Goal: Task Accomplishment & Management: Use online tool/utility

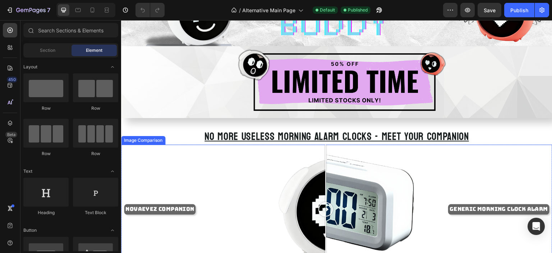
scroll to position [144, 0]
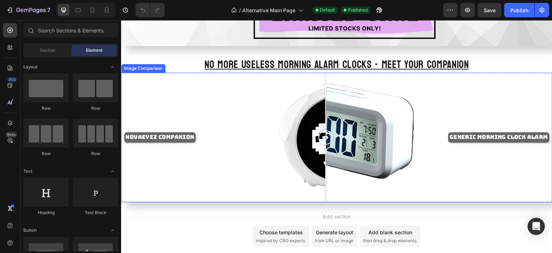
click at [443, 108] on div "NOVAEYEZ COMPANION GENERIC MORNING CLOCK ALARM" at bounding box center [337, 137] width 432 height 129
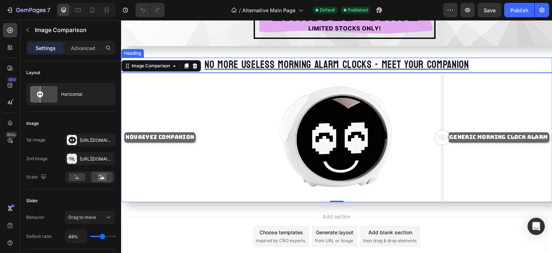
click at [471, 58] on h2 "NO MORE USELESS MORNING ALARM CLOCKS - MEET YOUR COMPANION" at bounding box center [337, 65] width 432 height 15
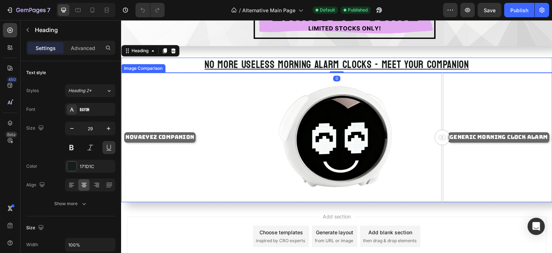
click at [471, 85] on div "NOVAEYEZ COMPANION GENERIC MORNING CLOCK ALARM" at bounding box center [337, 137] width 432 height 129
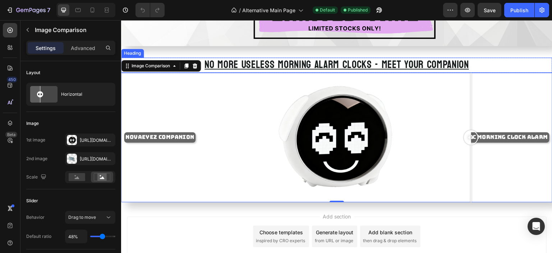
click at [480, 60] on h2 "NO MORE USELESS MORNING ALARM CLOCKS - MEET YOUR COMPANION" at bounding box center [337, 65] width 432 height 15
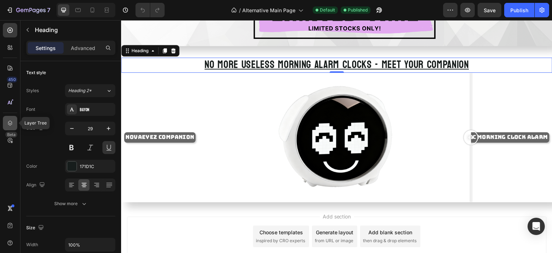
click at [15, 121] on div at bounding box center [10, 123] width 14 height 14
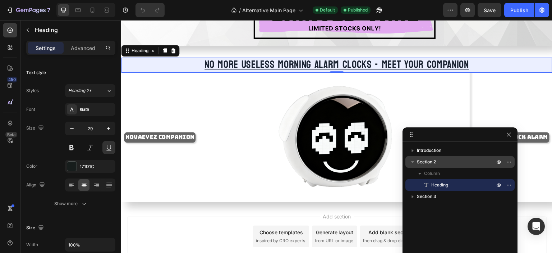
click at [439, 165] on p "Section 2" at bounding box center [456, 161] width 79 height 7
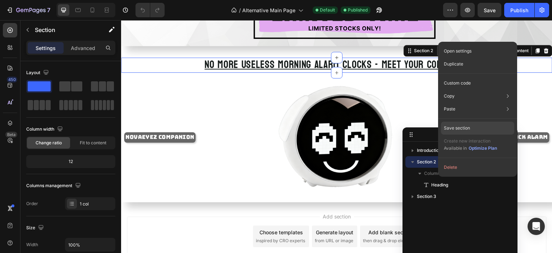
click at [466, 132] on div "Save section" at bounding box center [477, 128] width 73 height 13
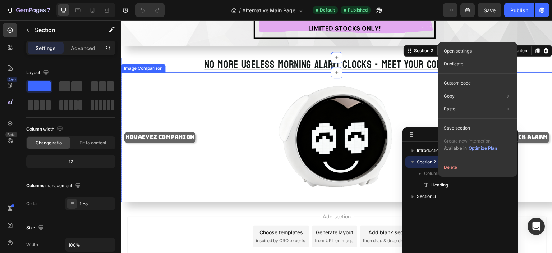
click at [352, 141] on div "NOVAEYEZ COMPANION GENERIC MORNING CLOCK ALARM" at bounding box center [337, 137] width 432 height 129
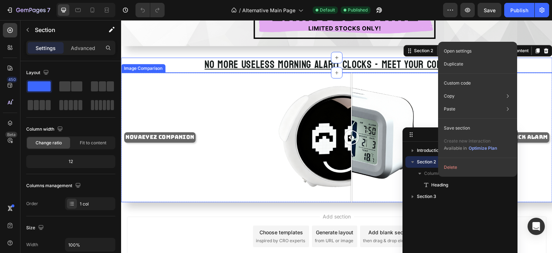
click at [273, 105] on div "NOVAEYEZ COMPANION GENERIC MORNING CLOCK ALARM" at bounding box center [337, 137] width 432 height 129
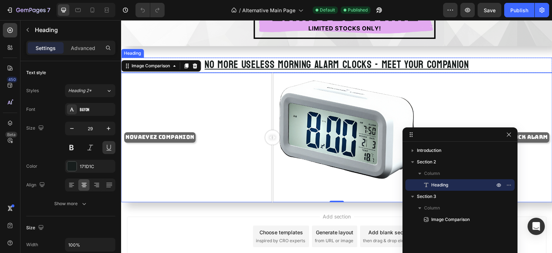
click at [303, 63] on h2 "NO MORE USELESS MORNING ALARM CLOCKS - MEET YOUR COMPANION" at bounding box center [337, 65] width 432 height 15
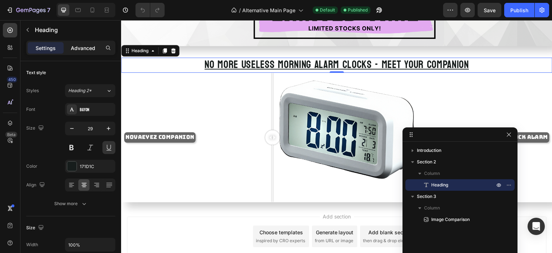
click at [85, 45] on p "Advanced" at bounding box center [83, 48] width 24 height 8
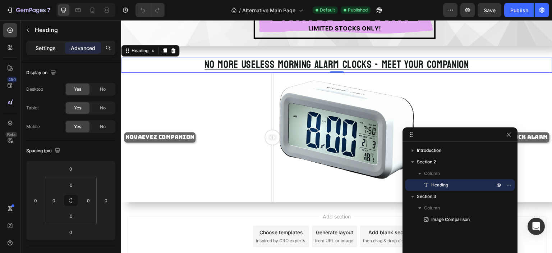
click at [55, 46] on p "Settings" at bounding box center [46, 48] width 20 height 8
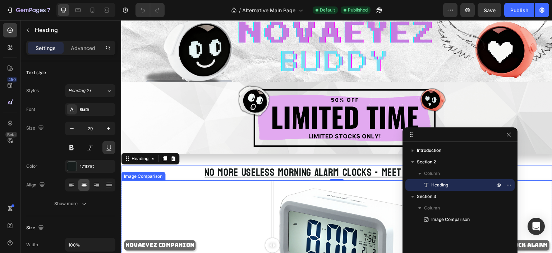
scroll to position [0, 0]
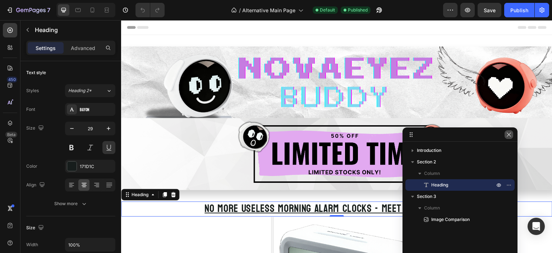
click at [512, 132] on icon "button" at bounding box center [509, 135] width 6 height 6
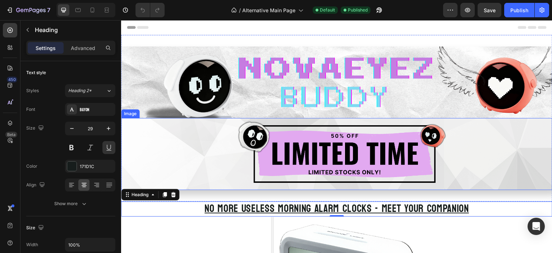
scroll to position [36, 0]
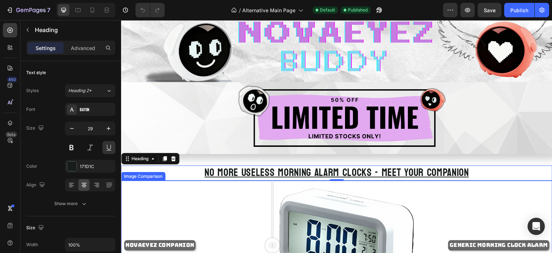
click at [345, 200] on div "NOVAEYEZ COMPANION GENERIC MORNING CLOCK ALARM" at bounding box center [337, 245] width 432 height 129
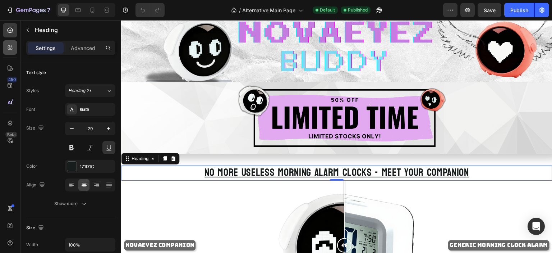
click at [9, 51] on div at bounding box center [10, 47] width 14 height 14
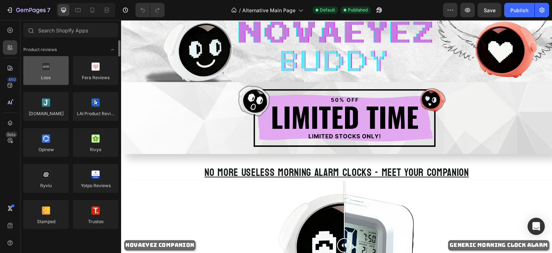
click at [51, 81] on div at bounding box center [45, 70] width 45 height 29
click at [40, 79] on div at bounding box center [45, 70] width 45 height 29
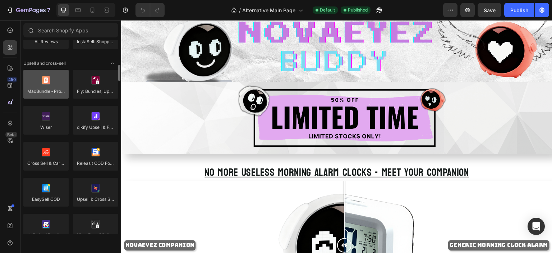
scroll to position [324, 0]
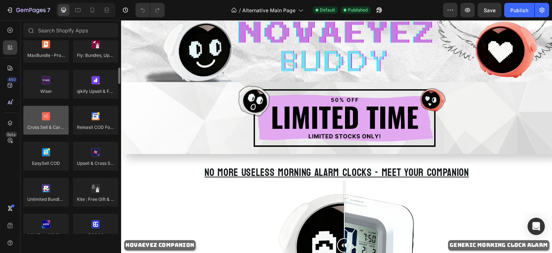
click at [50, 116] on div at bounding box center [45, 120] width 45 height 29
drag, startPoint x: 49, startPoint y: 117, endPoint x: 52, endPoint y: 114, distance: 4.8
click at [52, 114] on div at bounding box center [45, 120] width 45 height 29
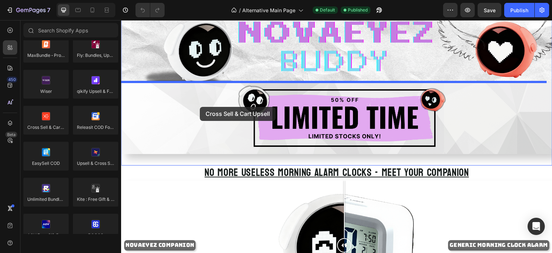
drag, startPoint x: 174, startPoint y: 133, endPoint x: 200, endPoint y: 107, distance: 37.4
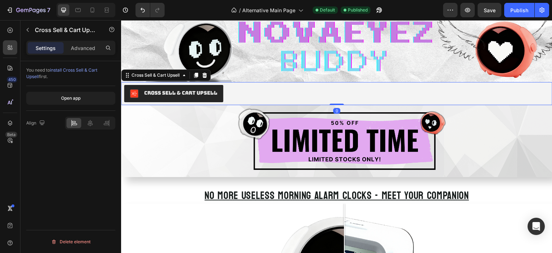
click at [173, 94] on div "Cross Sell & Cart Upsell" at bounding box center [180, 93] width 73 height 8
click at [205, 74] on icon at bounding box center [204, 75] width 5 height 5
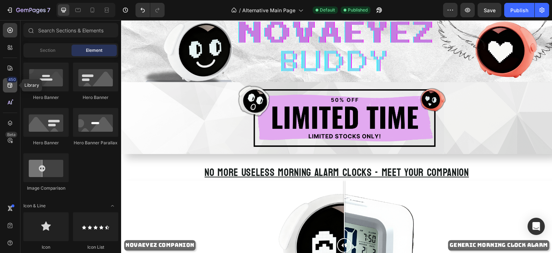
click at [12, 86] on icon at bounding box center [10, 85] width 5 height 5
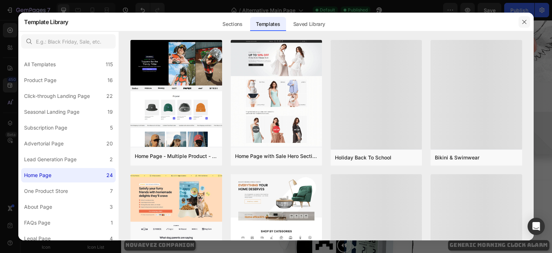
click at [528, 22] on button "button" at bounding box center [525, 22] width 12 height 12
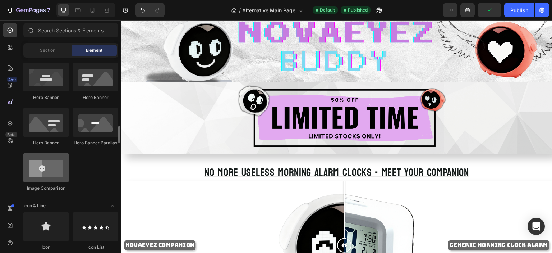
scroll to position [360, 0]
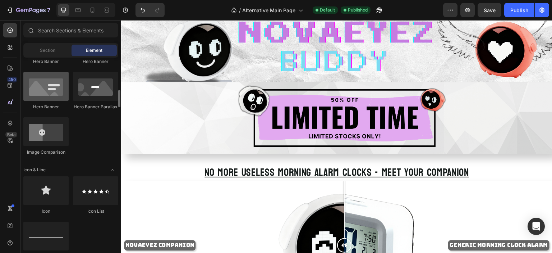
click at [47, 93] on div at bounding box center [45, 86] width 45 height 29
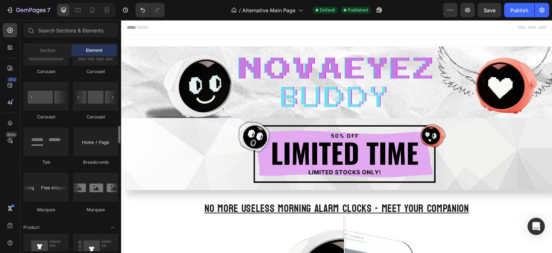
scroll to position [791, 0]
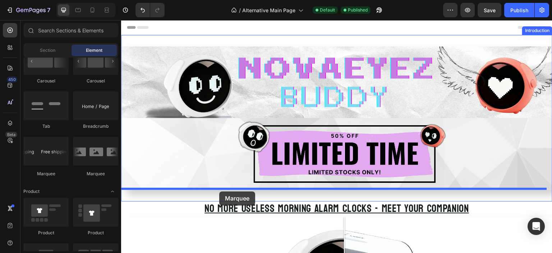
drag, startPoint x: 174, startPoint y: 176, endPoint x: 219, endPoint y: 191, distance: 48.2
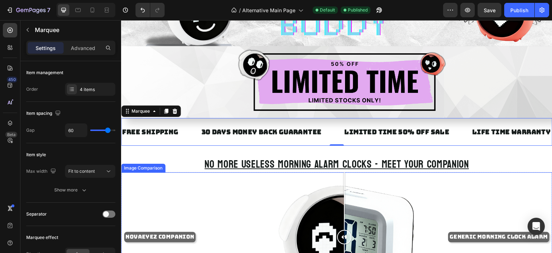
scroll to position [36, 0]
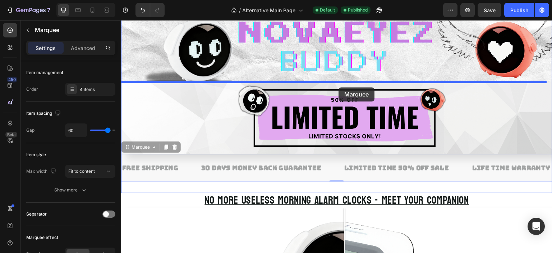
drag, startPoint x: 337, startPoint y: 170, endPoint x: 339, endPoint y: 87, distance: 82.4
click at [339, 87] on div "Header Image Image FREE SHIPPING Text Block 30 DAYS MONEY BACK GUARANTEE Text B…" at bounding box center [337, 212] width 432 height 457
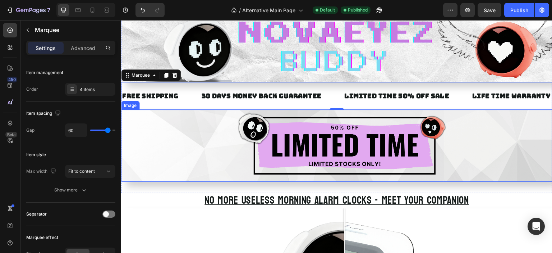
scroll to position [0, 0]
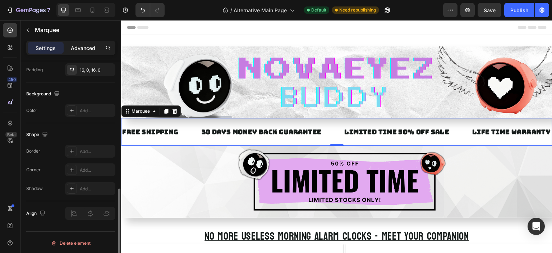
click at [88, 47] on p "Advanced" at bounding box center [83, 48] width 24 height 8
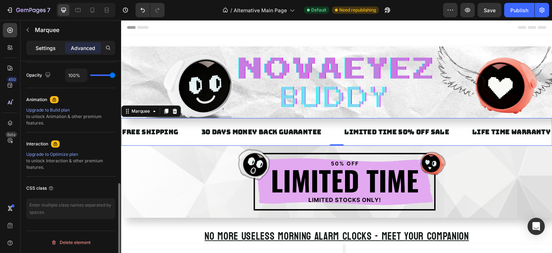
click at [49, 49] on p "Settings" at bounding box center [46, 48] width 20 height 8
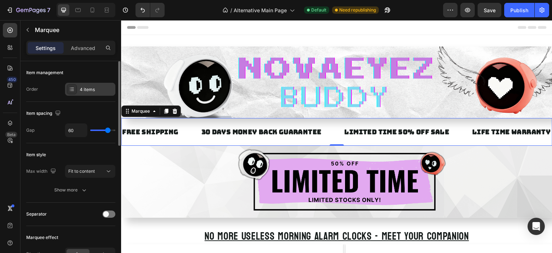
click at [99, 90] on div "4 items" at bounding box center [97, 89] width 34 height 6
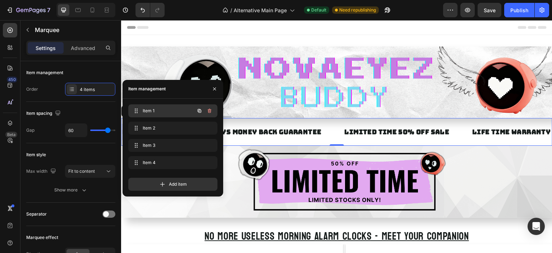
click at [164, 115] on div "Item 1 Item 1" at bounding box center [162, 111] width 63 height 10
click at [164, 114] on div "Item 1 Item 1" at bounding box center [162, 111] width 63 height 10
click at [157, 110] on span "Item 1" at bounding box center [163, 111] width 41 height 6
click at [157, 110] on span "Item 1" at bounding box center [167, 111] width 53 height 6
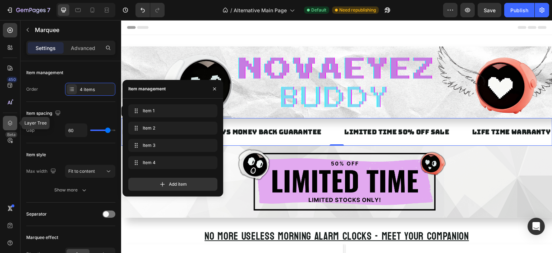
click at [7, 124] on icon at bounding box center [9, 122] width 7 height 7
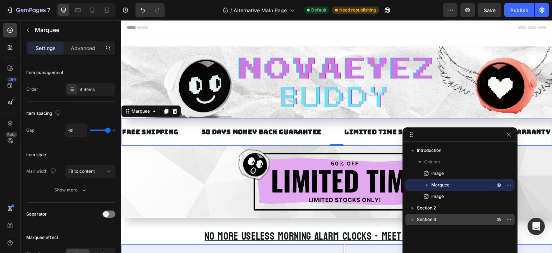
click at [413, 218] on icon "button" at bounding box center [412, 219] width 7 height 7
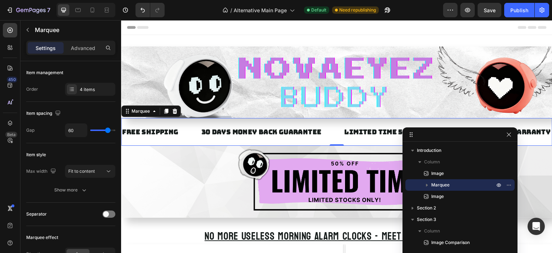
click at [431, 182] on button "button" at bounding box center [427, 185] width 9 height 9
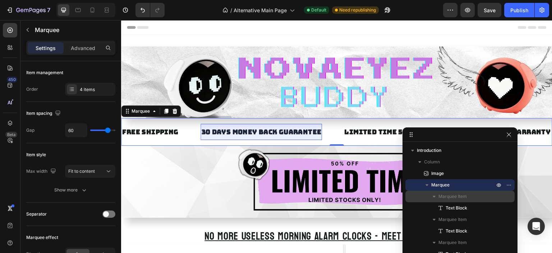
scroll to position [36, 0]
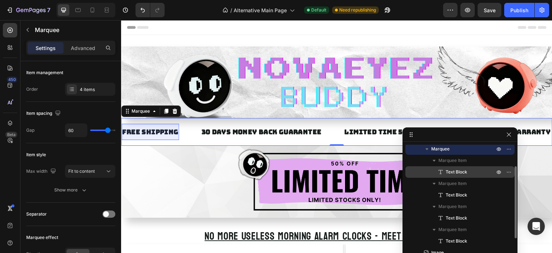
click at [459, 177] on div "Text Block" at bounding box center [461, 172] width 104 height 12
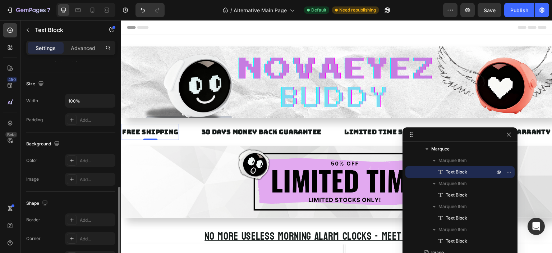
scroll to position [213, 0]
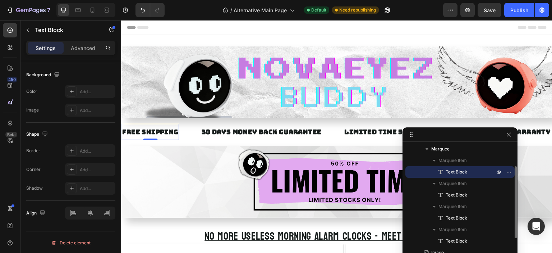
click at [444, 170] on p "Text Block" at bounding box center [462, 171] width 50 height 7
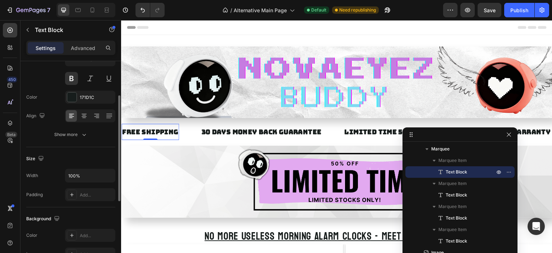
scroll to position [0, 0]
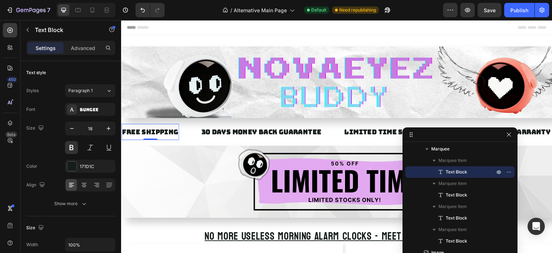
click at [163, 130] on div "FREE SHIPPING" at bounding box center [151, 132] width 58 height 10
click at [163, 130] on p "FREE SHIPPING" at bounding box center [150, 131] width 56 height 9
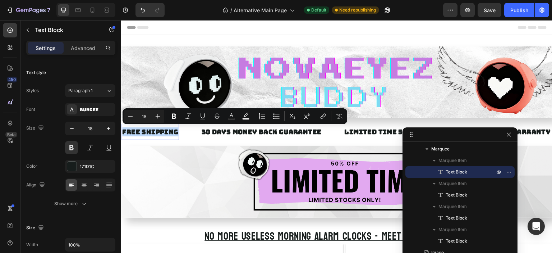
click at [163, 130] on p "FREE SHIPPING" at bounding box center [150, 131] width 56 height 9
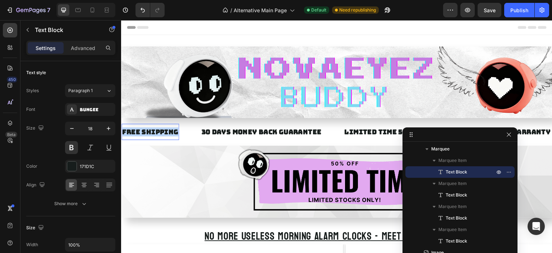
click at [163, 130] on p "FREE SHIPPING" at bounding box center [150, 131] width 56 height 9
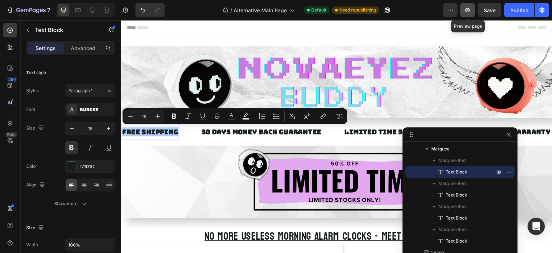
click at [465, 4] on button "button" at bounding box center [468, 10] width 14 height 14
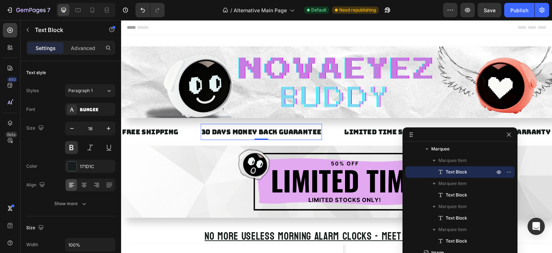
click at [283, 133] on div "30 DAYS MONEY BACK GUARANTEE" at bounding box center [262, 132] width 122 height 10
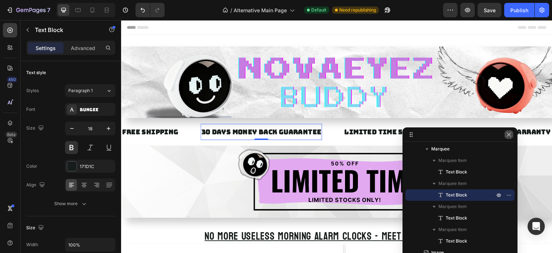
click at [509, 133] on icon "button" at bounding box center [509, 135] width 6 height 6
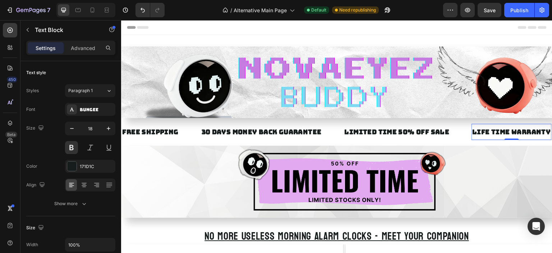
click at [505, 129] on div "LIFE TIME WARRANTY" at bounding box center [512, 132] width 80 height 10
click at [505, 129] on p "LIFE TIME WARRANTY" at bounding box center [512, 131] width 78 height 9
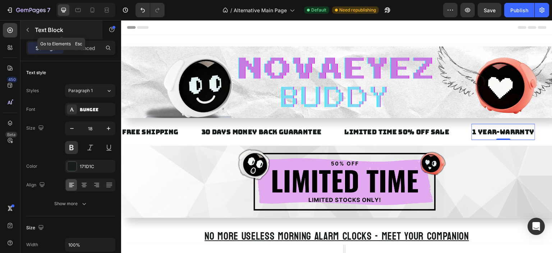
click at [34, 33] on div "Text Block" at bounding box center [61, 29] width 82 height 19
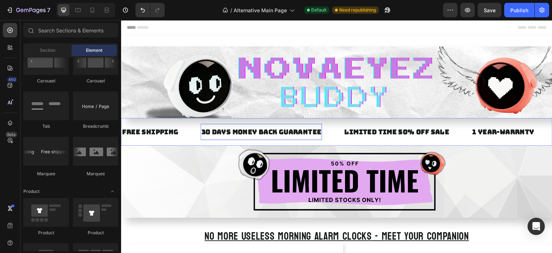
click at [252, 135] on div "30 DAYS MONEY BACK GUARANTEE" at bounding box center [262, 132] width 122 height 10
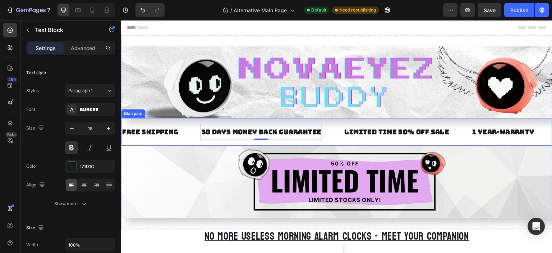
click at [331, 132] on div "30 DAYS MONEY BACK GUARANTEE Text Block 0" at bounding box center [272, 132] width 143 height 16
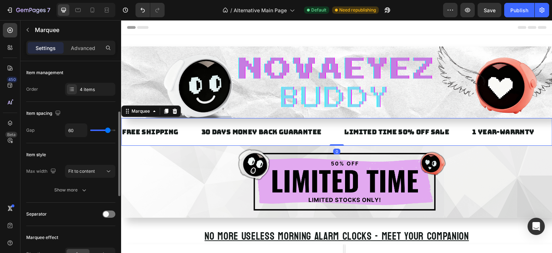
scroll to position [36, 0]
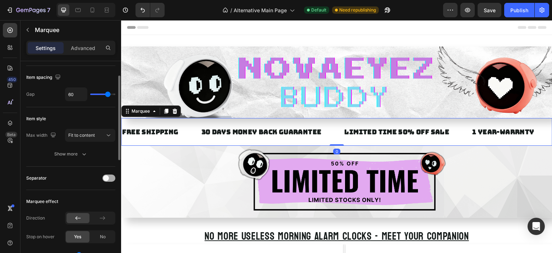
click at [105, 177] on span at bounding box center [106, 178] width 6 height 6
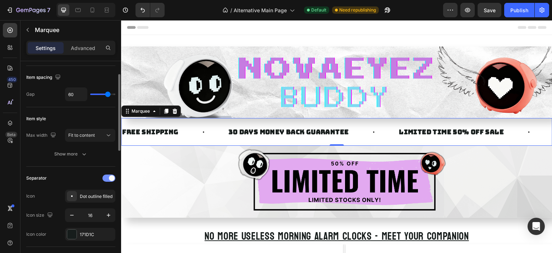
click at [105, 177] on div at bounding box center [108, 177] width 13 height 7
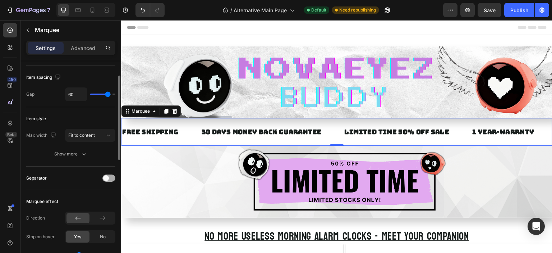
click at [105, 177] on span at bounding box center [106, 178] width 6 height 6
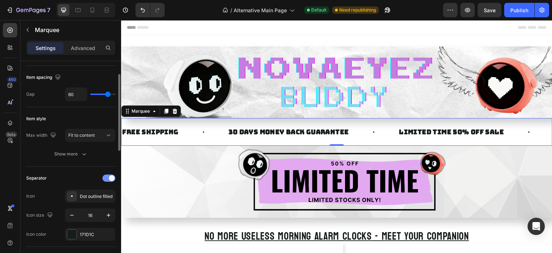
click at [105, 177] on div at bounding box center [108, 177] width 13 height 7
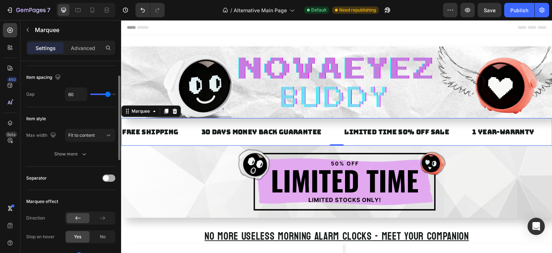
click at [105, 177] on span at bounding box center [106, 178] width 6 height 6
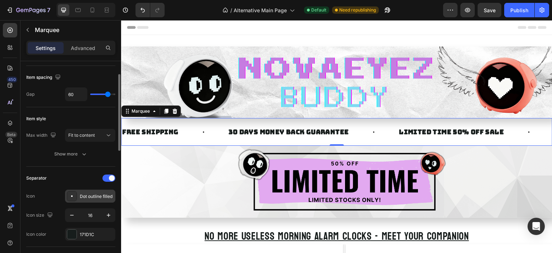
click at [73, 195] on icon at bounding box center [71, 195] width 7 height 7
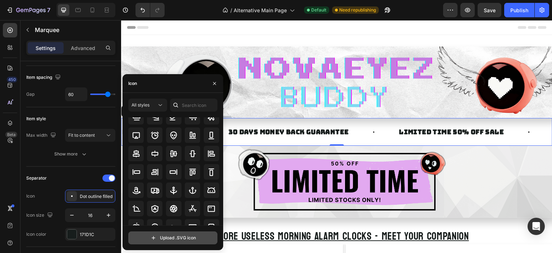
click at [179, 234] on input "file" at bounding box center [173, 238] width 88 height 12
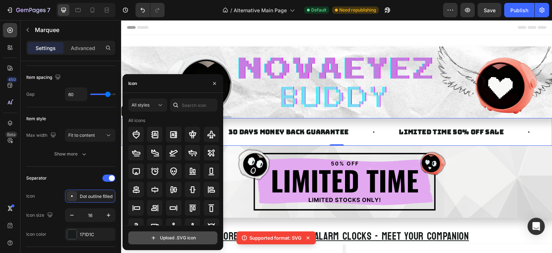
click at [175, 241] on input "file" at bounding box center [173, 238] width 88 height 12
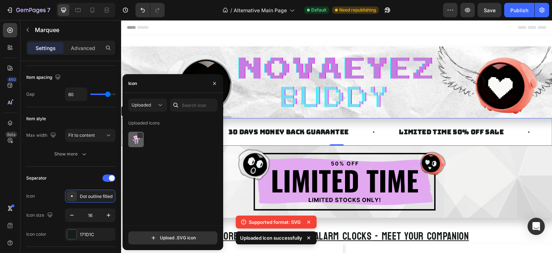
click at [133, 140] on img at bounding box center [136, 139] width 9 height 9
click at [214, 81] on icon "button" at bounding box center [215, 84] width 6 height 6
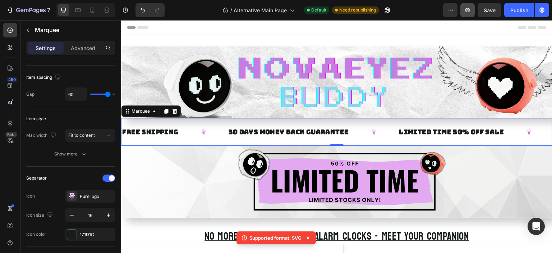
click at [471, 13] on icon "button" at bounding box center [467, 9] width 7 height 7
click at [100, 200] on div "Pure logo" at bounding box center [90, 196] width 50 height 13
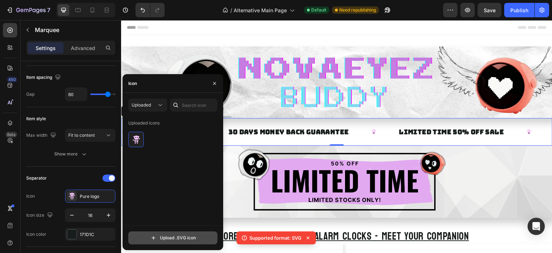
click at [151, 237] on input "file" at bounding box center [173, 238] width 88 height 12
type input "C:\fakepath\isolated-layout.svg"
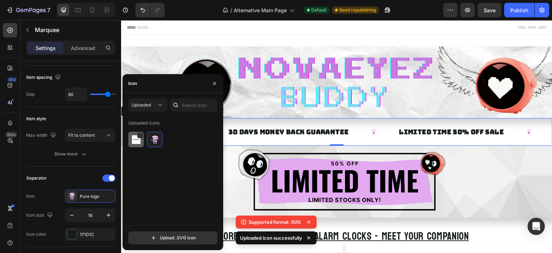
click at [136, 143] on img at bounding box center [136, 139] width 9 height 9
click at [166, 163] on div "Uploaded icons" at bounding box center [175, 171] width 94 height 108
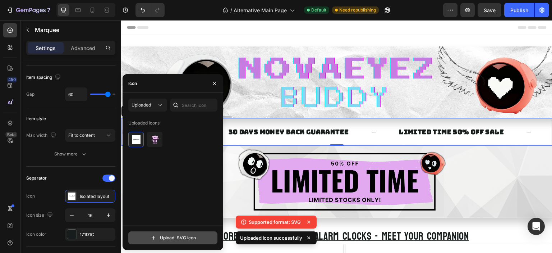
click at [179, 239] on input "file" at bounding box center [173, 238] width 88 height 12
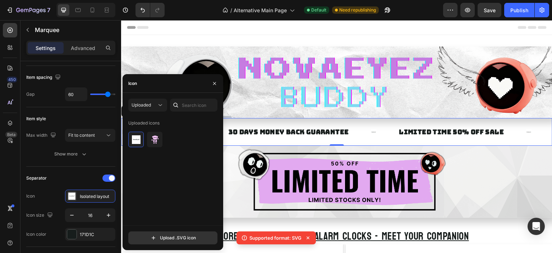
click at [143, 114] on div "Uploaded Uploaded icons" at bounding box center [172, 162] width 89 height 127
click at [146, 111] on button "Uploaded" at bounding box center [147, 105] width 39 height 13
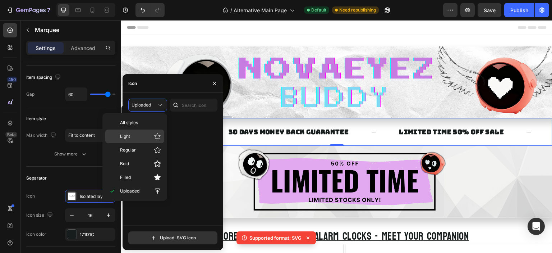
click at [142, 138] on p "Light" at bounding box center [140, 136] width 41 height 7
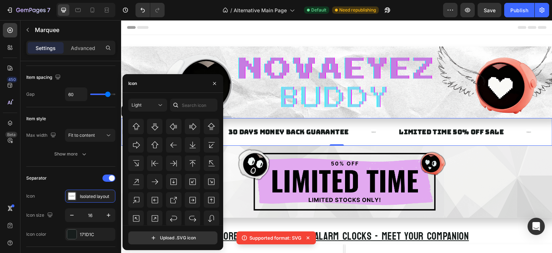
scroll to position [234, 0]
click at [208, 143] on icon at bounding box center [211, 144] width 7 height 7
click at [198, 145] on div at bounding box center [192, 143] width 15 height 15
click at [209, 142] on icon at bounding box center [211, 144] width 9 height 9
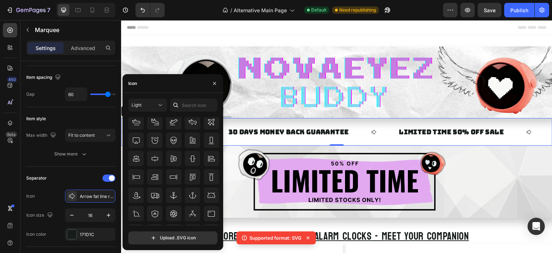
scroll to position [0, 0]
click at [182, 106] on input "text" at bounding box center [193, 105] width 47 height 13
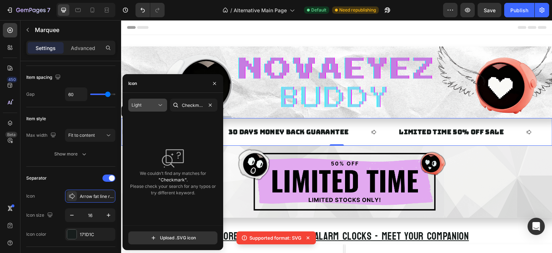
click at [152, 104] on div "Light" at bounding box center [144, 105] width 25 height 6
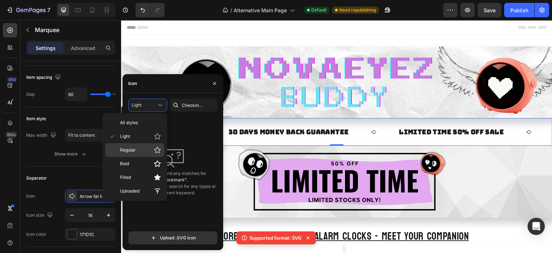
click at [138, 147] on p "Regular" at bounding box center [140, 149] width 41 height 7
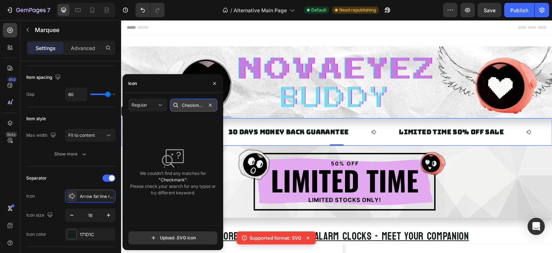
click at [194, 104] on input "Checkmark" at bounding box center [193, 105] width 47 height 13
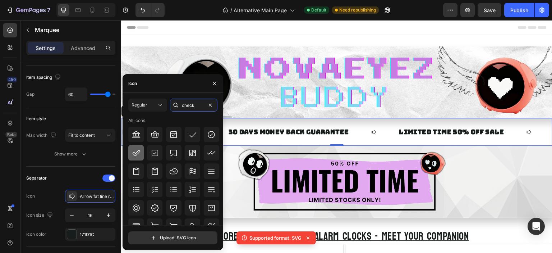
type input "check"
click at [141, 153] on div at bounding box center [135, 152] width 15 height 15
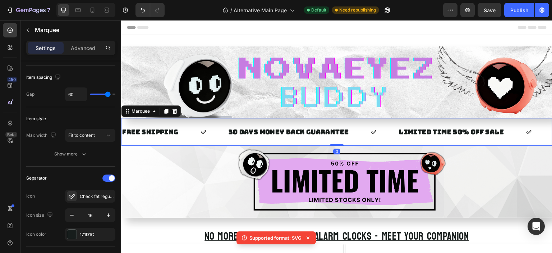
drag, startPoint x: 339, startPoint y: 144, endPoint x: 340, endPoint y: 140, distance: 4.9
click at [340, 140] on div "FREE SHIPPING Text Block 30 DAYS MONEY BACK GUARANTEE Text Block LIMITED TIME 5…" at bounding box center [337, 132] width 432 height 28
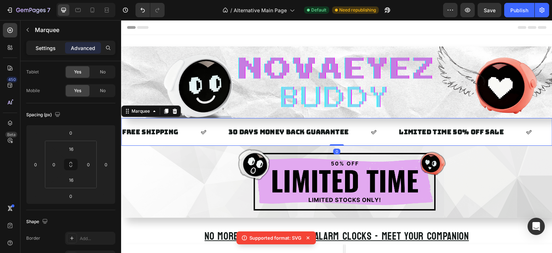
click at [50, 43] on div "Settings" at bounding box center [46, 48] width 36 height 12
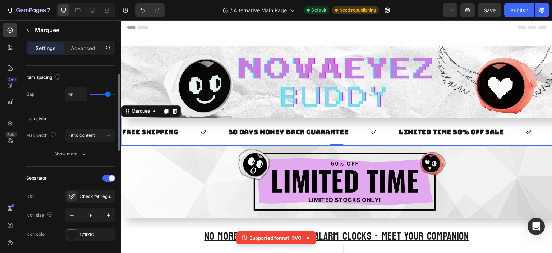
type input "45"
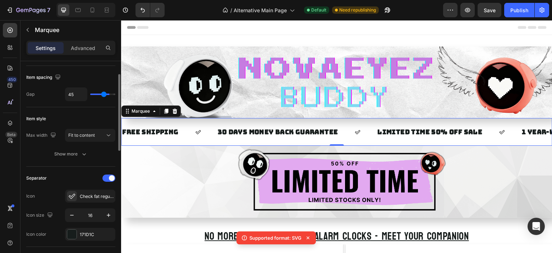
type input "43"
type input "42"
type input "41"
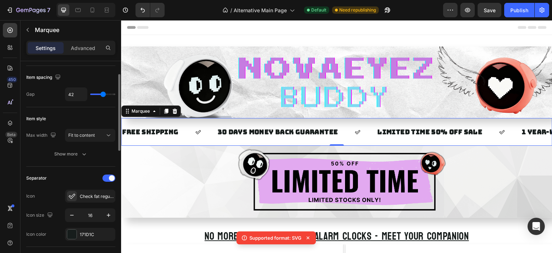
type input "41"
type input "39"
type input "38"
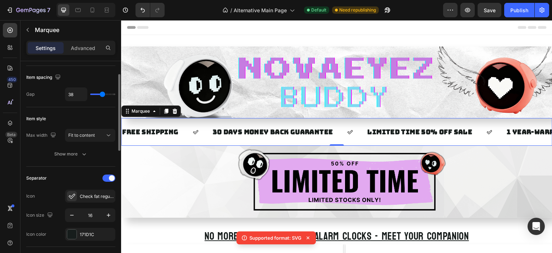
type input "37"
type input "35"
type input "33"
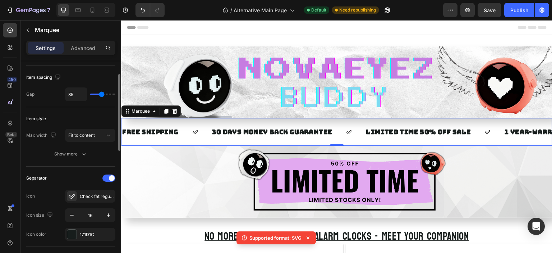
type input "33"
type input "32"
type input "31"
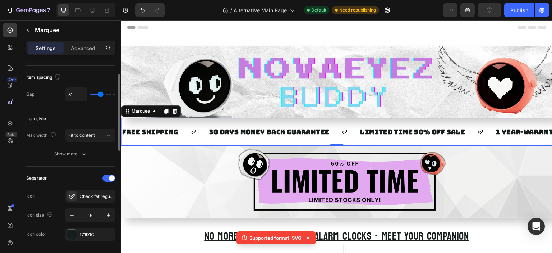
type input "30"
type input "29"
type input "28"
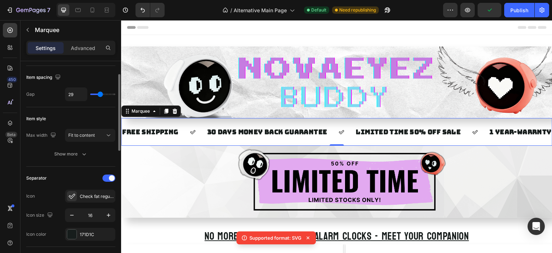
type input "28"
type input "26"
type input "25"
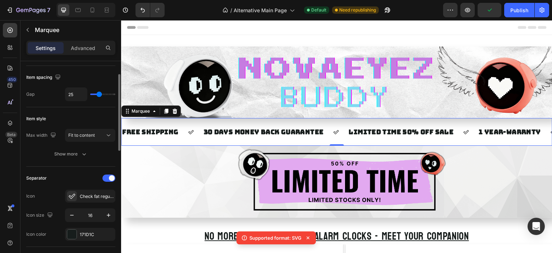
drag, startPoint x: 105, startPoint y: 95, endPoint x: 99, endPoint y: 93, distance: 6.0
type input "25"
click at [99, 93] on input "range" at bounding box center [102, 93] width 25 height 1
click at [92, 10] on icon at bounding box center [92, 9] width 7 height 7
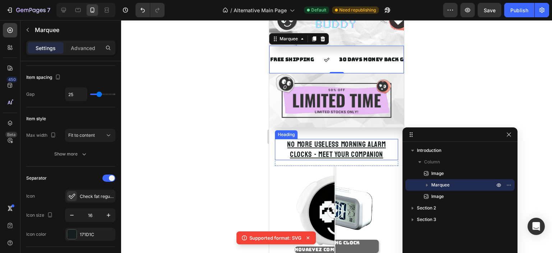
scroll to position [19, 0]
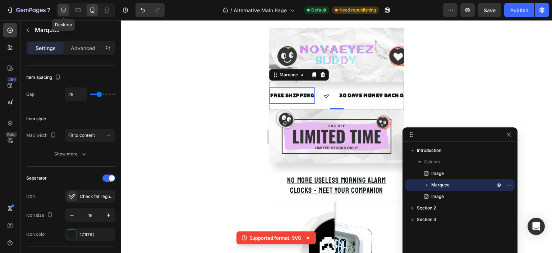
click at [69, 11] on div at bounding box center [64, 10] width 12 height 12
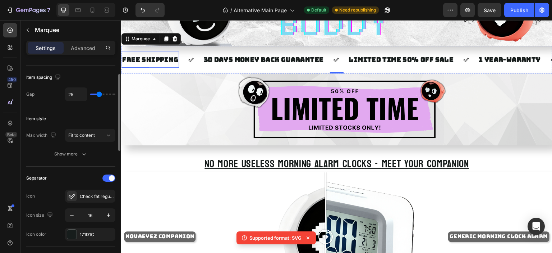
scroll to position [72, 0]
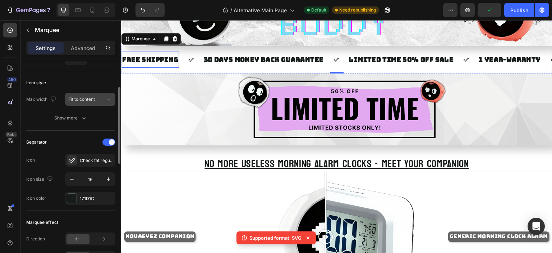
click at [89, 102] on span "Fit to content" at bounding box center [81, 99] width 27 height 6
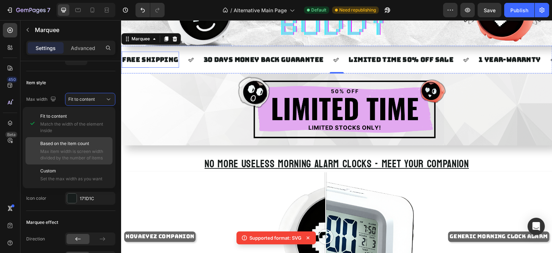
click at [73, 147] on div "Based on the item count Max item width is screen width divided by the number of…" at bounding box center [74, 150] width 69 height 21
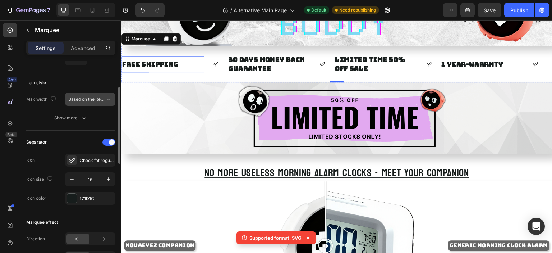
click at [92, 103] on button "Based on the item count" at bounding box center [90, 99] width 50 height 13
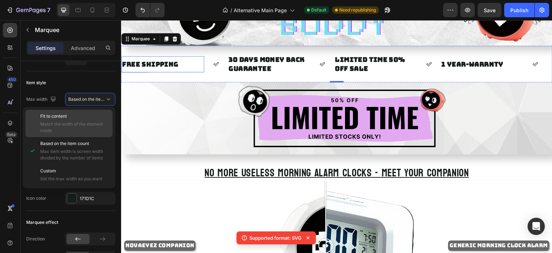
click at [80, 121] on span "Match the width of the element inside" at bounding box center [74, 127] width 69 height 13
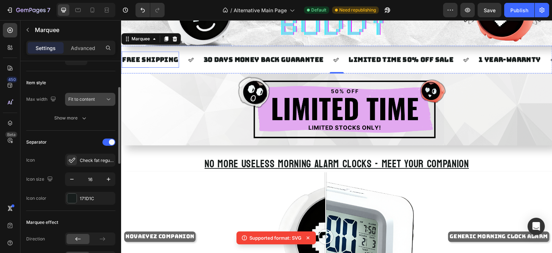
click at [88, 103] on button "Fit to content" at bounding box center [90, 99] width 50 height 13
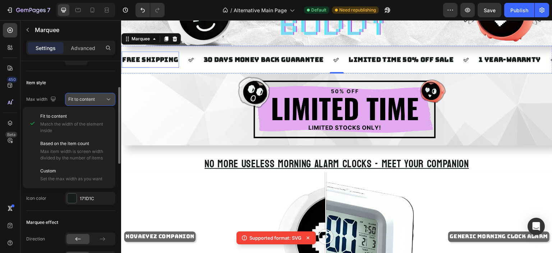
click at [90, 101] on span "Fit to content" at bounding box center [81, 99] width 27 height 6
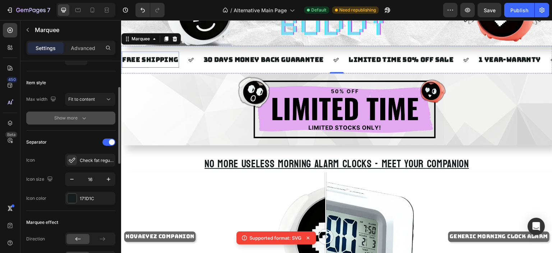
click at [69, 115] on div "Show more" at bounding box center [70, 117] width 33 height 7
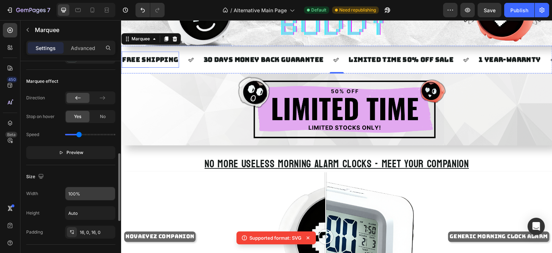
scroll to position [324, 0]
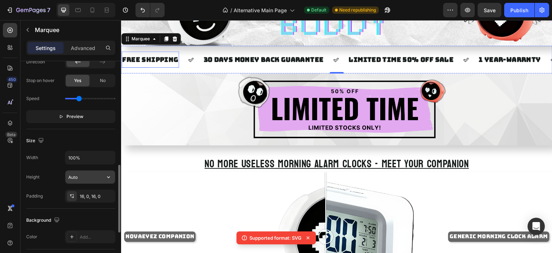
click at [79, 177] on input "Auto" at bounding box center [90, 176] width 50 height 13
drag, startPoint x: 99, startPoint y: 177, endPoint x: 106, endPoint y: 178, distance: 8.0
click at [99, 177] on input "Auto" at bounding box center [90, 176] width 50 height 13
click at [106, 178] on icon "button" at bounding box center [108, 176] width 7 height 7
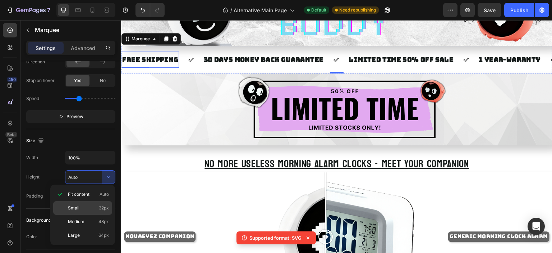
click at [95, 206] on p "Small 32px" at bounding box center [88, 208] width 41 height 6
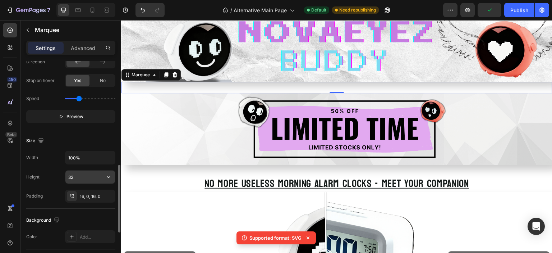
click at [84, 175] on input "32" at bounding box center [90, 176] width 50 height 13
click at [104, 175] on button "button" at bounding box center [108, 176] width 13 height 13
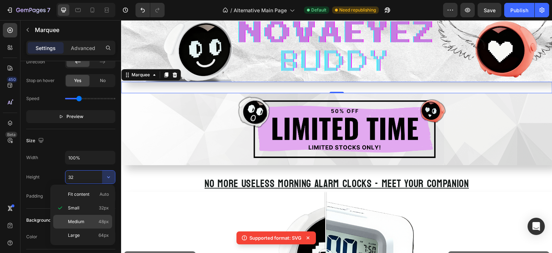
click at [88, 216] on div "Medium 48px" at bounding box center [82, 222] width 59 height 14
type input "48"
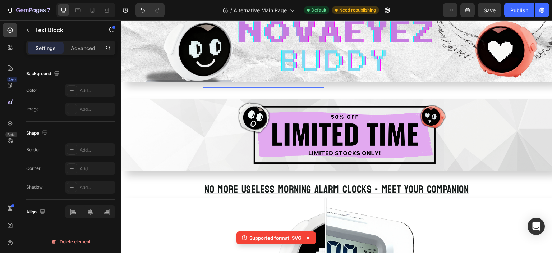
click at [236, 90] on div "30 DAYS MONEY BACK GUARANTEE" at bounding box center [264, 95] width 122 height 10
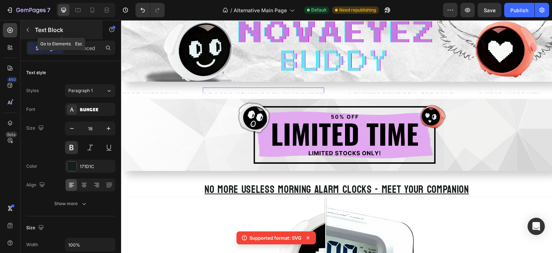
click at [28, 31] on icon "button" at bounding box center [28, 30] width 6 height 6
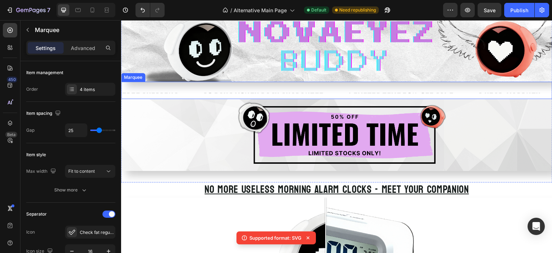
click at [246, 82] on div "FREE SHIPPING Text Block 30 DAYS MONEY BACK GUARANTEE Text Block LIMITED TIME 5…" at bounding box center [337, 90] width 432 height 17
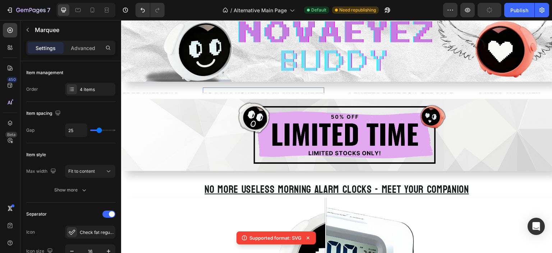
click at [300, 91] on div "30 DAYS MONEY BACK GUARANTEE" at bounding box center [264, 95] width 122 height 10
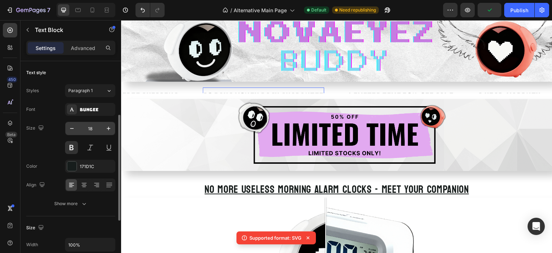
scroll to position [36, 0]
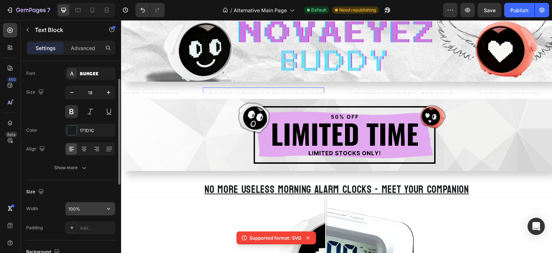
click at [79, 208] on input "100%" at bounding box center [90, 208] width 50 height 13
click at [105, 206] on icon "button" at bounding box center [108, 208] width 7 height 7
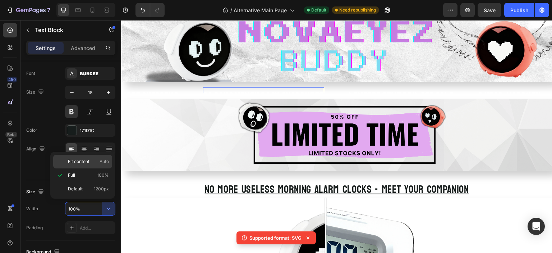
click at [92, 162] on p "Fit content Auto" at bounding box center [88, 161] width 41 height 6
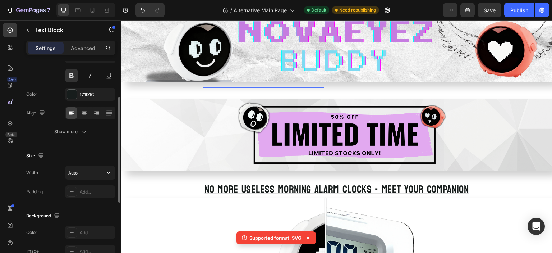
scroll to position [144, 0]
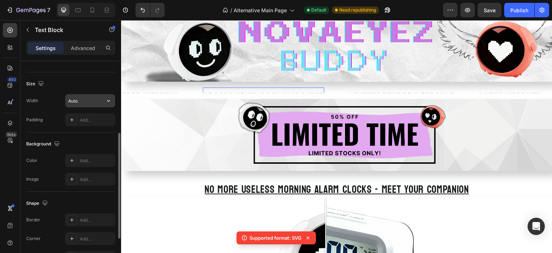
click at [107, 101] on icon "button" at bounding box center [108, 100] width 7 height 7
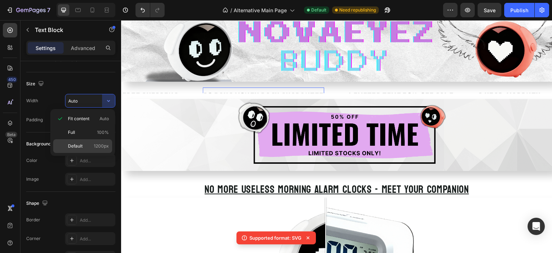
click at [93, 143] on p "Default 1200px" at bounding box center [88, 146] width 41 height 6
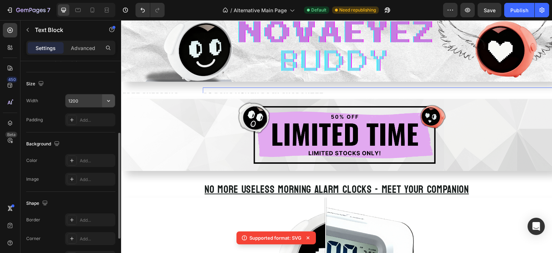
click at [109, 104] on button "button" at bounding box center [108, 100] width 13 height 13
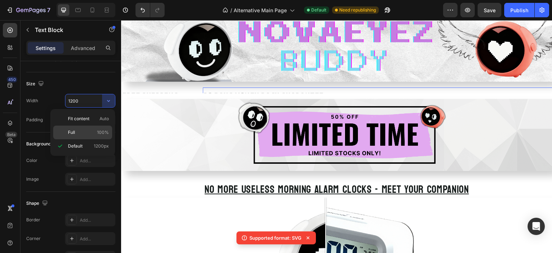
click at [90, 132] on p "Full 100%" at bounding box center [88, 132] width 41 height 6
type input "100%"
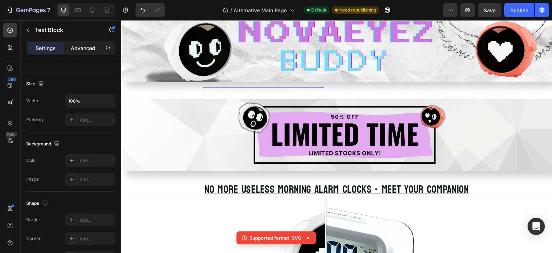
click at [86, 50] on p "Advanced" at bounding box center [83, 48] width 24 height 8
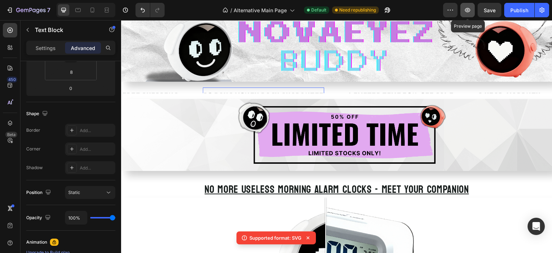
click at [463, 7] on button "button" at bounding box center [468, 10] width 14 height 14
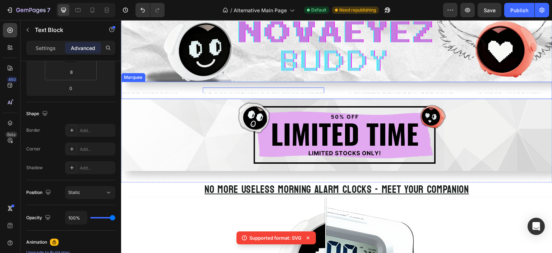
click at [358, 83] on div "FREE SHIPPING Text Block 30 DAYS MONEY BACK GUARANTEE Text Block 0 LIMITED TIME…" at bounding box center [337, 90] width 432 height 17
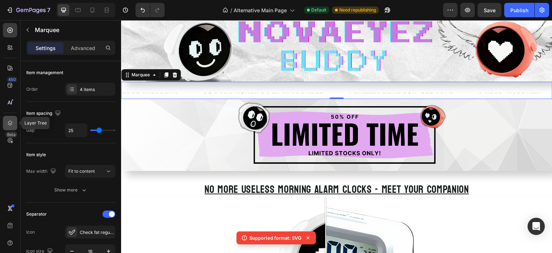
click at [10, 128] on div at bounding box center [10, 123] width 14 height 14
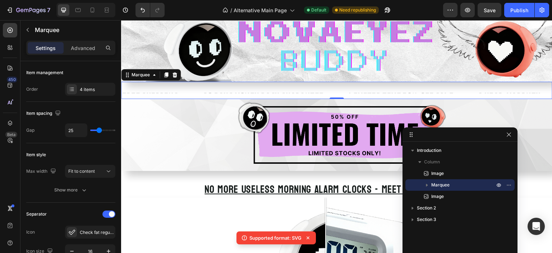
click at [426, 187] on icon "button" at bounding box center [427, 184] width 7 height 7
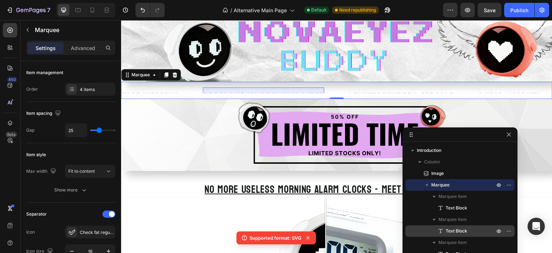
scroll to position [36, 0]
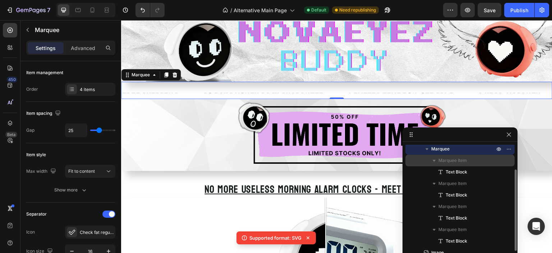
click at [465, 163] on span "Marquee Item" at bounding box center [453, 160] width 28 height 7
click at [462, 164] on span "Marquee Item" at bounding box center [453, 160] width 28 height 7
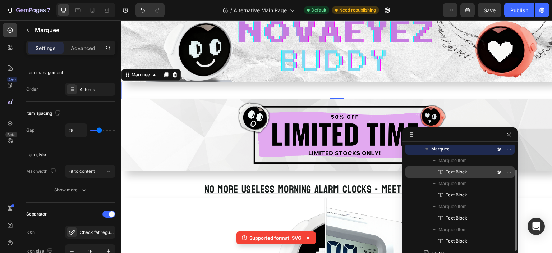
click at [463, 171] on span "Text Block" at bounding box center [457, 171] width 22 height 7
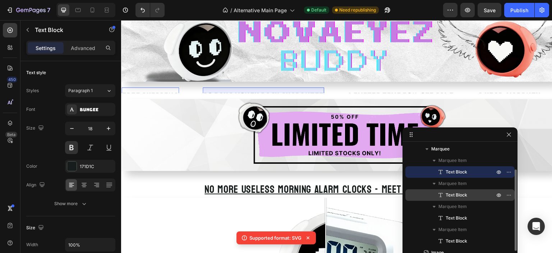
click at [456, 192] on span "Text Block" at bounding box center [457, 194] width 22 height 7
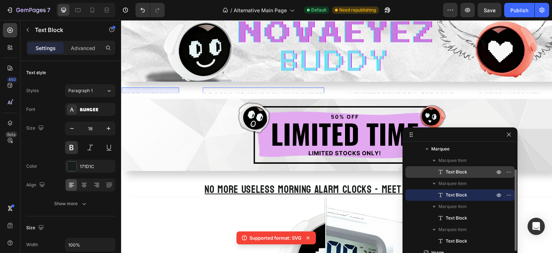
click at [460, 174] on span "Text Block" at bounding box center [457, 171] width 22 height 7
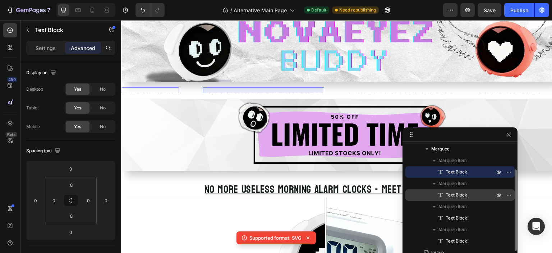
click at [456, 194] on span "Text Block" at bounding box center [457, 194] width 22 height 7
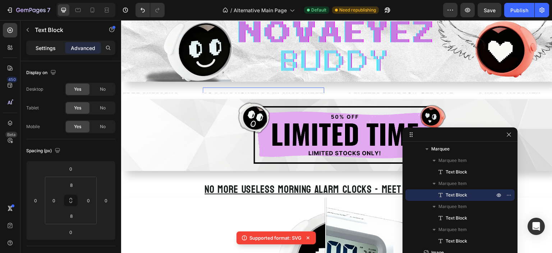
click at [50, 53] on div "Settings" at bounding box center [46, 48] width 36 height 12
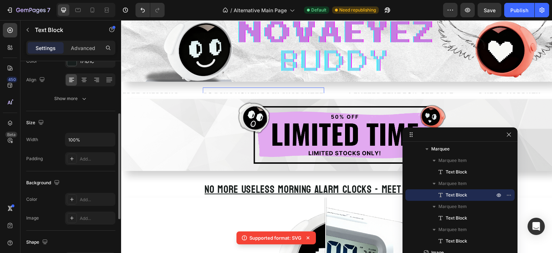
scroll to position [69, 0]
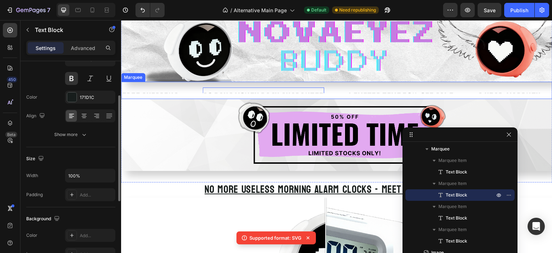
click at [189, 84] on div "FREE SHIPPING Text Block 30 DAYS MONEY BACK GUARANTEE Text Block 0 LIMITED TIME…" at bounding box center [337, 90] width 432 height 17
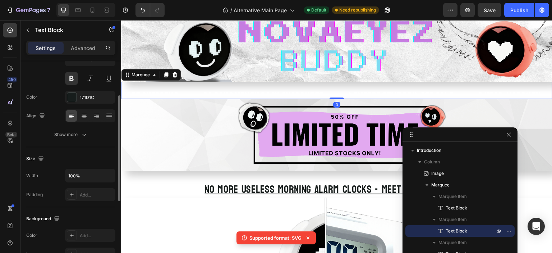
scroll to position [0, 0]
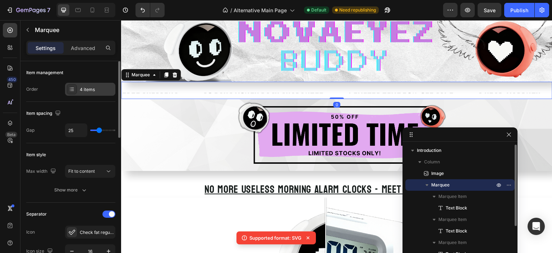
click at [75, 90] on div at bounding box center [72, 89] width 10 height 10
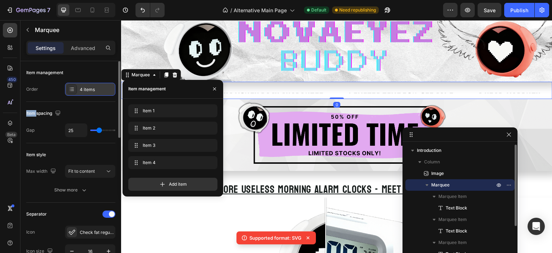
click at [75, 90] on div at bounding box center [72, 89] width 10 height 10
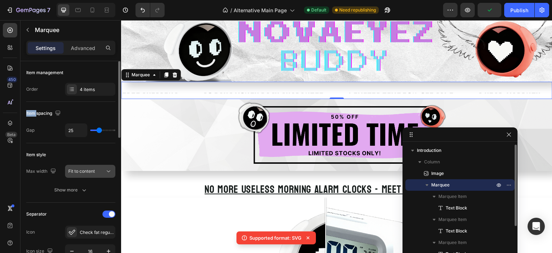
click at [79, 170] on span "Fit to content" at bounding box center [81, 170] width 27 height 5
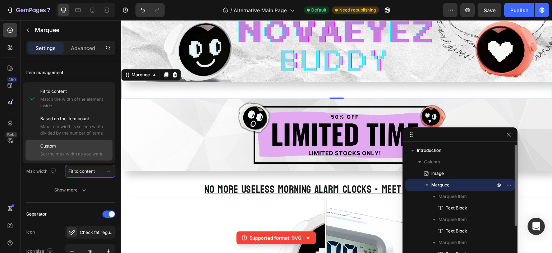
click at [80, 152] on span "Set the max width as you want" at bounding box center [74, 154] width 69 height 6
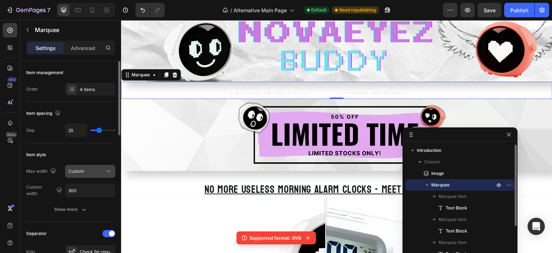
click at [82, 171] on span "Custom" at bounding box center [76, 170] width 16 height 5
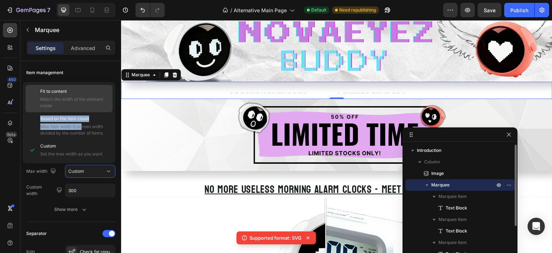
drag, startPoint x: 82, startPoint y: 126, endPoint x: 77, endPoint y: 105, distance: 22.1
click at [77, 105] on div "Fit to content Match the width of the element inside Based on the item count Ma…" at bounding box center [69, 123] width 87 height 76
click at [77, 104] on span "Match the width of the element inside" at bounding box center [74, 102] width 69 height 13
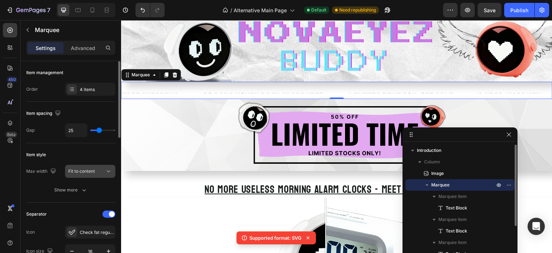
click at [89, 169] on span "Fit to content" at bounding box center [81, 170] width 27 height 5
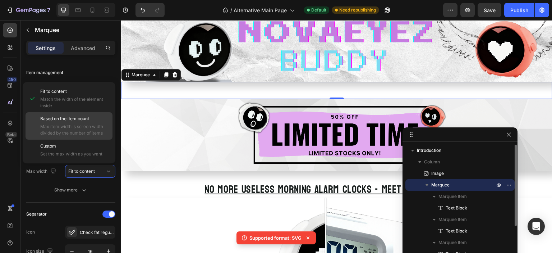
click at [85, 128] on span "Max item width is screen width divided by the number of items" at bounding box center [74, 129] width 69 height 13
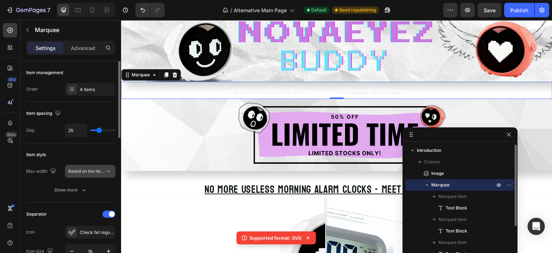
click at [95, 166] on button "Based on the item count" at bounding box center [90, 171] width 50 height 13
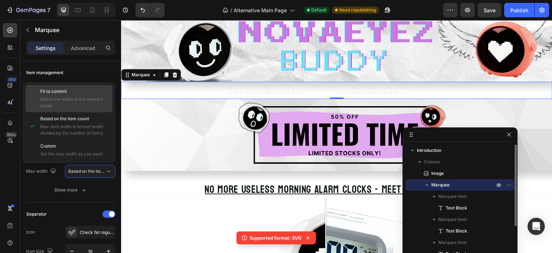
click at [87, 100] on span "Match the width of the element inside" at bounding box center [74, 102] width 69 height 13
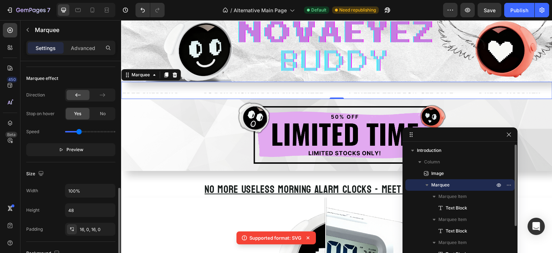
scroll to position [252, 0]
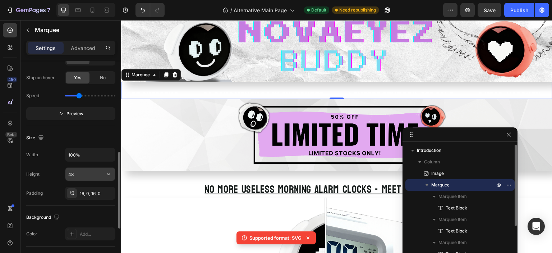
click at [86, 172] on input "48" at bounding box center [90, 174] width 50 height 13
click at [107, 174] on icon "button" at bounding box center [108, 173] width 7 height 7
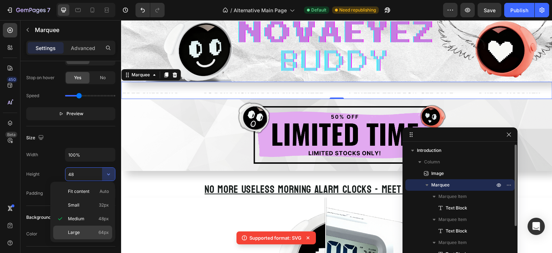
click at [85, 231] on p "Large 64px" at bounding box center [88, 232] width 41 height 6
type input "64"
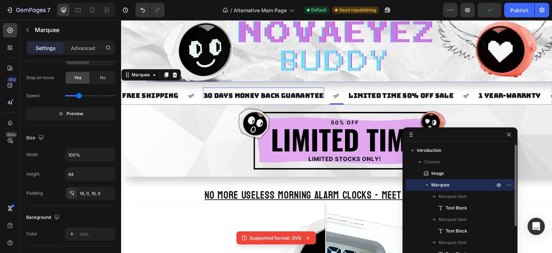
click at [283, 88] on div "30 DAYS MONEY BACK GUARANTEE Text Block" at bounding box center [264, 95] width 122 height 16
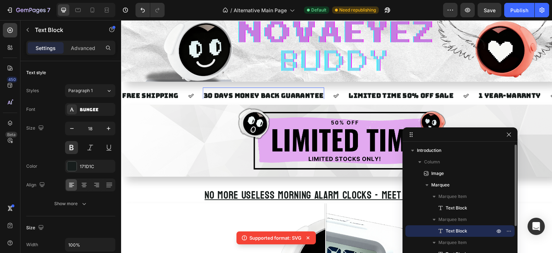
click at [278, 92] on div "30 DAYS MONEY BACK GUARANTEE" at bounding box center [264, 95] width 122 height 10
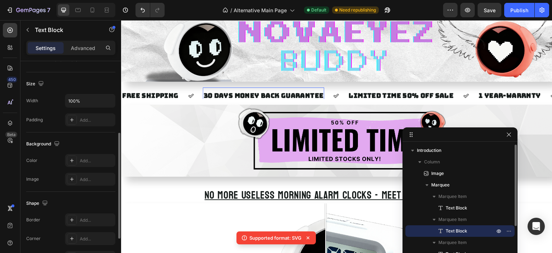
scroll to position [213, 0]
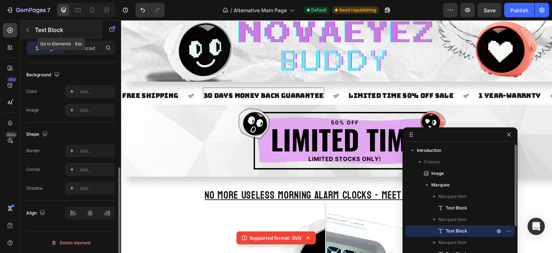
click at [26, 31] on icon "button" at bounding box center [28, 30] width 6 height 6
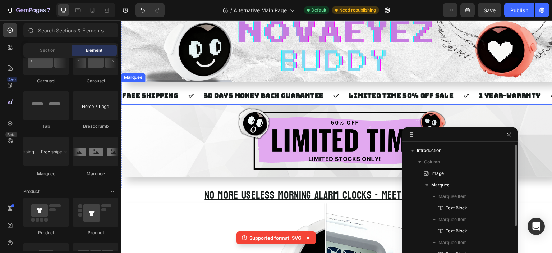
click at [200, 83] on div "FREE SHIPPING Text Block 30 DAYS MONEY BACK GUARANTEE Text Block LIMITED TIME 5…" at bounding box center [337, 93] width 432 height 23
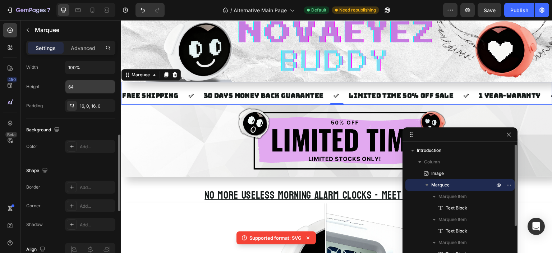
scroll to position [267, 0]
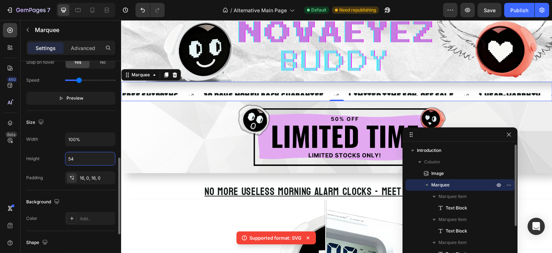
type input "5"
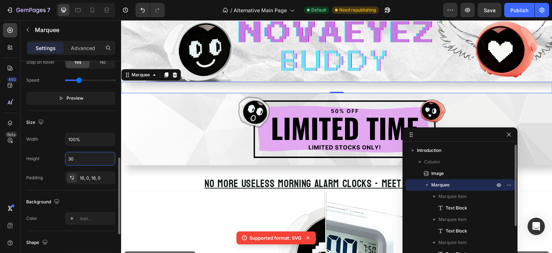
type input "3"
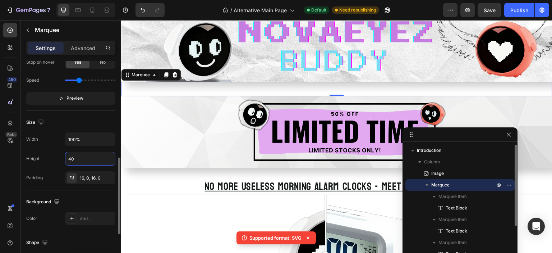
type input "40"
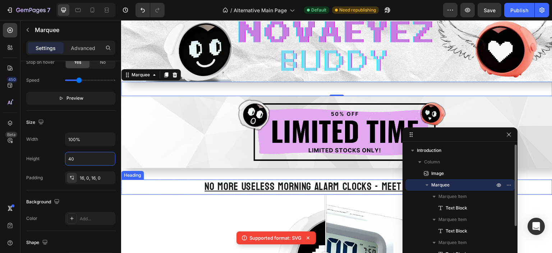
scroll to position [0, 0]
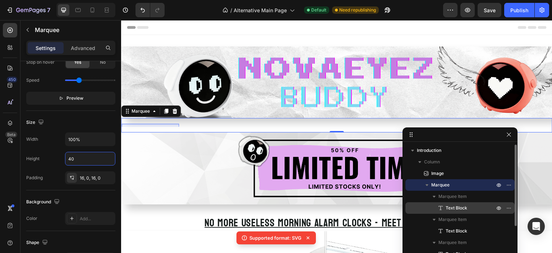
click at [455, 206] on span "Text Block" at bounding box center [457, 207] width 22 height 7
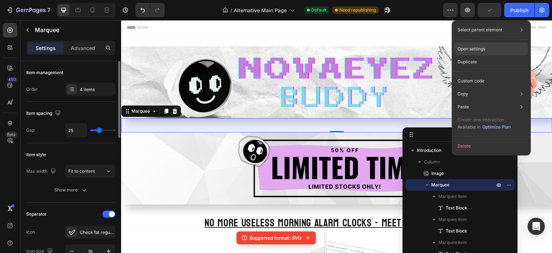
click at [476, 51] on p "Open settings" at bounding box center [472, 49] width 28 height 6
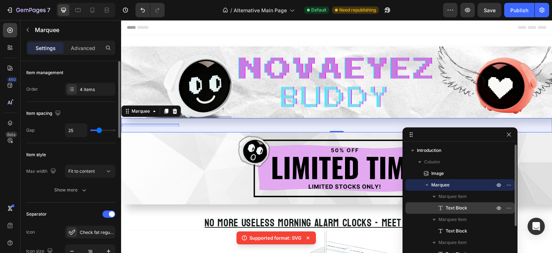
click at [460, 207] on span "Text Block" at bounding box center [457, 207] width 22 height 7
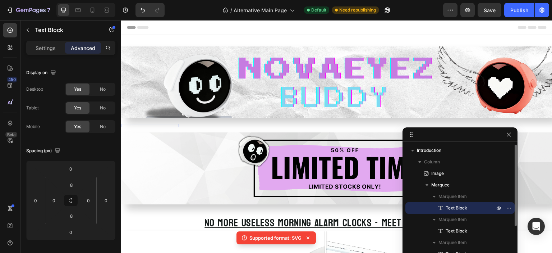
scroll to position [36, 0]
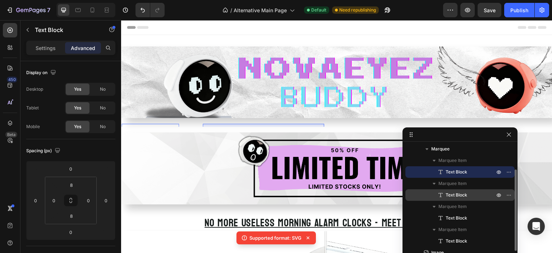
click at [466, 194] on span "Text Block" at bounding box center [457, 194] width 22 height 7
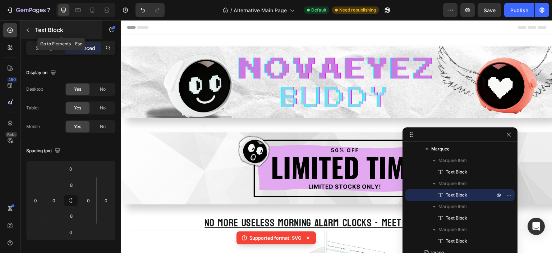
click at [26, 32] on icon "button" at bounding box center [28, 30] width 6 height 6
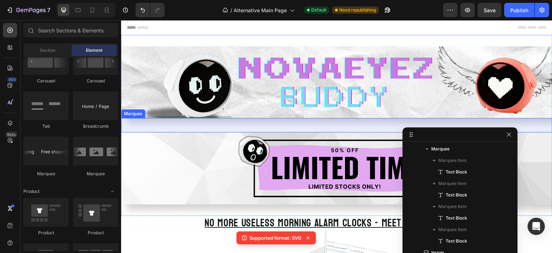
click at [236, 119] on div "FREE SHIPPING Text Block 30 DAYS MONEY BACK GUARANTEE Text Block LIMITED TIME 5…" at bounding box center [337, 125] width 432 height 14
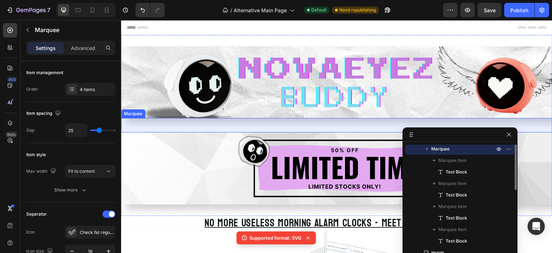
scroll to position [0, 0]
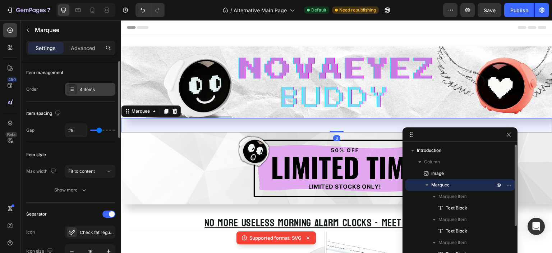
click at [83, 90] on div "4 items" at bounding box center [97, 89] width 34 height 6
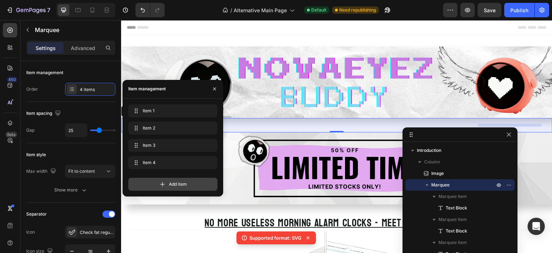
click at [174, 181] on span "Add item" at bounding box center [178, 184] width 18 height 6
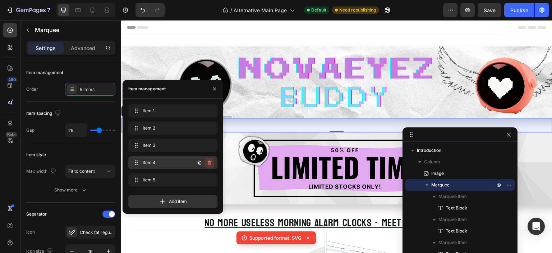
scroll to position [0, 260]
click at [210, 162] on icon "button" at bounding box center [210, 163] width 6 height 6
click at [169, 179] on span "Item 5" at bounding box center [163, 180] width 41 height 6
click at [169, 179] on span "Item 5" at bounding box center [167, 180] width 53 height 6
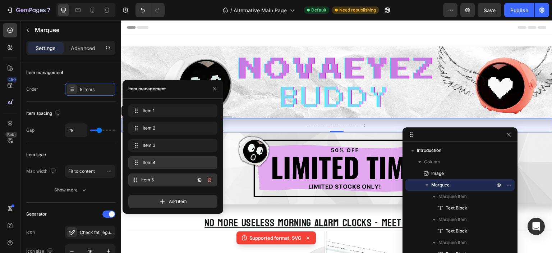
click at [169, 179] on span "Item 5" at bounding box center [167, 180] width 53 height 6
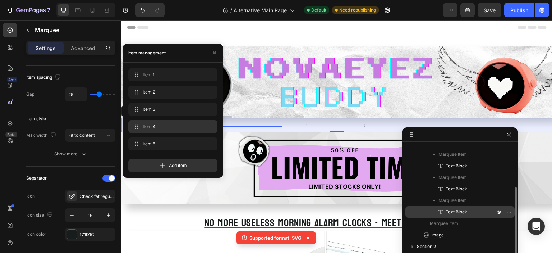
scroll to position [29, 0]
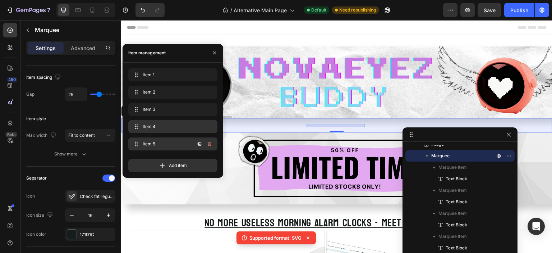
click at [149, 142] on span "Item 5" at bounding box center [163, 144] width 41 height 6
click at [199, 143] on icon "button" at bounding box center [200, 144] width 4 height 4
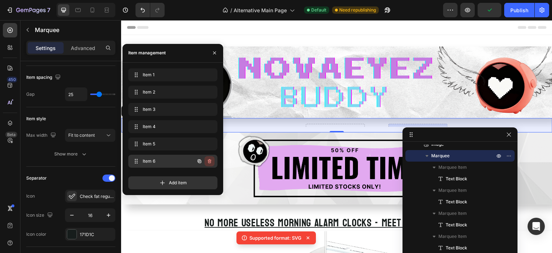
scroll to position [0, 342]
click at [208, 161] on icon "button" at bounding box center [210, 161] width 4 height 4
click at [209, 159] on div "Delete" at bounding box center [204, 161] width 13 height 6
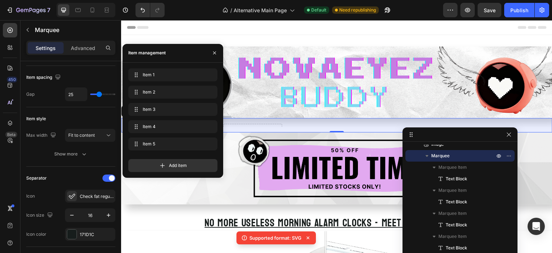
click at [209, 159] on div "Add item" at bounding box center [172, 165] width 89 height 13
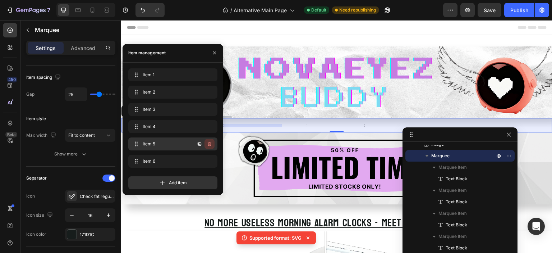
click at [209, 142] on icon "button" at bounding box center [210, 144] width 4 height 4
click at [209, 142] on div "Delete" at bounding box center [204, 144] width 13 height 6
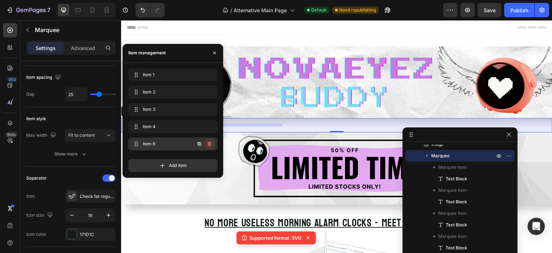
click at [209, 144] on icon "button" at bounding box center [210, 144] width 6 height 6
click at [207, 143] on div "Delete" at bounding box center [204, 144] width 13 height 6
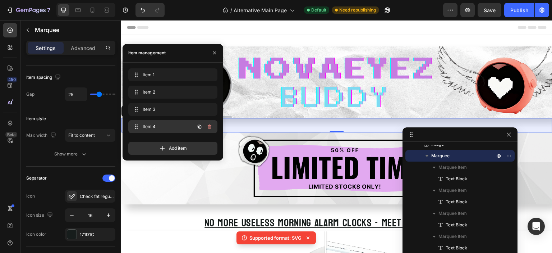
click at [172, 124] on span "Item 4" at bounding box center [163, 126] width 41 height 6
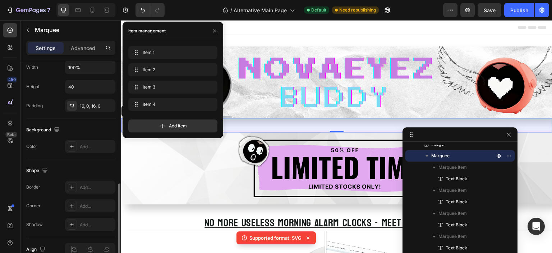
scroll to position [375, 0]
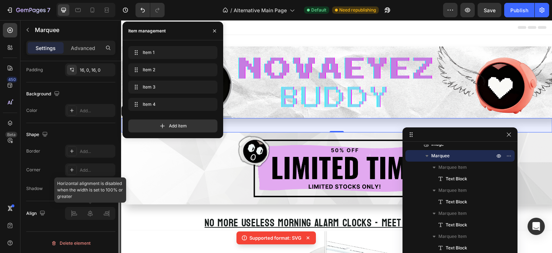
click at [90, 214] on div at bounding box center [90, 213] width 50 height 13
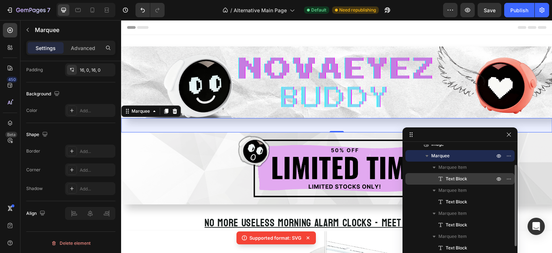
click at [468, 182] on p "Text Block" at bounding box center [462, 178] width 50 height 7
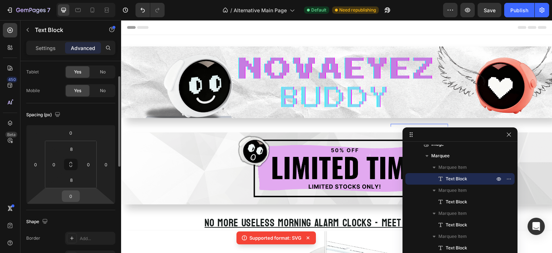
scroll to position [72, 0]
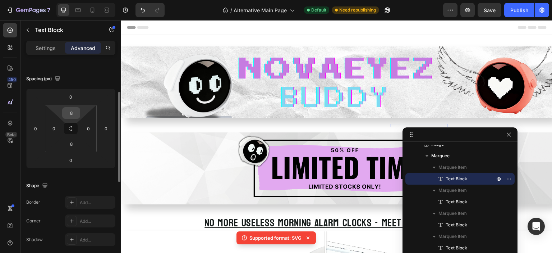
click at [70, 111] on input "8" at bounding box center [71, 113] width 14 height 11
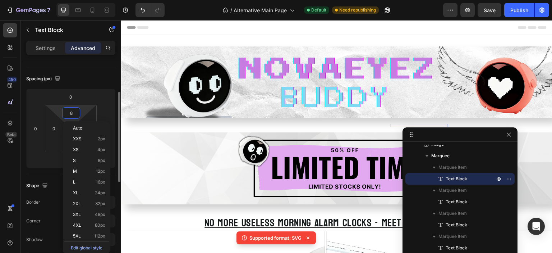
type input "0"
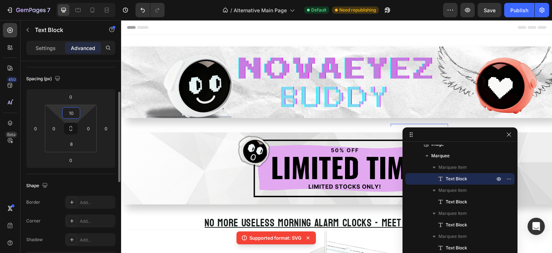
type input "1"
type input "2"
type input "5"
type input "1"
type input "5"
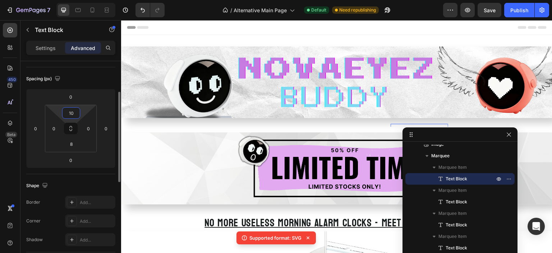
type input "1"
type input "0"
click at [72, 100] on input "0" at bounding box center [71, 96] width 14 height 11
type input "1"
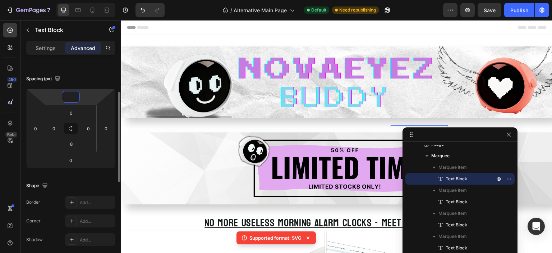
type input "5"
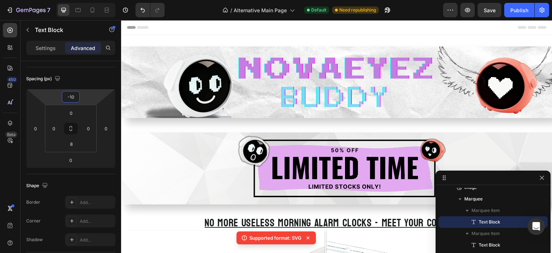
drag, startPoint x: 455, startPoint y: 135, endPoint x: 452, endPoint y: 175, distance: 40.7
type input "-1"
type input "-2"
type input "-1"
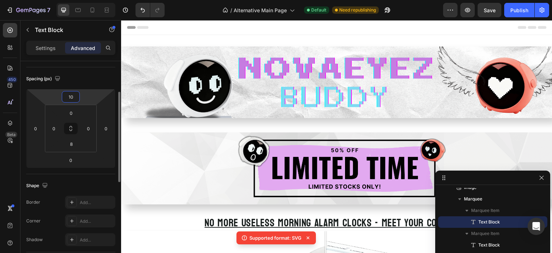
type input "1"
type input "5"
type input "-5"
type input "5"
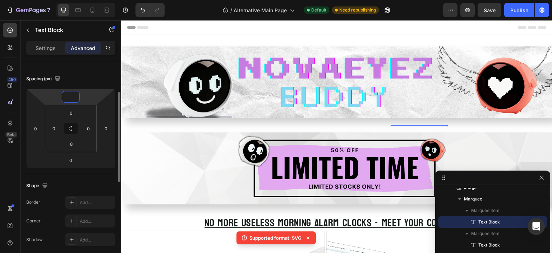
type input "1"
type input "0"
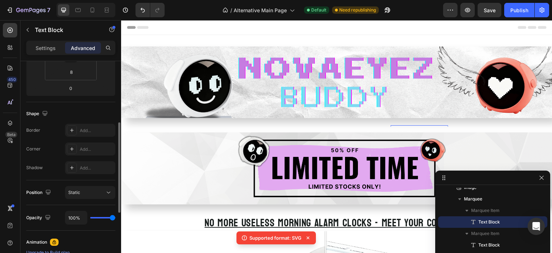
click at [79, 184] on div "Position Static" at bounding box center [70, 192] width 89 height 25
click at [78, 190] on span "Static" at bounding box center [74, 192] width 12 height 5
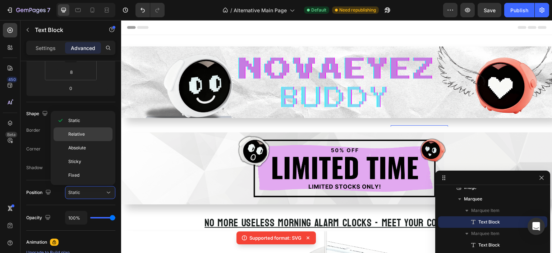
click at [81, 136] on span "Relative" at bounding box center [76, 134] width 17 height 6
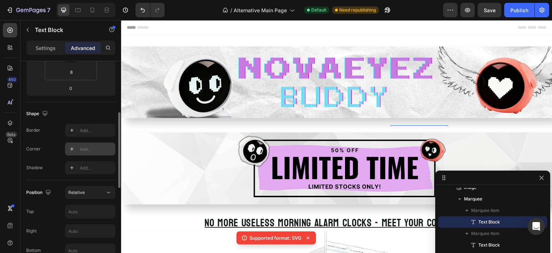
scroll to position [180, 0]
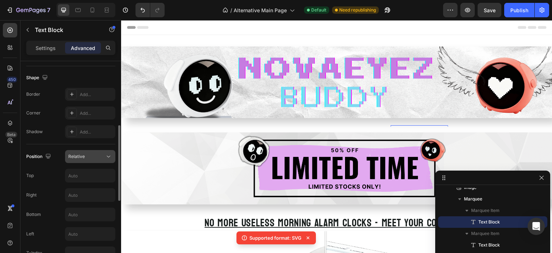
click at [88, 154] on div "Relative" at bounding box center [86, 156] width 37 height 6
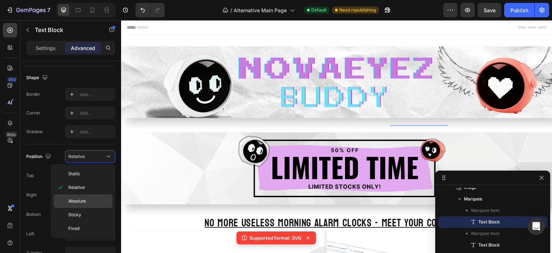
click at [83, 202] on span "Absolute" at bounding box center [77, 201] width 18 height 6
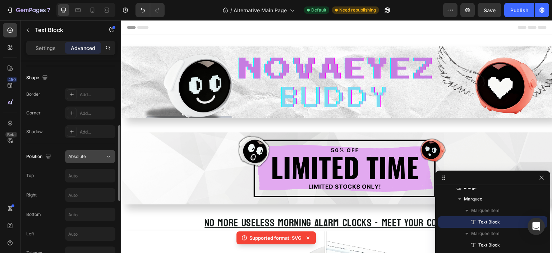
click at [87, 158] on div "Absolute" at bounding box center [86, 156] width 37 height 6
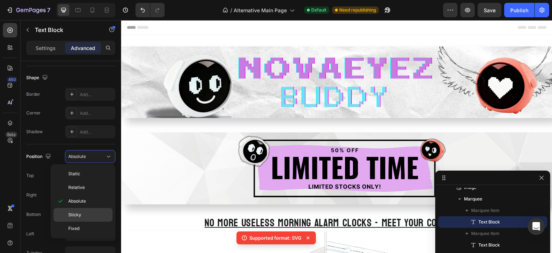
click at [81, 210] on div "Sticky" at bounding box center [83, 215] width 59 height 14
type input "0"
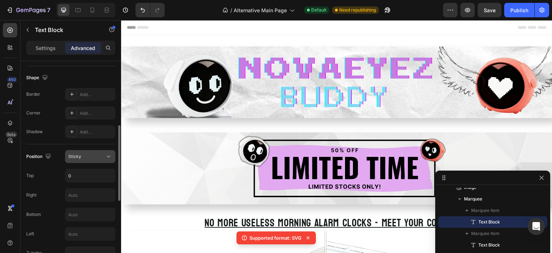
click at [94, 154] on div "Sticky" at bounding box center [86, 156] width 37 height 6
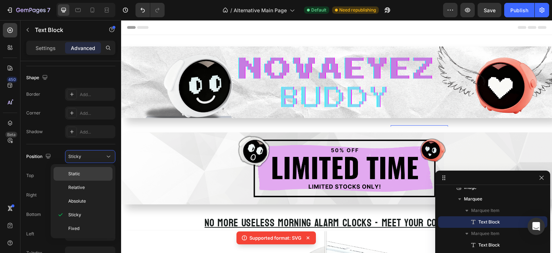
click at [78, 173] on span "Static" at bounding box center [74, 173] width 12 height 6
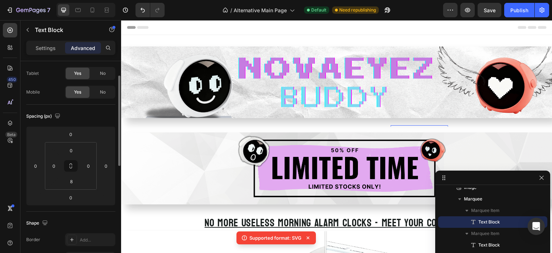
scroll to position [0, 0]
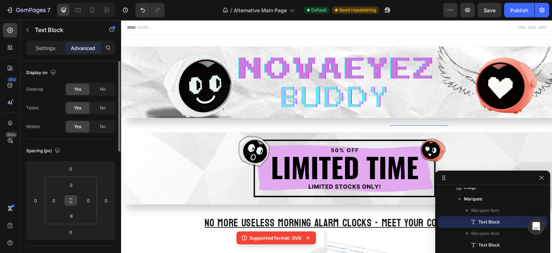
click at [70, 197] on icon at bounding box center [71, 200] width 6 height 6
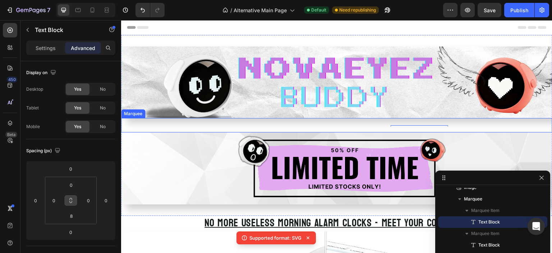
click at [242, 122] on div "FREE SHIPPING Text Block 0 30 DAYS MONEY BACK GUARANTEE Text Block LIMITED TIME…" at bounding box center [337, 125] width 432 height 14
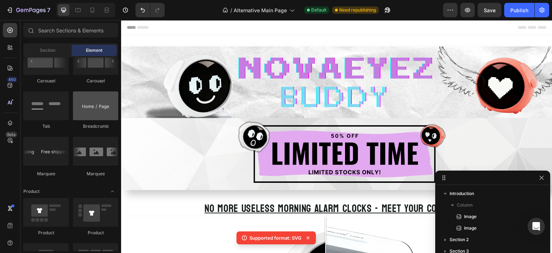
click at [91, 110] on div at bounding box center [95, 105] width 45 height 29
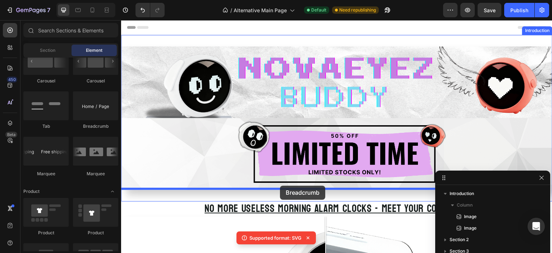
drag, startPoint x: 212, startPoint y: 131, endPoint x: 280, endPoint y: 186, distance: 87.7
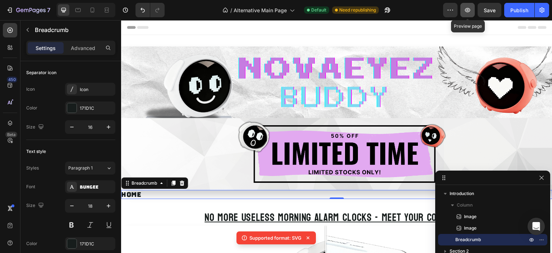
click at [467, 9] on icon "button" at bounding box center [467, 9] width 7 height 7
click at [179, 183] on icon at bounding box center [182, 183] width 6 height 6
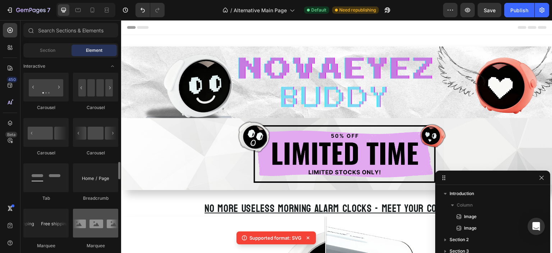
scroll to position [755, 0]
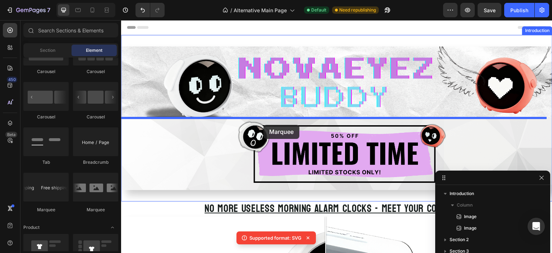
drag, startPoint x: 176, startPoint y: 210, endPoint x: 264, endPoint y: 125, distance: 122.3
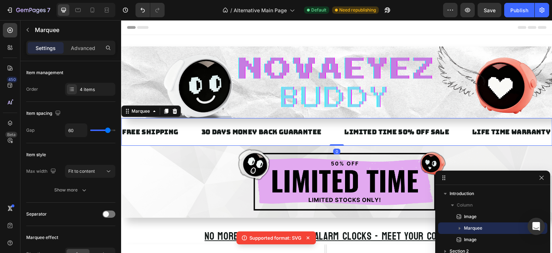
drag, startPoint x: 333, startPoint y: 145, endPoint x: 330, endPoint y: 137, distance: 8.2
click at [337, 138] on div "FREE SHIPPING Text Block 30 DAYS MONEY BACK GUARANTEE Text Block LIMITED TIME 5…" at bounding box center [337, 132] width 432 height 28
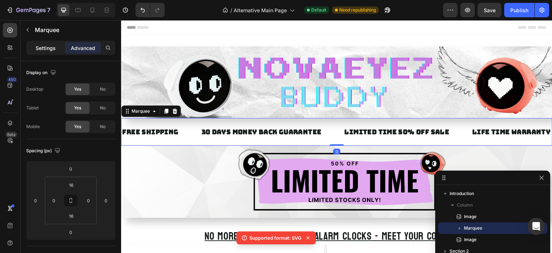
click at [36, 49] on p "Settings" at bounding box center [46, 48] width 20 height 8
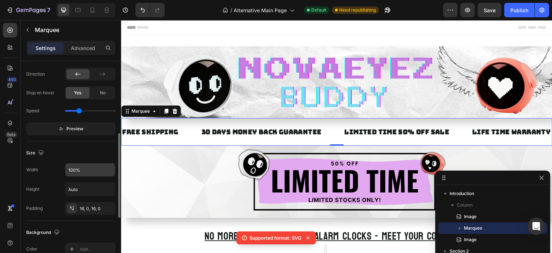
scroll to position [216, 0]
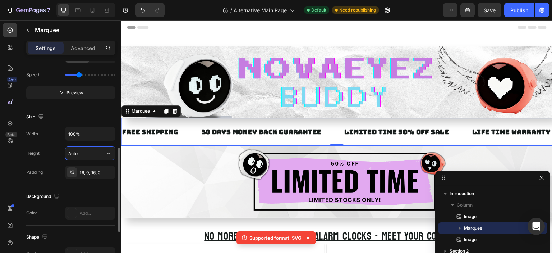
click at [86, 151] on input "Auto" at bounding box center [90, 153] width 50 height 13
click at [108, 152] on icon "button" at bounding box center [108, 153] width 7 height 7
click at [259, 130] on div "30 DAYS MONEY BACK GUARANTEE" at bounding box center [262, 132] width 122 height 10
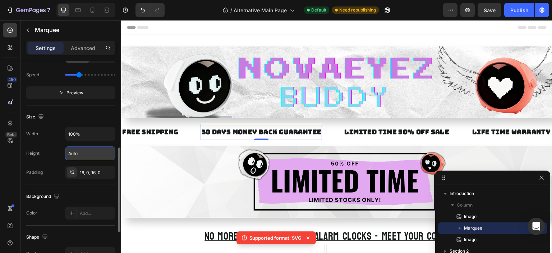
scroll to position [0, 0]
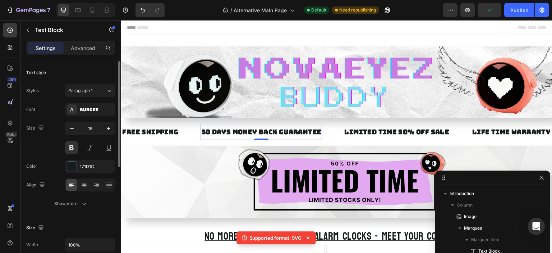
drag, startPoint x: 262, startPoint y: 138, endPoint x: 266, endPoint y: 132, distance: 7.3
click at [266, 132] on div "30 DAYS MONEY BACK GUARANTEE Text Block 0" at bounding box center [262, 132] width 122 height 16
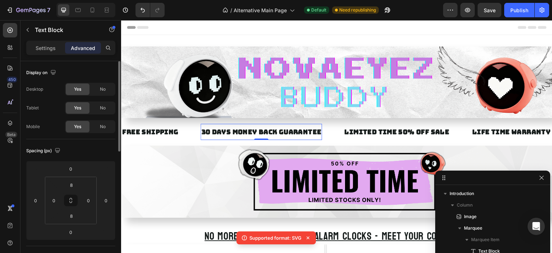
click at [249, 131] on div "30 DAYS MONEY BACK GUARANTEE" at bounding box center [262, 132] width 122 height 10
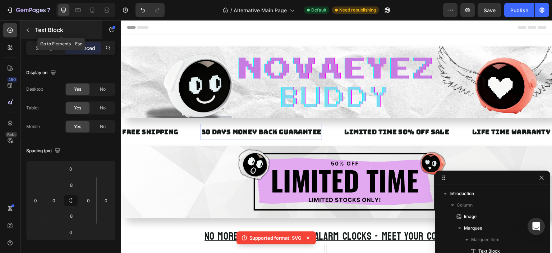
click at [29, 33] on button "button" at bounding box center [28, 30] width 12 height 12
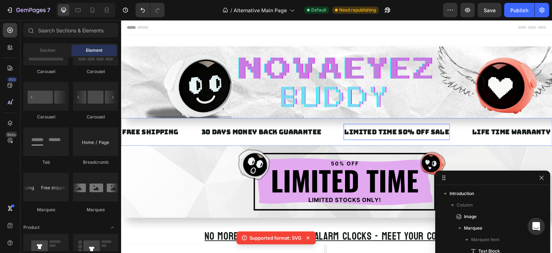
click at [382, 129] on div "LIMITED TIME 50% OFF SALE" at bounding box center [397, 132] width 106 height 10
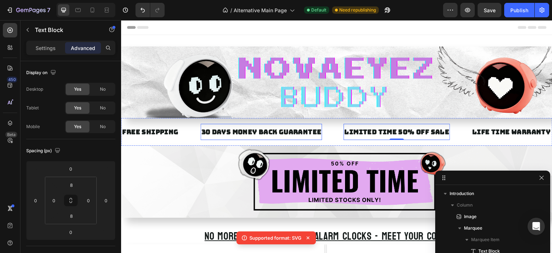
click at [271, 134] on p "30 DAYS MONEY BACK GUARANTEE" at bounding box center [261, 131] width 120 height 9
click at [381, 134] on div "LIMITED TIME 50% OFF SALE" at bounding box center [397, 132] width 106 height 10
click at [282, 133] on p "30 DAYS MONEY BACK GUARANTEE" at bounding box center [261, 131] width 120 height 9
click at [366, 133] on div "LIMITED TIME 50% OFF SALE" at bounding box center [397, 132] width 106 height 10
click at [268, 133] on p "30 DAYS MONEY BACK GUARANTEE" at bounding box center [261, 131] width 120 height 9
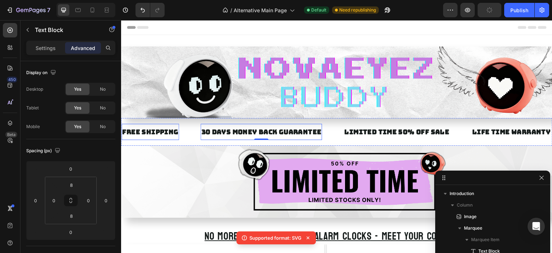
click at [159, 132] on div "FREE SHIPPING" at bounding box center [151, 132] width 58 height 10
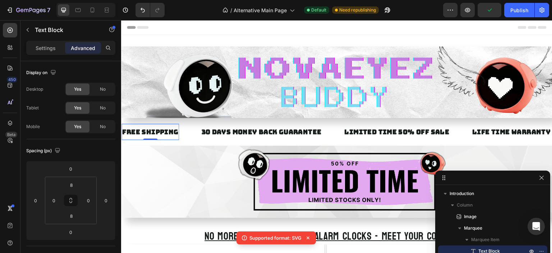
click at [51, 54] on div "Settings Advanced" at bounding box center [70, 48] width 89 height 14
click at [50, 51] on div "Settings" at bounding box center [46, 48] width 36 height 12
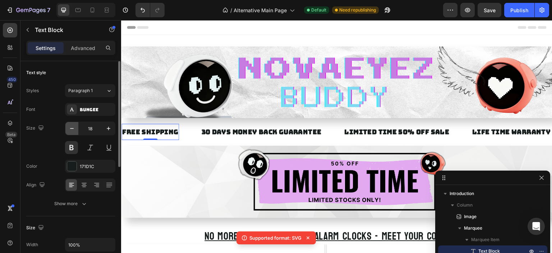
click at [73, 128] on icon "button" at bounding box center [71, 128] width 7 height 7
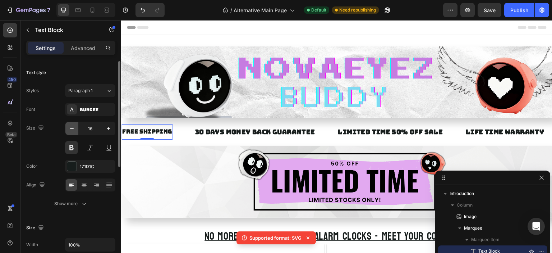
click at [73, 128] on icon "button" at bounding box center [71, 128] width 7 height 7
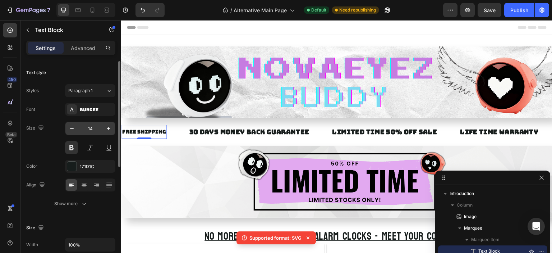
click at [89, 127] on input "14" at bounding box center [90, 128] width 24 height 13
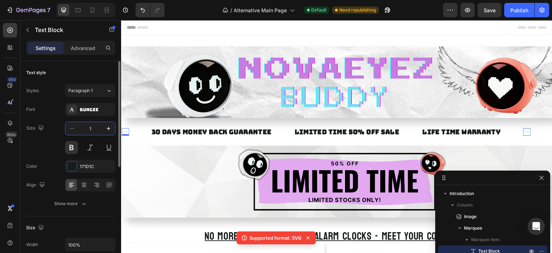
type input "10"
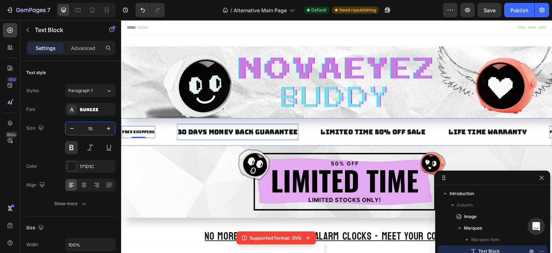
click at [204, 132] on p "30 DAYS MONEY BACK GUARANTEE" at bounding box center [238, 131] width 120 height 9
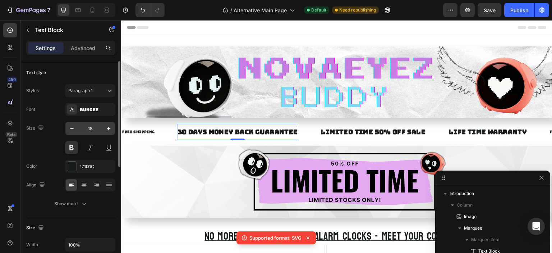
click at [85, 125] on input "18" at bounding box center [90, 128] width 24 height 13
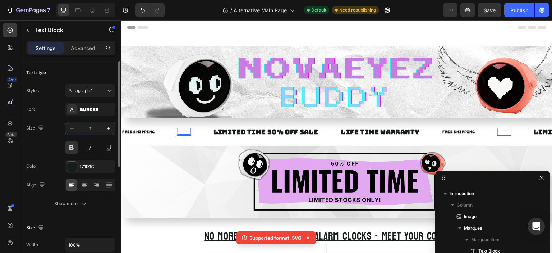
type input "10"
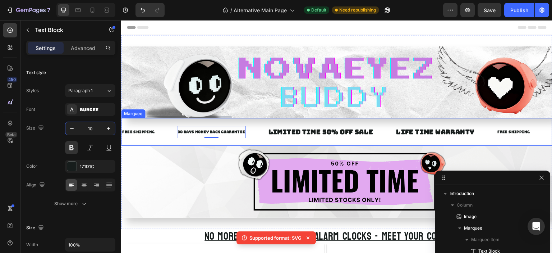
click at [287, 131] on div "LIMITED TIME 50% OFF SALE" at bounding box center [321, 132] width 106 height 10
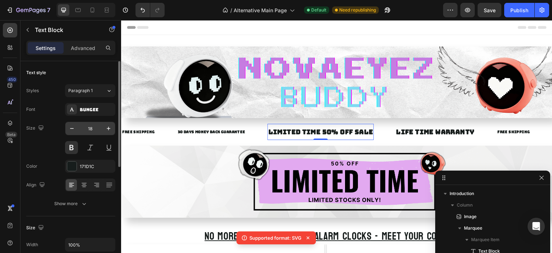
click at [96, 132] on input "18" at bounding box center [90, 128] width 24 height 13
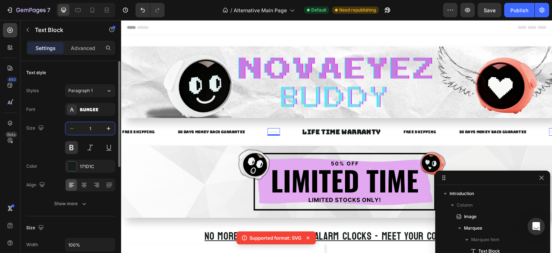
type input "10"
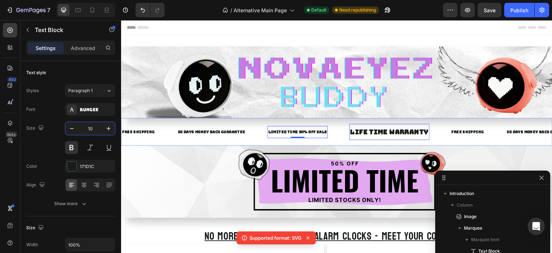
click at [390, 132] on div "LIFE TIME WARRANTY" at bounding box center [390, 132] width 80 height 10
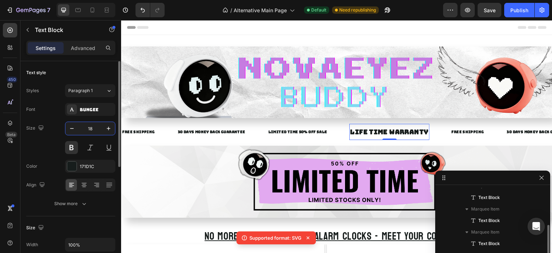
click at [89, 128] on input "18" at bounding box center [90, 128] width 24 height 13
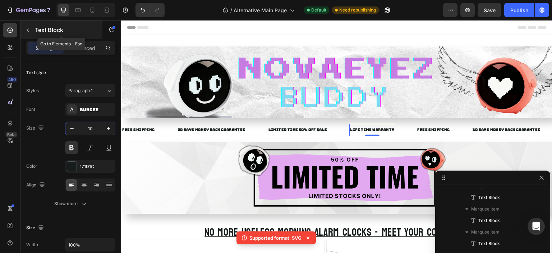
type input "10"
click at [31, 24] on button "button" at bounding box center [28, 30] width 12 height 12
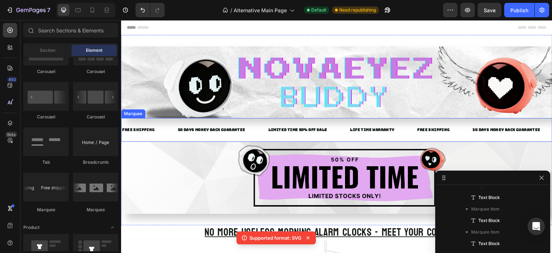
click at [248, 120] on div "FREE SHIPPING Text Block 30 DAYS MONEY BACK GUARANTEE Text Block LIMITED TIME 5…" at bounding box center [337, 130] width 432 height 24
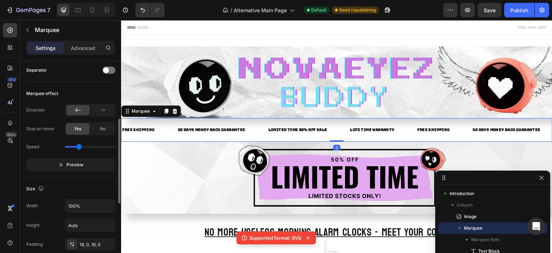
scroll to position [216, 0]
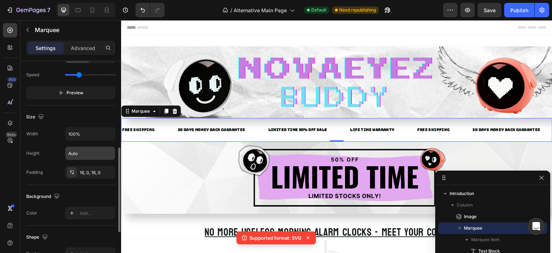
click at [83, 147] on input "Auto" at bounding box center [90, 153] width 50 height 13
click at [106, 148] on button "button" at bounding box center [108, 153] width 13 height 13
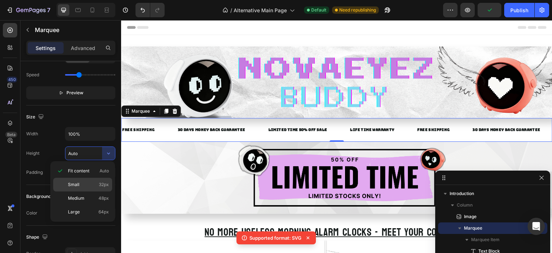
click at [91, 186] on p "Small 32px" at bounding box center [88, 184] width 41 height 6
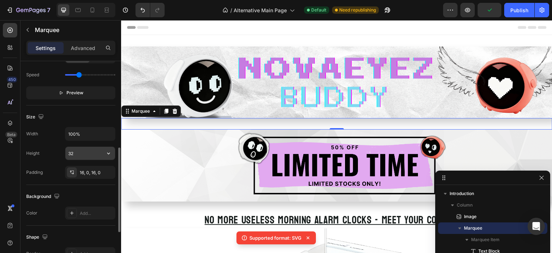
click at [108, 155] on icon "button" at bounding box center [108, 153] width 7 height 7
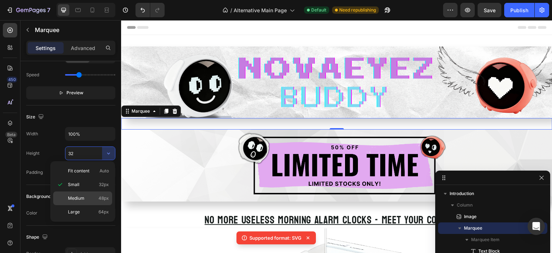
click at [93, 195] on p "Medium 48px" at bounding box center [88, 198] width 41 height 6
type input "48"
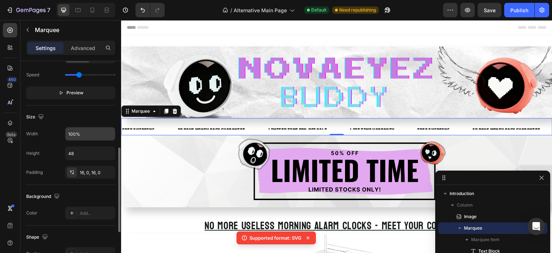
scroll to position [252, 0]
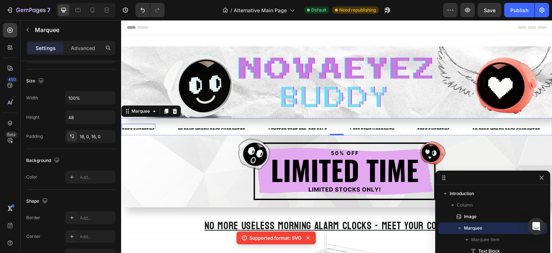
click at [150, 127] on div "FREE SHIPPING" at bounding box center [139, 130] width 34 height 6
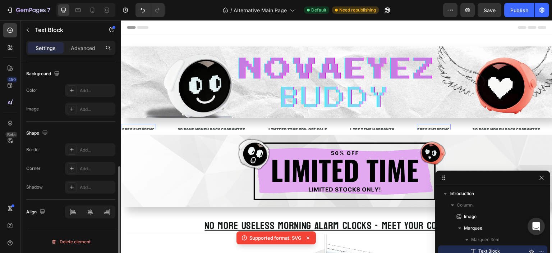
scroll to position [0, 0]
click at [82, 47] on p "Advanced" at bounding box center [83, 48] width 24 height 8
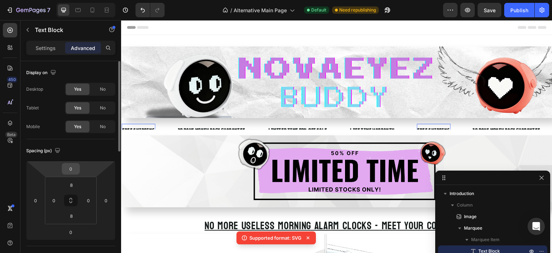
click at [73, 173] on input "0" at bounding box center [71, 168] width 14 height 11
type input "1"
type input "3"
type input "1"
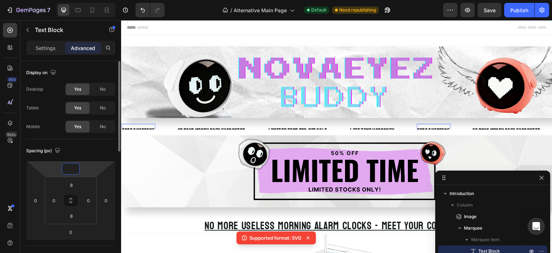
type input "5"
type input "1"
type input "5"
type input "0"
type input "-1"
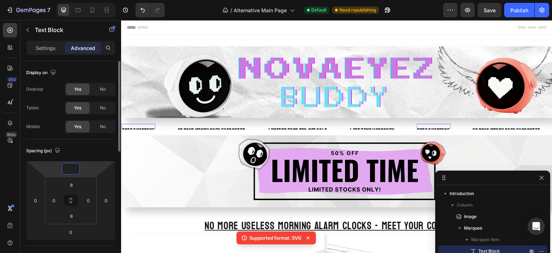
type input "-3"
type input "-5"
type input "-6"
type input "-7"
type input "-8"
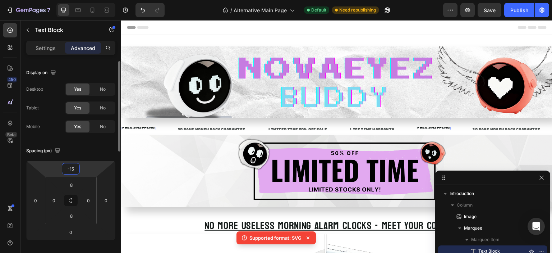
type input "-1"
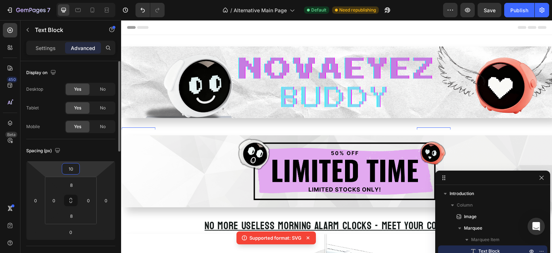
type input "1"
type input "5"
type input "1"
type input "5"
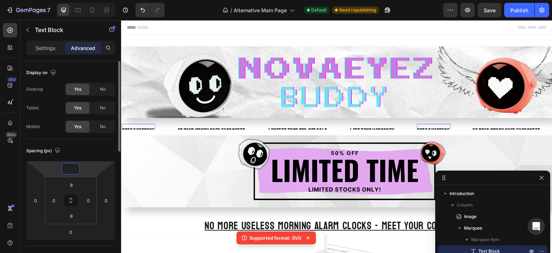
type input "0"
type input "1"
type input "0"
click at [80, 0] on html "7 / Alternative Main Page Default Need republishing Preview Save Publish 450 Be…" at bounding box center [276, 0] width 552 height 0
click at [77, 186] on input "8" at bounding box center [71, 184] width 14 height 11
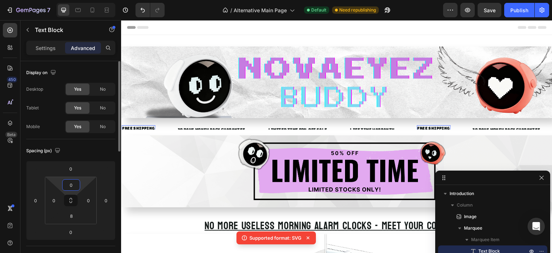
type input "0"
click at [188, 128] on p "30 DAYS MONEY BACK GUARANTEE" at bounding box center [212, 129] width 68 height 5
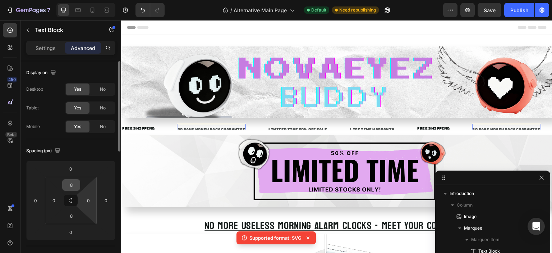
click at [73, 187] on input "8" at bounding box center [71, 184] width 14 height 11
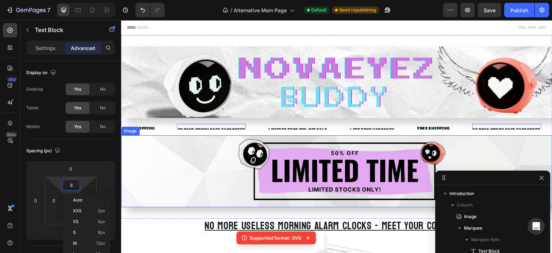
type input "0"
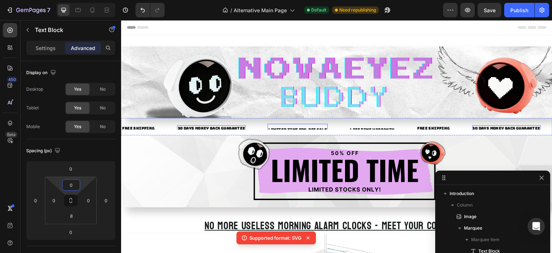
click at [288, 126] on div "LIMITED TIME 50% OFF SALE Text Block" at bounding box center [298, 130] width 60 height 12
click at [68, 186] on input "8" at bounding box center [71, 184] width 14 height 11
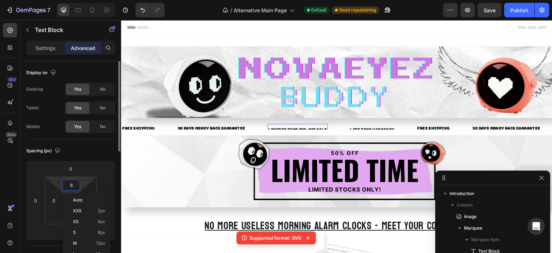
type input "0"
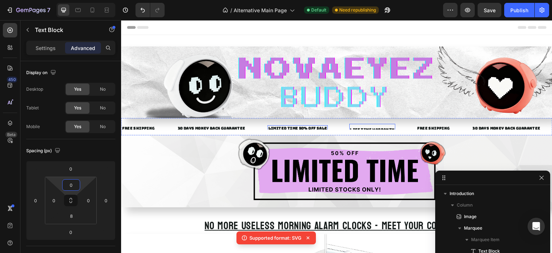
click at [387, 129] on div "LIFE TIME WARRANTY" at bounding box center [373, 130] width 46 height 6
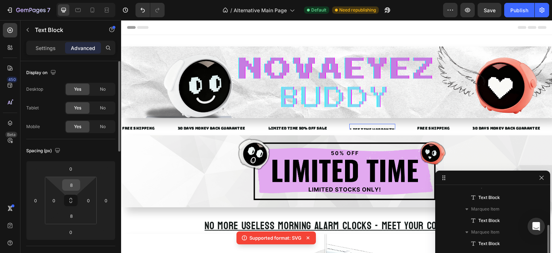
click at [73, 188] on input "8" at bounding box center [71, 184] width 14 height 11
type input "0"
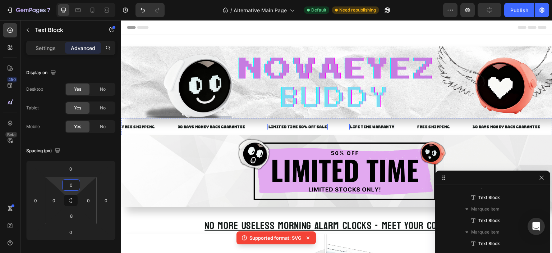
click at [286, 125] on div "LIMITED TIME 50% OFF SALE" at bounding box center [298, 127] width 60 height 6
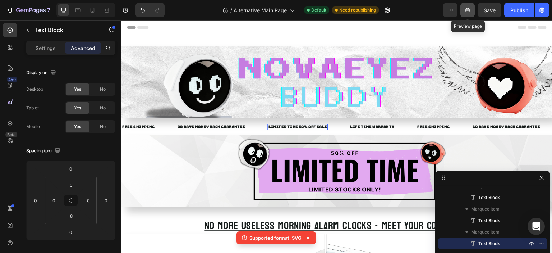
click at [466, 13] on icon "button" at bounding box center [467, 9] width 7 height 7
click at [471, 12] on icon "button" at bounding box center [467, 9] width 7 height 7
click at [225, 126] on p "30 DAYS MONEY BACK GUARANTEE" at bounding box center [212, 126] width 68 height 5
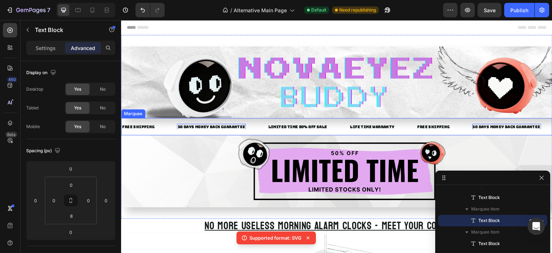
click at [152, 128] on div "FREE SHIPPING" at bounding box center [139, 127] width 34 height 6
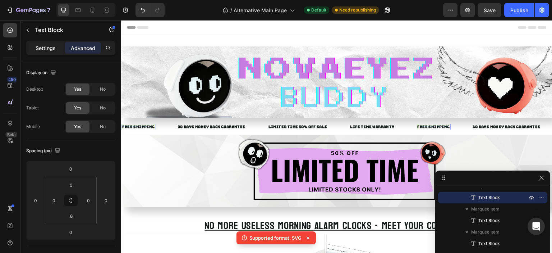
click at [41, 51] on p "Settings" at bounding box center [46, 48] width 20 height 8
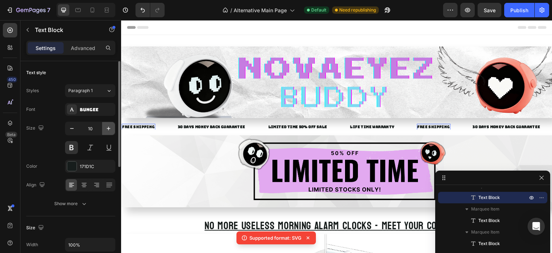
click at [109, 126] on icon "button" at bounding box center [108, 128] width 7 height 7
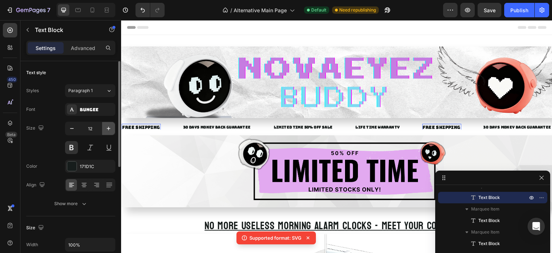
click at [106, 128] on icon "button" at bounding box center [108, 128] width 7 height 7
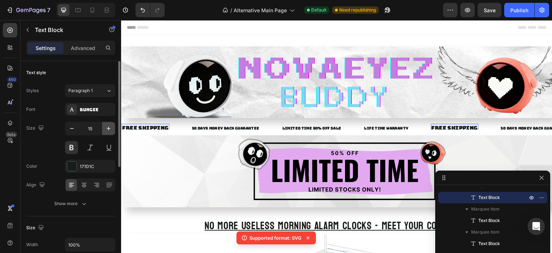
click at [106, 128] on icon "button" at bounding box center [108, 128] width 7 height 7
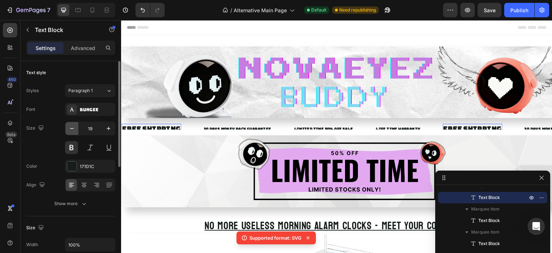
click at [74, 128] on icon "button" at bounding box center [71, 128] width 7 height 7
click at [73, 129] on icon "button" at bounding box center [71, 128] width 7 height 7
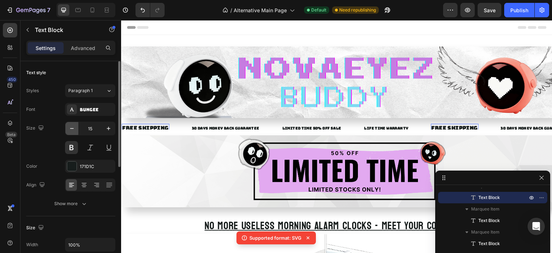
click at [73, 129] on icon "button" at bounding box center [71, 128] width 7 height 7
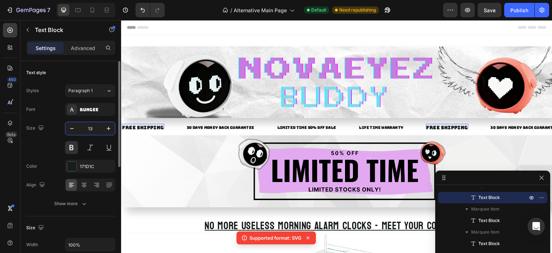
click at [88, 128] on input "13" at bounding box center [90, 128] width 24 height 13
click at [106, 128] on icon "button" at bounding box center [108, 128] width 7 height 7
type input "14"
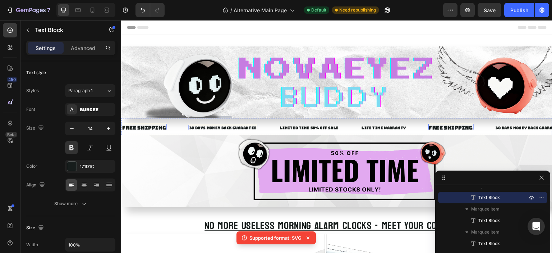
click at [220, 123] on div "FREE SHIPPING Text Block 0 30 DAYS MONEY BACK GUARANTEE Text Block LIMITED TIME…" at bounding box center [337, 126] width 432 height 17
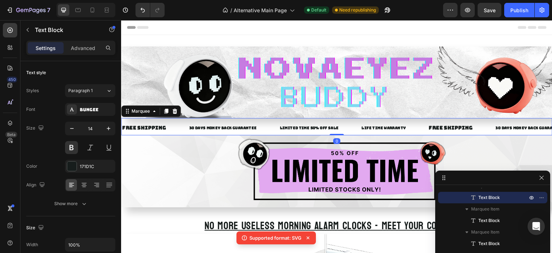
scroll to position [0, 0]
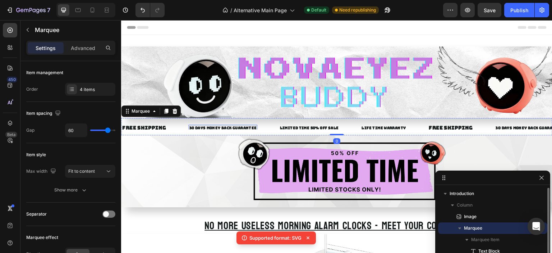
click at [219, 126] on p "30 DAYS MONEY BACK GUARANTEE" at bounding box center [223, 128] width 68 height 5
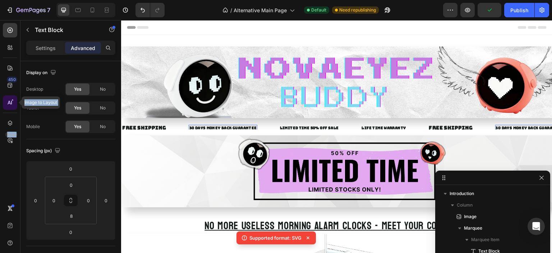
click at [6, 109] on div "450 Image to Layout Beta Sections(18) Elements(83) Section Element Hero Section…" at bounding box center [60, 136] width 121 height 233
click at [41, 43] on div "Settings" at bounding box center [46, 48] width 36 height 12
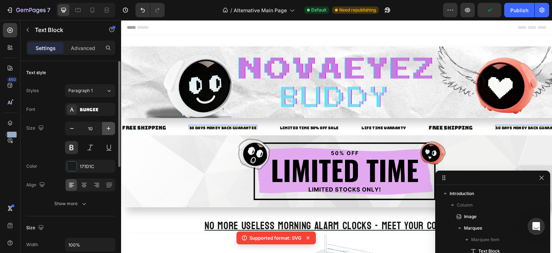
click at [111, 129] on icon "button" at bounding box center [108, 128] width 7 height 7
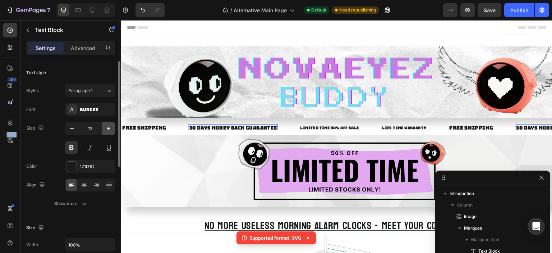
drag, startPoint x: 111, startPoint y: 129, endPoint x: 3, endPoint y: 104, distance: 111.2
click at [111, 129] on icon "button" at bounding box center [108, 128] width 7 height 7
type input "14"
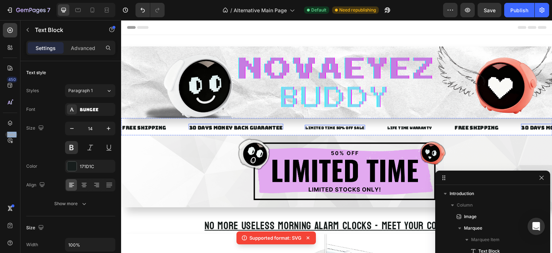
click at [313, 128] on div "LIMITED TIME 50% OFF SALE" at bounding box center [335, 128] width 60 height 6
click at [106, 128] on icon "button" at bounding box center [108, 128] width 7 height 7
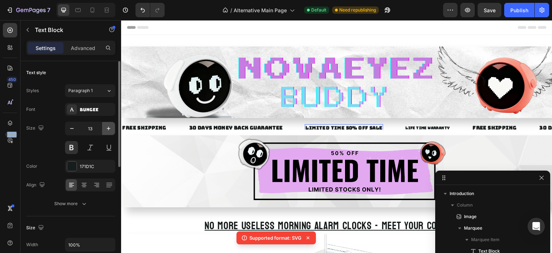
click at [106, 128] on icon "button" at bounding box center [108, 128] width 7 height 7
type input "14"
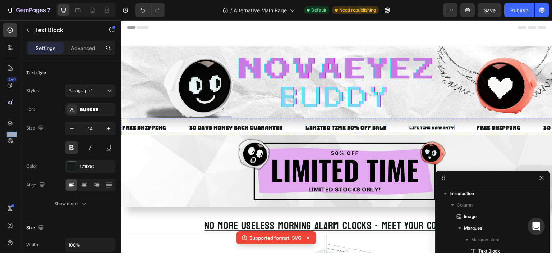
click at [422, 125] on div "LIFE TIME WARRANTY" at bounding box center [432, 128] width 46 height 6
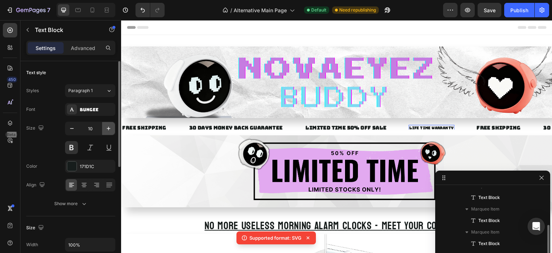
click at [105, 127] on icon "button" at bounding box center [108, 128] width 7 height 7
type input "14"
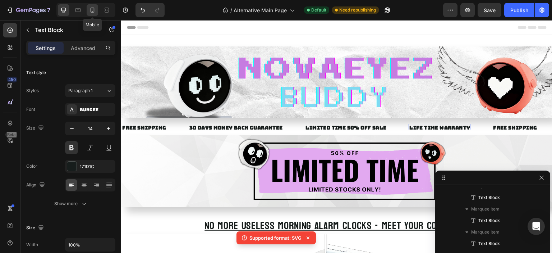
click at [94, 13] on icon at bounding box center [92, 9] width 7 height 7
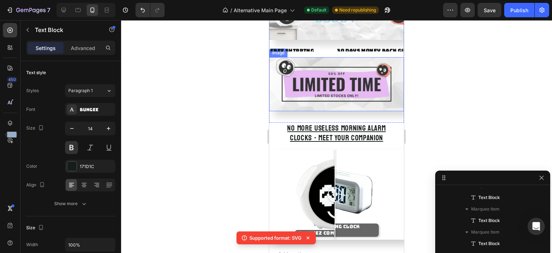
scroll to position [24, 0]
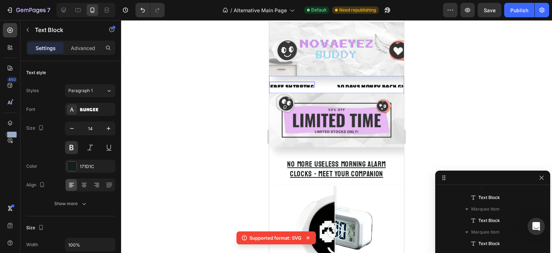
click at [292, 83] on div "FREE SHIPPING" at bounding box center [292, 87] width 45 height 10
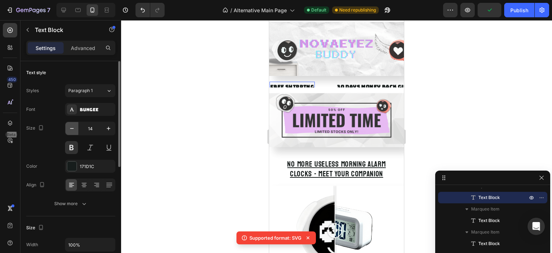
click at [69, 128] on icon "button" at bounding box center [71, 128] width 7 height 7
click at [68, 129] on icon "button" at bounding box center [71, 128] width 7 height 7
click at [111, 133] on button "button" at bounding box center [108, 128] width 13 height 13
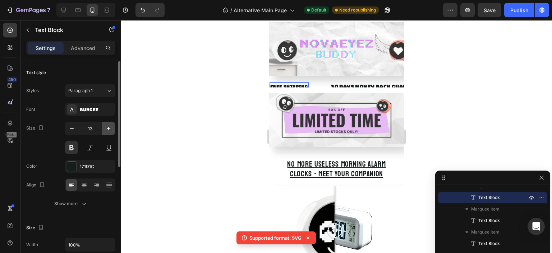
click at [111, 133] on button "button" at bounding box center [108, 128] width 13 height 13
type input "14"
click at [83, 48] on p "Advanced" at bounding box center [83, 48] width 24 height 8
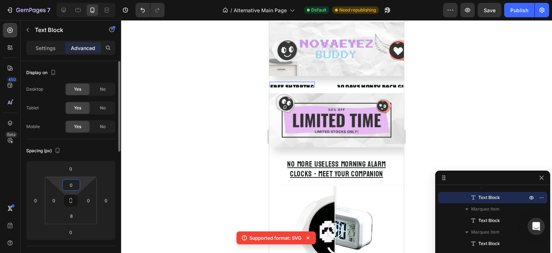
click at [69, 186] on input "0" at bounding box center [71, 184] width 14 height 11
type input "8"
type input "-"
type input "1"
type input "-"
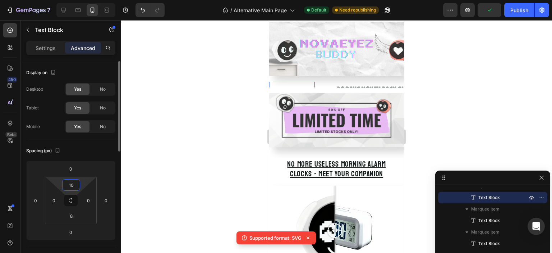
type input "1"
type input "-"
type input "1"
type input "5"
type input "0"
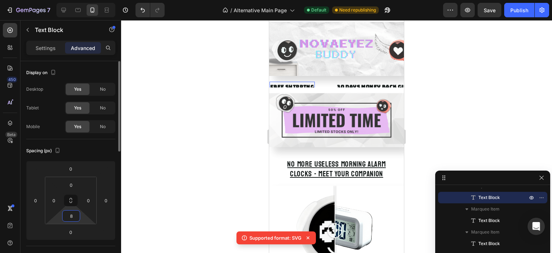
click at [74, 216] on input "8" at bounding box center [71, 215] width 14 height 11
type input "0"
type input "-"
type input "1"
type input "2"
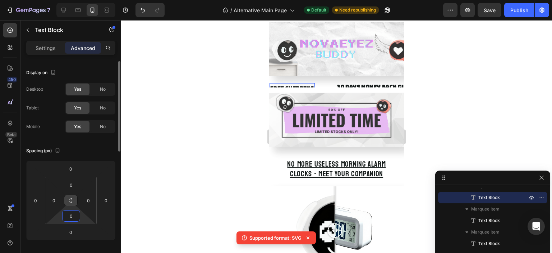
type input "8"
type input "1"
type input "8"
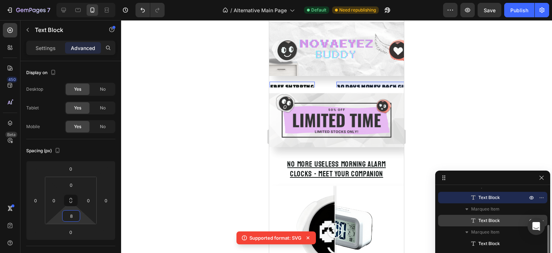
click at [489, 216] on div "Text Block" at bounding box center [493, 221] width 104 height 12
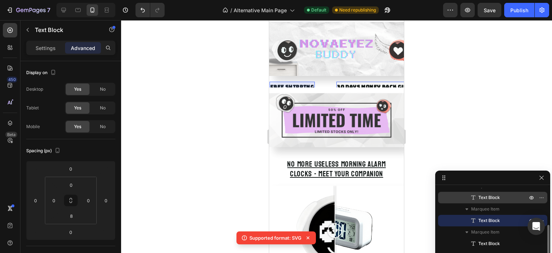
click at [493, 200] on span "Text Block" at bounding box center [490, 197] width 22 height 7
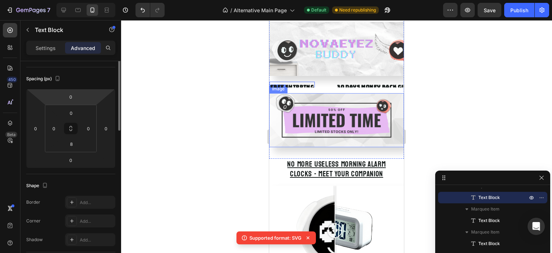
scroll to position [36, 0]
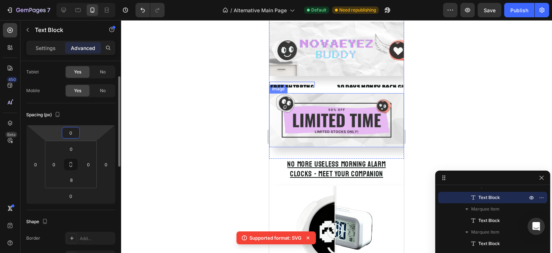
click at [72, 136] on input "0" at bounding box center [71, 132] width 14 height 11
type input "1"
type input "2"
type input "-1"
type input "-4"
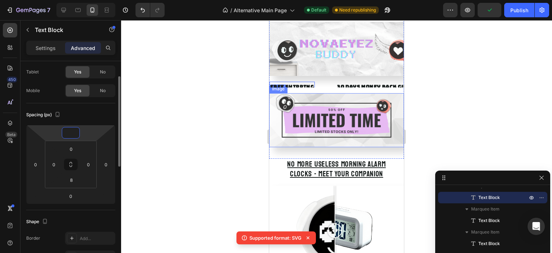
type input "-5"
type input "-1"
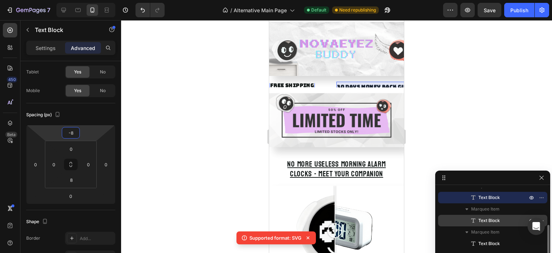
type input "-8"
click at [482, 219] on span "Text Block" at bounding box center [490, 220] width 22 height 7
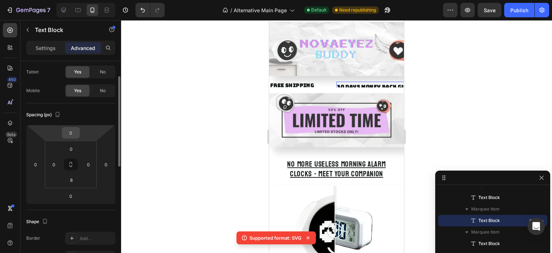
click at [77, 136] on input "0" at bounding box center [71, 132] width 14 height 11
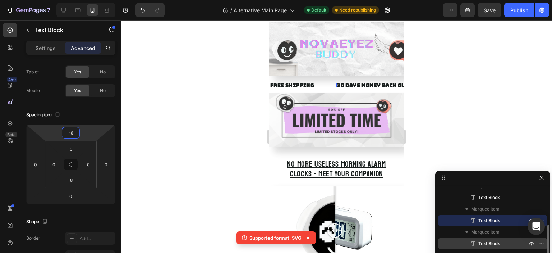
type input "-8"
click at [482, 239] on div "Text Block" at bounding box center [493, 244] width 104 height 12
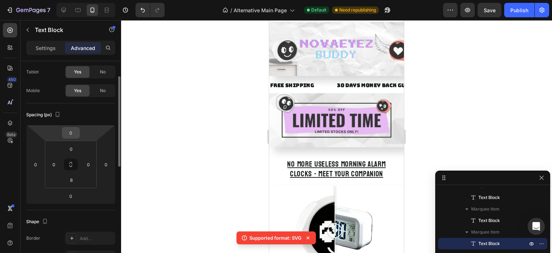
click at [75, 135] on input "0" at bounding box center [71, 132] width 14 height 11
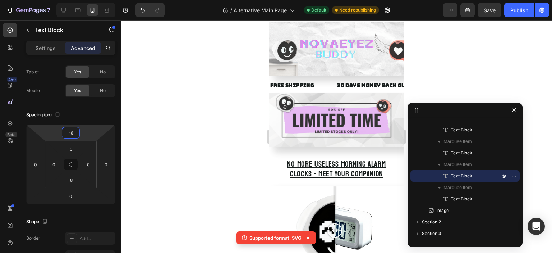
drag, startPoint x: 492, startPoint y: 178, endPoint x: 459, endPoint y: 103, distance: 82.4
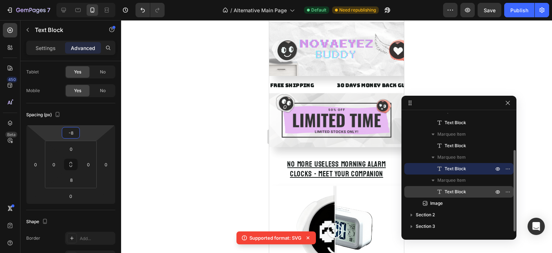
type input "-8"
click at [453, 188] on span "Text Block" at bounding box center [456, 191] width 22 height 7
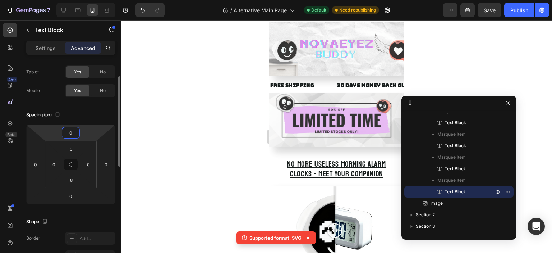
click at [69, 129] on input "0" at bounding box center [71, 132] width 14 height 11
type input "-8"
click at [469, 79] on div at bounding box center [336, 136] width 431 height 233
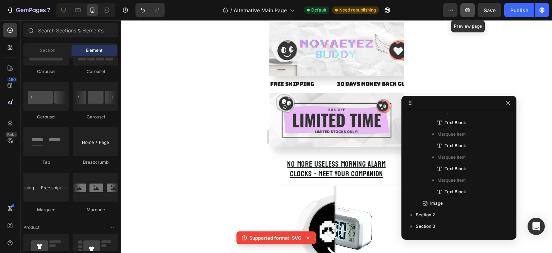
click at [466, 13] on icon "button" at bounding box center [467, 9] width 7 height 7
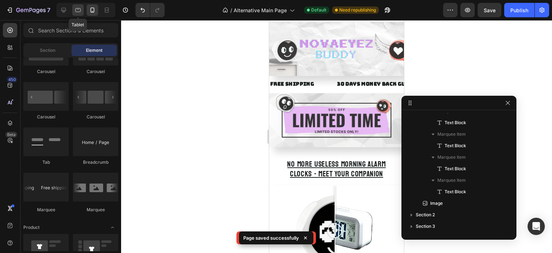
click at [82, 10] on div at bounding box center [78, 10] width 12 height 12
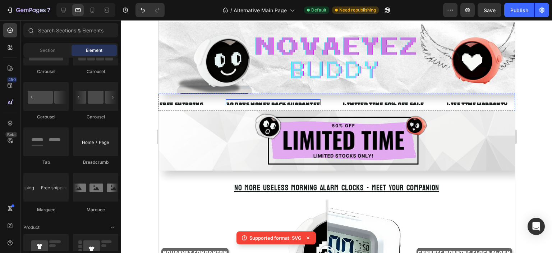
click at [259, 99] on div "30 DAYS MONEY BACK GUARANTEE" at bounding box center [272, 104] width 95 height 10
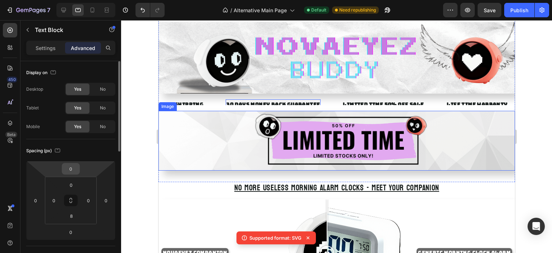
click at [72, 173] on input "0" at bounding box center [71, 168] width 14 height 11
type input "-8"
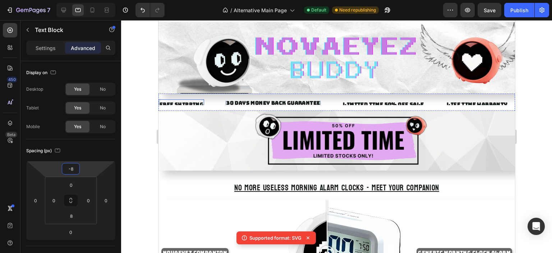
click at [191, 101] on div "FREE SHIPPING" at bounding box center [181, 104] width 45 height 10
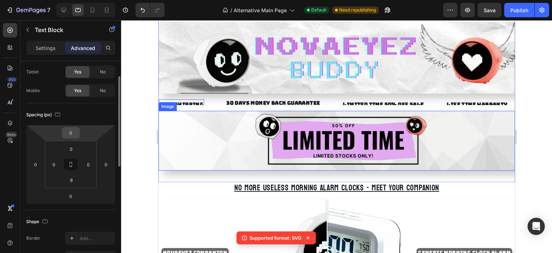
click at [77, 136] on input "0" at bounding box center [71, 132] width 14 height 11
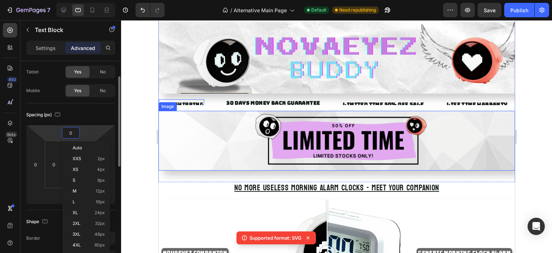
paste input "-8"
type input "-8"
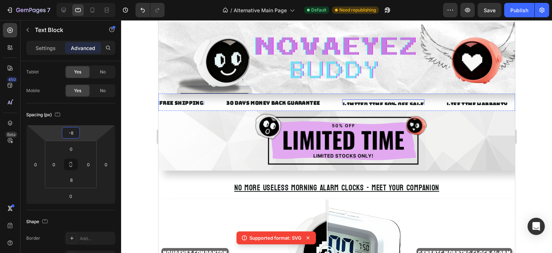
click at [361, 102] on div "LIMITED TIME 50% OFF SALE" at bounding box center [383, 104] width 82 height 10
click at [70, 132] on input "0" at bounding box center [71, 132] width 14 height 11
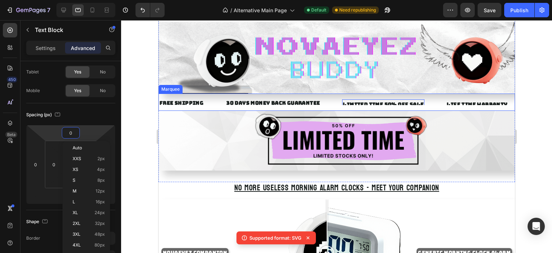
paste input "-8"
type input "-8"
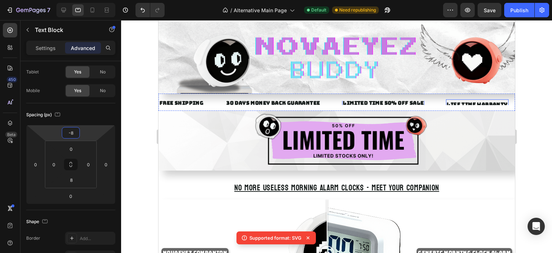
click at [487, 103] on div "LIFE TIME WARRANTY" at bounding box center [477, 104] width 62 height 10
click at [79, 131] on div "0" at bounding box center [71, 133] width 18 height 12
click at [73, 132] on input "0" at bounding box center [71, 132] width 14 height 11
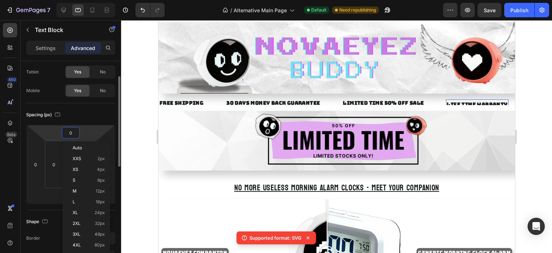
paste input "-8"
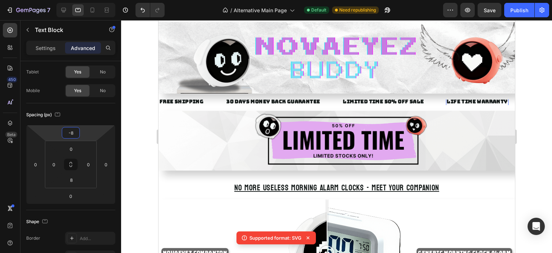
type input "-8"
click at [505, 104] on div "LIFE TIME WARRANTY" at bounding box center [477, 101] width 62 height 10
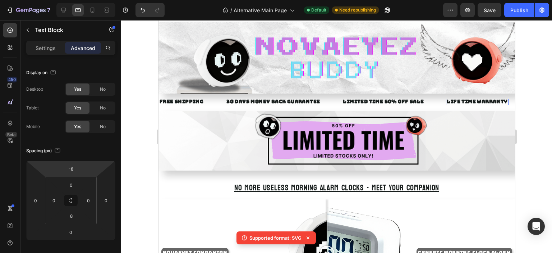
scroll to position [36, 0]
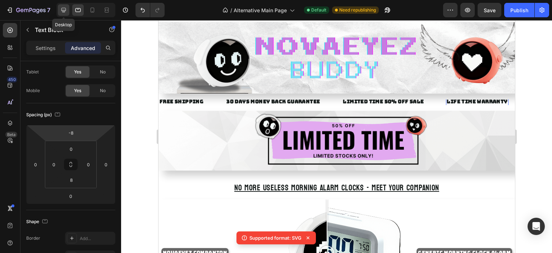
click at [63, 11] on icon at bounding box center [63, 10] width 5 height 5
type input "0"
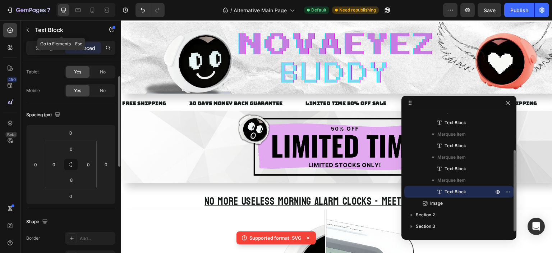
scroll to position [78, 0]
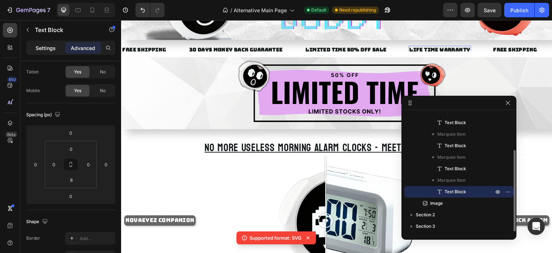
click at [42, 52] on div "Settings" at bounding box center [46, 48] width 36 height 12
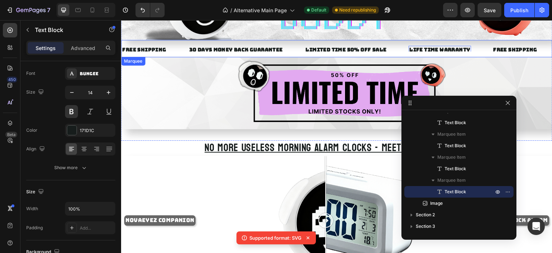
click at [179, 46] on div "FREE SHIPPING Text Block" at bounding box center [155, 52] width 67 height 12
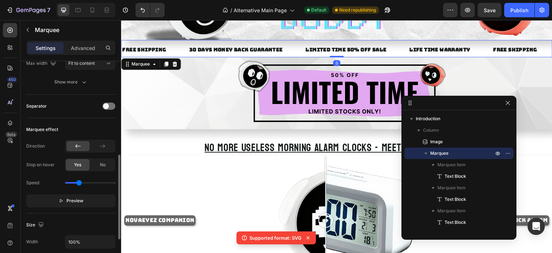
scroll to position [144, 0]
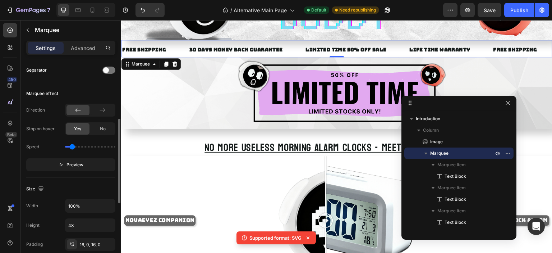
drag, startPoint x: 80, startPoint y: 144, endPoint x: 72, endPoint y: 146, distance: 8.2
click at [72, 146] on input "range" at bounding box center [90, 146] width 50 height 1
click at [72, 163] on span "Preview" at bounding box center [75, 164] width 17 height 7
click at [68, 146] on input "range" at bounding box center [90, 146] width 50 height 1
type input "0.2"
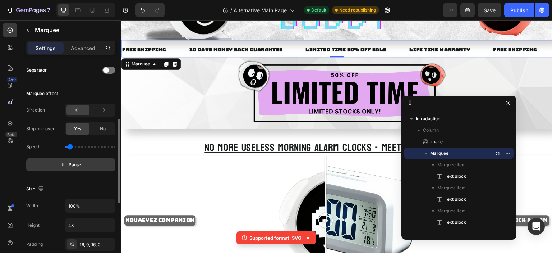
click at [70, 146] on input "range" at bounding box center [90, 146] width 50 height 1
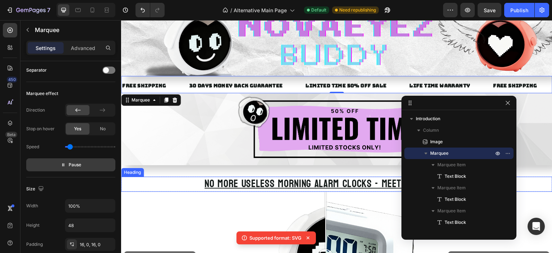
scroll to position [6, 0]
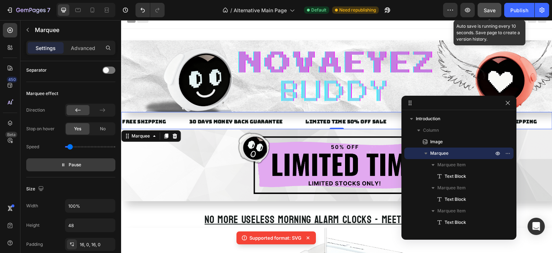
click at [494, 12] on span "Save" at bounding box center [490, 10] width 12 height 6
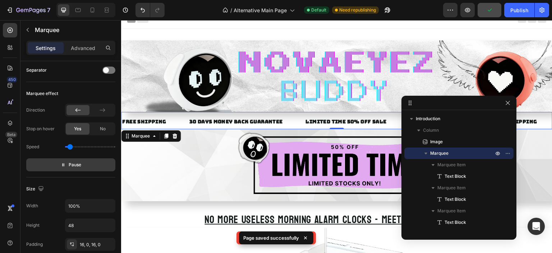
click at [426, 10] on div "/ Alternative Main Page Default Need republishing" at bounding box center [306, 10] width 273 height 14
click at [506, 101] on icon "button" at bounding box center [508, 103] width 4 height 4
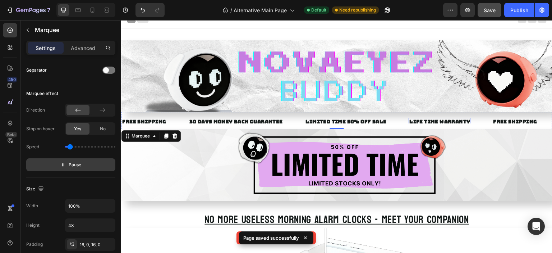
click at [409, 118] on p "LIFE TIME WARRANTY" at bounding box center [439, 121] width 61 height 7
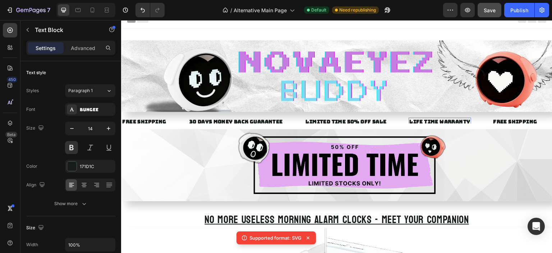
scroll to position [0, 0]
click at [410, 121] on p "LIFE TIME WARRANTY" at bounding box center [440, 121] width 61 height 7
click at [409, 119] on p "LIFE TIME WARRANTY" at bounding box center [439, 121] width 61 height 7
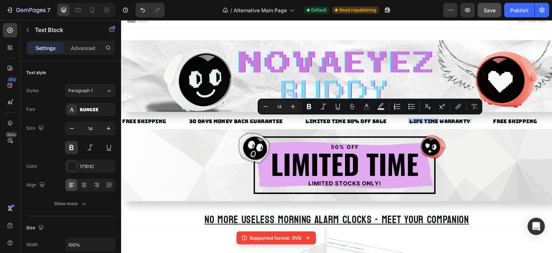
drag, startPoint x: 384, startPoint y: 120, endPoint x: 356, endPoint y: 123, distance: 28.9
click at [409, 123] on p "LIFE TIME WARRANTY" at bounding box center [439, 121] width 61 height 7
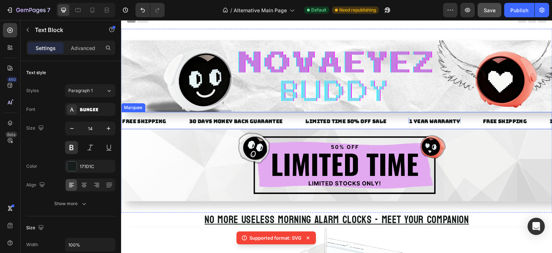
click at [389, 127] on div "FREE SHIPPING Text Block 30 DAYS MONEY BACK GUARANTEE Text Block LIMITED TIME 5…" at bounding box center [337, 120] width 432 height 17
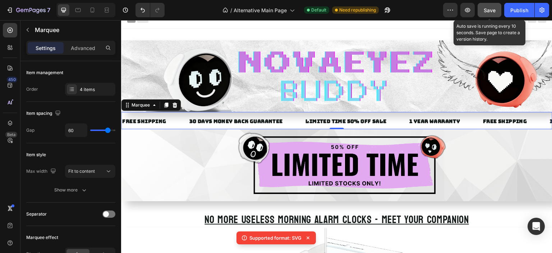
click at [491, 7] on span "Save" at bounding box center [490, 10] width 12 height 6
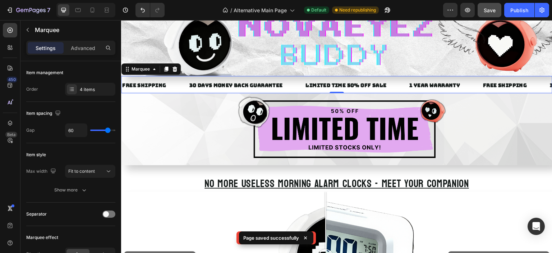
scroll to position [78, 0]
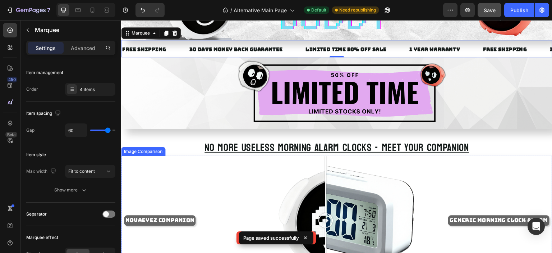
click at [443, 160] on div "NOVAEYEZ COMPANION GENERIC MORNING CLOCK ALARM" at bounding box center [337, 220] width 432 height 129
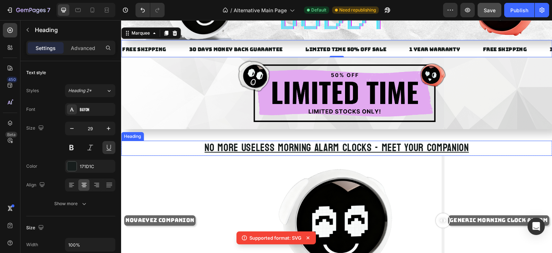
click at [482, 142] on h2 "NO MORE USELESS MORNING ALARM CLOCKS - MEET YOUR COMPANION" at bounding box center [337, 148] width 432 height 15
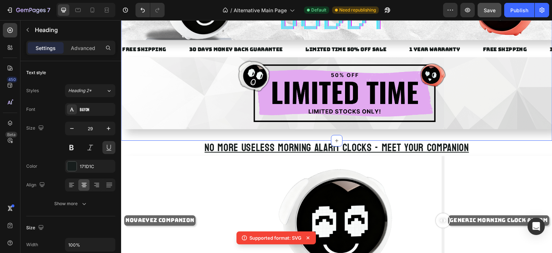
click at [489, 137] on div "Image FREE SHIPPING Text Block 30 DAYS MONEY BACK GUARANTEE Text Block LIMITED …" at bounding box center [337, 49] width 432 height 184
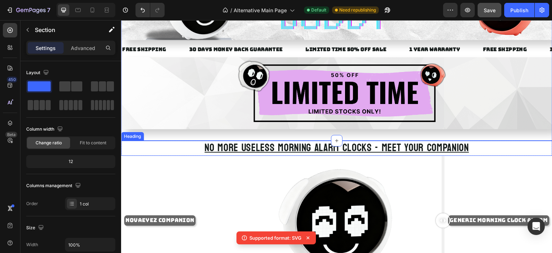
click at [478, 158] on div "NOVAEYEZ COMPANION GENERIC MORNING CLOCK ALARM" at bounding box center [337, 220] width 432 height 129
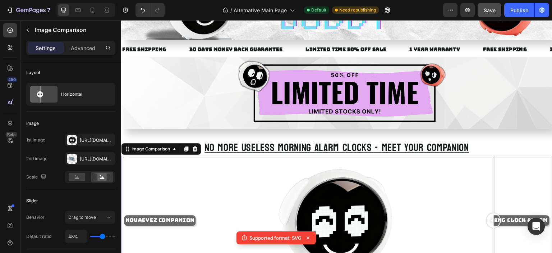
click at [494, 177] on div "NOVAEYEZ COMPANION GENERIC MORNING CLOCK ALARM" at bounding box center [337, 220] width 432 height 129
click at [479, 171] on div "NOVAEYEZ COMPANION GENERIC MORNING CLOCK ALARM" at bounding box center [337, 220] width 432 height 129
click at [506, 174] on div "NOVAEYEZ COMPANION GENERIC MORNING CLOCK ALARM" at bounding box center [337, 220] width 432 height 129
click at [516, 174] on div "NOVAEYEZ COMPANION GENERIC MORNING CLOCK ALARM" at bounding box center [337, 220] width 432 height 129
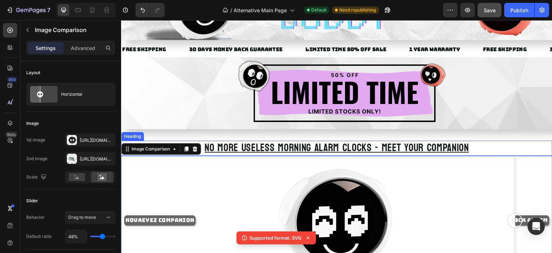
click at [432, 143] on h2 "NO MORE USELESS MORNING ALARM CLOCKS - MEET YOUR COMPANION" at bounding box center [337, 148] width 432 height 15
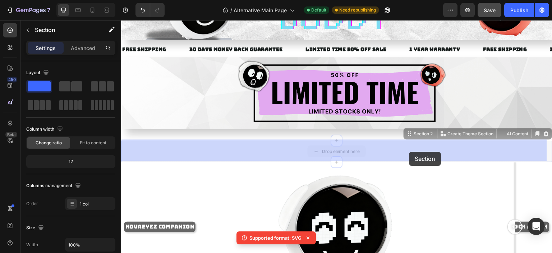
drag, startPoint x: 410, startPoint y: 150, endPoint x: 408, endPoint y: 156, distance: 6.0
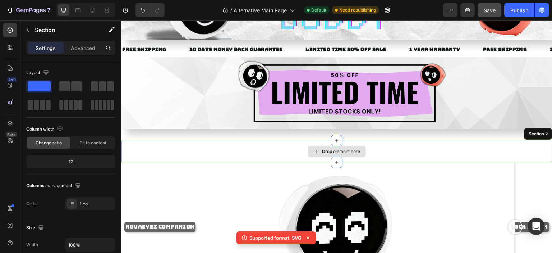
click at [407, 150] on div "Drop element here" at bounding box center [337, 152] width 432 height 22
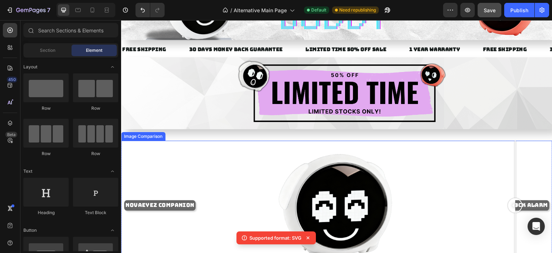
scroll to position [150, 0]
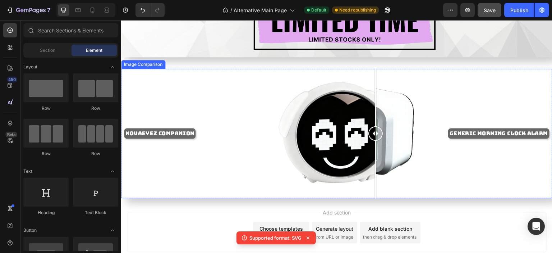
drag, startPoint x: 519, startPoint y: 118, endPoint x: 380, endPoint y: 129, distance: 139.6
click at [375, 131] on div at bounding box center [376, 133] width 14 height 129
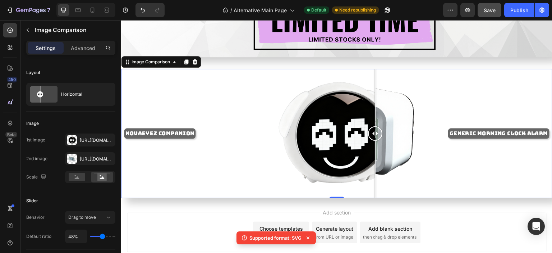
click at [433, 118] on div "NOVAEYEZ COMPANION GENERIC MORNING CLOCK ALARM" at bounding box center [337, 133] width 432 height 129
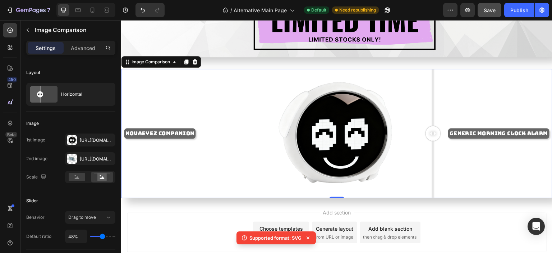
click at [459, 102] on div "NOVAEYEZ COMPANION GENERIC MORNING CLOCK ALARM" at bounding box center [337, 133] width 432 height 129
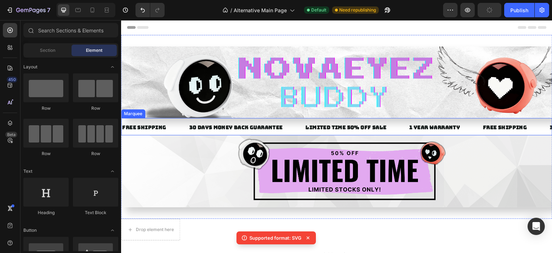
scroll to position [36, 0]
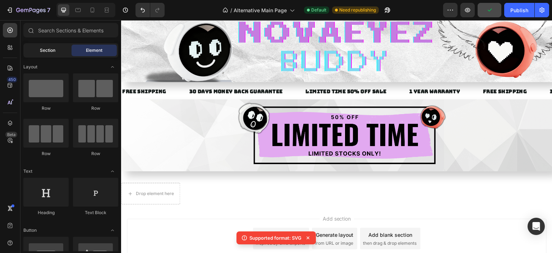
click at [41, 52] on span "Section" at bounding box center [47, 50] width 15 height 6
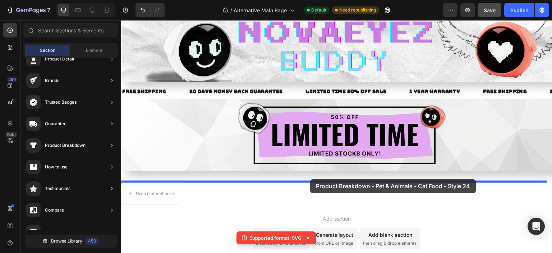
drag, startPoint x: 304, startPoint y: 198, endPoint x: 310, endPoint y: 179, distance: 20.1
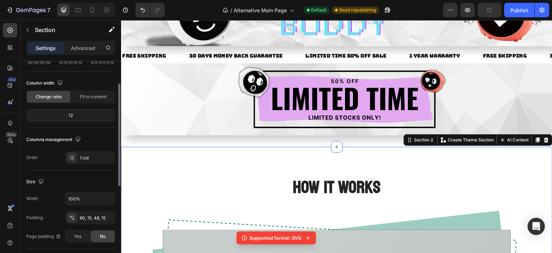
scroll to position [0, 0]
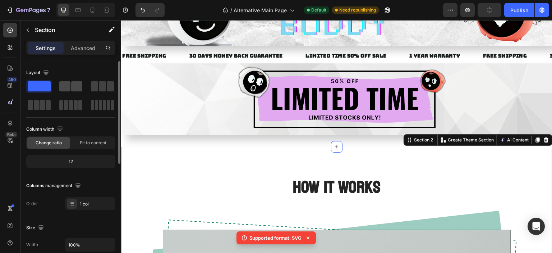
click at [73, 92] on div at bounding box center [71, 86] width 26 height 13
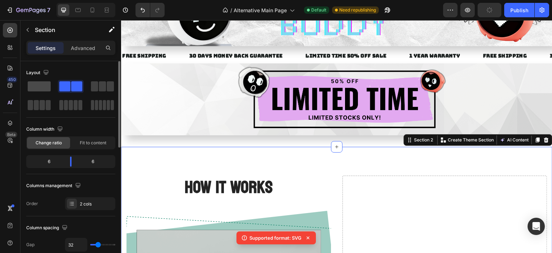
click at [29, 87] on span at bounding box center [39, 86] width 23 height 10
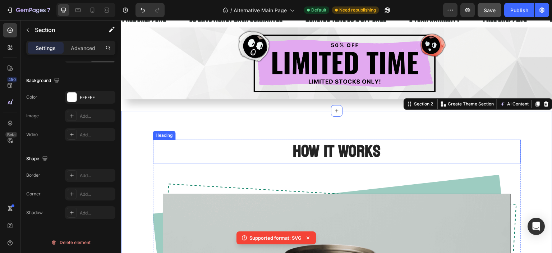
scroll to position [216, 0]
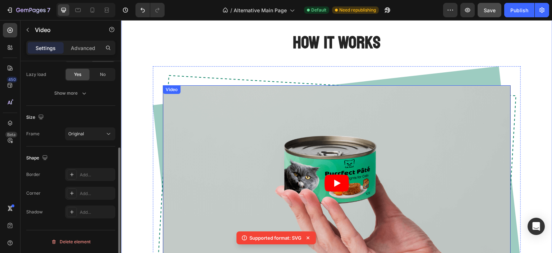
click at [337, 181] on icon "Play" at bounding box center [337, 182] width 24 height 17
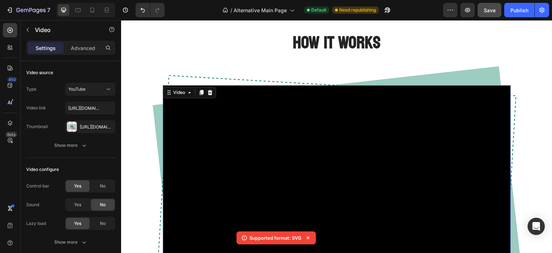
scroll to position [108, 0]
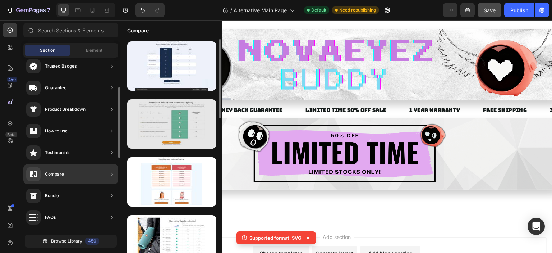
scroll to position [0, 0]
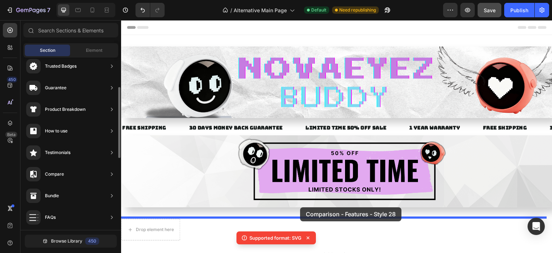
drag, startPoint x: 294, startPoint y: 93, endPoint x: 300, endPoint y: 207, distance: 114.5
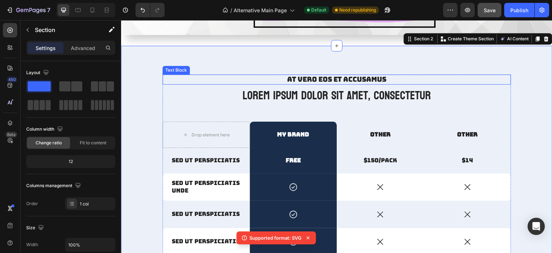
scroll to position [136, 0]
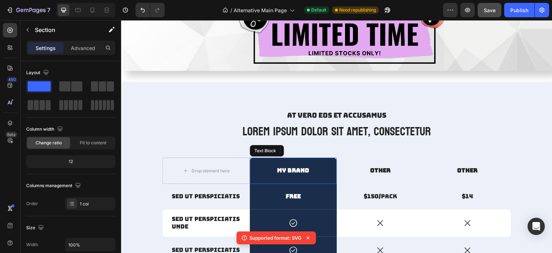
click at [313, 168] on p "My brand" at bounding box center [294, 171] width 86 height 8
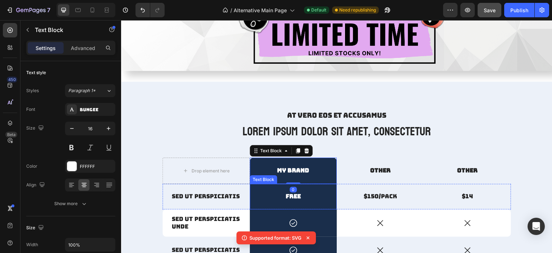
click at [314, 190] on div "Free" at bounding box center [293, 197] width 87 height 26
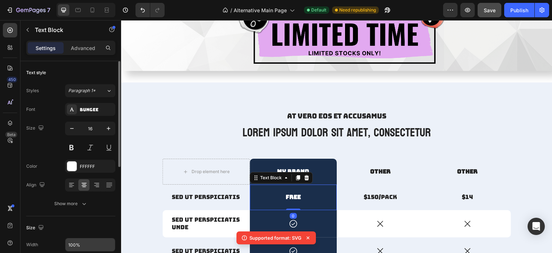
scroll to position [180, 0]
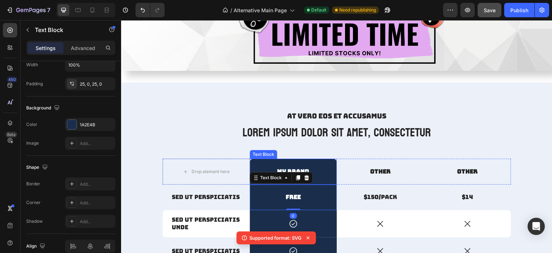
click at [313, 161] on div "My brand" at bounding box center [293, 172] width 87 height 26
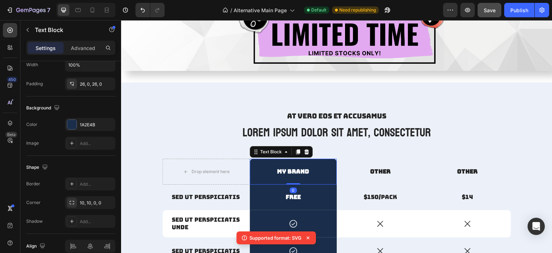
scroll to position [172, 0]
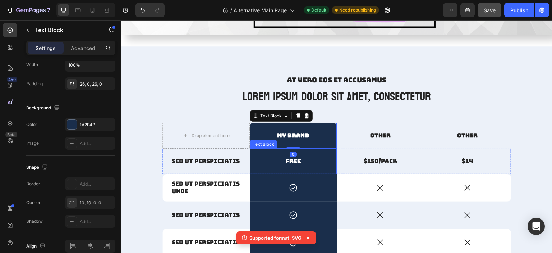
click at [315, 158] on p "Free" at bounding box center [294, 162] width 86 height 8
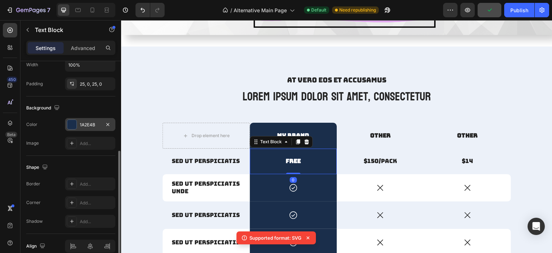
click at [71, 124] on div at bounding box center [71, 124] width 9 height 9
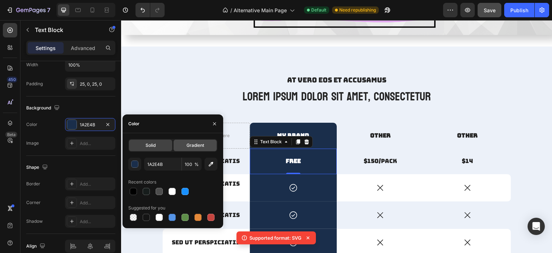
click at [193, 147] on span "Gradient" at bounding box center [196, 145] width 18 height 6
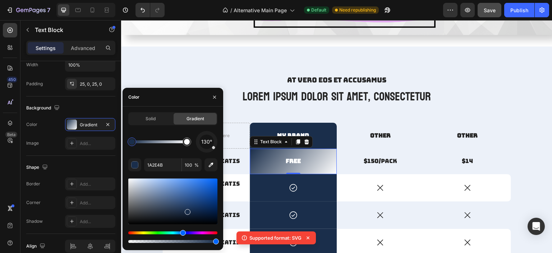
click at [163, 125] on div "Solid Gradient 130° 1A2E4B 100 %" at bounding box center [172, 178] width 89 height 132
click at [161, 119] on div "Solid" at bounding box center [150, 119] width 43 height 12
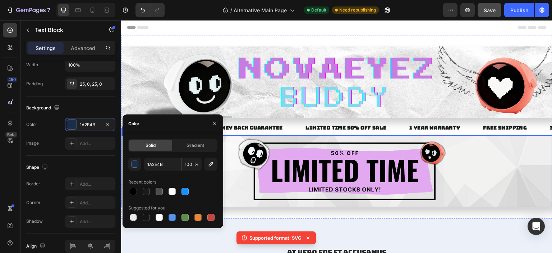
scroll to position [108, 0]
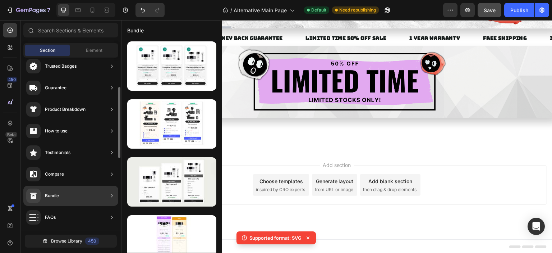
scroll to position [0, 0]
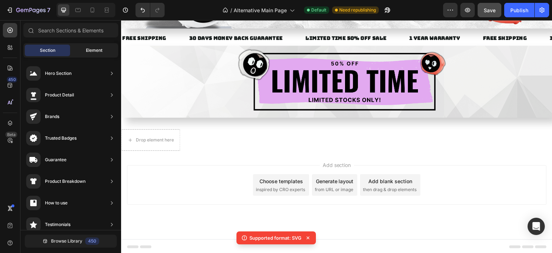
click at [86, 53] on span "Element" at bounding box center [94, 50] width 17 height 6
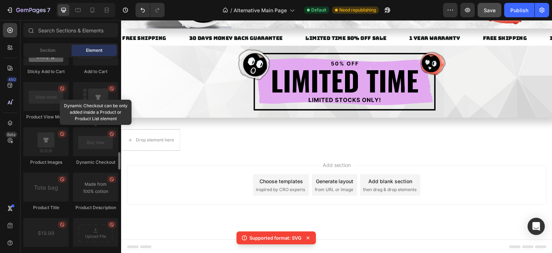
scroll to position [1115, 0]
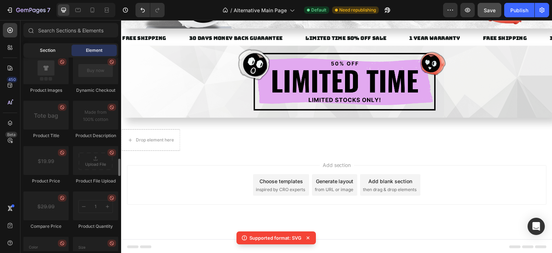
click at [62, 52] on div "Section" at bounding box center [47, 51] width 45 height 12
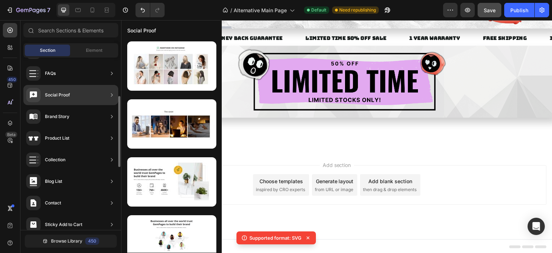
scroll to position [245, 0]
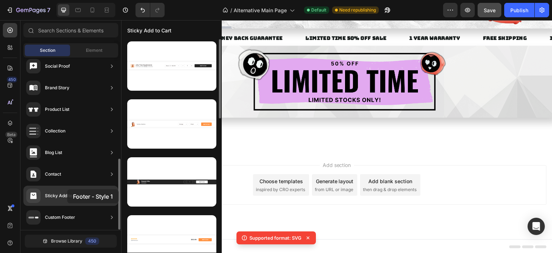
drag, startPoint x: 174, startPoint y: 84, endPoint x: 62, endPoint y: 190, distance: 153.9
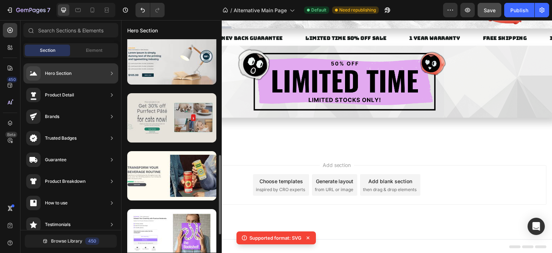
scroll to position [216, 0]
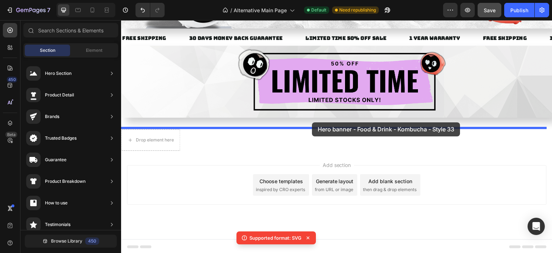
drag, startPoint x: 287, startPoint y: 160, endPoint x: 312, endPoint y: 122, distance: 45.3
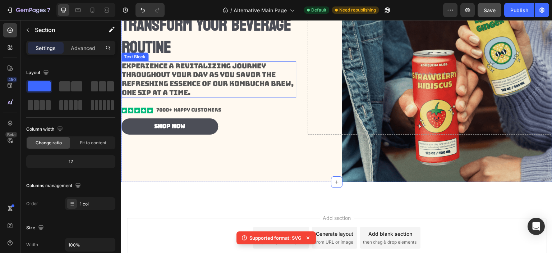
scroll to position [288, 0]
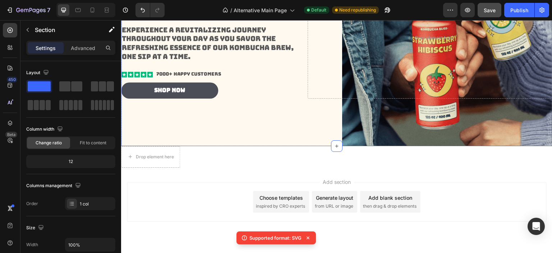
click at [282, 131] on div "Background Image" at bounding box center [337, 38] width 432 height 216
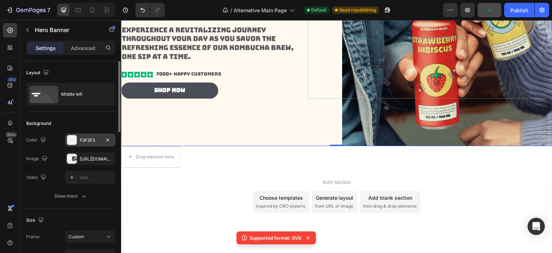
click at [86, 137] on div "F3F3F3" at bounding box center [90, 140] width 21 height 6
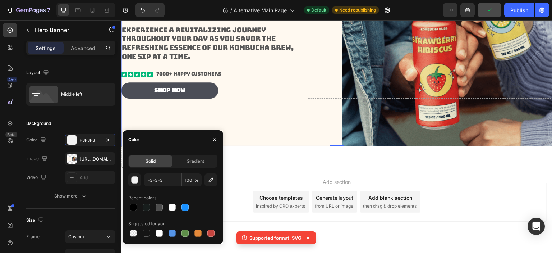
click at [162, 172] on div "Solid Gradient F3F3F3 100 % Recent colors Suggested for you" at bounding box center [172, 196] width 89 height 83
click at [161, 178] on input "F3F3F3" at bounding box center [162, 179] width 37 height 13
paste input "5C5F7"
type input "F5C5F7"
click at [275, 178] on div "Add section Choose templates inspired by CRO experts Generate layout from URL o…" at bounding box center [337, 212] width 432 height 88
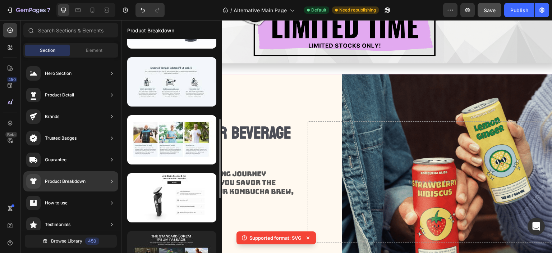
scroll to position [72, 0]
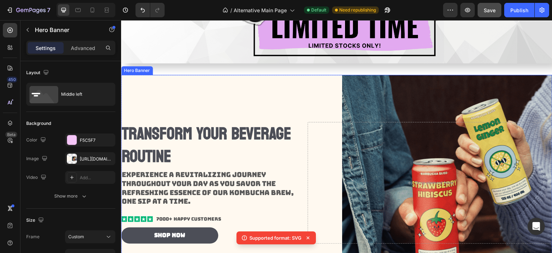
click at [295, 93] on div "Background Image" at bounding box center [337, 183] width 432 height 216
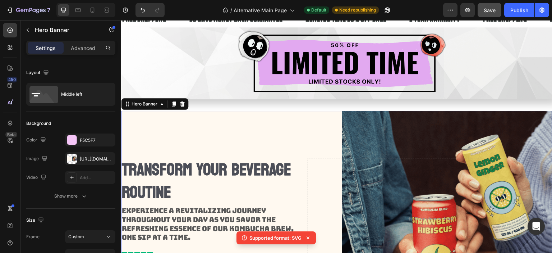
scroll to position [144, 0]
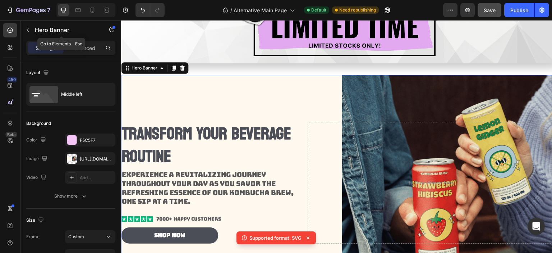
click at [29, 28] on icon "button" at bounding box center [28, 30] width 6 height 6
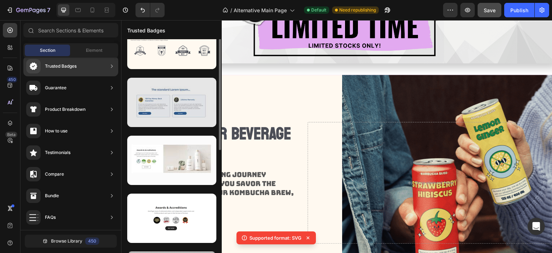
scroll to position [0, 0]
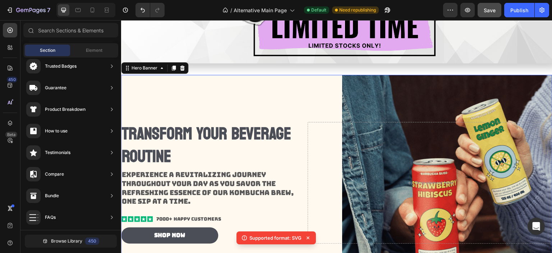
click at [295, 101] on div "Background Image" at bounding box center [337, 183] width 432 height 216
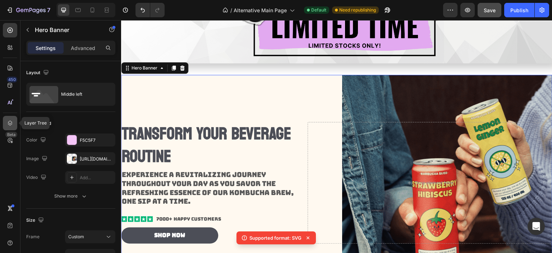
click at [12, 122] on icon at bounding box center [9, 122] width 7 height 7
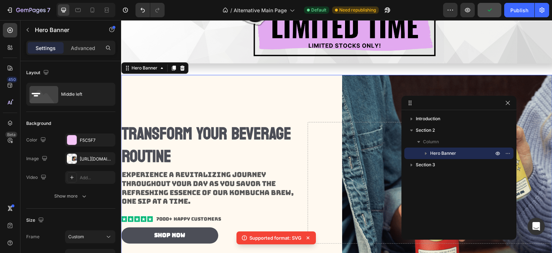
click at [426, 152] on icon "button" at bounding box center [426, 153] width 7 height 7
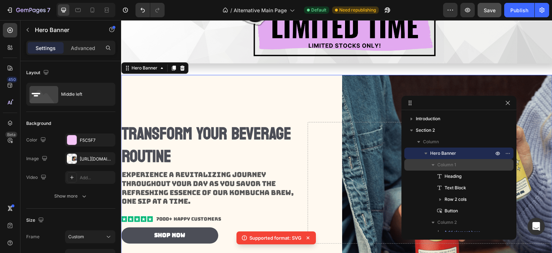
click at [455, 165] on span "Column 1" at bounding box center [447, 164] width 19 height 7
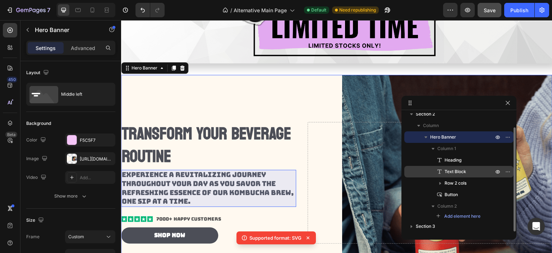
click at [456, 170] on span "Text Block" at bounding box center [456, 171] width 22 height 7
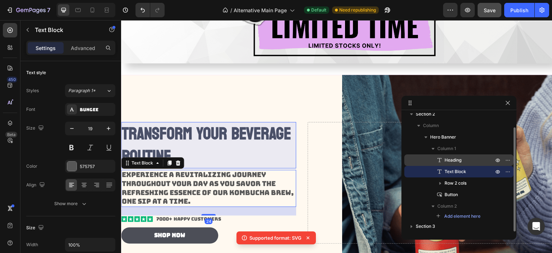
click at [458, 160] on span "Heading" at bounding box center [453, 159] width 17 height 7
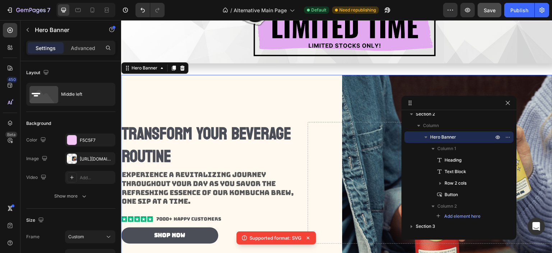
click at [320, 110] on div "Transform Your Beverage Routine Heading Experience a revitalizing journey throu…" at bounding box center [337, 182] width 432 height 144
click at [106, 158] on icon "button" at bounding box center [108, 159] width 6 height 6
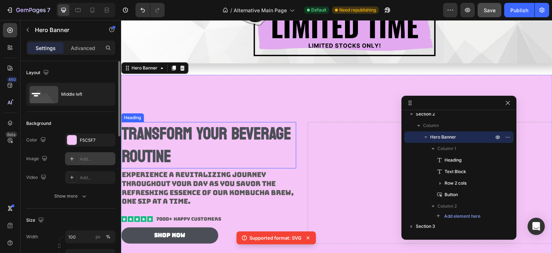
scroll to position [180, 0]
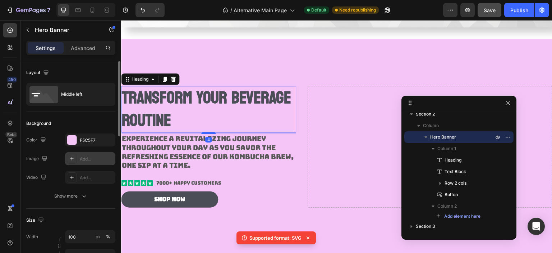
click at [231, 111] on h2 "Transform Your Beverage Routine" at bounding box center [208, 109] width 175 height 46
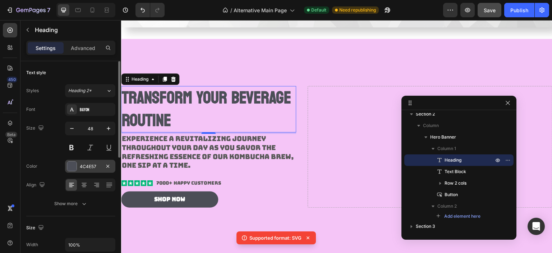
click at [95, 165] on div "4C4E57" at bounding box center [90, 166] width 21 height 6
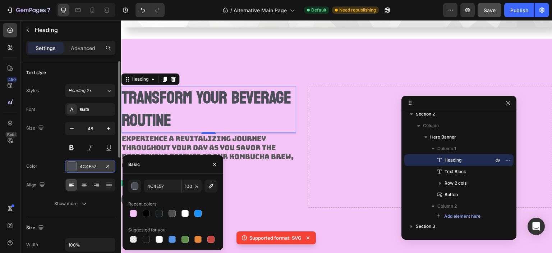
click at [97, 166] on div "4C4E57" at bounding box center [90, 166] width 21 height 6
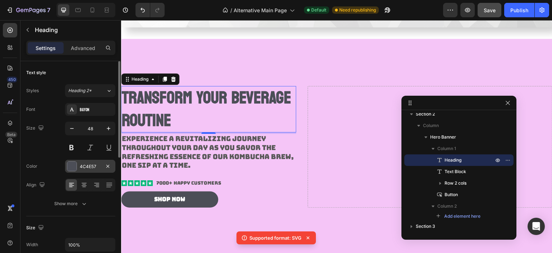
click at [90, 165] on div "4C4E57" at bounding box center [90, 166] width 21 height 6
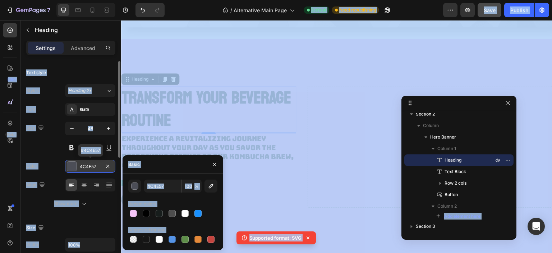
click at [91, 165] on div "4C4E57" at bounding box center [90, 166] width 21 height 6
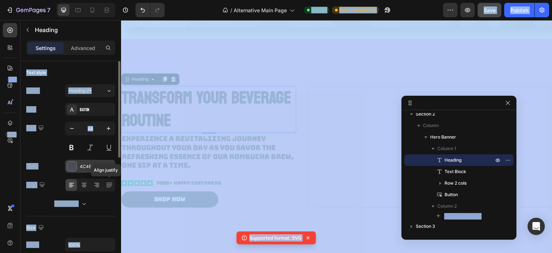
click at [79, 168] on div "4C4E57" at bounding box center [90, 166] width 50 height 13
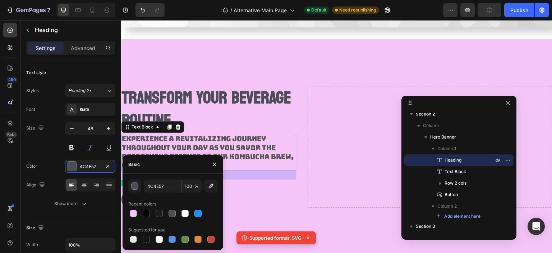
click at [206, 148] on p "Experience a revitalizing journey throughout your day as you savor the refreshi…" at bounding box center [209, 152] width 174 height 36
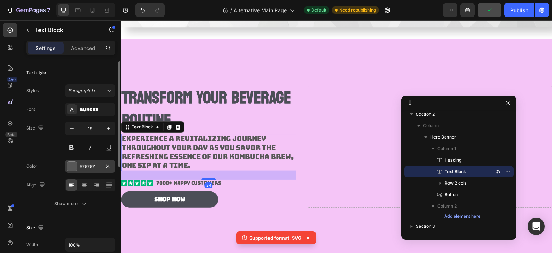
click at [77, 171] on div "575757" at bounding box center [90, 166] width 50 height 13
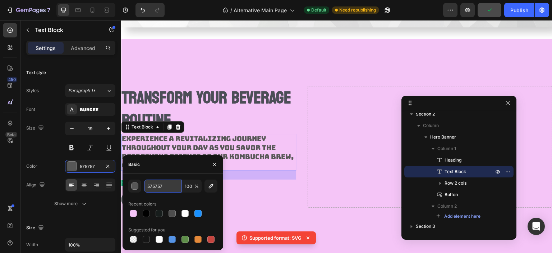
click at [158, 184] on input "575757" at bounding box center [162, 185] width 37 height 13
paste input "171D1C"
type input "171D1C"
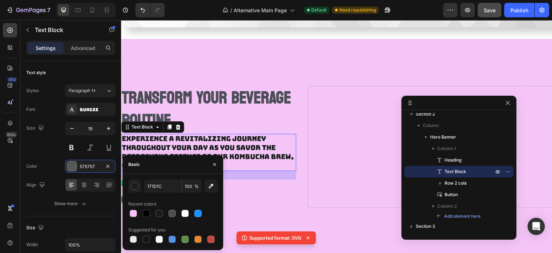
click at [232, 103] on h2 "Transform Your Beverage Routine" at bounding box center [208, 109] width 175 height 46
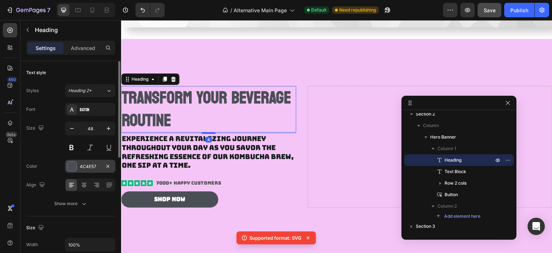
click at [93, 166] on div "4C4E57" at bounding box center [90, 166] width 21 height 6
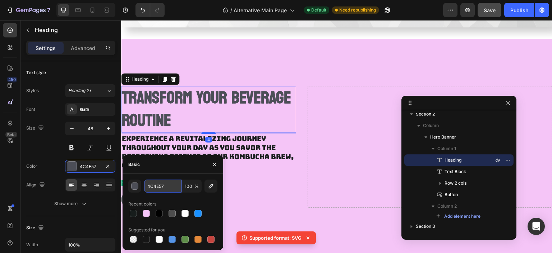
click at [168, 185] on input "4C4E57" at bounding box center [162, 185] width 37 height 13
paste input "171D1C"
type input "171D1C"
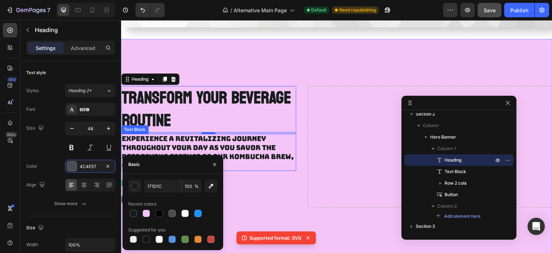
click at [236, 145] on p "Experience a revitalizing journey throughout your day as you savor the refreshi…" at bounding box center [209, 152] width 174 height 36
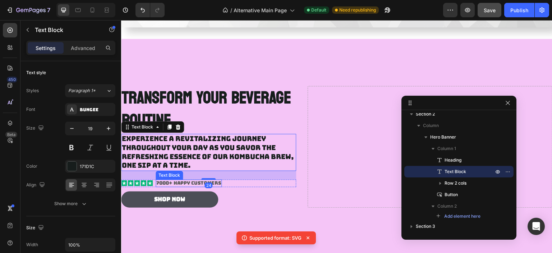
click at [178, 183] on p "7000+ Happy Customers" at bounding box center [188, 183] width 65 height 6
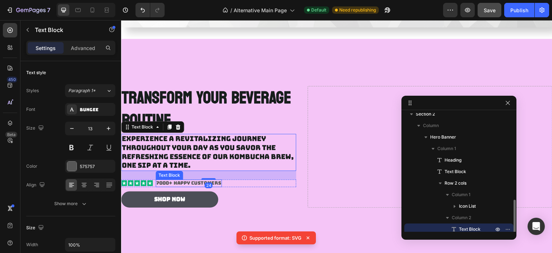
scroll to position [62, 0]
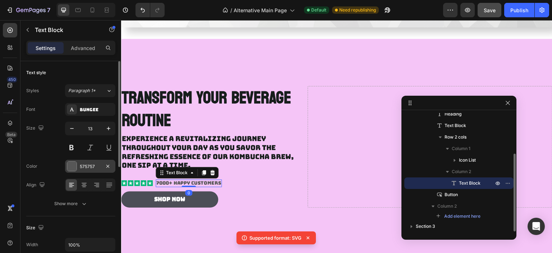
click at [98, 169] on div "575757" at bounding box center [90, 166] width 50 height 13
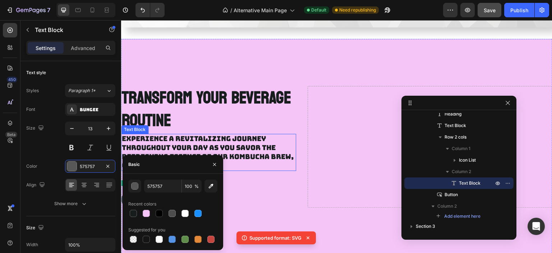
click at [196, 137] on p "Experience a revitalizing journey throughout your day as you savor the refreshi…" at bounding box center [209, 152] width 174 height 36
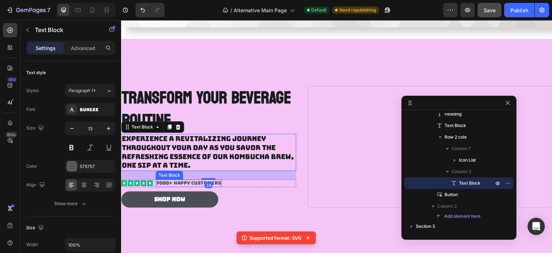
click at [186, 184] on p "7000+ Happy Customers" at bounding box center [188, 183] width 65 height 6
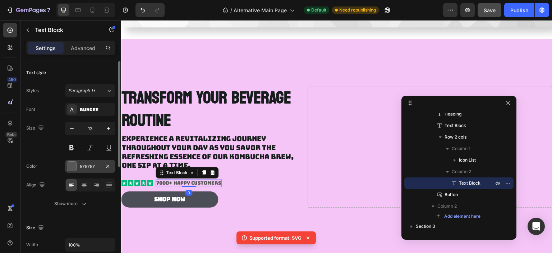
click at [87, 165] on div "575757" at bounding box center [90, 166] width 21 height 6
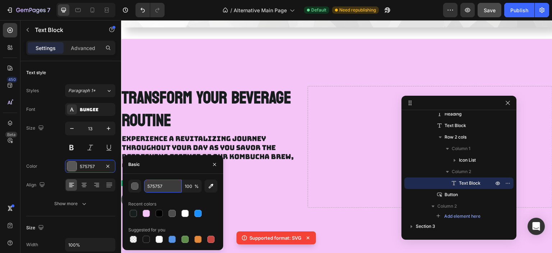
click at [159, 184] on input "575757" at bounding box center [162, 185] width 37 height 13
paste input "171D1C"
type input "171D1C"
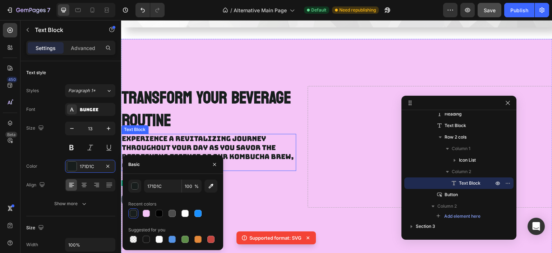
click at [188, 137] on p "Experience a revitalizing journey throughout your day as you savor the refreshi…" at bounding box center [209, 152] width 174 height 36
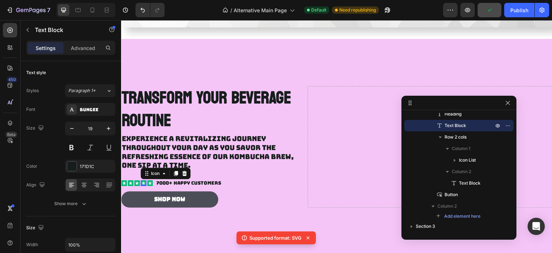
click at [145, 181] on rect at bounding box center [144, 183] width 6 height 6
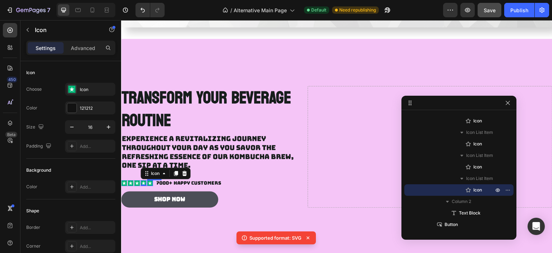
click at [150, 182] on div "Icon" at bounding box center [150, 183] width 6 height 6
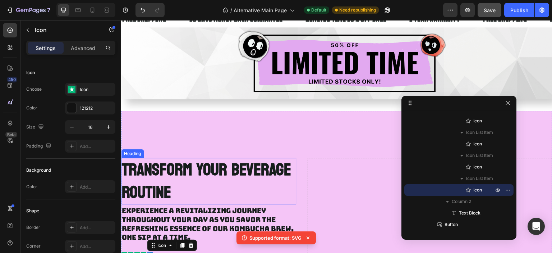
scroll to position [180, 0]
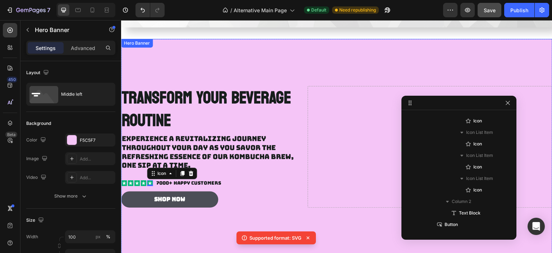
click at [317, 151] on div "Drop element here" at bounding box center [430, 146] width 245 height 121
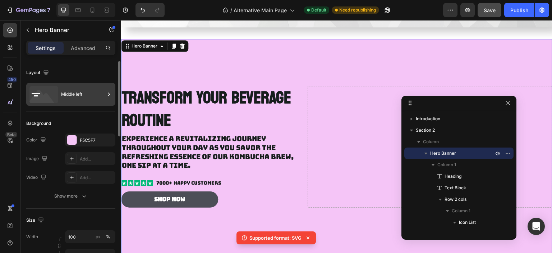
click at [83, 89] on div "Middle left" at bounding box center [83, 94] width 44 height 17
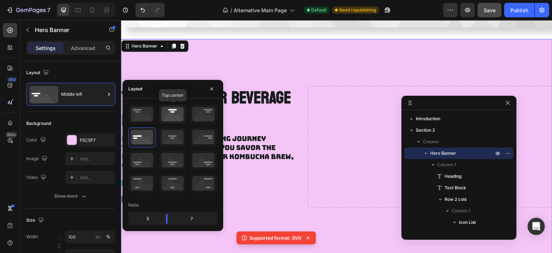
click at [168, 115] on icon at bounding box center [172, 114] width 27 height 19
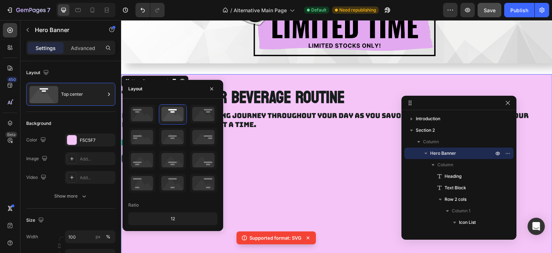
scroll to position [108, 0]
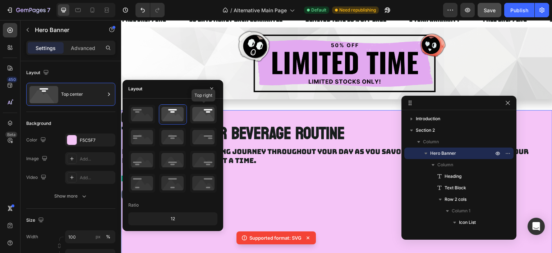
click at [201, 118] on icon at bounding box center [203, 114] width 27 height 19
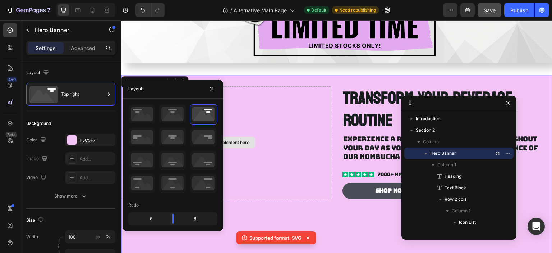
scroll to position [180, 0]
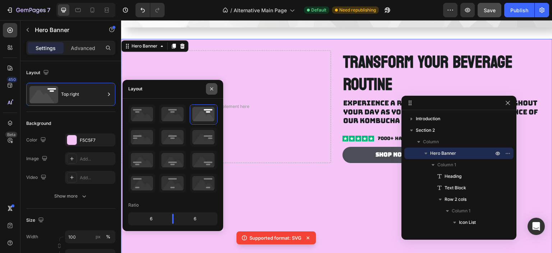
click at [213, 89] on icon "button" at bounding box center [212, 89] width 6 height 6
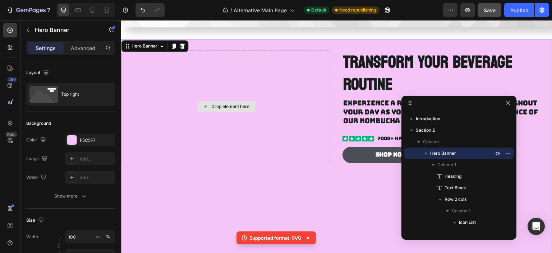
scroll to position [305, 0]
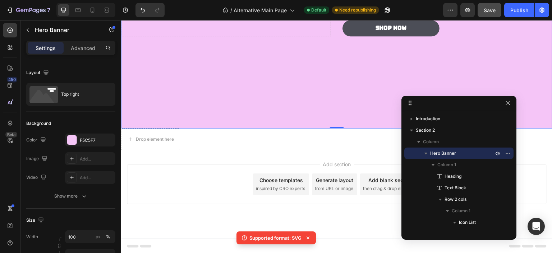
click at [249, 83] on div "Background Image" at bounding box center [337, 21] width 432 height 216
drag, startPoint x: 330, startPoint y: 127, endPoint x: 335, endPoint y: 89, distance: 38.4
click at [335, 89] on div "Transform Your Beverage Routine Heading Experience a revitalizing journey throu…" at bounding box center [337, 21] width 432 height 216
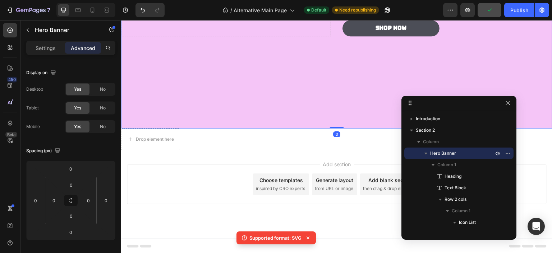
scroll to position [197, 0]
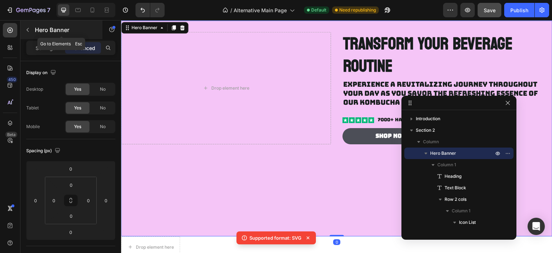
click at [26, 28] on icon "button" at bounding box center [28, 30] width 6 height 6
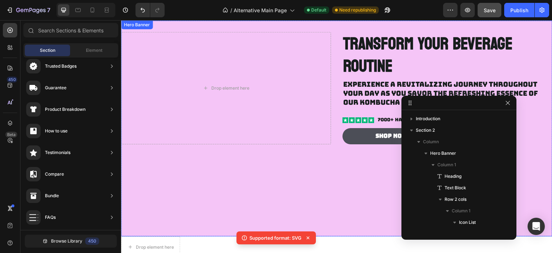
click at [220, 170] on div "Background Image" at bounding box center [337, 128] width 432 height 216
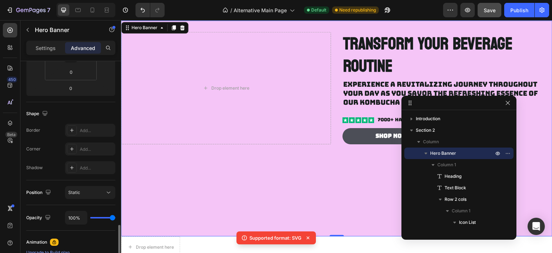
scroll to position [216, 0]
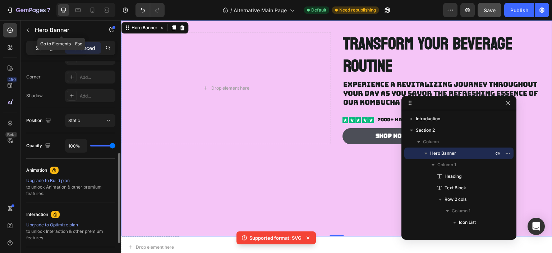
click at [46, 44] on div "Settings" at bounding box center [46, 48] width 36 height 12
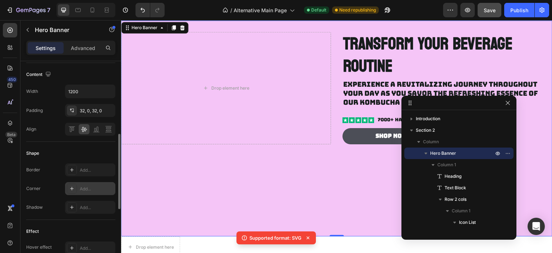
scroll to position [169, 0]
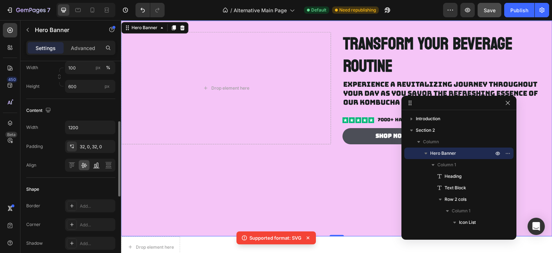
click at [93, 165] on icon at bounding box center [96, 164] width 7 height 7
click at [83, 165] on icon at bounding box center [84, 165] width 6 height 5
click at [106, 165] on icon at bounding box center [108, 165] width 5 height 1
click at [98, 165] on icon at bounding box center [98, 165] width 2 height 5
click at [88, 164] on div at bounding box center [84, 165] width 11 height 10
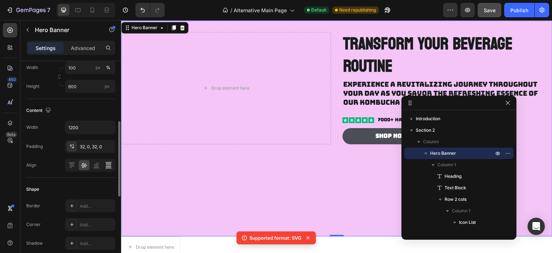
click at [108, 165] on icon at bounding box center [108, 164] width 7 height 7
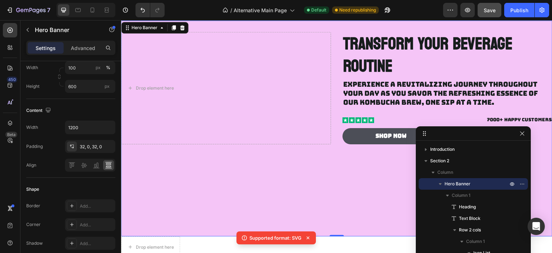
drag, startPoint x: 429, startPoint y: 107, endPoint x: 463, endPoint y: 174, distance: 75.6
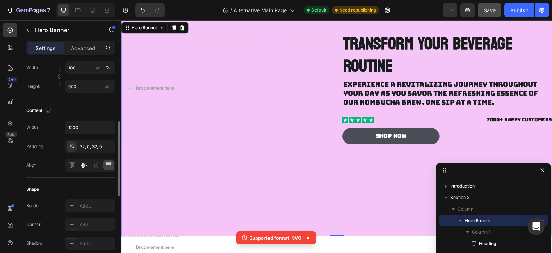
click at [82, 168] on div at bounding box center [84, 165] width 11 height 10
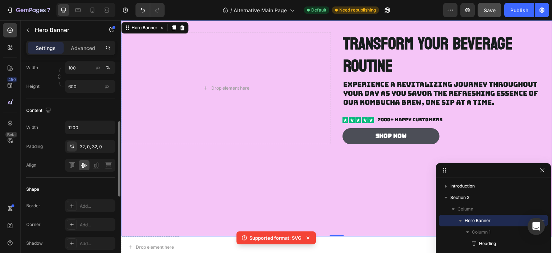
scroll to position [133, 0]
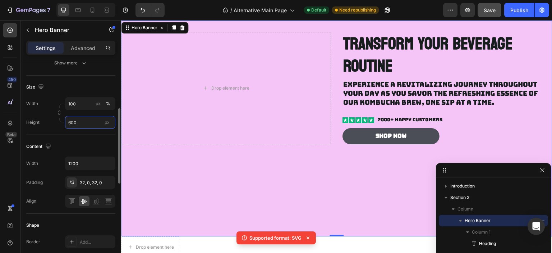
click at [87, 123] on input "600" at bounding box center [90, 122] width 50 height 13
click at [77, 123] on input "600" at bounding box center [90, 122] width 50 height 13
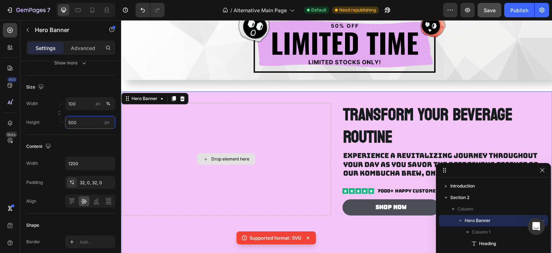
scroll to position [163, 0]
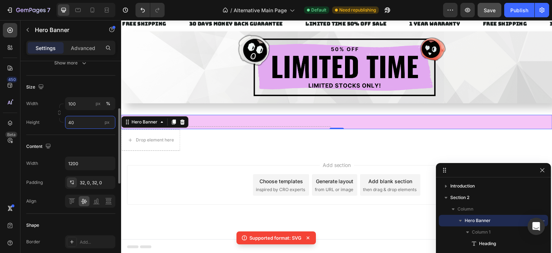
type input "400"
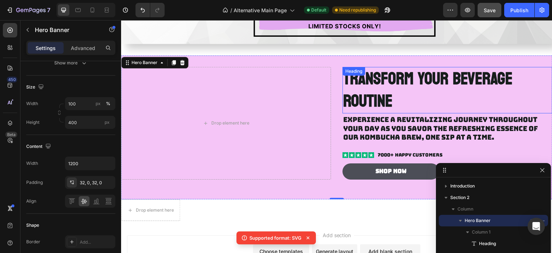
click at [379, 83] on h2 "Transform Your Beverage Routine" at bounding box center [448, 90] width 210 height 46
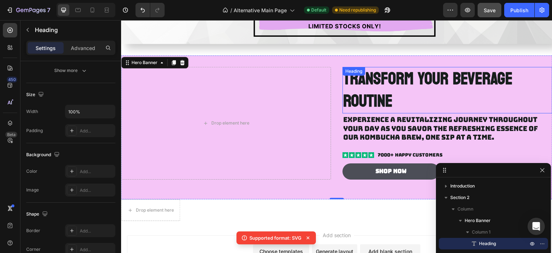
scroll to position [0, 0]
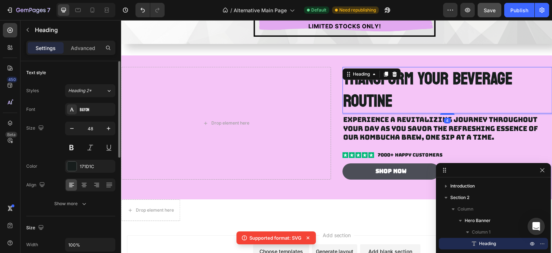
click at [379, 95] on h2 "Transform Your Beverage Routine" at bounding box center [448, 90] width 210 height 46
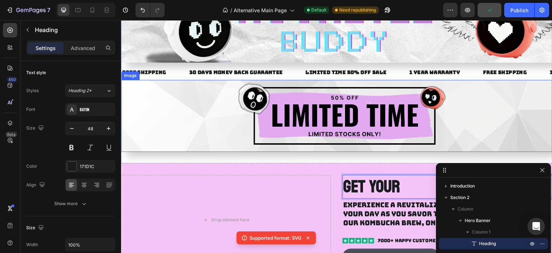
scroll to position [91, 0]
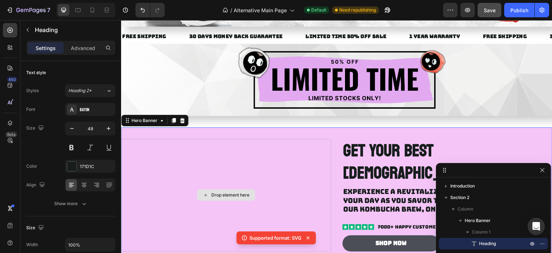
click at [278, 179] on div "Drop element here" at bounding box center [226, 195] width 210 height 113
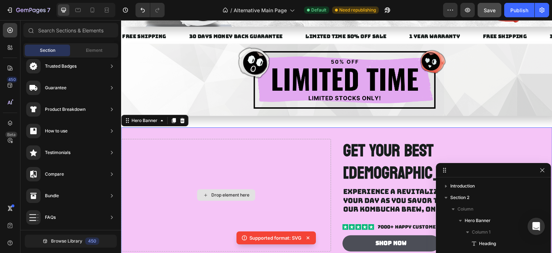
click at [231, 189] on div "Drop element here" at bounding box center [226, 195] width 58 height 12
click at [227, 192] on div "Drop element here" at bounding box center [230, 195] width 38 height 6
click at [220, 192] on div "Drop element here" at bounding box center [230, 195] width 38 height 6
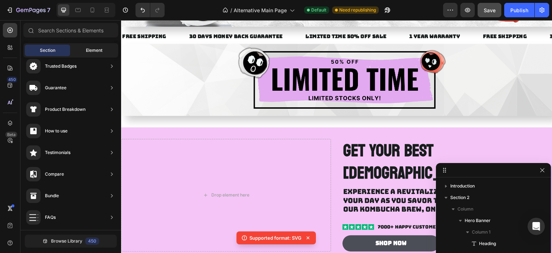
click at [84, 50] on div "Element" at bounding box center [94, 51] width 45 height 12
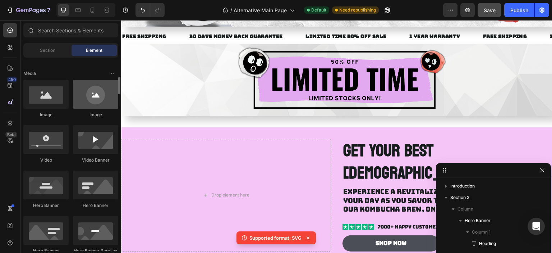
scroll to position [180, 0]
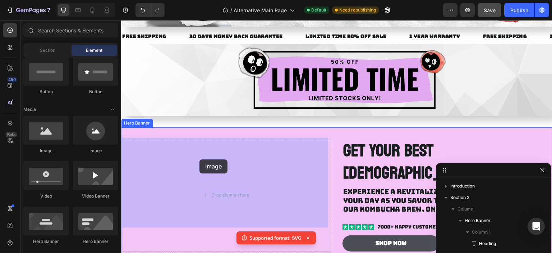
drag, startPoint x: 190, startPoint y: 160, endPoint x: 199, endPoint y: 159, distance: 9.8
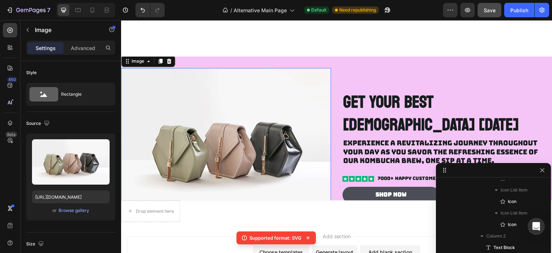
scroll to position [126, 0]
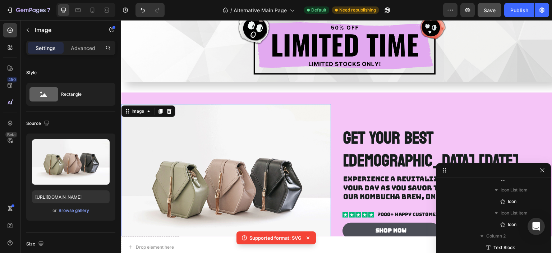
click at [288, 151] on img at bounding box center [226, 183] width 210 height 158
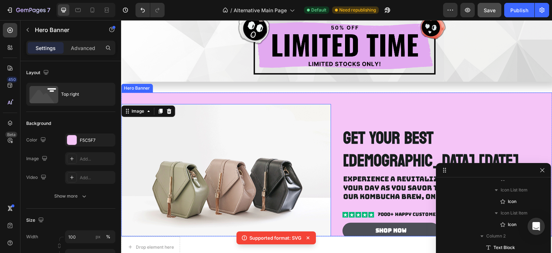
click at [381, 108] on div "GET YOUR BEST BUDDY TODAY Heading Experience a revitalizing journey throughout …" at bounding box center [448, 183] width 210 height 158
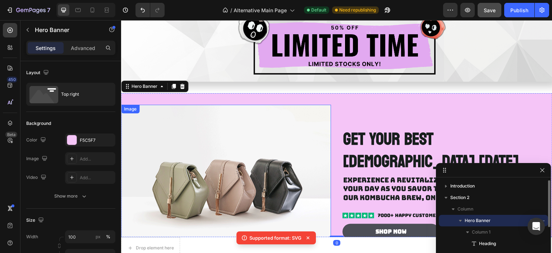
click at [312, 120] on img at bounding box center [226, 184] width 210 height 158
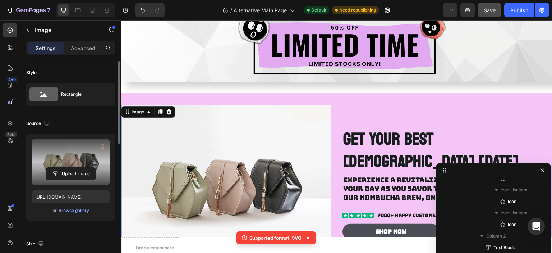
click at [76, 162] on label at bounding box center [71, 161] width 78 height 45
click at [76, 168] on input "file" at bounding box center [71, 174] width 50 height 12
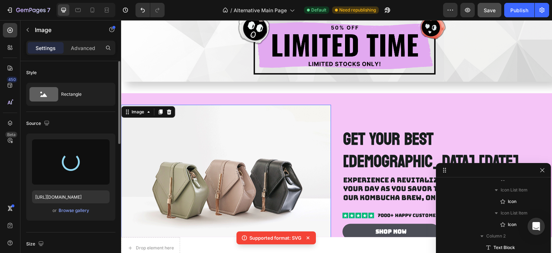
scroll to position [161, 0]
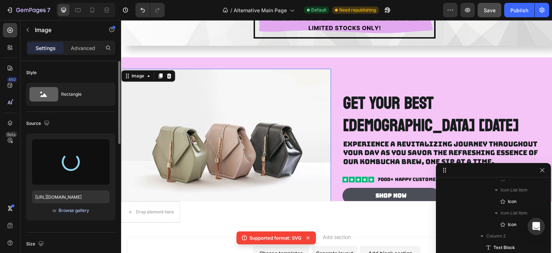
click at [83, 210] on div "Browse gallery" at bounding box center [74, 210] width 31 height 6
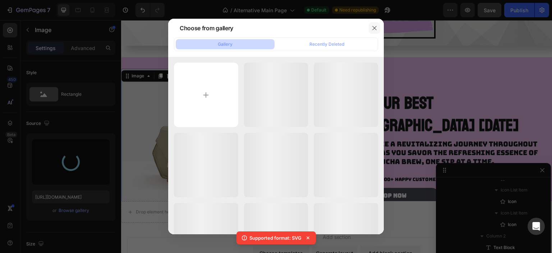
click at [373, 30] on icon "button" at bounding box center [375, 28] width 6 height 6
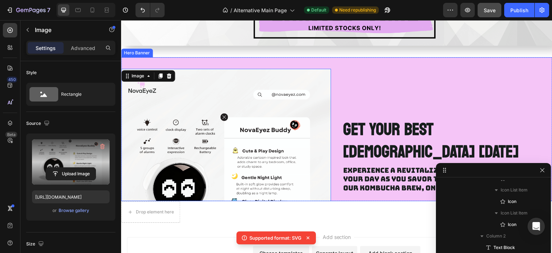
click at [359, 101] on div "GET YOUR BEST BUDDY TODAY Heading Experience a revitalizing journey throughout …" at bounding box center [448, 174] width 210 height 210
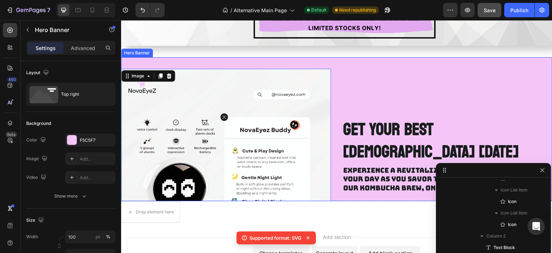
scroll to position [0, 0]
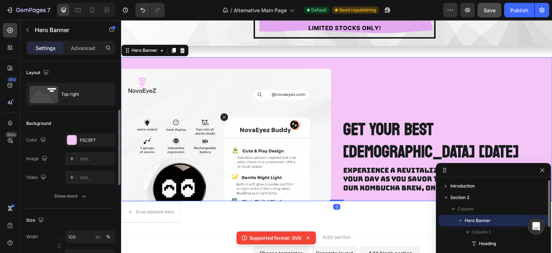
click at [485, 9] on span "Save" at bounding box center [490, 10] width 12 height 6
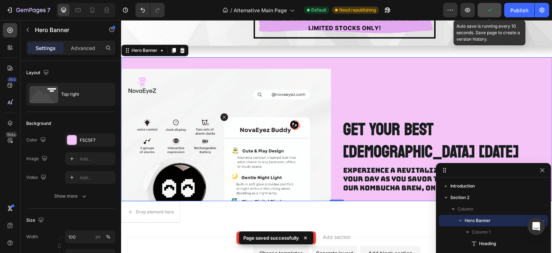
scroll to position [108, 0]
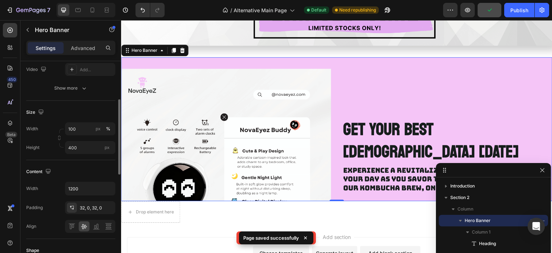
click at [396, 86] on div "GET YOUR BEST BUDDY TODAY Heading Experience a revitalizing journey throughout …" at bounding box center [448, 174] width 210 height 210
click at [78, 149] on input "400" at bounding box center [90, 147] width 50 height 13
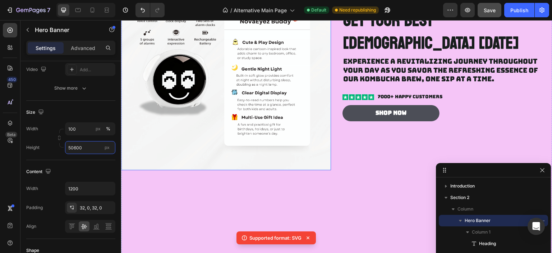
scroll to position [341, 0]
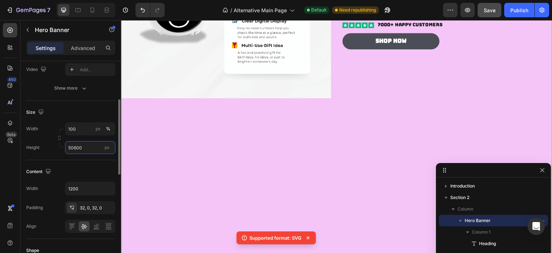
click at [92, 144] on input "50600" at bounding box center [90, 147] width 50 height 13
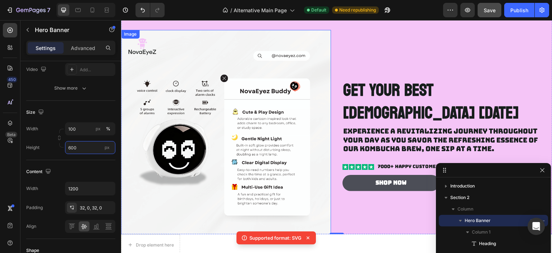
scroll to position [236, 0]
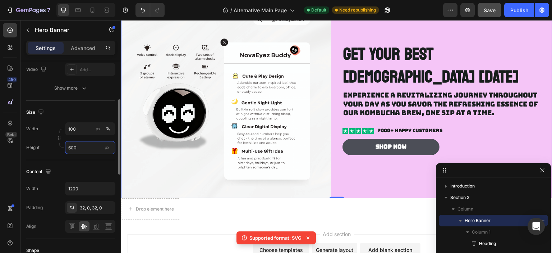
type input "6"
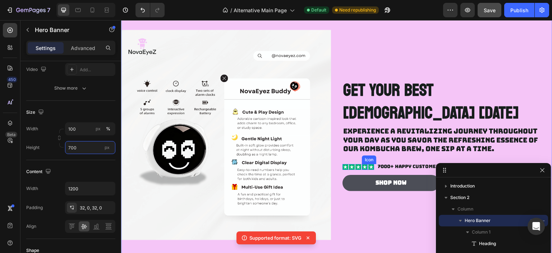
scroll to position [164, 0]
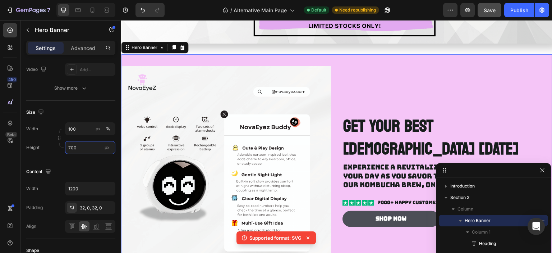
type input "700"
click at [389, 96] on div "GET YOUR BEST BUDDY TODAY Heading Experience a revitalizing journey throughout …" at bounding box center [448, 171] width 210 height 210
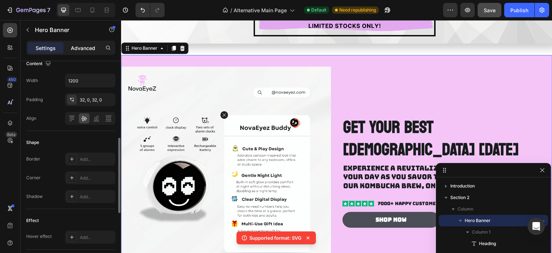
click at [77, 46] on p "Advanced" at bounding box center [83, 48] width 24 height 8
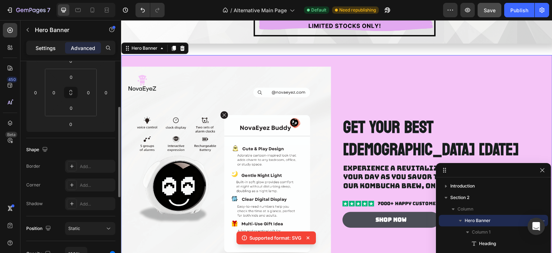
click at [41, 46] on p "Settings" at bounding box center [46, 48] width 20 height 8
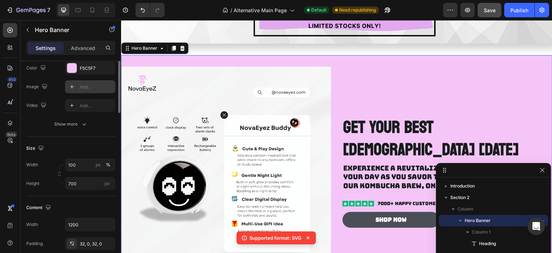
scroll to position [36, 0]
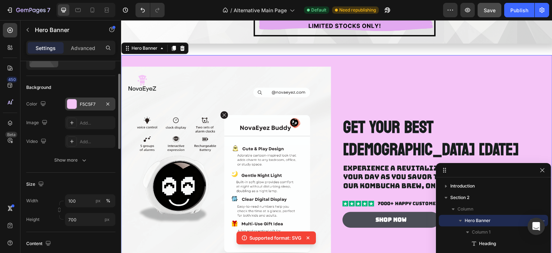
click at [69, 105] on div at bounding box center [71, 103] width 9 height 9
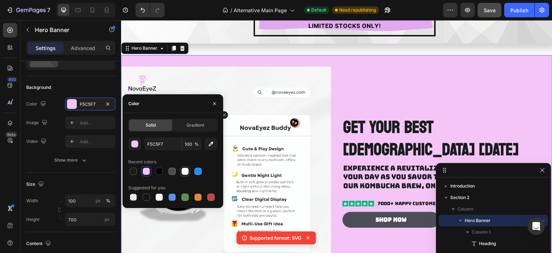
click at [182, 171] on div at bounding box center [185, 171] width 7 height 7
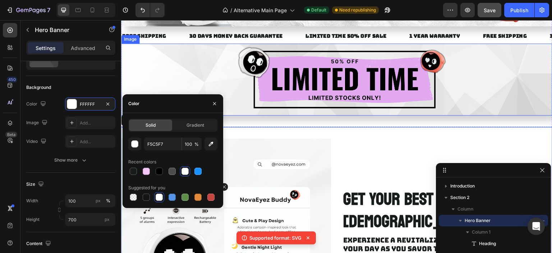
scroll to position [128, 0]
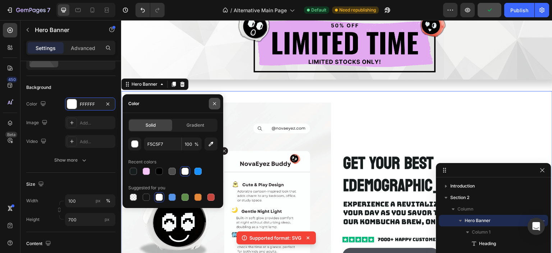
click at [215, 104] on icon "button" at bounding box center [215, 104] width 6 height 6
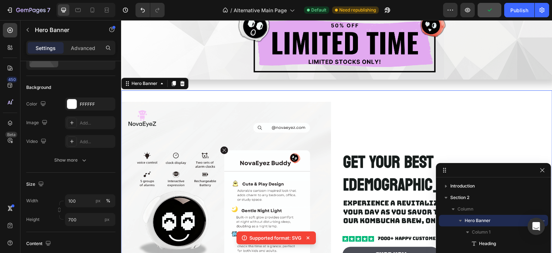
click at [384, 108] on div "GET YOUR BEST BUDDY TODAY Heading Experience a revitalizing journey throughout …" at bounding box center [448, 207] width 210 height 210
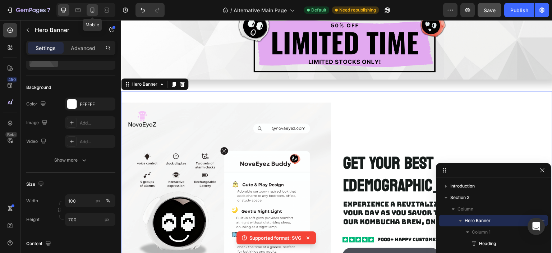
click at [93, 11] on icon at bounding box center [93, 10] width 4 height 5
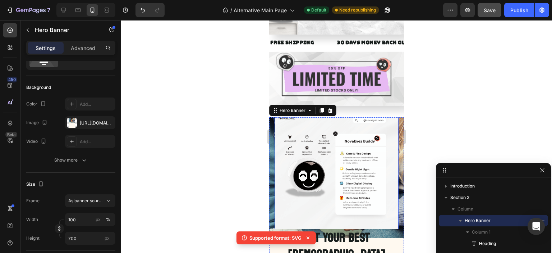
scroll to position [102, 0]
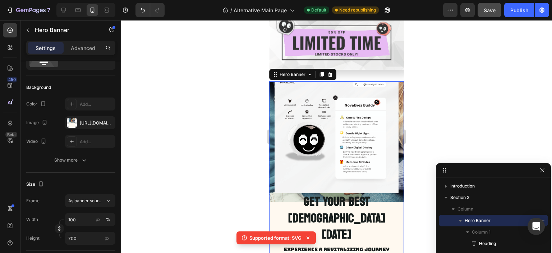
click at [272, 108] on div "GET YOUR BEST BUDDY TODAY Heading Experience a revitalizing journey throughout …" at bounding box center [336, 193] width 135 height 271
click at [64, 14] on div at bounding box center [64, 10] width 12 height 12
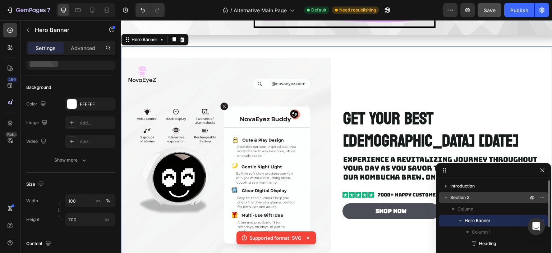
scroll to position [36, 0]
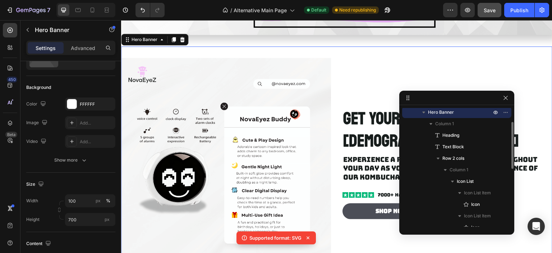
drag, startPoint x: 493, startPoint y: 172, endPoint x: 455, endPoint y: 99, distance: 82.0
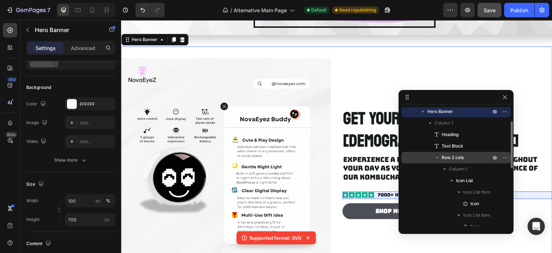
click at [438, 159] on icon "button" at bounding box center [437, 157] width 7 height 7
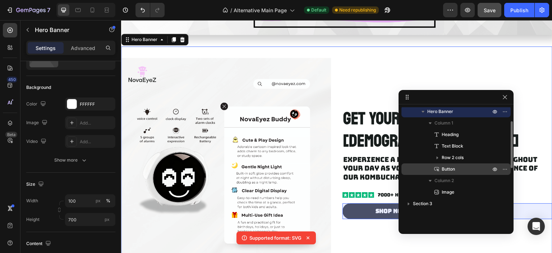
scroll to position [0, 0]
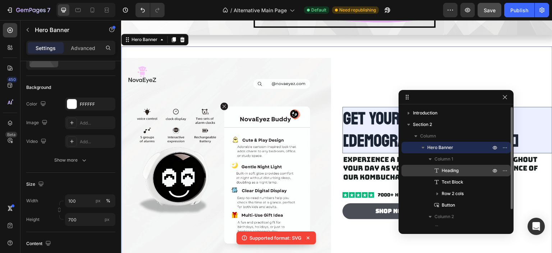
click at [448, 172] on span "Heading" at bounding box center [450, 170] width 17 height 7
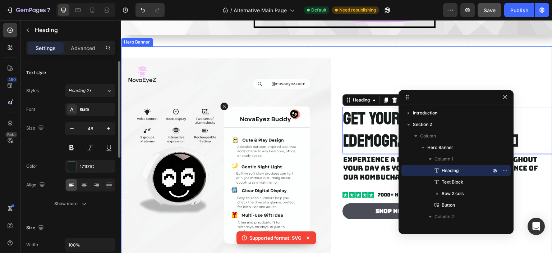
scroll to position [180, 0]
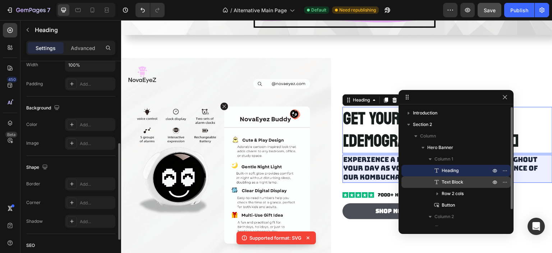
click at [447, 178] on span "Text Block" at bounding box center [453, 181] width 22 height 7
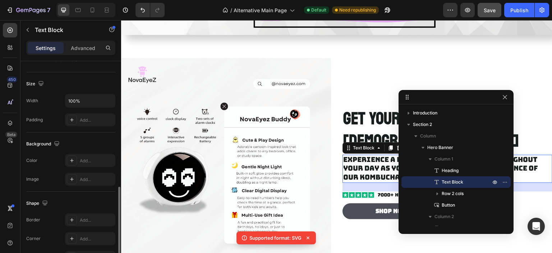
scroll to position [213, 0]
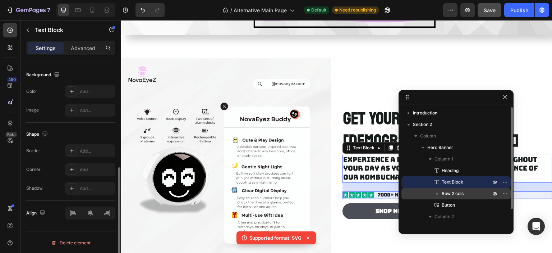
click at [443, 194] on span "Row 2 cols" at bounding box center [453, 193] width 22 height 7
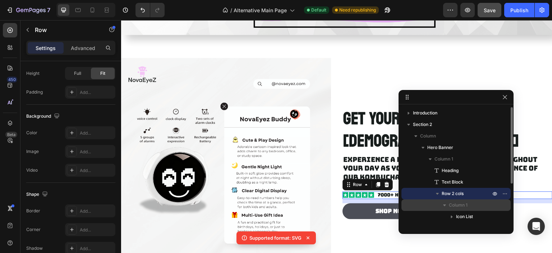
scroll to position [0, 0]
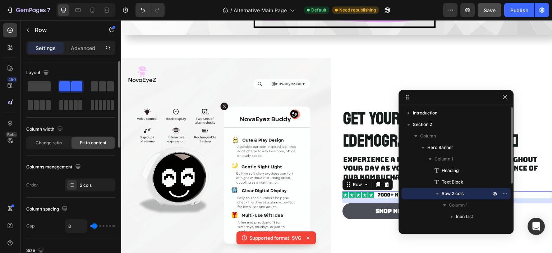
click at [439, 194] on icon "button" at bounding box center [437, 193] width 7 height 7
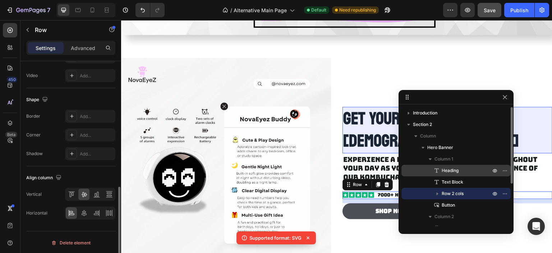
scroll to position [19, 0]
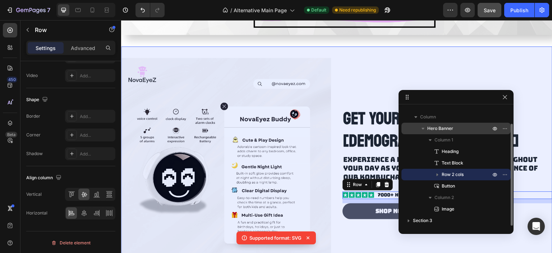
click at [444, 128] on span "Hero Banner" at bounding box center [441, 128] width 26 height 7
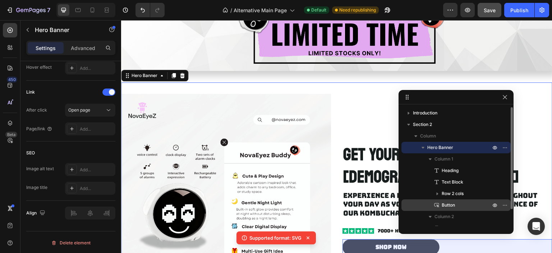
scroll to position [64, 0]
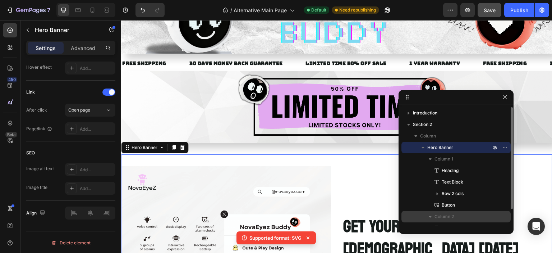
click at [449, 213] on div "Column 2" at bounding box center [457, 217] width 104 height 12
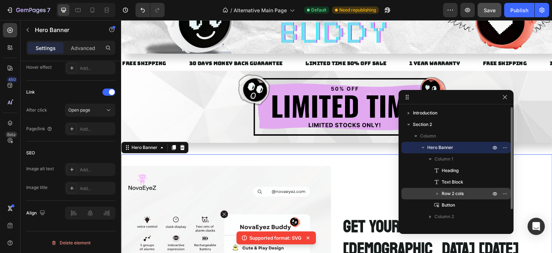
scroll to position [0, 0]
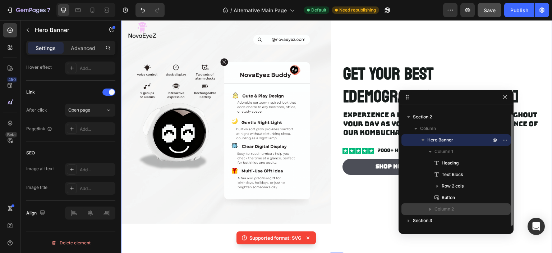
click at [427, 208] on icon "button" at bounding box center [430, 208] width 7 height 7
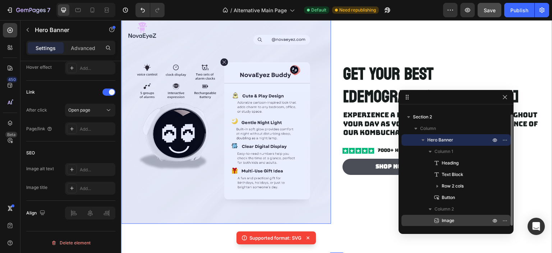
click at [443, 220] on span "Image" at bounding box center [448, 220] width 13 height 7
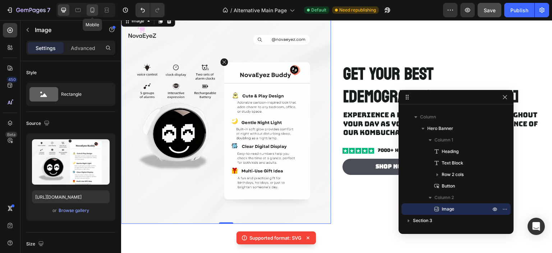
click at [92, 12] on icon at bounding box center [92, 9] width 7 height 7
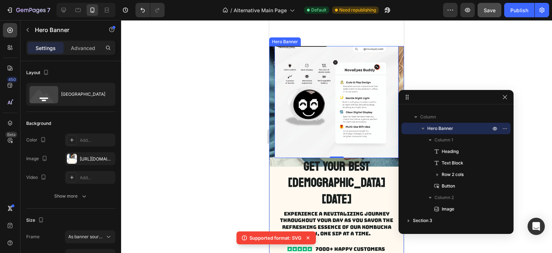
click at [271, 96] on div "GET YOUR BEST BUDDY TODAY Heading Experience a revitalizing journey throughout …" at bounding box center [336, 157] width 135 height 271
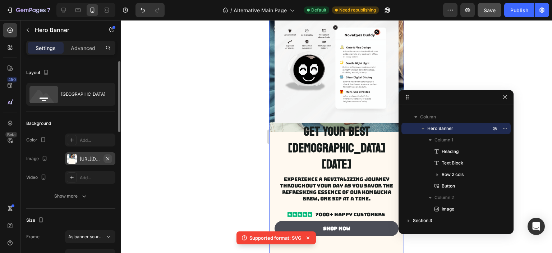
click at [108, 157] on icon "button" at bounding box center [108, 159] width 6 height 6
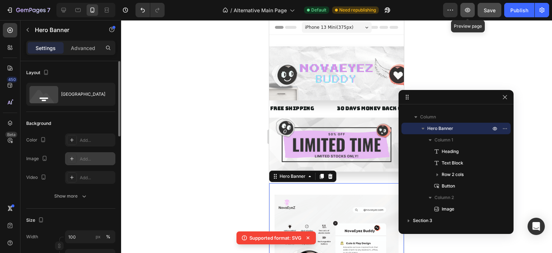
click at [471, 9] on icon "button" at bounding box center [467, 9] width 7 height 7
click at [345, 78] on img at bounding box center [336, 73] width 135 height 54
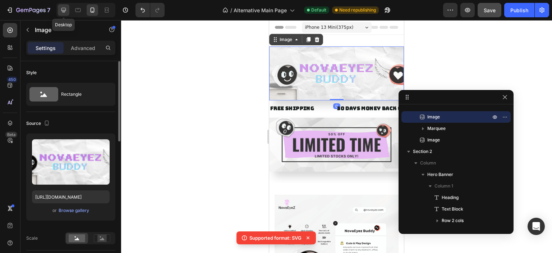
click at [67, 13] on icon at bounding box center [63, 9] width 7 height 7
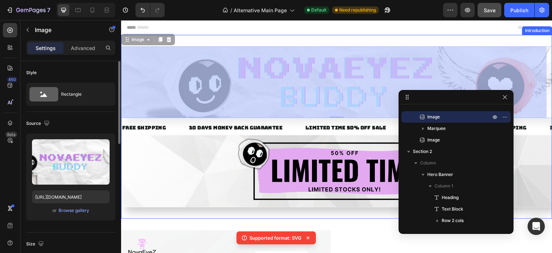
drag, startPoint x: 301, startPoint y: 94, endPoint x: 301, endPoint y: 80, distance: 13.7
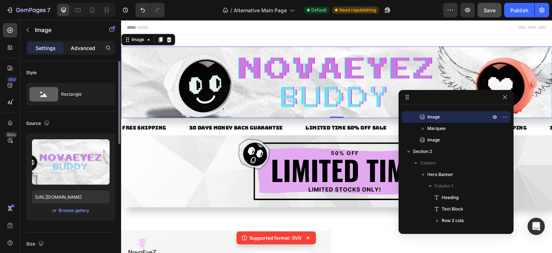
click at [83, 47] on p "Advanced" at bounding box center [83, 48] width 24 height 8
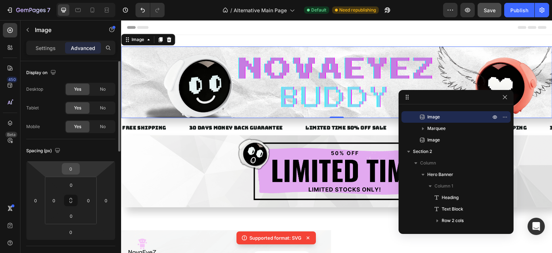
click at [76, 165] on input "0" at bounding box center [71, 168] width 14 height 11
type input "-8"
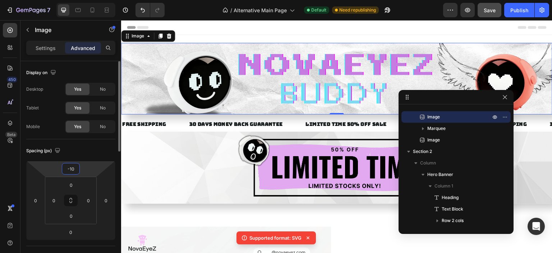
type input "-1"
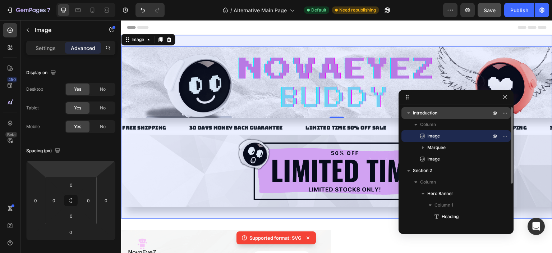
click at [434, 114] on span "Introduction" at bounding box center [425, 112] width 24 height 7
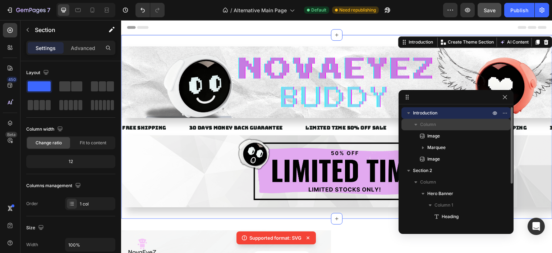
click at [434, 123] on span "Column" at bounding box center [428, 124] width 16 height 7
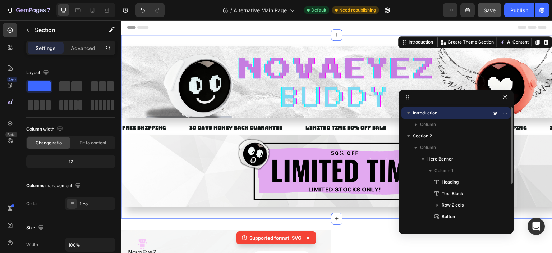
click at [434, 115] on span "Introduction" at bounding box center [425, 112] width 24 height 7
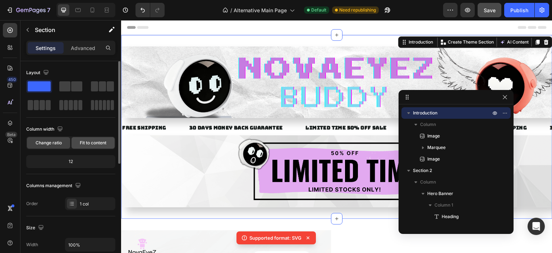
click at [84, 145] on span "Fit to content" at bounding box center [93, 143] width 27 height 6
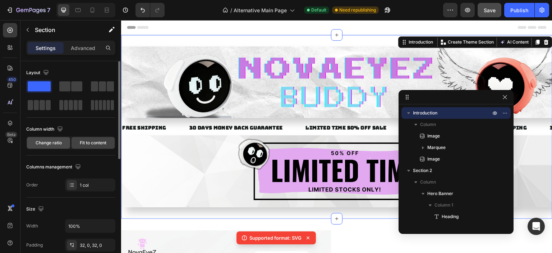
click at [50, 142] on span "Change ratio" at bounding box center [49, 143] width 26 height 6
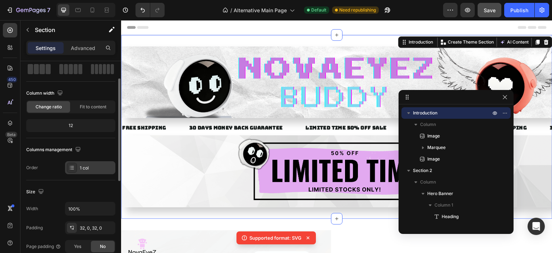
scroll to position [72, 0]
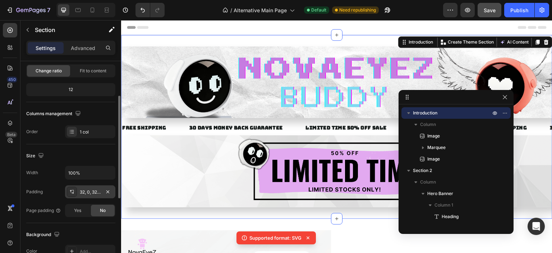
click at [72, 191] on icon at bounding box center [72, 192] width 6 height 6
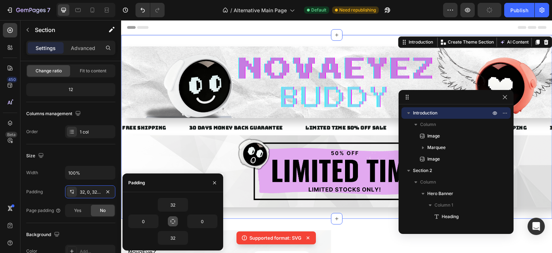
click at [174, 221] on icon "button" at bounding box center [173, 221] width 6 height 6
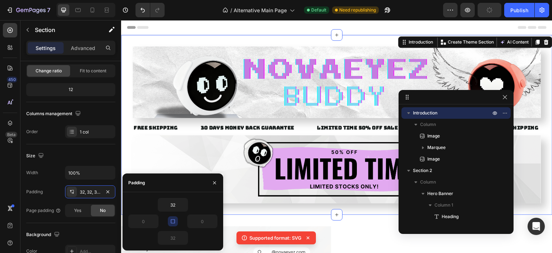
click at [174, 221] on icon "button" at bounding box center [173, 221] width 4 height 4
click at [174, 221] on icon "button" at bounding box center [173, 221] width 6 height 6
click at [171, 221] on icon "button" at bounding box center [173, 221] width 6 height 6
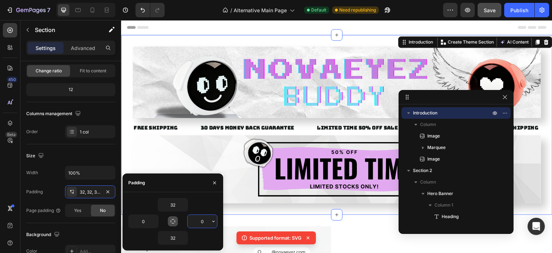
click at [197, 217] on input "0" at bounding box center [202, 221] width 29 height 13
click at [175, 206] on input "32" at bounding box center [172, 204] width 29 height 13
type input "3"
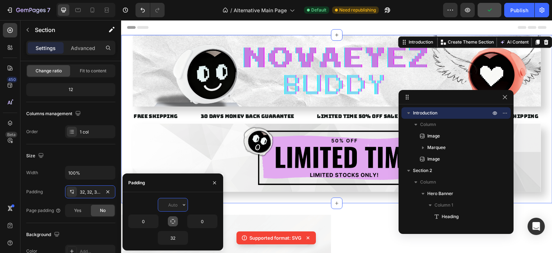
type input "1"
type input "5"
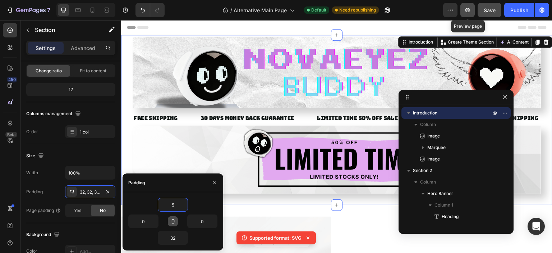
click at [471, 10] on icon "button" at bounding box center [467, 9] width 7 height 7
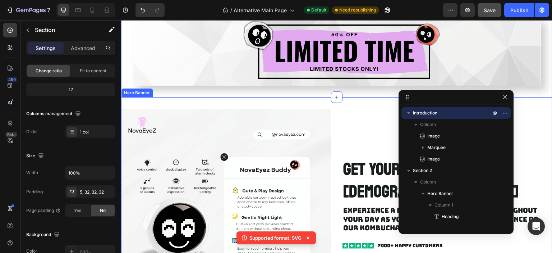
scroll to position [216, 0]
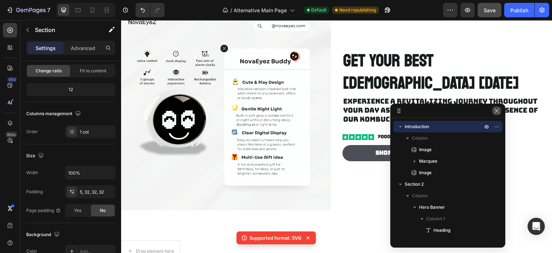
click at [495, 110] on icon "button" at bounding box center [497, 111] width 6 height 6
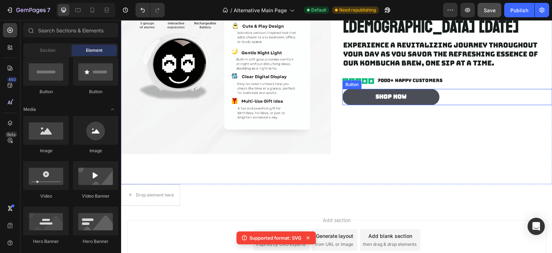
scroll to position [236, 0]
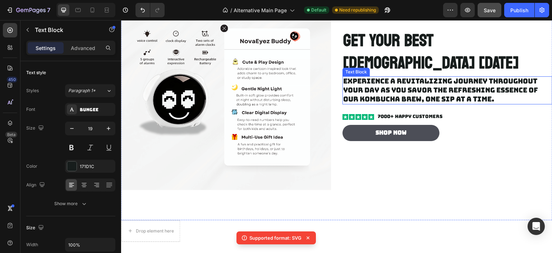
click at [398, 79] on p "Experience a revitalizing journey throughout your day as you savor the refreshi…" at bounding box center [447, 90] width 209 height 27
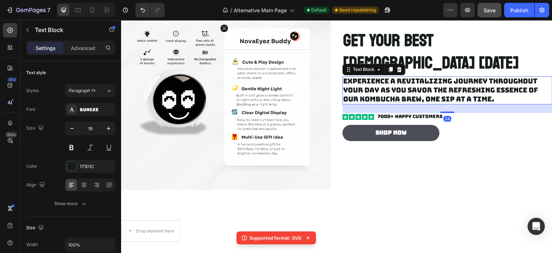
click at [398, 79] on p "Experience a revitalizing journey throughout your day as you savor the refreshi…" at bounding box center [447, 90] width 209 height 27
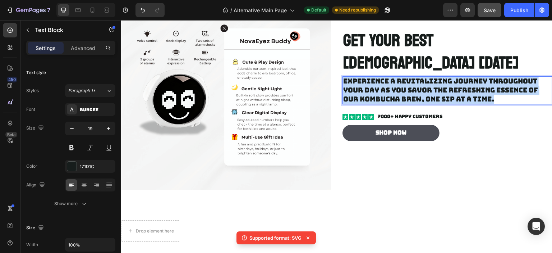
click at [398, 79] on p "Experience a revitalizing journey throughout your day as you savor the refreshi…" at bounding box center [447, 90] width 209 height 27
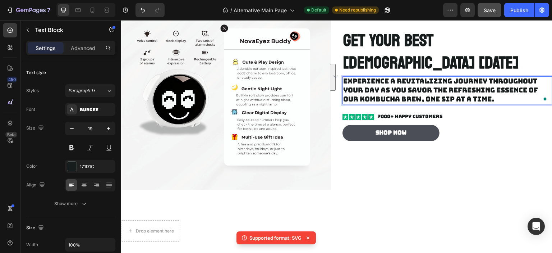
scroll to position [245, 0]
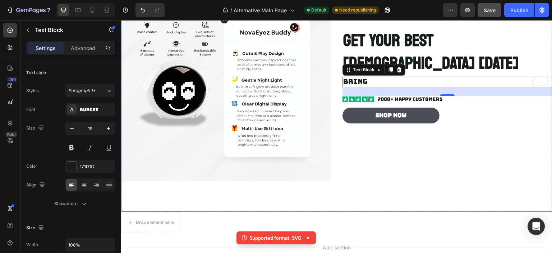
click at [447, 115] on div "GET YOUR BEST BUDDY TODAY Heading bring Text Block 24 Icon Icon Icon Icon Icon …" at bounding box center [448, 76] width 210 height 210
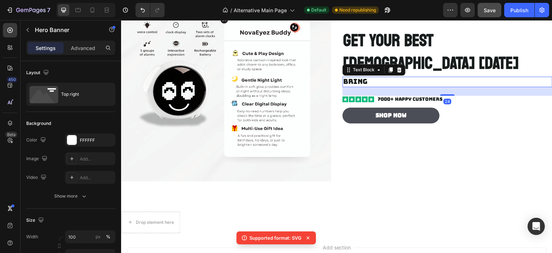
click at [360, 77] on p "bring" at bounding box center [447, 81] width 209 height 9
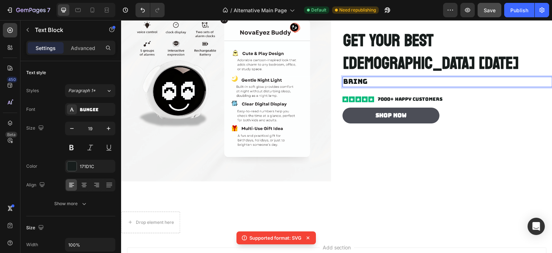
click at [360, 77] on p "bring" at bounding box center [447, 81] width 209 height 9
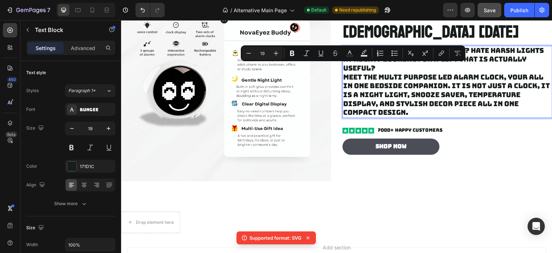
scroll to position [214, 0]
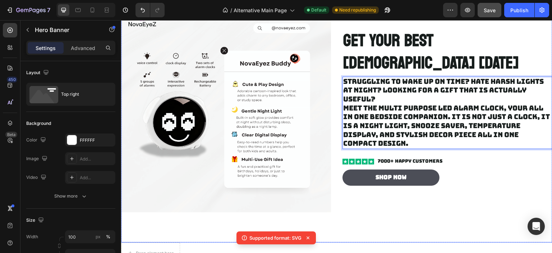
click at [476, 189] on div "GET YOUR BEST BUDDY TODAY Heading Struggling to wake up on time? Hate harsh lig…" at bounding box center [448, 107] width 210 height 210
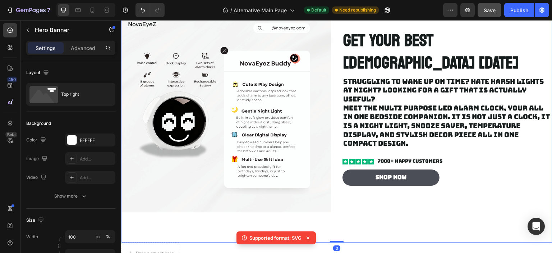
scroll to position [178, 0]
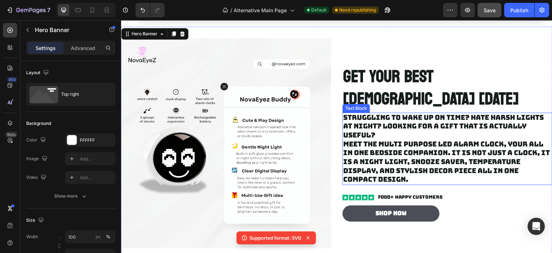
click at [440, 133] on p "Struggling to wake up on time? Hate harsh lights at night? Looking for a gift t…" at bounding box center [447, 148] width 209 height 71
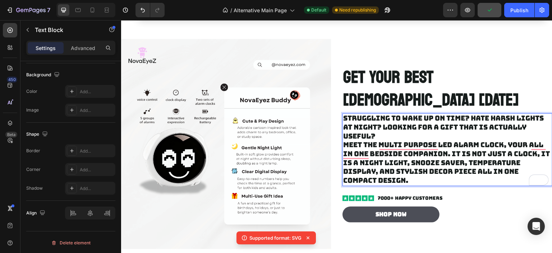
scroll to position [173, 0]
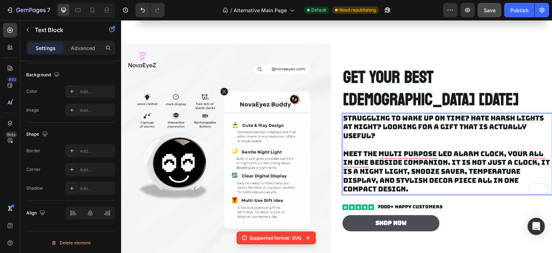
click at [508, 141] on p "Struggling to wake up on time? Hate harsh lights at night? Looking for a gift t…" at bounding box center [447, 154] width 209 height 80
click at [506, 141] on p "Struggling to wake up on time? Hate harsh lights at night? Looking for a gift t…" at bounding box center [447, 154] width 209 height 80
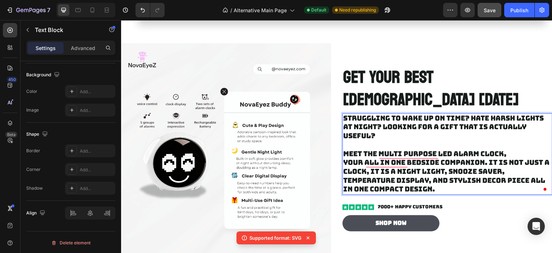
click at [506, 141] on p "Struggling to wake up on time? Hate harsh lights at night? Looking for a gift t…" at bounding box center [447, 154] width 209 height 80
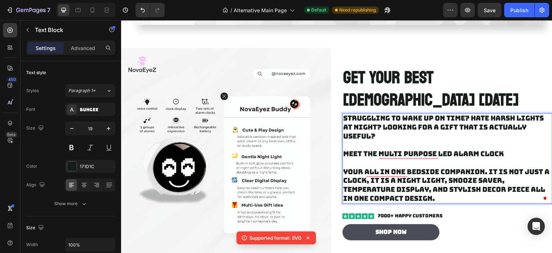
scroll to position [213, 0]
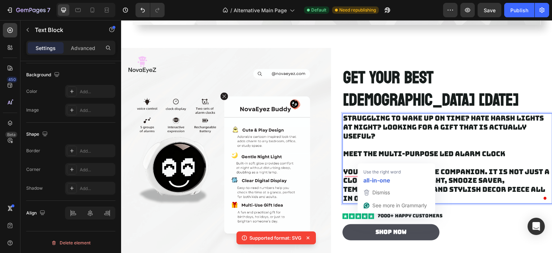
click at [384, 159] on p "Struggling to wake up on time? Hate harsh lights at night? Looking for a gift t…" at bounding box center [447, 158] width 209 height 89
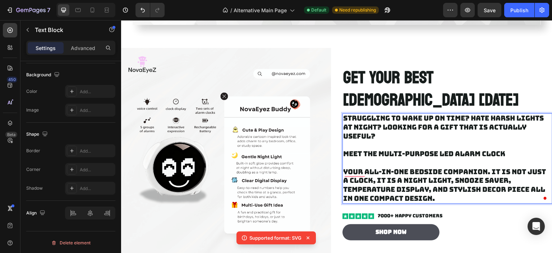
click at [356, 161] on p "Struggling to wake up on time? Hate harsh lights at night? Looking for a gift t…" at bounding box center [447, 158] width 209 height 89
click at [373, 167] on p "Struggling to wake up on time? Hate harsh lights at night? Looking for a gift t…" at bounding box center [447, 158] width 209 height 89
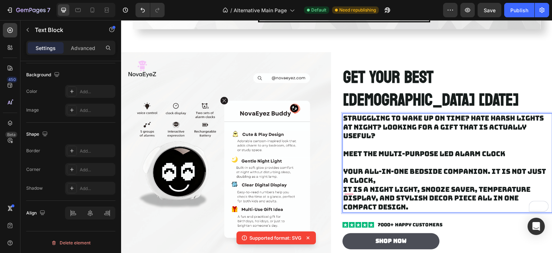
click at [377, 166] on p "Struggling to wake up on time? Hate harsh lights at night? Looking for a gift t…" at bounding box center [447, 163] width 209 height 98
click at [343, 139] on p "Struggling to wake up on time? Hate harsh lights at night? Looking for a gift t…" at bounding box center [447, 163] width 209 height 98
drag, startPoint x: 511, startPoint y: 137, endPoint x: 467, endPoint y: 141, distance: 44.1
click at [466, 141] on p "Struggling to wake up on time? Hate harsh lights at night? Looking for a gift t…" at bounding box center [447, 163] width 209 height 98
click at [513, 140] on p "Struggling to wake up on time? Hate harsh lights at night? Looking for a gift t…" at bounding box center [447, 163] width 209 height 98
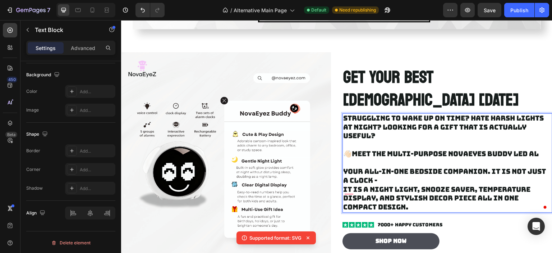
scroll to position [160, 0]
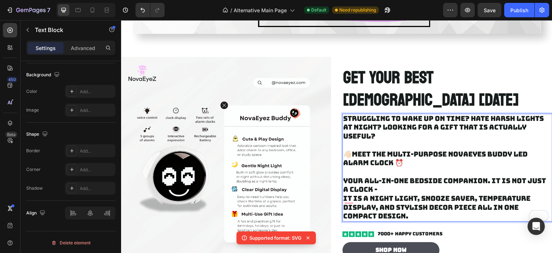
click at [390, 122] on p "Struggling to wake up on time? Hate harsh lights at night? Looking for a gift t…" at bounding box center [447, 167] width 209 height 106
click at [343, 114] on p "Struggling to wake up on time? Hate harsh lights at night? Looking for a gift t…" at bounding box center [447, 167] width 209 height 106
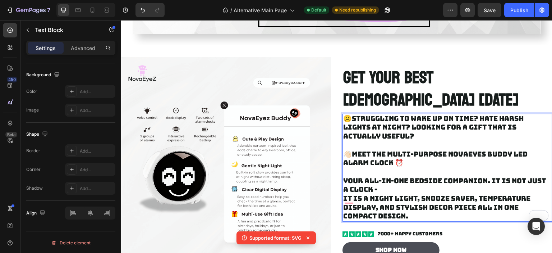
click at [406, 114] on p "☹️Struggling to wake up on time? Hate harsh lights at night? Looking for a gift…" at bounding box center [447, 167] width 209 height 106
click at [408, 123] on p "☹️Struggling to wake up on time? Hate harsh lights at night💡? Looking for a gif…" at bounding box center [447, 167] width 209 height 106
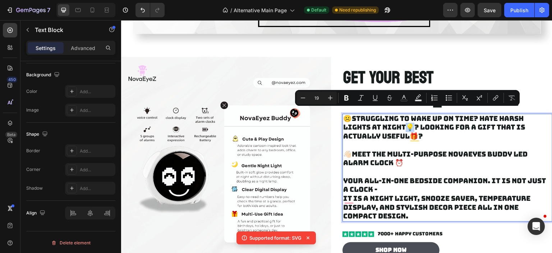
click at [407, 115] on p "☹️Struggling to wake up on time? Hate harsh lights at night💡? Looking for a gif…" at bounding box center [447, 167] width 209 height 106
copy p "💡?"
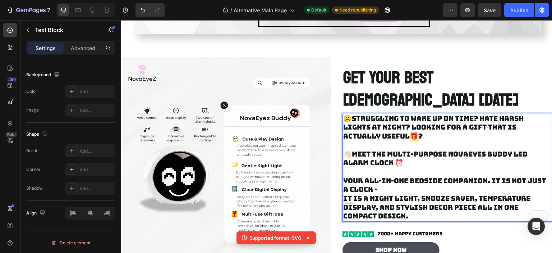
click at [407, 115] on p "☹️Struggling to wake up on time? Hate harsh lights at night? Looking for a gift…" at bounding box center [447, 167] width 209 height 106
click at [382, 114] on p "☹️Struggling to wake up on time? Hate harsh lights at night? Looking for a gift…" at bounding box center [447, 167] width 209 height 106
click at [368, 114] on p "☹️Struggling to wake up on time? Hate harsh lights at night? Looking for a gift…" at bounding box center [447, 167] width 209 height 106
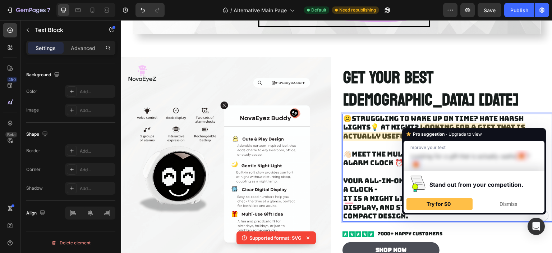
click at [415, 124] on p "☹️Struggling to wake up on time? Hate harsh lights💡 at night? Looking for a gif…" at bounding box center [447, 167] width 209 height 106
click at [398, 119] on p "☹️Struggling to wake up on time? Hate harsh lights💡 at night? Looking for a gif…" at bounding box center [447, 167] width 209 height 106
click at [392, 127] on p "☹️Struggling to wake up on time? Hate harsh lights💡 at night? Looking for a gif…" at bounding box center [447, 167] width 209 height 106
drag, startPoint x: 415, startPoint y: 124, endPoint x: 411, endPoint y: 123, distance: 4.3
click at [411, 123] on p "☹️Struggling to wake up on time? Hate harsh lights💡 at night? Looking for a gif…" at bounding box center [447, 167] width 209 height 106
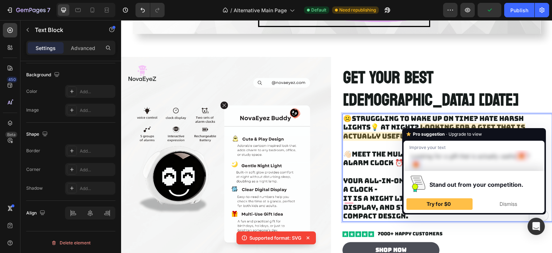
copy p "?"
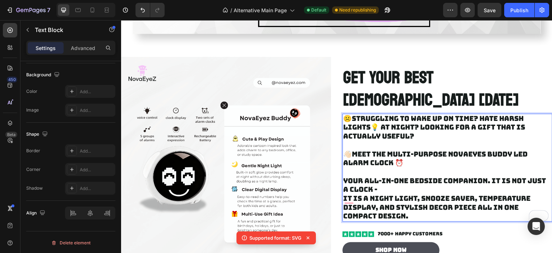
click at [491, 115] on p "☹️Struggling to wake up on time? Hate harsh lights💡 at night? Looking for a gif…" at bounding box center [447, 167] width 209 height 106
click at [478, 122] on p "☹️Struggling to wake up on time? Hate harsh lights💡 at night? Looking for a gif…" at bounding box center [447, 167] width 209 height 106
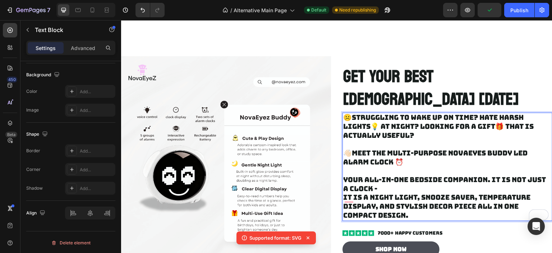
scroll to position [196, 0]
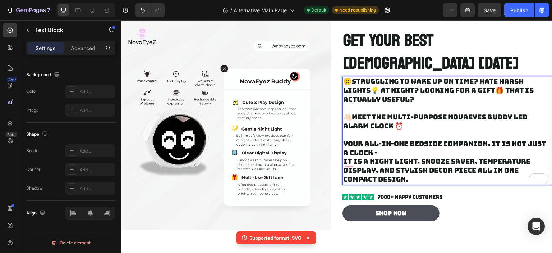
click at [393, 134] on p "☹️Struggling to wake up on time? Hate harsh lights💡 at night? Looking for a gif…" at bounding box center [447, 130] width 209 height 106
click at [389, 138] on p "☹️Struggling to wake up on time? Hate harsh lights💡 at night? Looking for a gif…" at bounding box center [447, 130] width 209 height 106
click at [486, 130] on p "☹️Struggling to wake up on time? Hate harsh lights💡 at night? Looking for a gif…" at bounding box center [447, 130] width 209 height 106
click at [399, 142] on p "☹️Struggling to wake up on time? Hate harsh lights💡 at night? Looking for a gif…" at bounding box center [447, 130] width 209 height 106
click at [388, 140] on p "☹️Struggling to wake up on time? Hate harsh lights💡 at night? Looking for a gif…" at bounding box center [447, 130] width 209 height 106
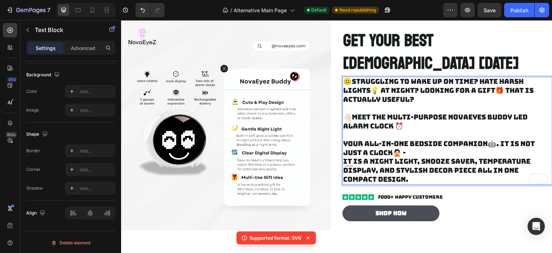
click at [418, 148] on p "☹️Struggling to wake up on time? Hate harsh lights💡 at night? Looking for a gif…" at bounding box center [447, 130] width 209 height 106
click at [484, 148] on p "☹️Struggling to wake up on time? Hate harsh lights💡 at night? Looking for a gif…" at bounding box center [447, 130] width 209 height 106
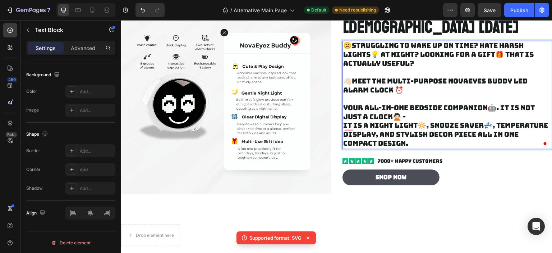
click at [429, 122] on p "☹️Struggling to wake up on time? Hate harsh lights💡 at night? Looking for a gif…" at bounding box center [447, 94] width 209 height 106
click at [427, 122] on p "☹️Struggling to wake up on time? Hate harsh lights💡 at night? Looking for a gif…" at bounding box center [447, 94] width 209 height 106
click at [454, 130] on p "☹️Struggling to wake up on time? Hate harsh lights💡 at night? Looking for a gif…" at bounding box center [447, 94] width 209 height 106
click at [447, 131] on p "☹️Struggling to wake up on time? Hate harsh lights💡 at night? Looking for a gif…" at bounding box center [447, 94] width 209 height 106
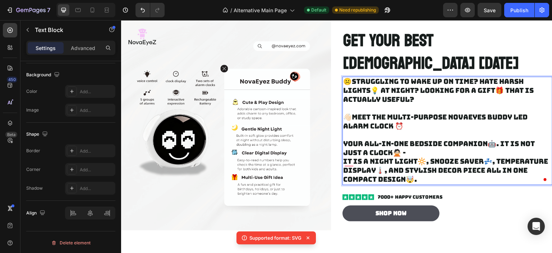
click at [473, 167] on p "☹️Struggling to wake up on time? Hate harsh lights💡 at night? Looking for a gif…" at bounding box center [447, 130] width 209 height 106
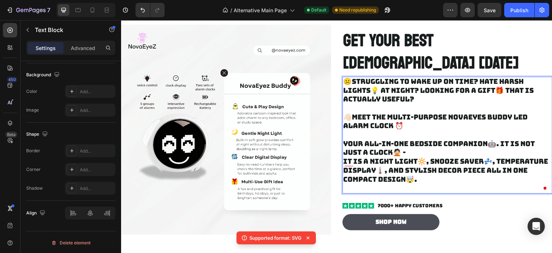
scroll to position [187, 0]
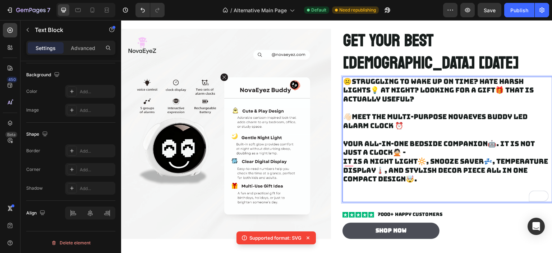
click at [384, 181] on p "☹️Struggling to wake up on time? Hate harsh lights💡 at night? Looking for a gif…" at bounding box center [447, 139] width 209 height 124
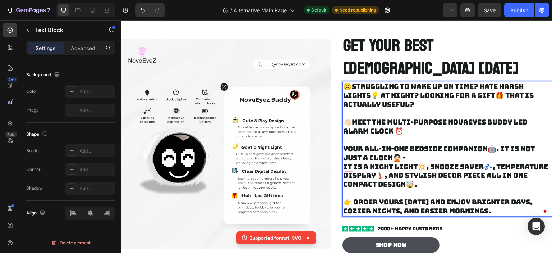
click at [350, 184] on p "☹️Struggling to wake up on time? Hate harsh lights💡 at night? Looking for a gif…" at bounding box center [447, 148] width 209 height 133
click at [493, 191] on p "☹️Struggling to wake up on time? Hate harsh lights💡 at night? Looking for a gif…" at bounding box center [447, 148] width 209 height 133
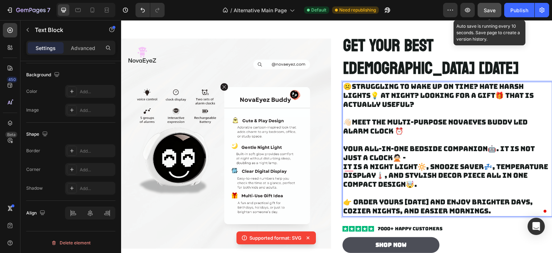
click at [485, 11] on span "Save" at bounding box center [490, 10] width 12 height 6
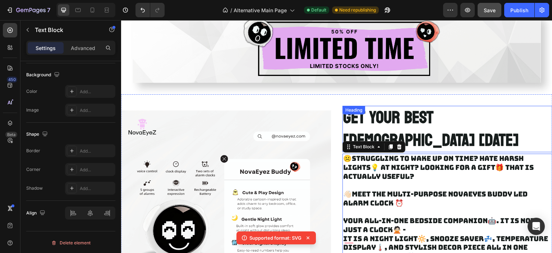
scroll to position [147, 0]
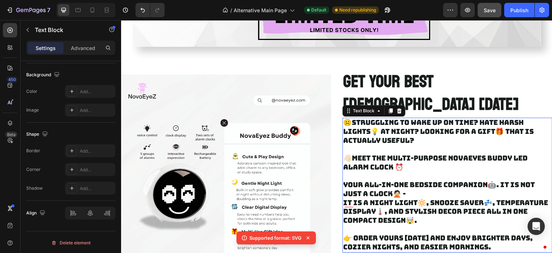
click at [420, 124] on p "☹️Struggling to wake up on time? Hate harsh lights💡 at night? Looking for a gif…" at bounding box center [447, 184] width 209 height 133
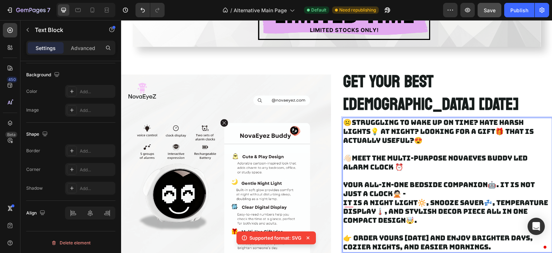
click at [483, 12] on button "Save" at bounding box center [490, 10] width 24 height 14
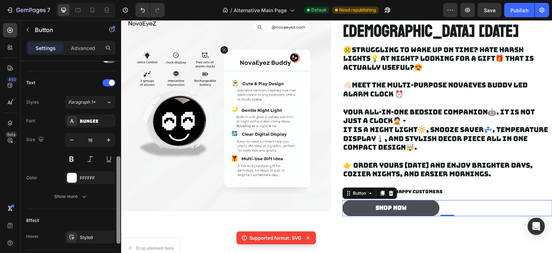
scroll to position [86, 0]
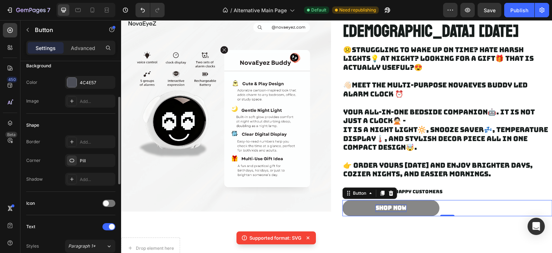
click at [400, 204] on div "Shop Now" at bounding box center [391, 208] width 31 height 8
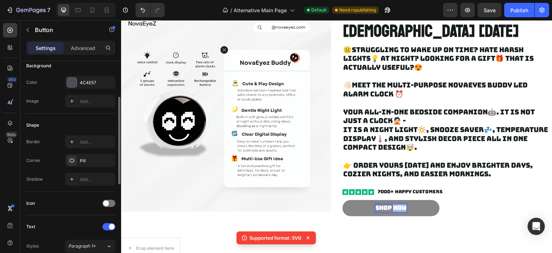
click at [400, 204] on p "Shop Now" at bounding box center [391, 208] width 31 height 8
click at [343, 200] on button "GET" at bounding box center [391, 208] width 97 height 16
click at [343, 200] on button "ORDER" at bounding box center [391, 208] width 97 height 16
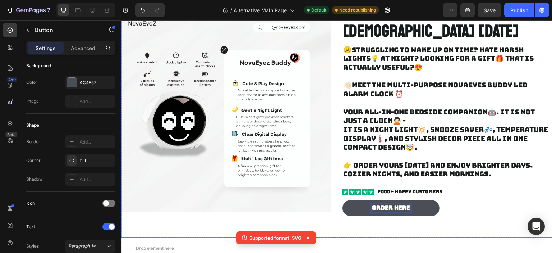
click at [386, 216] on div "Background Image" at bounding box center [337, 112] width 432 height 252
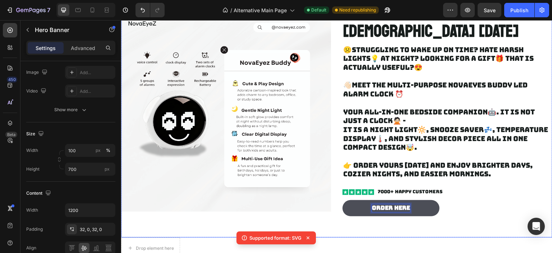
scroll to position [0, 0]
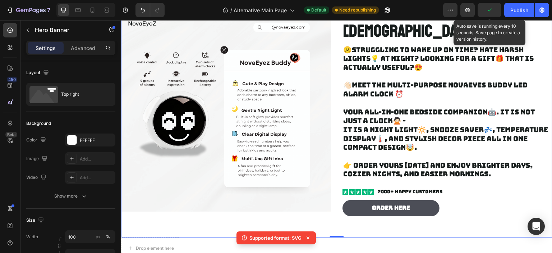
click at [492, 7] on icon "button" at bounding box center [489, 9] width 7 height 7
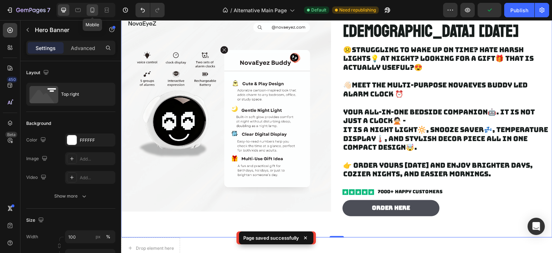
click at [89, 8] on icon at bounding box center [92, 9] width 7 height 7
type input "Auto"
type input "100%"
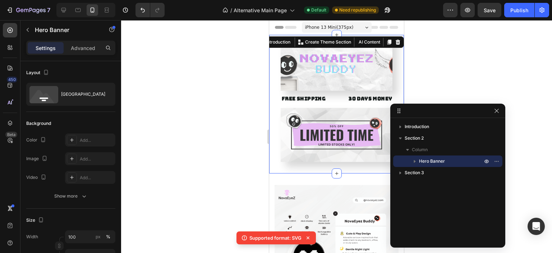
click at [353, 169] on div "Image FREE SHIPPING Text Block 30 DAYS MONEY BACK GUARANTEE Text Block LIMITED …" at bounding box center [336, 104] width 135 height 138
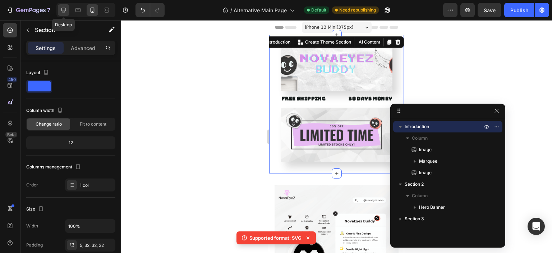
click at [66, 13] on icon at bounding box center [63, 9] width 7 height 7
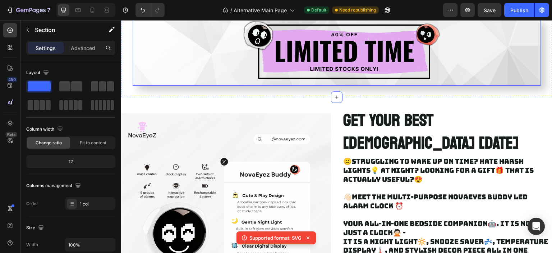
scroll to position [72, 0]
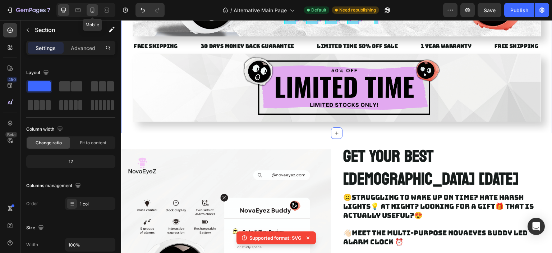
click at [89, 10] on icon at bounding box center [92, 9] width 7 height 7
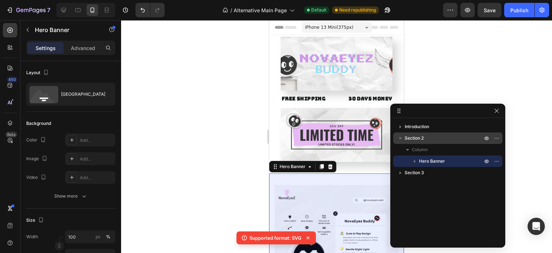
click at [432, 141] on p "Section 2" at bounding box center [444, 137] width 79 height 7
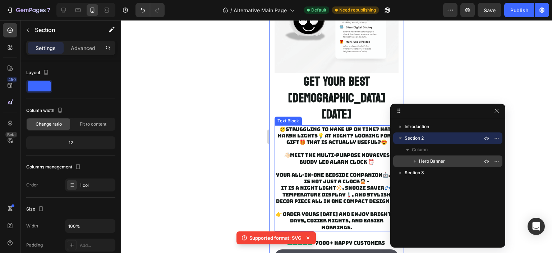
scroll to position [272, 0]
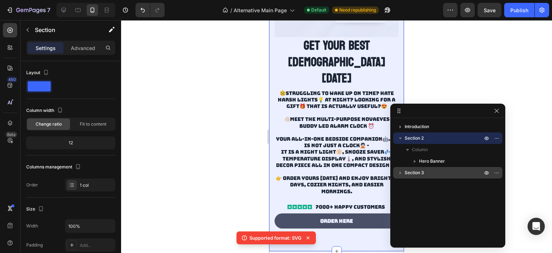
click at [423, 172] on span "Section 3" at bounding box center [414, 172] width 19 height 7
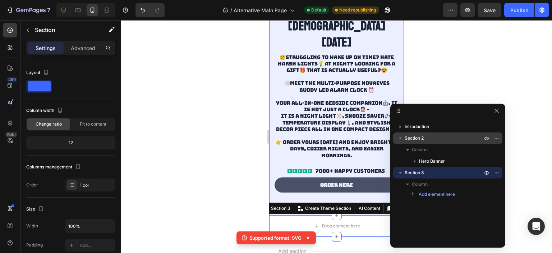
click at [427, 141] on p "Section 2" at bounding box center [444, 137] width 79 height 7
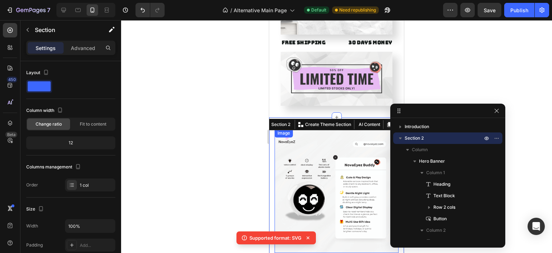
scroll to position [20, 0]
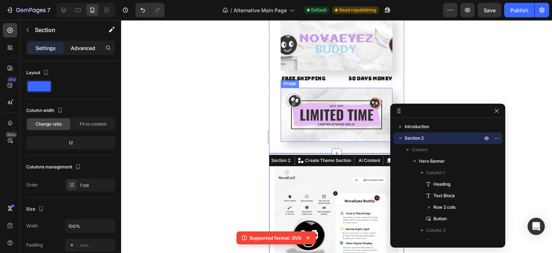
click at [80, 51] on div "Advanced" at bounding box center [83, 48] width 36 height 12
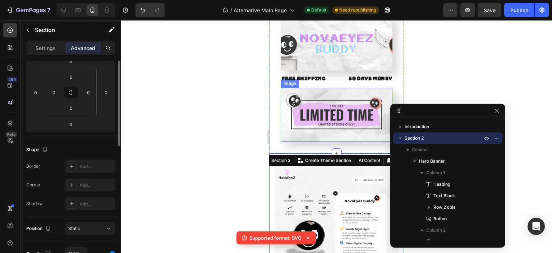
scroll to position [36, 0]
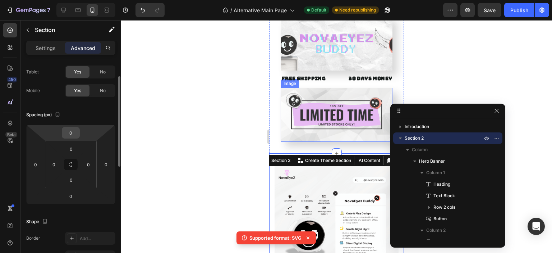
click at [76, 131] on input "0" at bounding box center [71, 132] width 14 height 11
type input "-1"
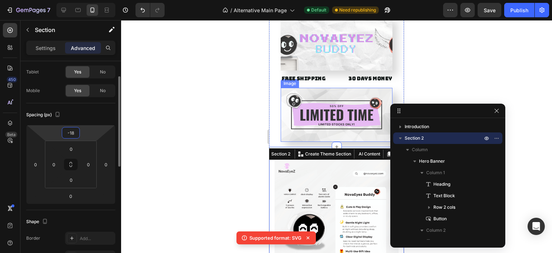
type input "-1"
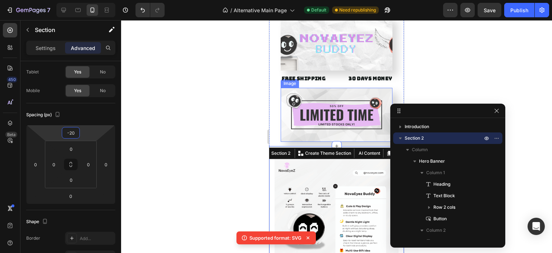
type input "-20"
click at [188, 128] on div at bounding box center [336, 136] width 431 height 233
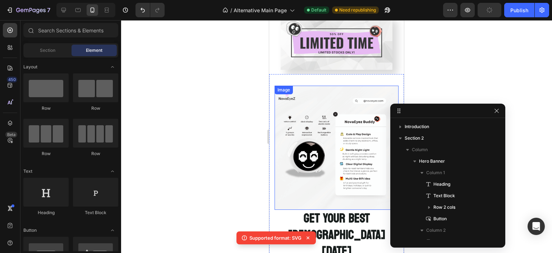
scroll to position [0, 0]
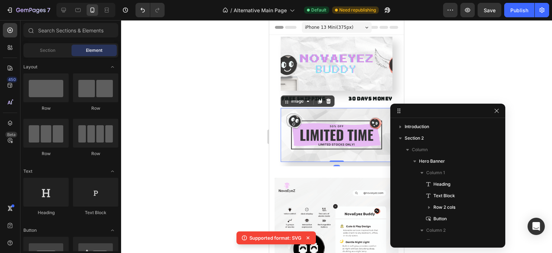
click at [366, 148] on img at bounding box center [337, 135] width 112 height 54
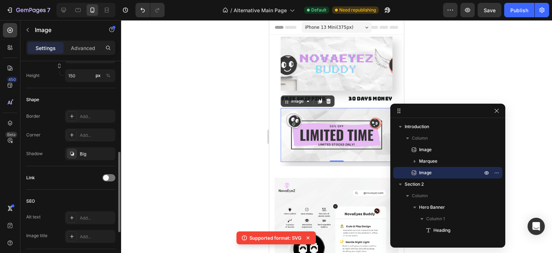
scroll to position [204, 0]
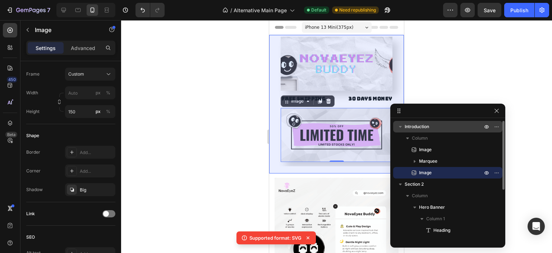
click at [425, 130] on span "Introduction" at bounding box center [417, 126] width 24 height 7
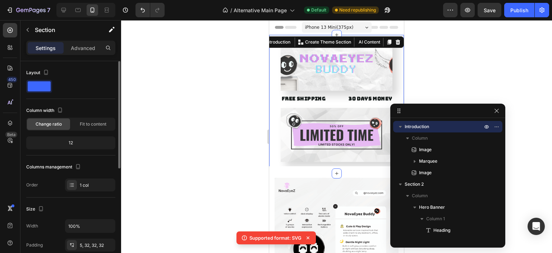
scroll to position [36, 0]
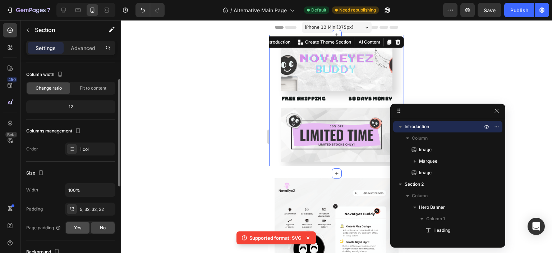
click at [83, 226] on div "Yes" at bounding box center [78, 228] width 24 height 12
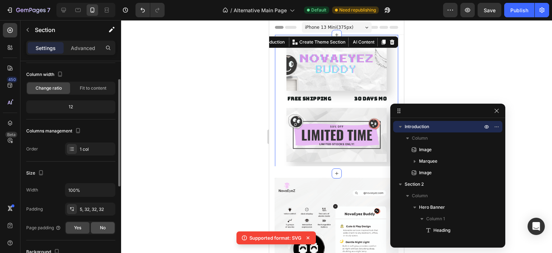
click at [93, 225] on div "No" at bounding box center [103, 228] width 24 height 12
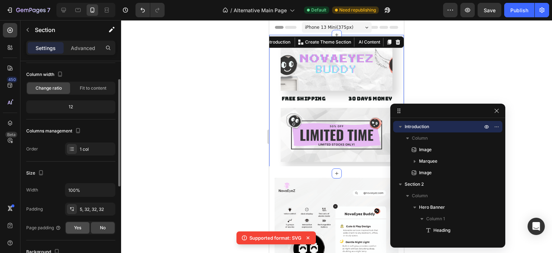
click at [82, 227] on div "Yes" at bounding box center [78, 228] width 24 height 12
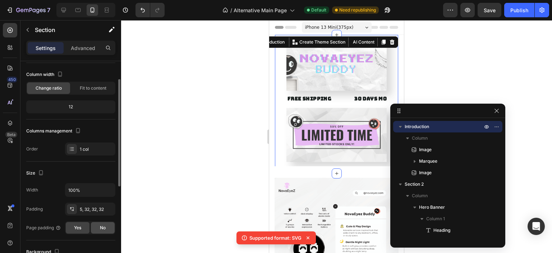
click at [93, 226] on div "No" at bounding box center [103, 228] width 24 height 12
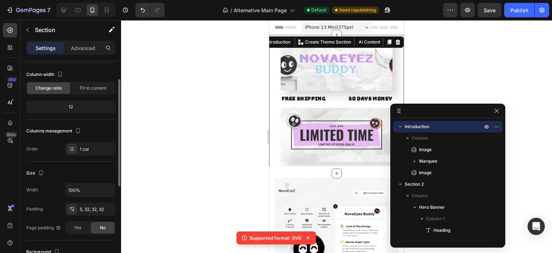
click at [93, 226] on div "No" at bounding box center [103, 228] width 24 height 12
click at [70, 211] on div at bounding box center [72, 209] width 10 height 10
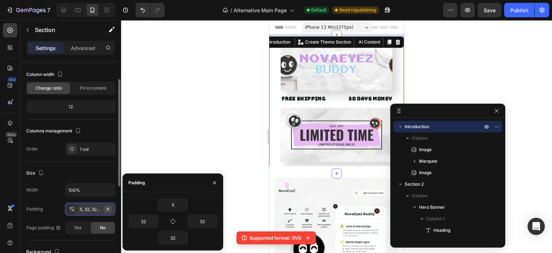
click at [106, 208] on icon "button" at bounding box center [108, 209] width 6 height 6
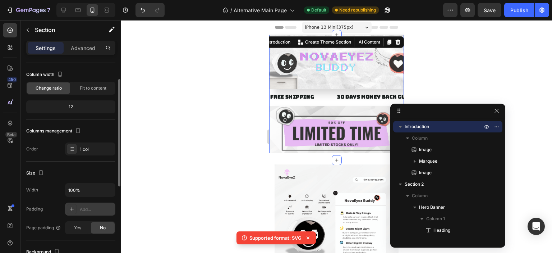
click at [166, 123] on div at bounding box center [336, 136] width 431 height 233
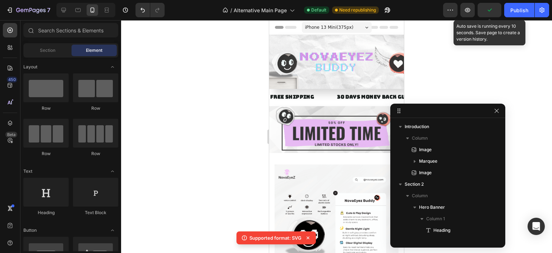
click at [494, 10] on button "button" at bounding box center [490, 10] width 24 height 14
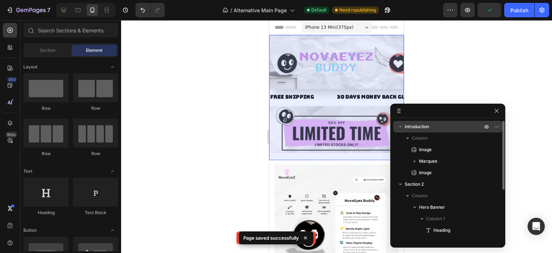
click at [416, 126] on span "Introduction" at bounding box center [417, 126] width 24 height 7
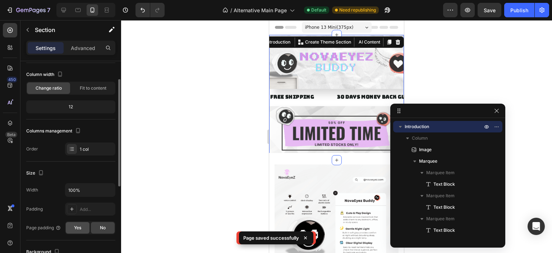
click at [78, 226] on span "Yes" at bounding box center [77, 227] width 7 height 6
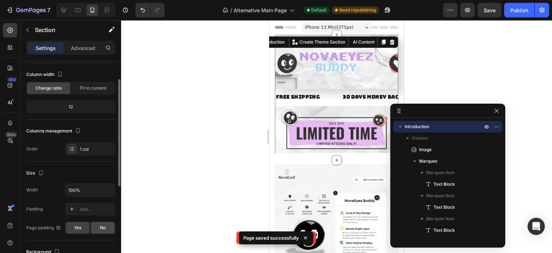
click at [101, 227] on span "No" at bounding box center [103, 227] width 6 height 6
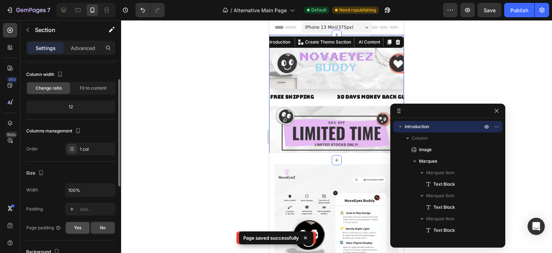
click at [83, 227] on div "Yes" at bounding box center [78, 228] width 24 height 12
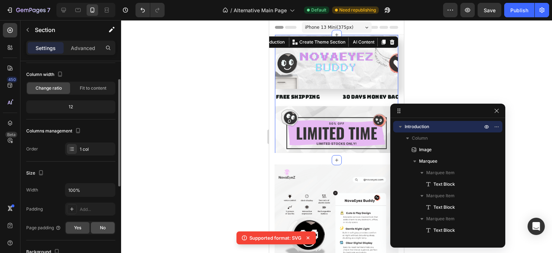
click at [106, 227] on div "No" at bounding box center [103, 228] width 24 height 12
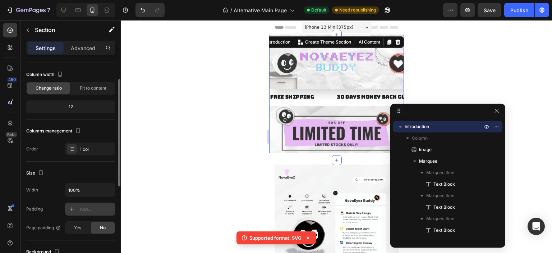
click at [83, 205] on div "Add..." at bounding box center [90, 208] width 50 height 13
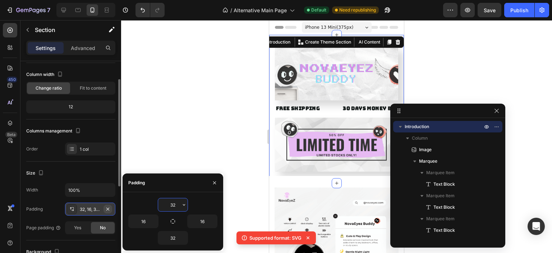
click at [106, 211] on button "button" at bounding box center [108, 209] width 9 height 9
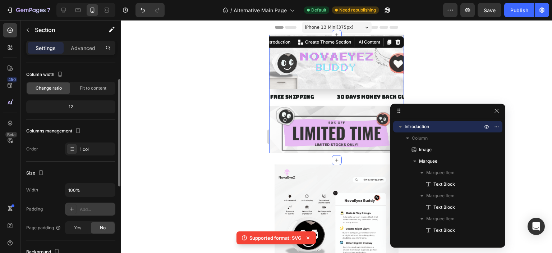
click at [493, 11] on span "Save" at bounding box center [490, 10] width 12 height 6
click at [66, 8] on icon at bounding box center [63, 9] width 7 height 7
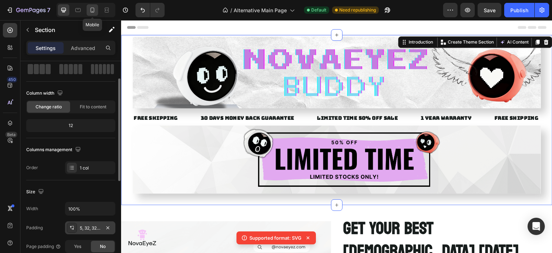
click at [88, 10] on div at bounding box center [93, 10] width 12 height 12
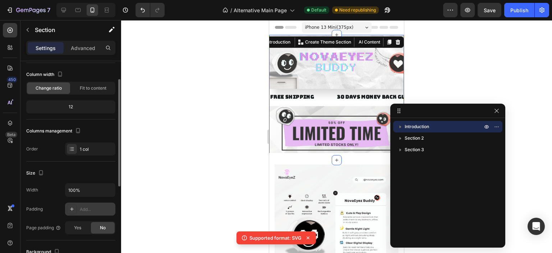
click at [481, 82] on div at bounding box center [336, 136] width 431 height 233
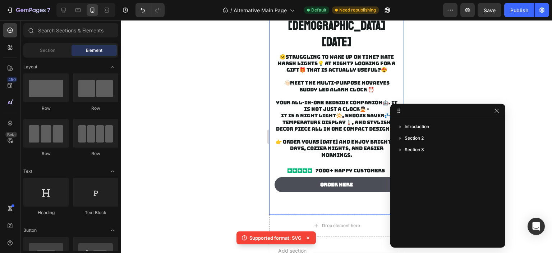
scroll to position [324, 0]
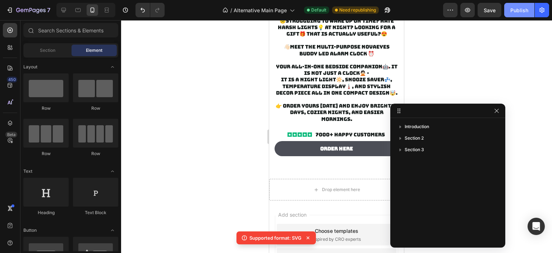
click at [514, 11] on div "Publish" at bounding box center [520, 10] width 18 height 8
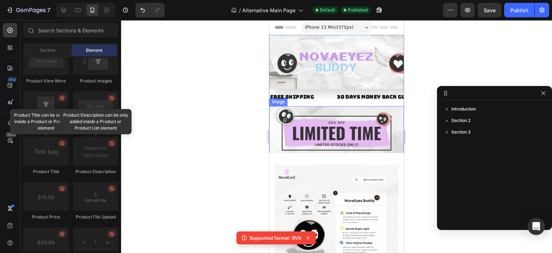
scroll to position [108, 0]
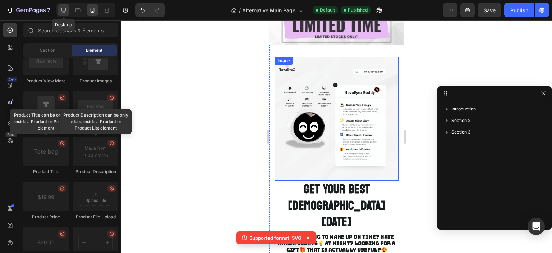
click at [66, 15] on div at bounding box center [64, 10] width 12 height 12
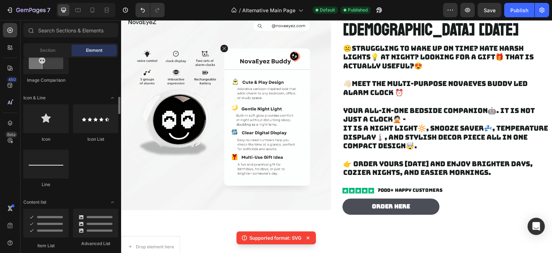
scroll to position [467, 0]
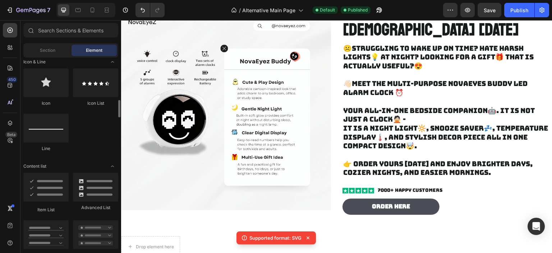
click at [50, 56] on div "Section Element" at bounding box center [70, 50] width 95 height 14
click at [51, 55] on div "Section" at bounding box center [47, 51] width 45 height 12
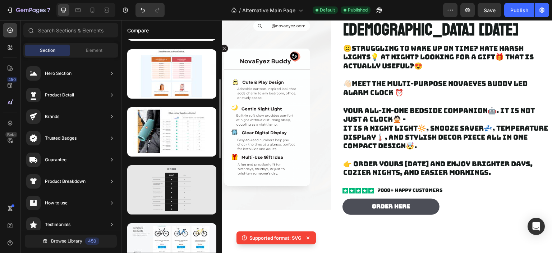
scroll to position [180, 0]
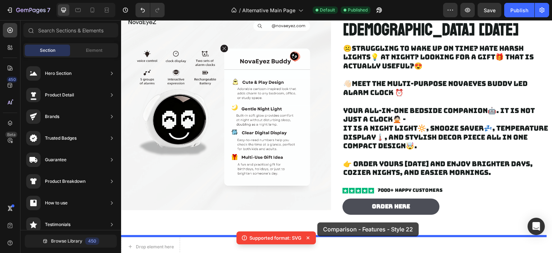
drag, startPoint x: 284, startPoint y: 144, endPoint x: 318, endPoint y: 222, distance: 85.2
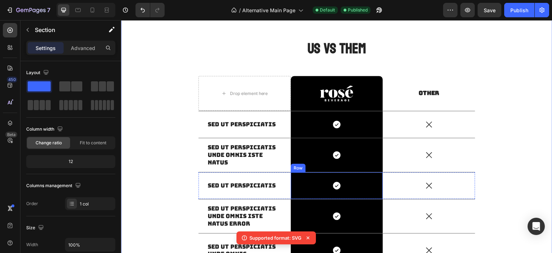
scroll to position [410, 0]
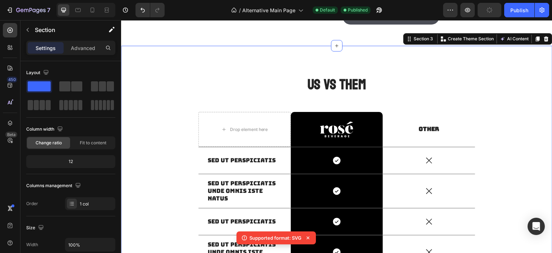
click at [163, 79] on div "US VS THEM Heading Drop element here Image Row Other Text Block Row Sed ut pers…" at bounding box center [337, 234] width 421 height 321
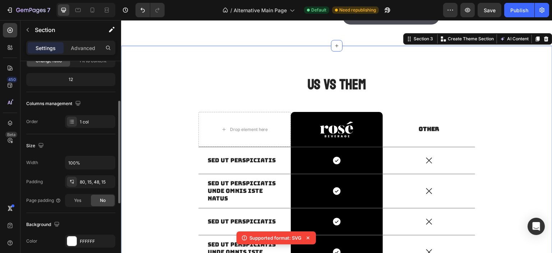
scroll to position [46, 0]
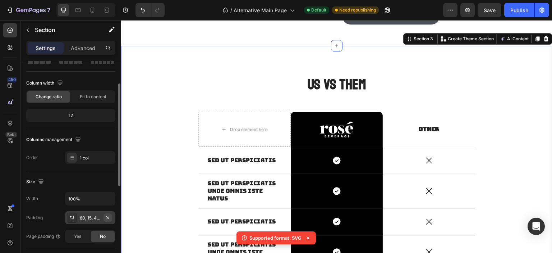
click at [106, 218] on icon "button" at bounding box center [108, 218] width 6 height 6
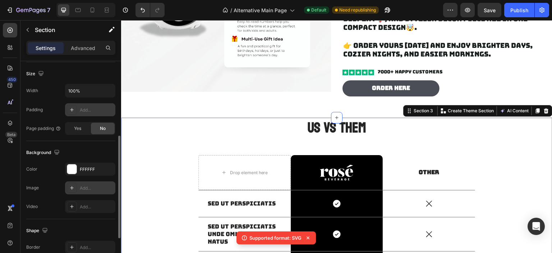
scroll to position [10, 0]
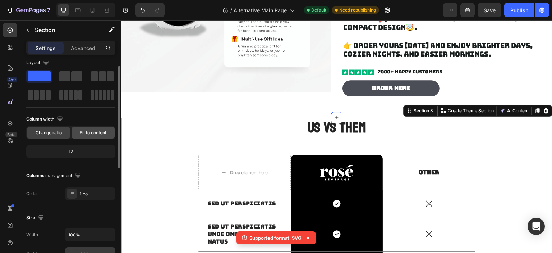
click at [89, 133] on span "Fit to content" at bounding box center [93, 132] width 27 height 6
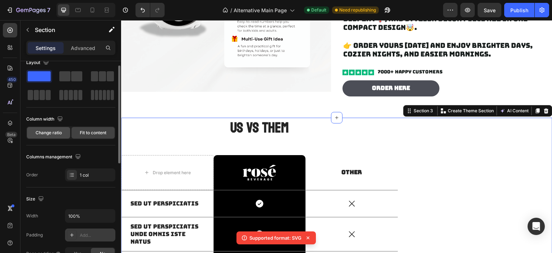
click at [55, 133] on span "Change ratio" at bounding box center [49, 132] width 26 height 6
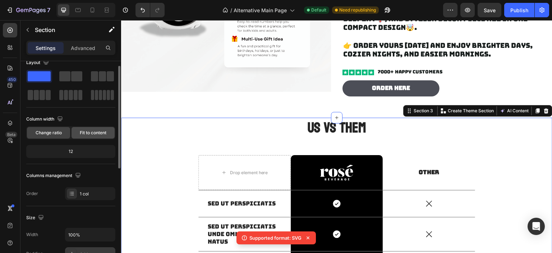
click at [92, 132] on span "Fit to content" at bounding box center [93, 132] width 27 height 6
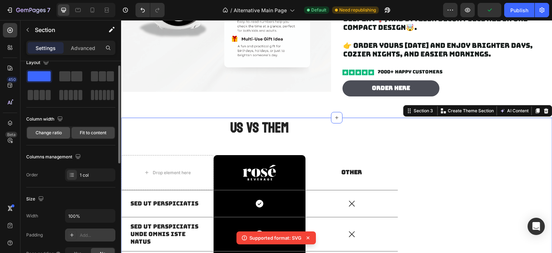
click at [53, 135] on span "Change ratio" at bounding box center [49, 132] width 26 height 6
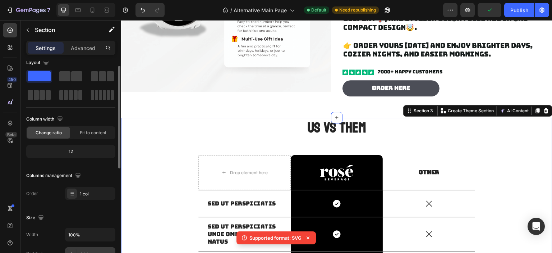
scroll to position [46, 0]
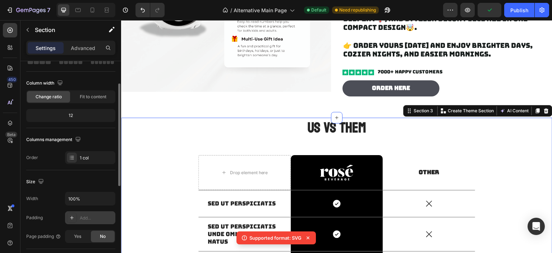
click at [73, 116] on div "12" at bounding box center [71, 115] width 86 height 10
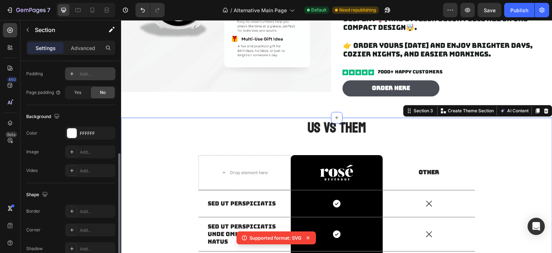
scroll to position [226, 0]
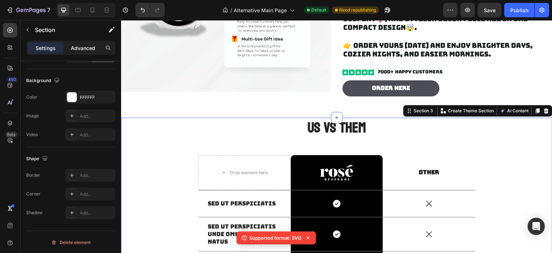
click at [76, 47] on p "Advanced" at bounding box center [83, 48] width 24 height 8
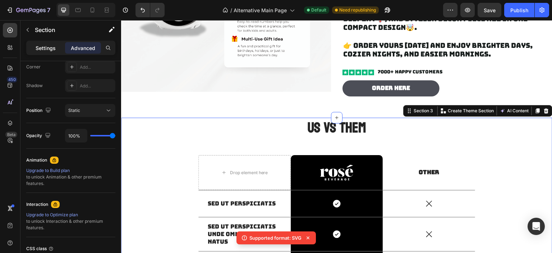
click at [43, 48] on p "Settings" at bounding box center [46, 48] width 20 height 8
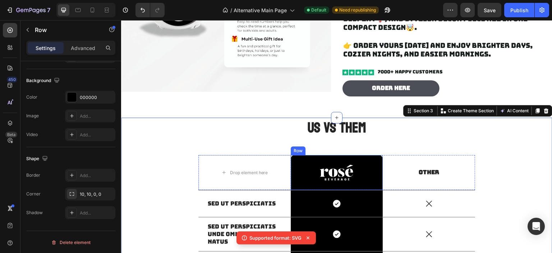
click at [304, 157] on div "Image Row" at bounding box center [337, 172] width 92 height 35
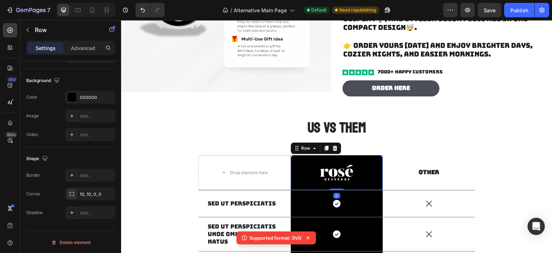
scroll to position [0, 0]
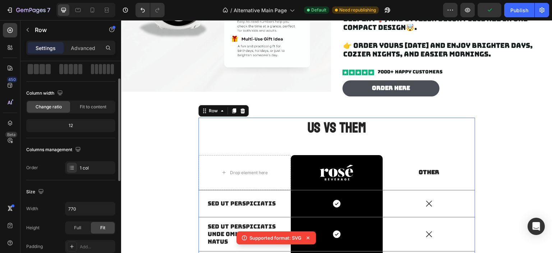
scroll to position [72, 0]
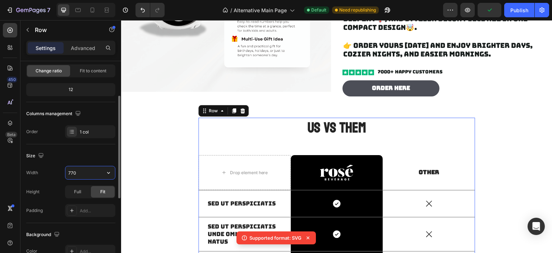
click at [90, 169] on input "770" at bounding box center [90, 172] width 50 height 13
click at [95, 150] on div "Size" at bounding box center [70, 156] width 89 height 12
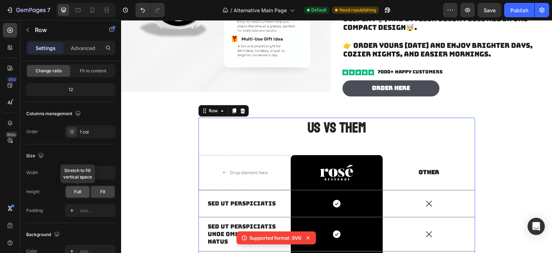
click at [81, 188] on span "Full" at bounding box center [77, 191] width 7 height 6
click at [106, 191] on div "Fit" at bounding box center [103, 192] width 24 height 12
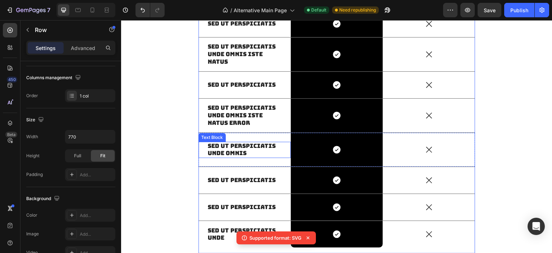
scroll to position [648, 0]
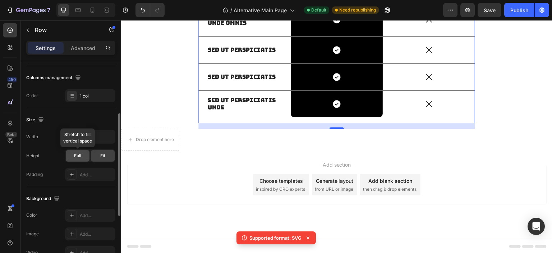
click at [85, 155] on div "Full" at bounding box center [78, 156] width 24 height 12
click at [95, 152] on div "Fit" at bounding box center [103, 156] width 24 height 12
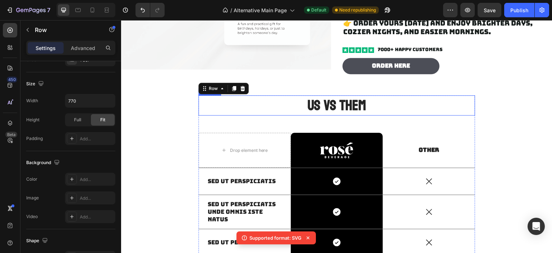
scroll to position [289, 0]
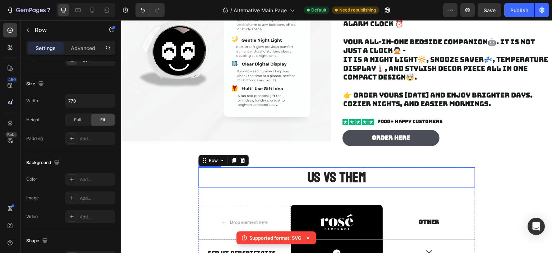
click at [350, 175] on h2 "US VS THEM" at bounding box center [337, 177] width 277 height 20
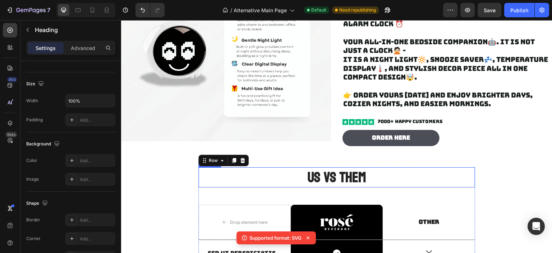
click at [350, 175] on h2 "US VS THEM" at bounding box center [337, 177] width 277 height 20
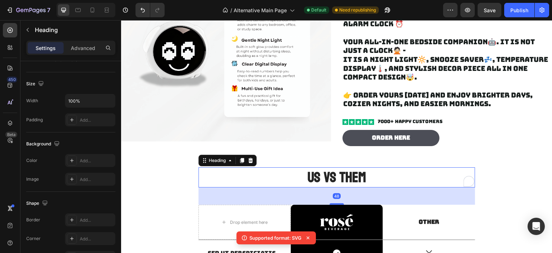
scroll to position [0, 0]
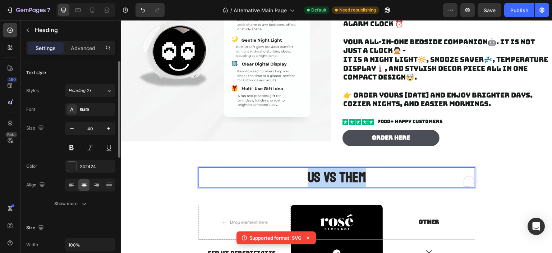
click at [350, 175] on p "US VS THEM" at bounding box center [336, 177] width 275 height 19
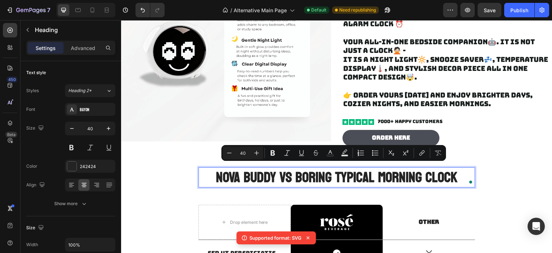
copy p "NOVA BUDDY VS BORING TYPICAL MORNING CLOCK"
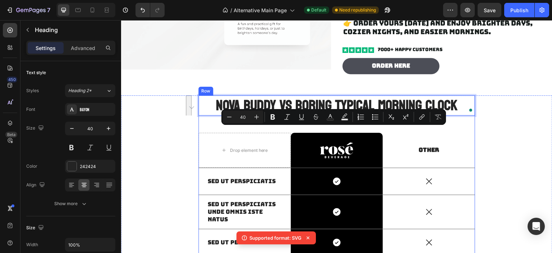
scroll to position [397, 0]
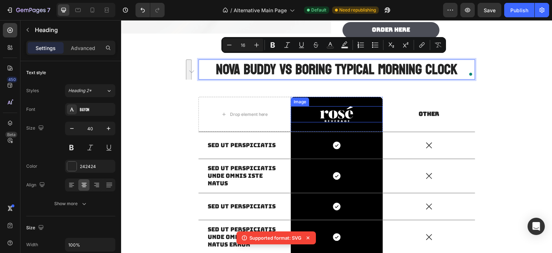
click at [331, 117] on img at bounding box center [336, 114] width 33 height 17
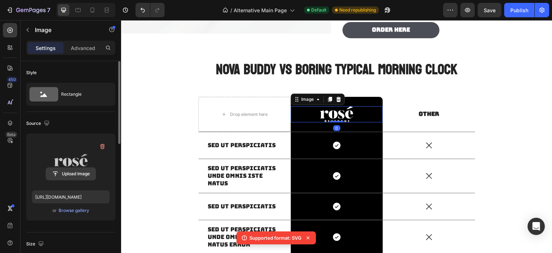
click at [68, 171] on input "file" at bounding box center [71, 174] width 50 height 12
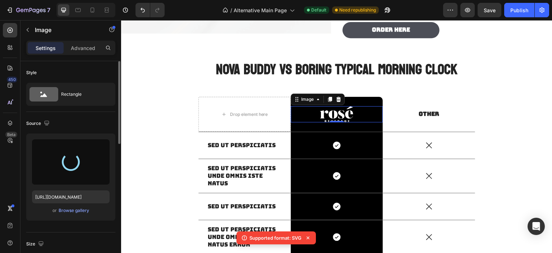
type input "https://cdn.shopify.com/s/files/1/0783/0238/0250/files/gempages_586033379758048…"
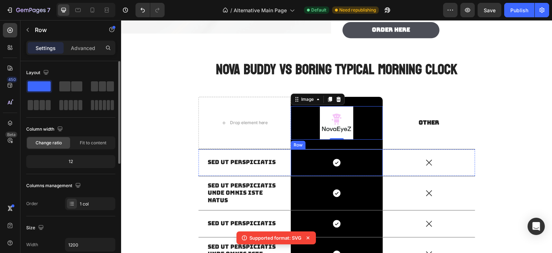
click at [311, 169] on div "Icon Row" at bounding box center [337, 162] width 92 height 27
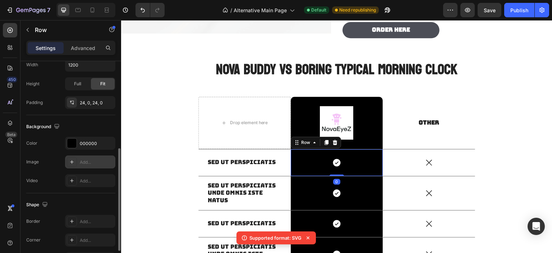
scroll to position [226, 0]
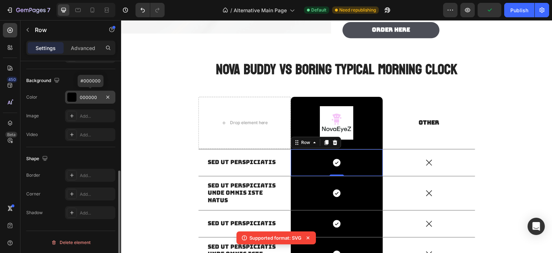
click at [76, 97] on div at bounding box center [71, 96] width 9 height 9
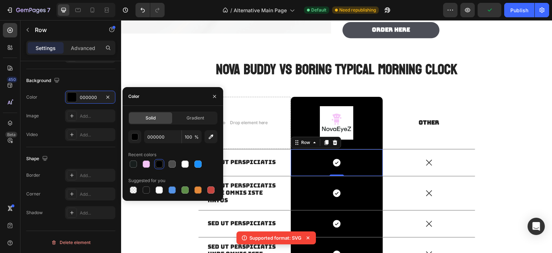
click at [170, 164] on div at bounding box center [172, 163] width 7 height 7
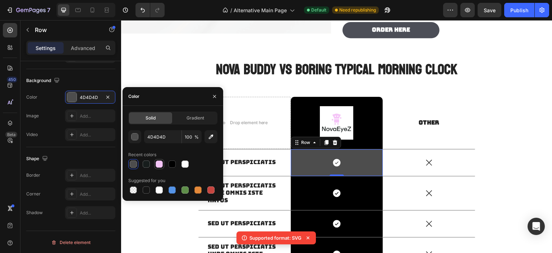
click at [160, 164] on div at bounding box center [159, 163] width 7 height 7
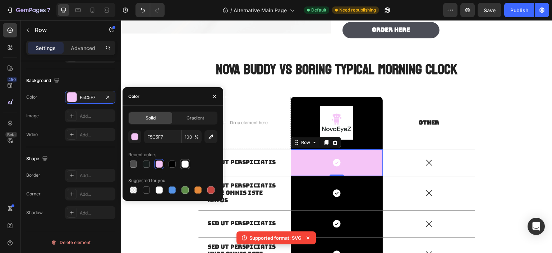
click at [184, 162] on div at bounding box center [185, 163] width 7 height 7
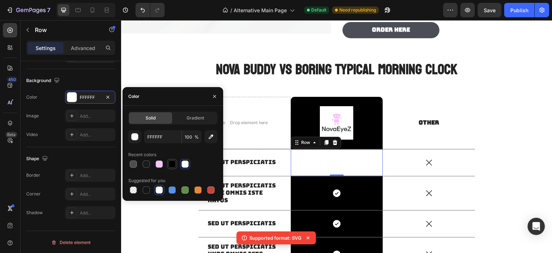
click at [172, 163] on div at bounding box center [172, 163] width 7 height 7
type input "000000"
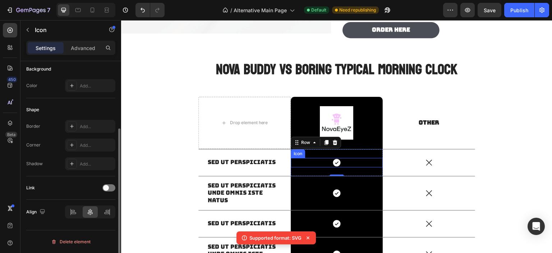
click at [337, 162] on icon at bounding box center [337, 163] width 8 height 8
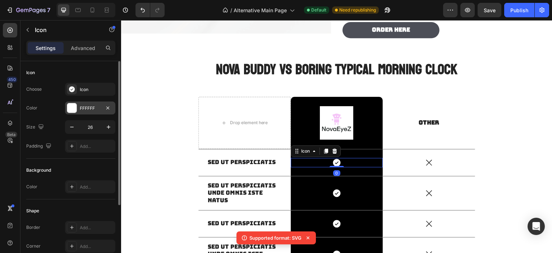
click at [73, 110] on div at bounding box center [71, 107] width 9 height 9
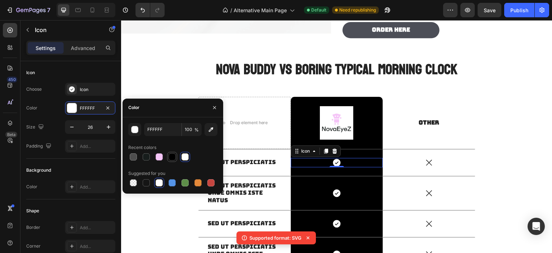
click at [168, 156] on div at bounding box center [172, 156] width 9 height 9
type input "000000"
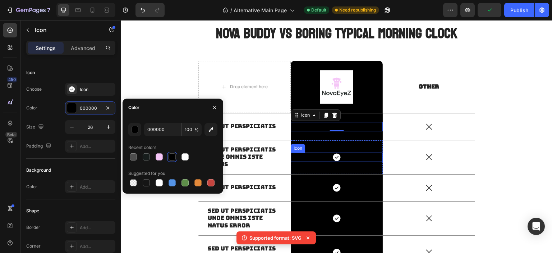
click at [337, 158] on icon at bounding box center [337, 157] width 8 height 8
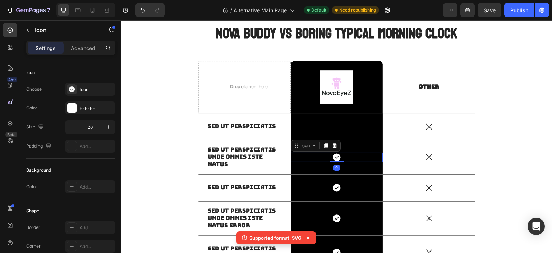
click at [334, 155] on icon at bounding box center [337, 157] width 8 height 8
click at [71, 104] on div at bounding box center [71, 107] width 9 height 9
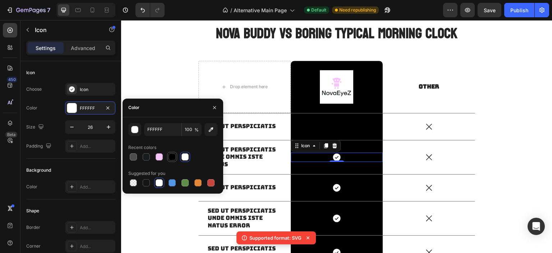
click at [171, 156] on div at bounding box center [172, 156] width 7 height 7
type input "000000"
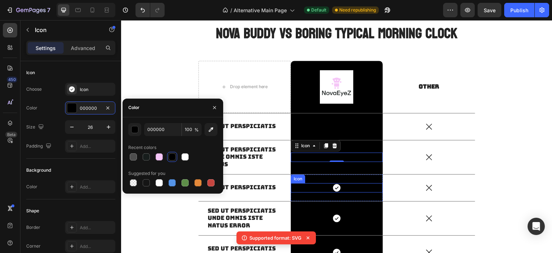
click at [336, 187] on icon at bounding box center [336, 187] width 9 height 9
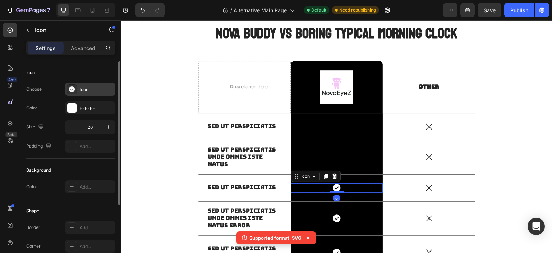
click at [70, 92] on icon at bounding box center [71, 89] width 7 height 7
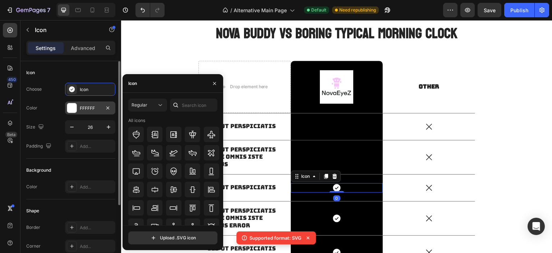
click at [72, 106] on div at bounding box center [71, 107] width 9 height 9
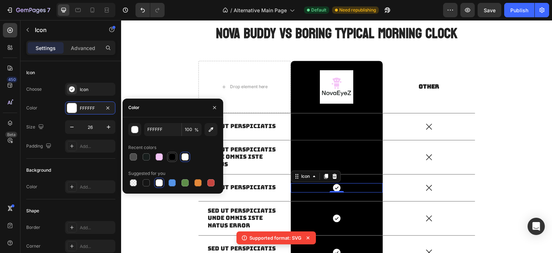
click at [170, 158] on div at bounding box center [172, 156] width 7 height 7
type input "000000"
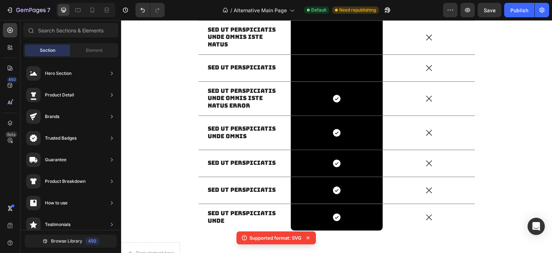
scroll to position [576, 0]
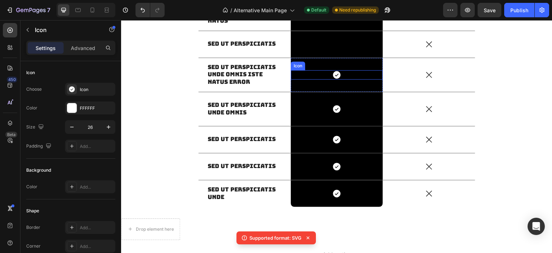
click at [336, 77] on icon at bounding box center [337, 75] width 8 height 8
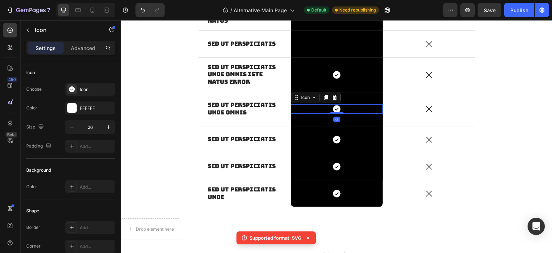
click at [336, 106] on icon at bounding box center [337, 109] width 8 height 8
click at [76, 102] on div "FFFFFF" at bounding box center [90, 107] width 50 height 13
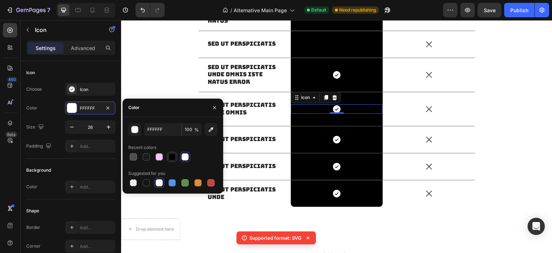
click at [174, 155] on div at bounding box center [172, 156] width 7 height 7
type input "000000"
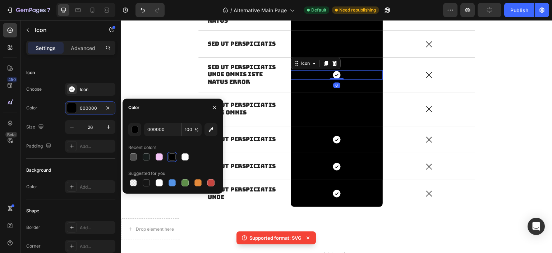
click at [336, 76] on icon at bounding box center [337, 75] width 8 height 8
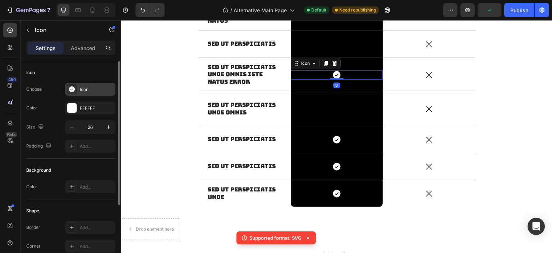
click at [78, 91] on div "Icon" at bounding box center [90, 89] width 50 height 13
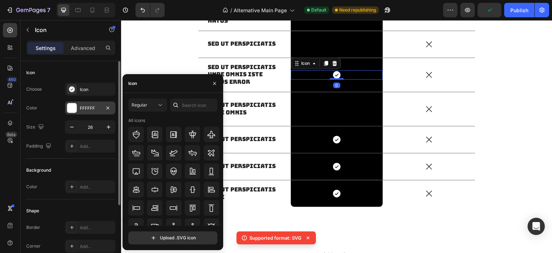
click at [73, 103] on div at bounding box center [72, 108] width 10 height 10
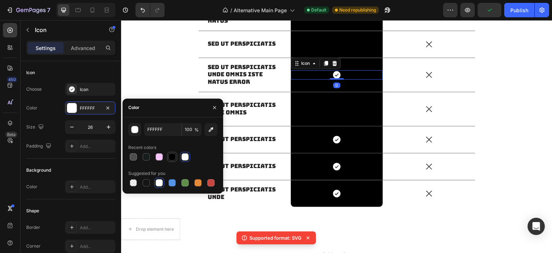
click at [172, 152] on div at bounding box center [172, 157] width 10 height 10
type input "000000"
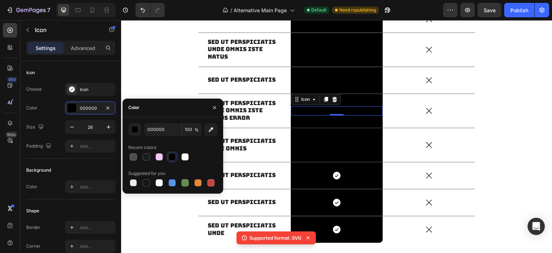
scroll to position [468, 0]
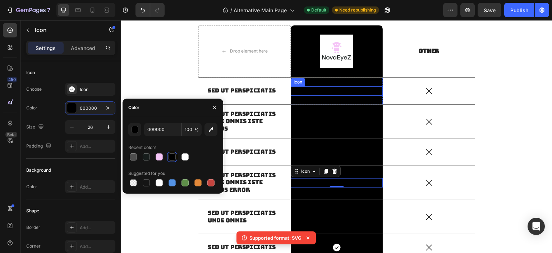
click at [328, 95] on div "Icon" at bounding box center [337, 90] width 92 height 9
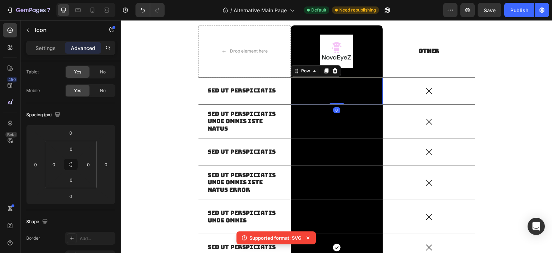
click at [362, 101] on div "Icon Row 0" at bounding box center [337, 91] width 92 height 27
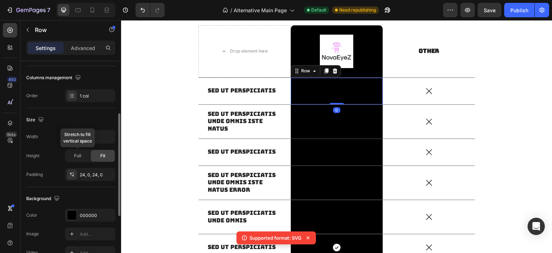
scroll to position [144, 0]
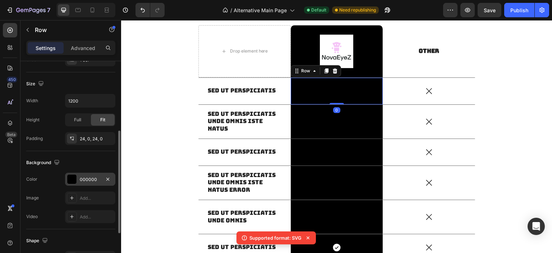
click at [69, 178] on div at bounding box center [71, 178] width 9 height 9
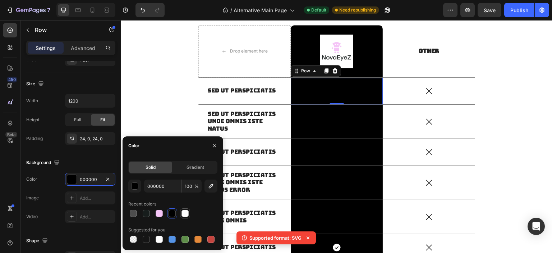
click at [186, 218] on div at bounding box center [185, 213] width 10 height 10
type input "FFFFFF"
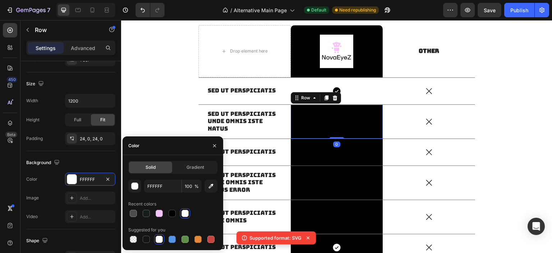
click at [353, 128] on div "Icon Row 0" at bounding box center [337, 122] width 92 height 34
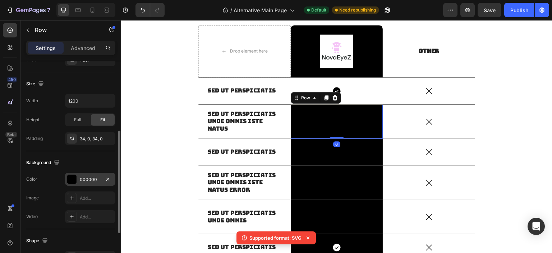
click at [74, 179] on div at bounding box center [71, 178] width 9 height 9
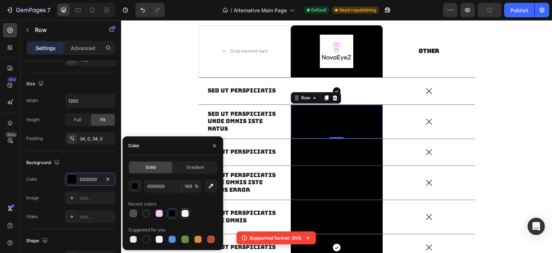
click at [182, 213] on div at bounding box center [185, 213] width 7 height 7
type input "FFFFFF"
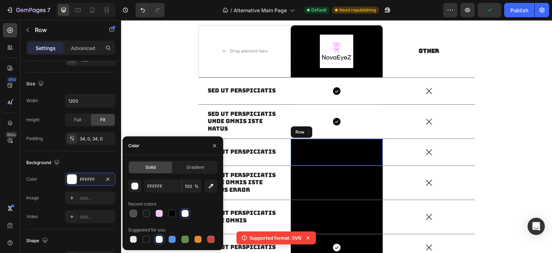
click at [336, 163] on div "Icon Row" at bounding box center [337, 152] width 92 height 27
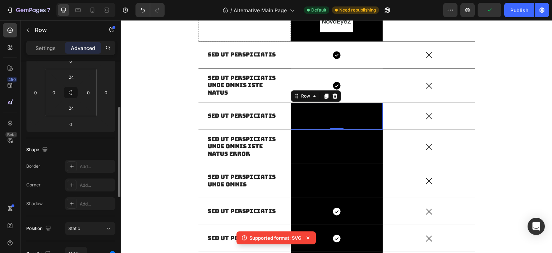
scroll to position [432, 0]
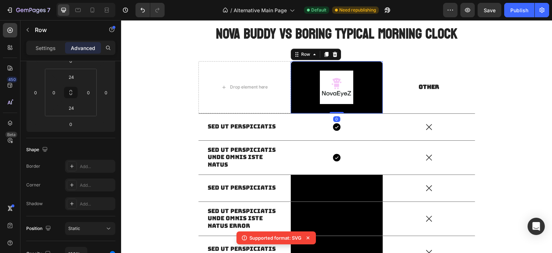
click at [369, 109] on div "Image Row 0" at bounding box center [337, 87] width 92 height 52
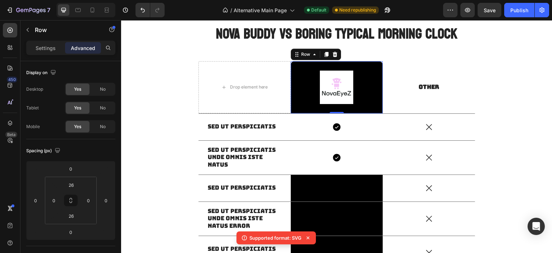
click at [309, 64] on div "Image Row 0" at bounding box center [337, 87] width 92 height 52
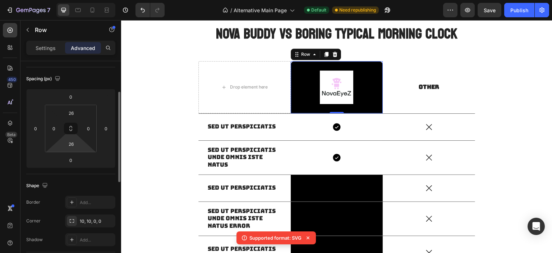
scroll to position [286, 0]
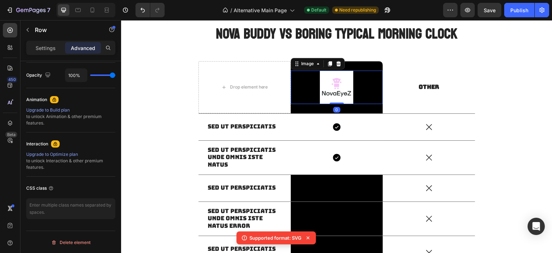
click at [350, 77] on img at bounding box center [336, 86] width 33 height 33
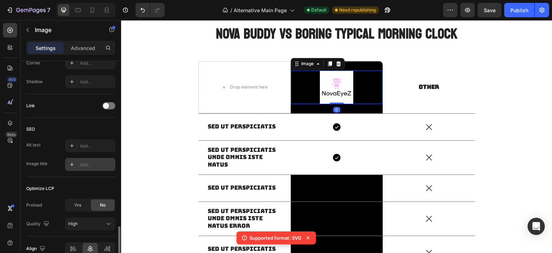
scroll to position [330, 0]
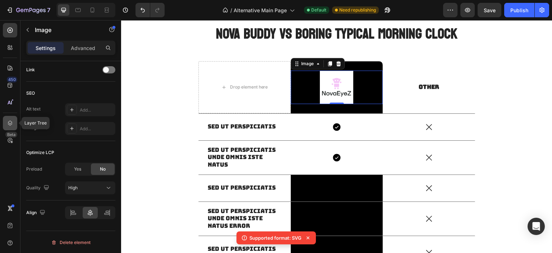
click at [12, 119] on icon at bounding box center [9, 122] width 7 height 7
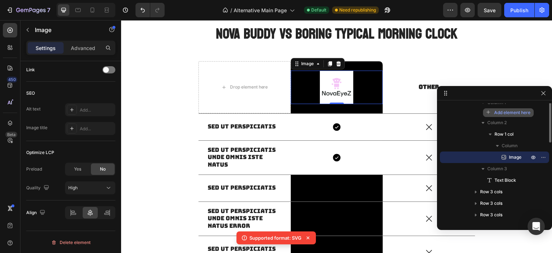
scroll to position [63, 0]
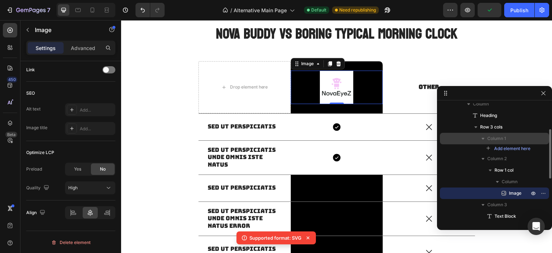
click at [502, 141] on span "Column 1" at bounding box center [497, 138] width 19 height 7
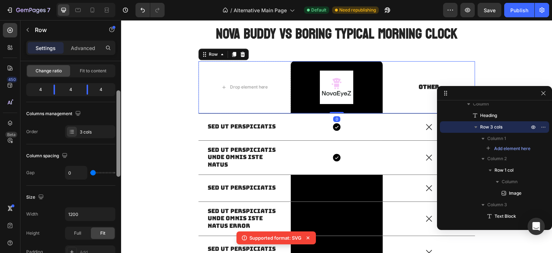
scroll to position [216, 0]
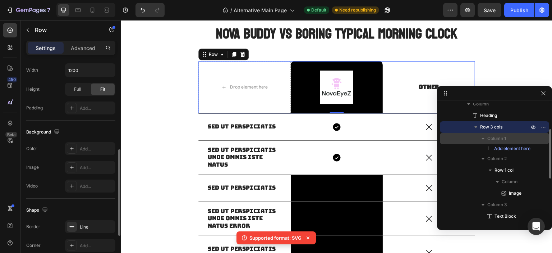
click at [511, 138] on p "Column 1" at bounding box center [509, 138] width 43 height 7
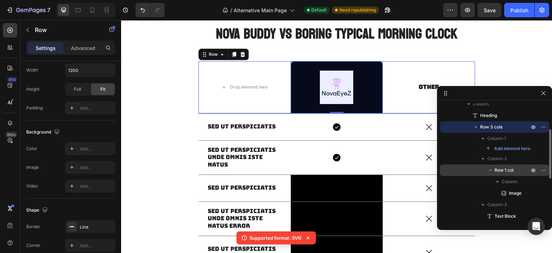
click at [505, 168] on span "Row 1 col" at bounding box center [504, 169] width 19 height 7
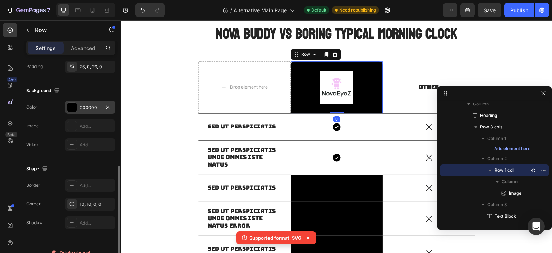
click at [70, 105] on div at bounding box center [71, 106] width 9 height 9
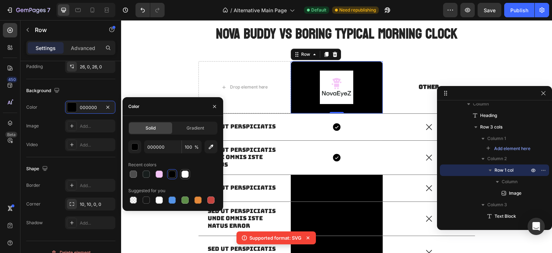
click at [186, 175] on div at bounding box center [185, 173] width 7 height 7
type input "FFFFFF"
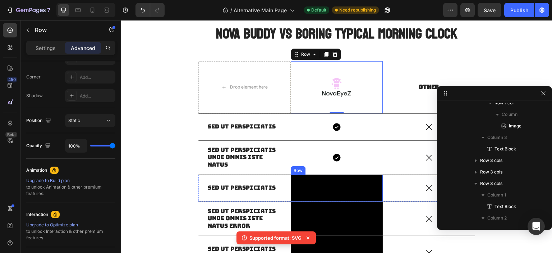
scroll to position [202, 0]
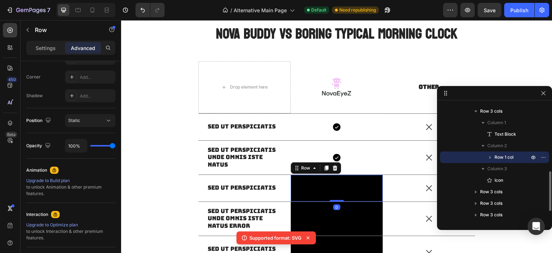
click at [366, 199] on div "Icon Row 0" at bounding box center [337, 188] width 92 height 27
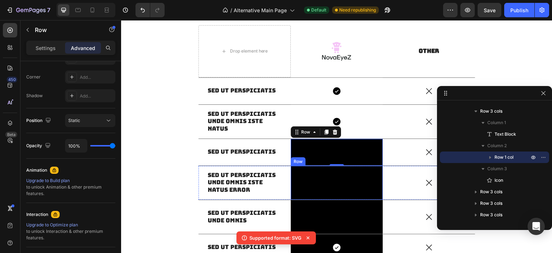
scroll to position [432, 0]
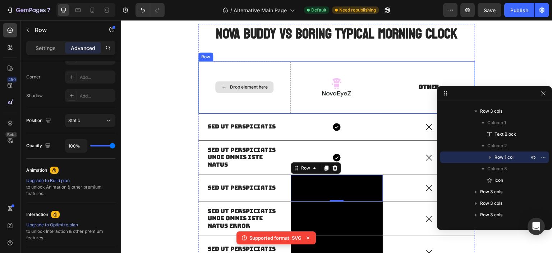
click at [265, 99] on div "Drop element here" at bounding box center [245, 87] width 92 height 52
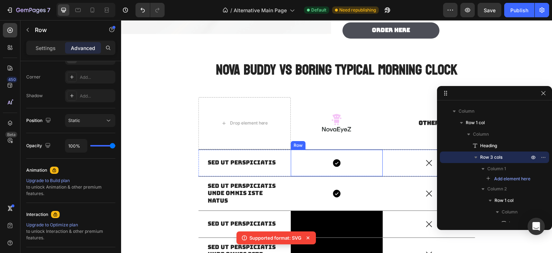
scroll to position [504, 0]
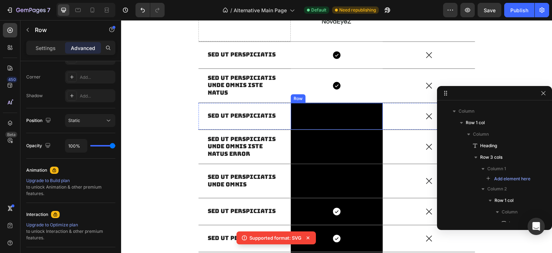
click at [372, 126] on div "Icon Row" at bounding box center [337, 116] width 92 height 27
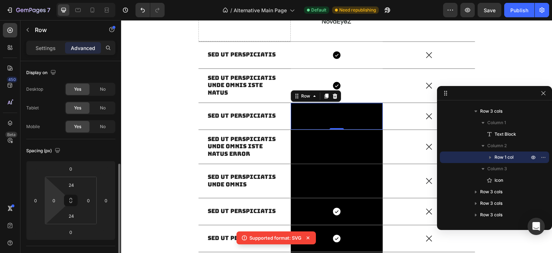
scroll to position [180, 0]
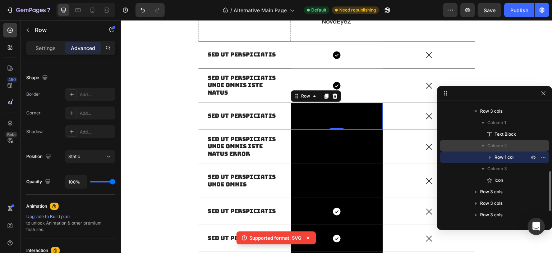
click at [487, 146] on button "button" at bounding box center [483, 145] width 9 height 9
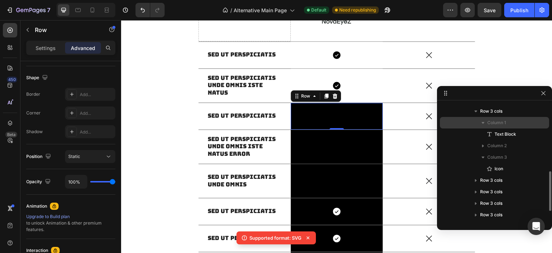
click at [484, 124] on icon "button" at bounding box center [483, 122] width 7 height 7
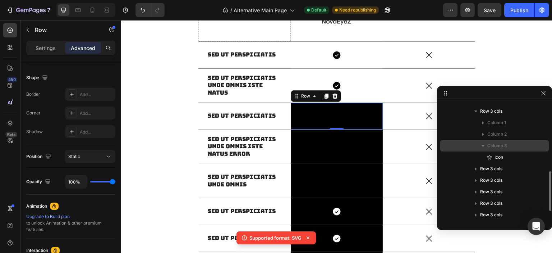
click at [482, 146] on icon "button" at bounding box center [483, 145] width 7 height 7
click at [495, 147] on span "Column 3" at bounding box center [498, 146] width 20 height 7
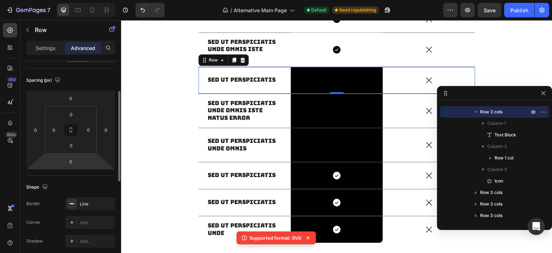
scroll to position [0, 0]
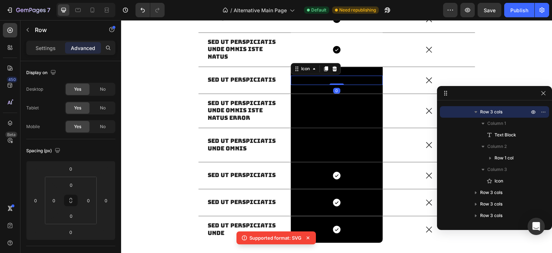
click at [319, 79] on div "Icon 0" at bounding box center [337, 80] width 92 height 9
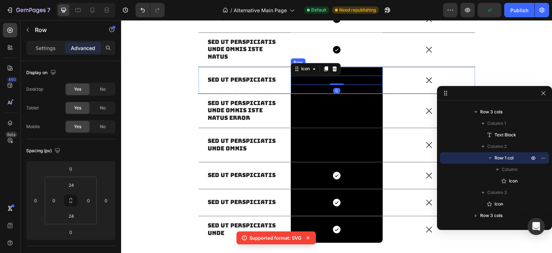
click at [369, 71] on div "Icon 0 Row" at bounding box center [337, 80] width 92 height 27
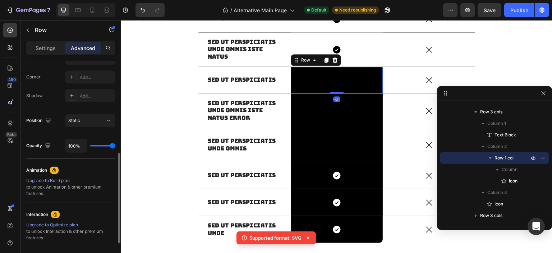
scroll to position [286, 0]
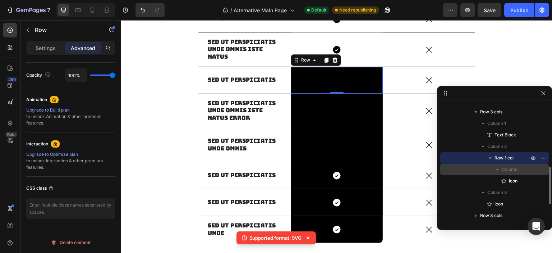
click at [498, 169] on icon "button" at bounding box center [497, 170] width 3 height 2
click at [509, 169] on span "Column" at bounding box center [510, 169] width 16 height 7
click at [511, 169] on span "Column" at bounding box center [510, 169] width 16 height 7
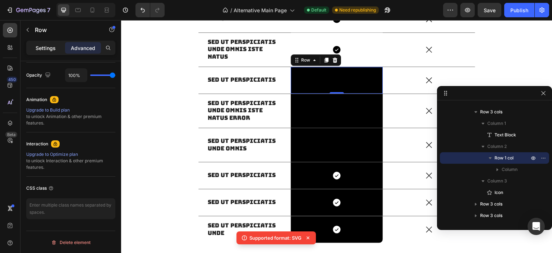
click at [49, 53] on div "Settings" at bounding box center [46, 48] width 36 height 12
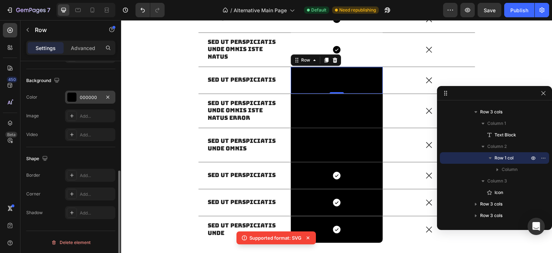
click at [79, 96] on div "000000" at bounding box center [90, 97] width 50 height 13
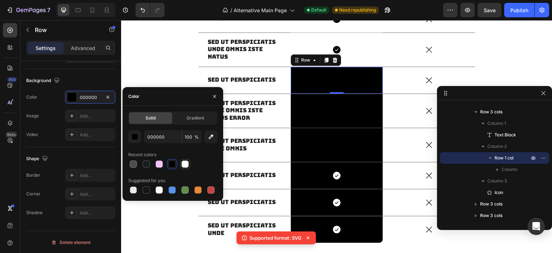
click at [187, 168] on div at bounding box center [185, 164] width 9 height 9
type input "FFFFFF"
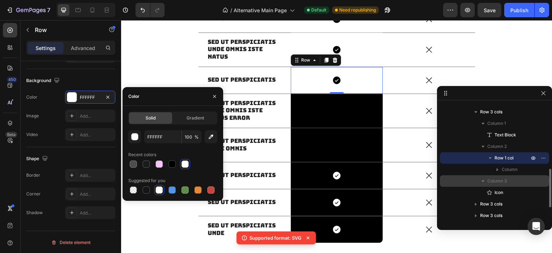
click at [498, 181] on span "Column 3" at bounding box center [498, 180] width 20 height 7
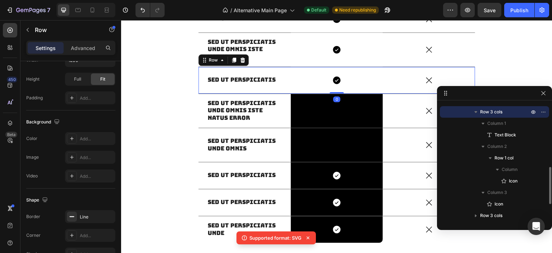
click at [477, 114] on icon "button" at bounding box center [476, 111] width 7 height 7
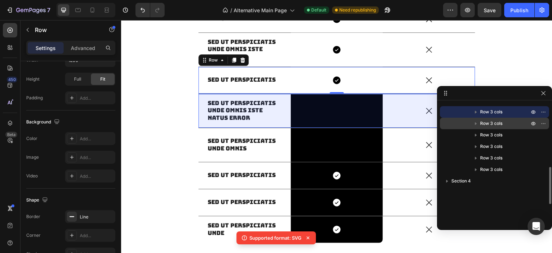
click at [491, 123] on span "Row 3 cols" at bounding box center [491, 123] width 22 height 7
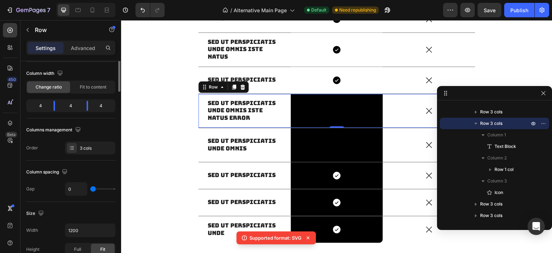
scroll to position [0, 0]
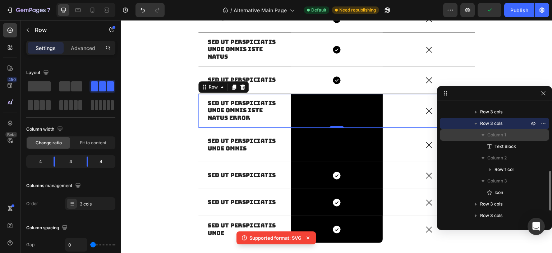
click at [503, 136] on span "Column 1" at bounding box center [497, 134] width 19 height 7
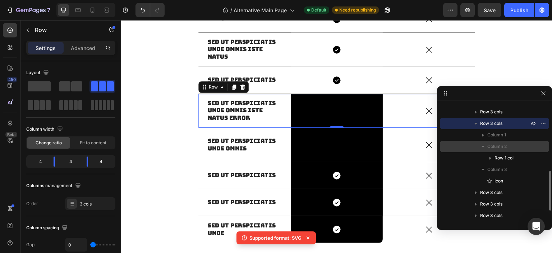
click at [503, 145] on span "Column 2" at bounding box center [497, 146] width 19 height 7
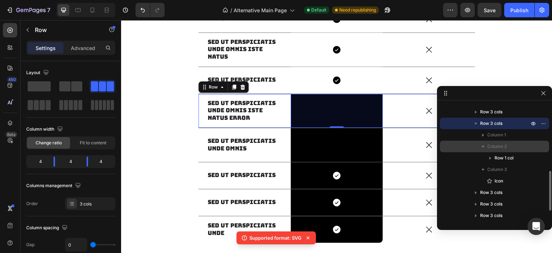
click at [502, 155] on span "Row 1 col" at bounding box center [504, 157] width 19 height 7
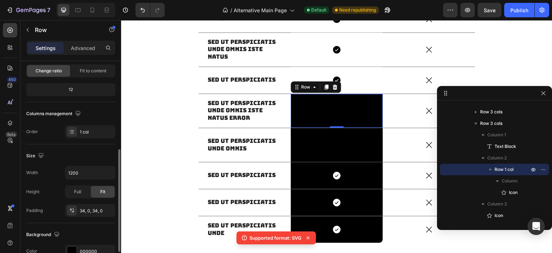
scroll to position [144, 0]
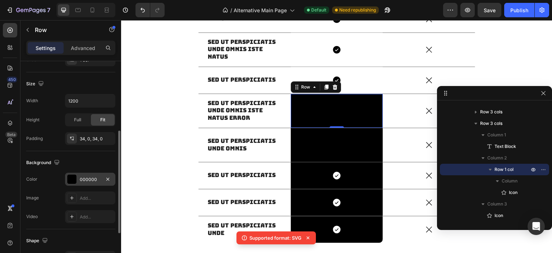
click at [72, 179] on div at bounding box center [71, 178] width 9 height 9
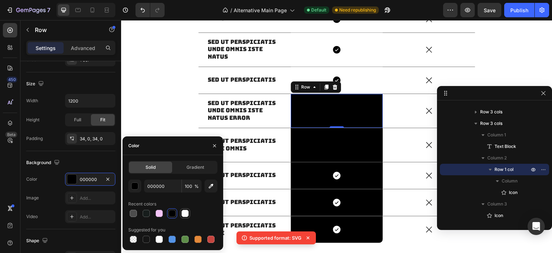
click at [187, 213] on div at bounding box center [185, 213] width 7 height 7
type input "FFFFFF"
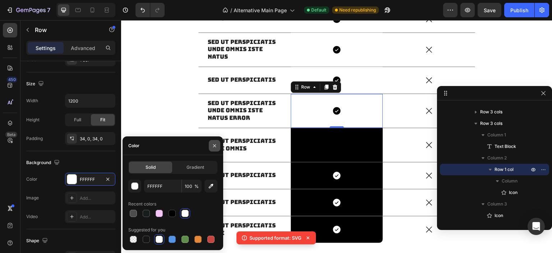
click at [215, 148] on icon "button" at bounding box center [215, 146] width 6 height 6
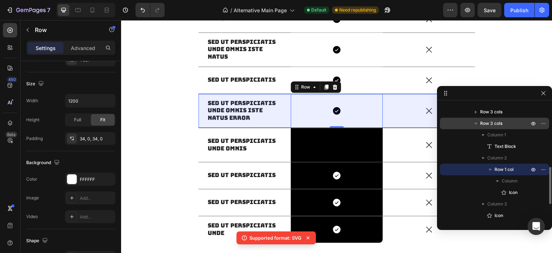
click at [477, 124] on icon "button" at bounding box center [476, 123] width 7 height 7
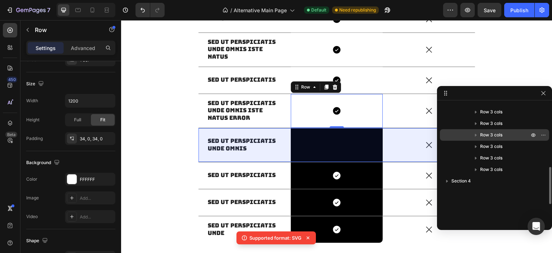
click at [473, 133] on icon "button" at bounding box center [476, 134] width 7 height 7
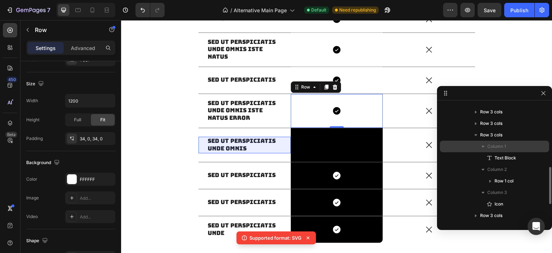
click at [501, 145] on span "Column 1" at bounding box center [497, 146] width 19 height 7
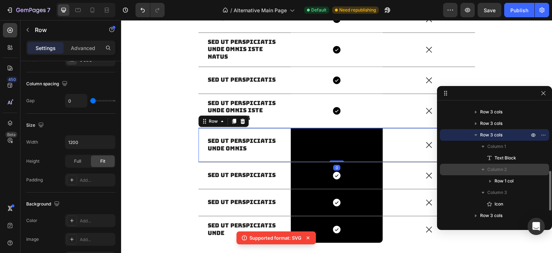
click at [502, 166] on span "Column 2" at bounding box center [497, 169] width 19 height 7
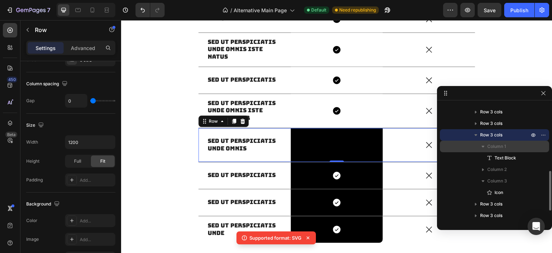
click at [502, 147] on span "Column 1" at bounding box center [497, 146] width 19 height 7
click at [502, 149] on span "Column 1" at bounding box center [497, 146] width 19 height 7
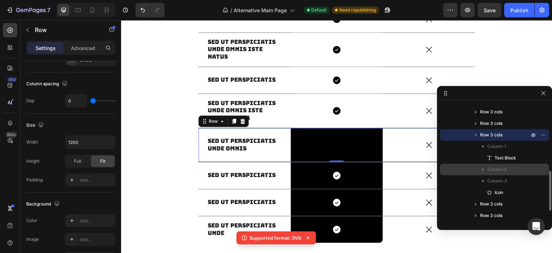
click at [485, 169] on icon "button" at bounding box center [483, 169] width 7 height 7
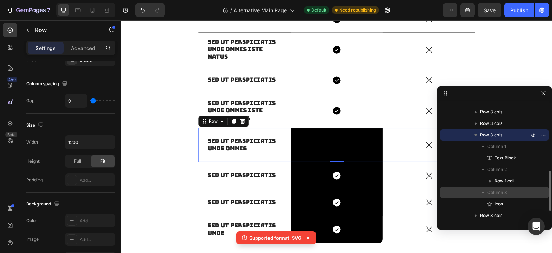
click at [485, 194] on icon "button" at bounding box center [483, 192] width 7 height 7
click at [487, 193] on button "button" at bounding box center [483, 192] width 9 height 9
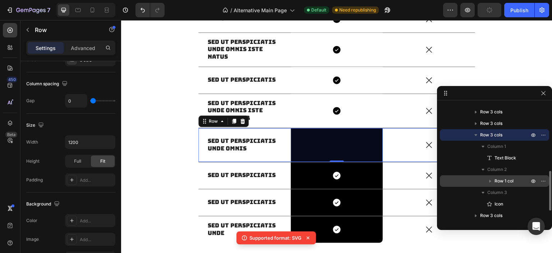
click at [506, 182] on span "Row 1 col" at bounding box center [504, 180] width 19 height 7
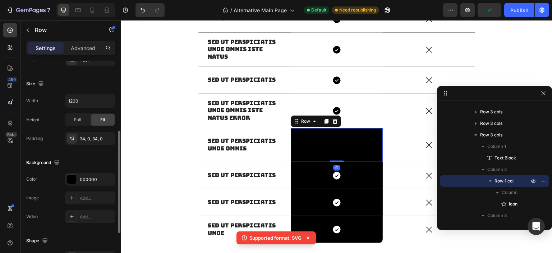
drag, startPoint x: 73, startPoint y: 177, endPoint x: 92, endPoint y: 169, distance: 20.3
click at [73, 178] on div at bounding box center [71, 178] width 9 height 9
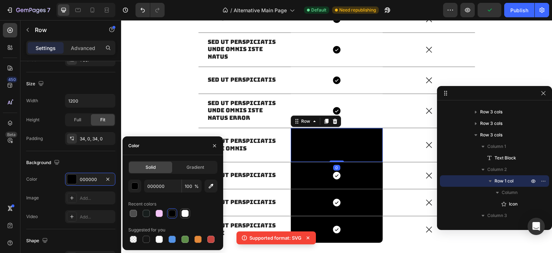
click at [186, 209] on div at bounding box center [185, 213] width 9 height 9
type input "FFFFFF"
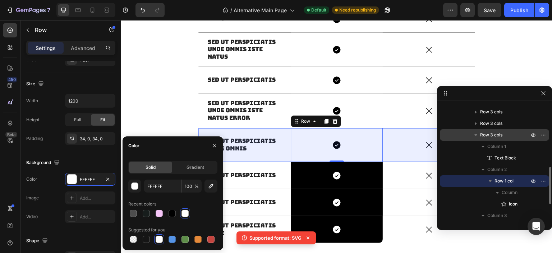
click at [480, 138] on button "button" at bounding box center [476, 135] width 9 height 9
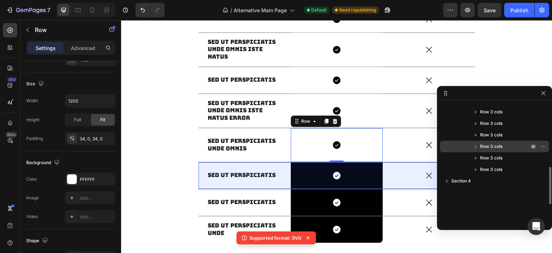
click at [488, 147] on span "Row 3 cols" at bounding box center [491, 146] width 22 height 7
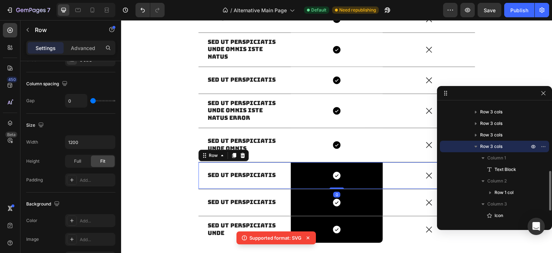
click at [473, 147] on icon "button" at bounding box center [476, 146] width 7 height 7
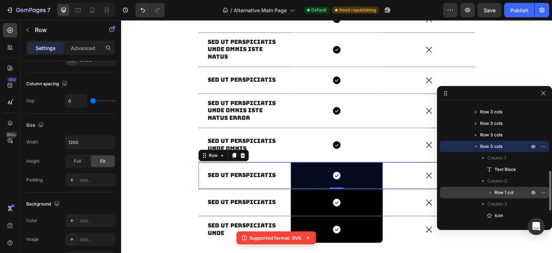
click at [503, 190] on span "Row 1 col" at bounding box center [504, 192] width 19 height 7
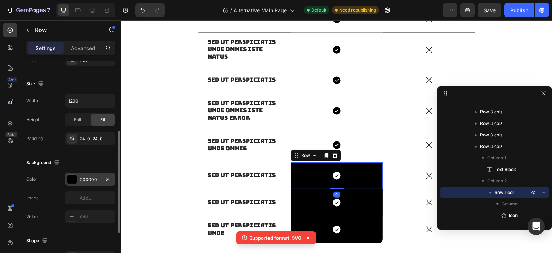
drag, startPoint x: 67, startPoint y: 182, endPoint x: 73, endPoint y: 179, distance: 7.4
click at [67, 182] on div "000000" at bounding box center [90, 179] width 50 height 13
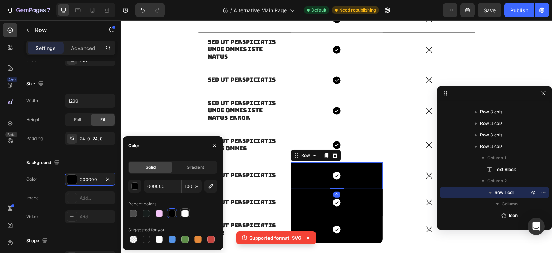
click at [188, 215] on div at bounding box center [185, 213] width 7 height 7
type input "FFFFFF"
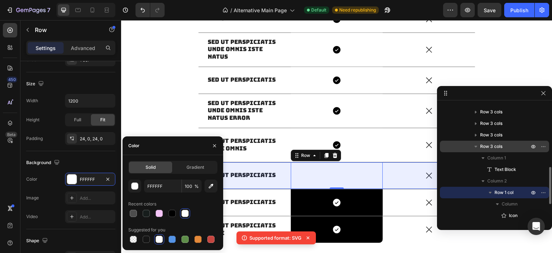
click at [472, 148] on button "button" at bounding box center [476, 146] width 9 height 9
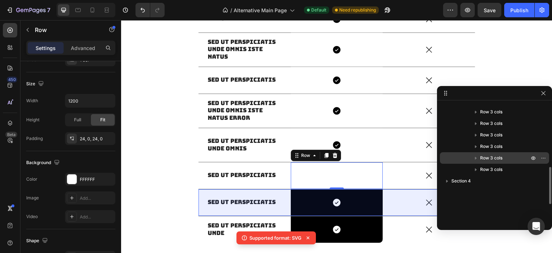
click at [479, 158] on icon "button" at bounding box center [476, 157] width 7 height 7
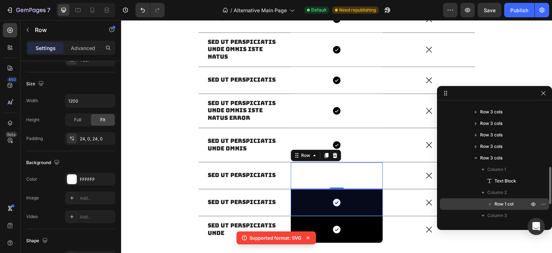
click at [503, 199] on div "Row 1 col" at bounding box center [495, 204] width 104 height 12
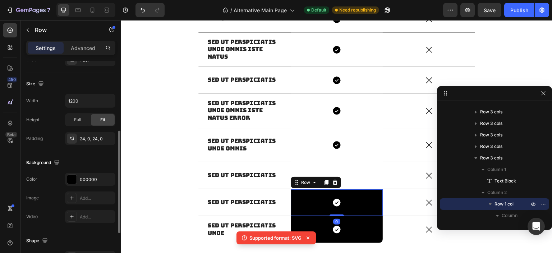
click at [62, 184] on div "The changes might be hidden by the video. Color 000000 Image Add... Video Add..." at bounding box center [70, 198] width 89 height 50
click at [65, 181] on div "000000" at bounding box center [90, 179] width 50 height 13
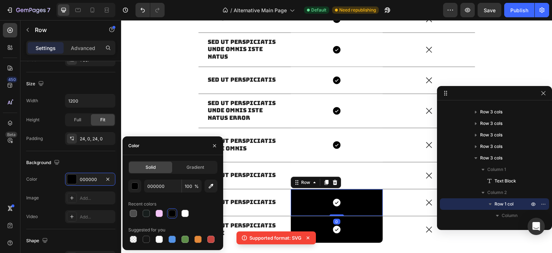
drag, startPoint x: 185, startPoint y: 215, endPoint x: 191, endPoint y: 214, distance: 6.5
click at [185, 215] on div at bounding box center [185, 213] width 7 height 7
type input "FFFFFF"
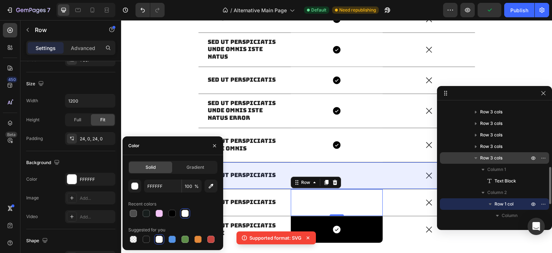
click at [476, 156] on icon "button" at bounding box center [476, 157] width 7 height 7
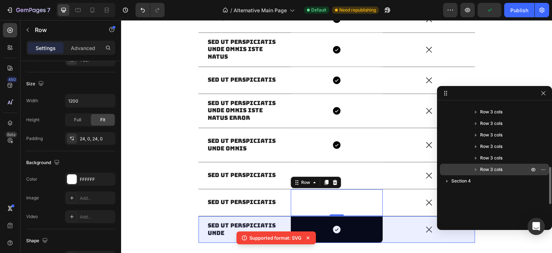
click at [478, 168] on icon "button" at bounding box center [476, 169] width 7 height 7
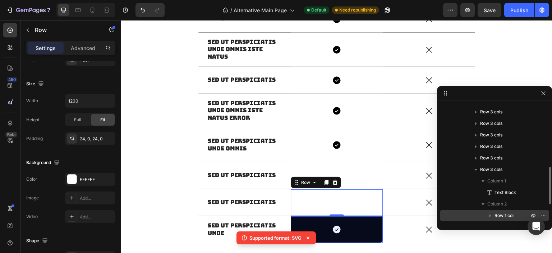
click at [501, 213] on span "Row 1 col" at bounding box center [504, 215] width 19 height 7
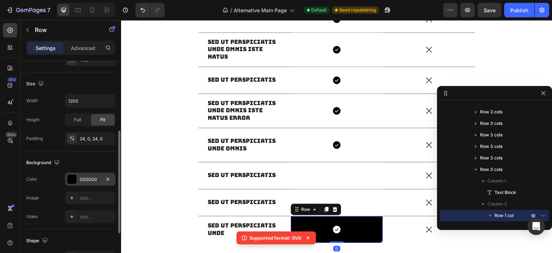
click at [70, 178] on div at bounding box center [71, 178] width 9 height 9
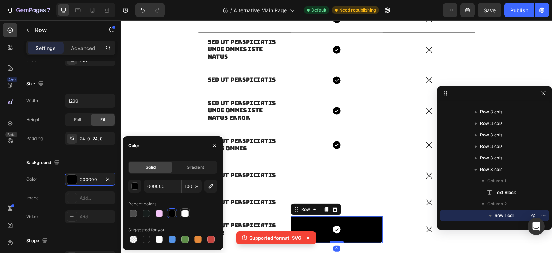
click at [183, 210] on div at bounding box center [185, 213] width 7 height 7
type input "FFFFFF"
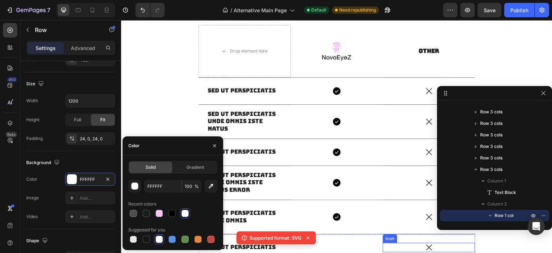
scroll to position [396, 0]
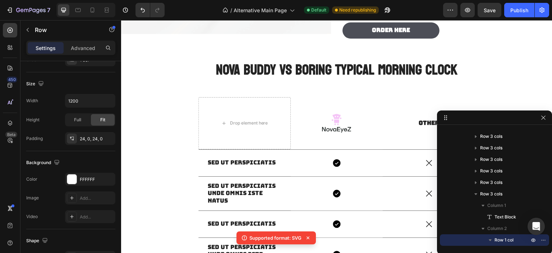
drag, startPoint x: 514, startPoint y: 93, endPoint x: 518, endPoint y: 157, distance: 63.8
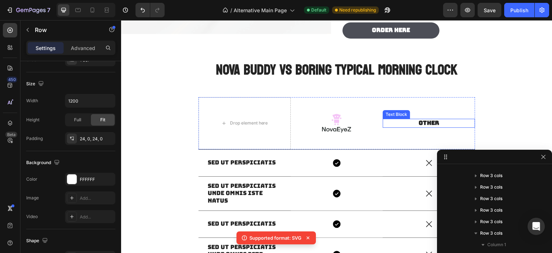
click at [434, 120] on p "Other" at bounding box center [429, 123] width 91 height 8
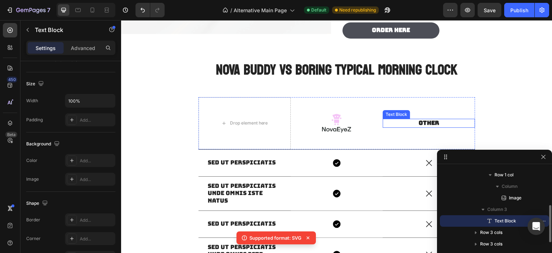
scroll to position [0, 0]
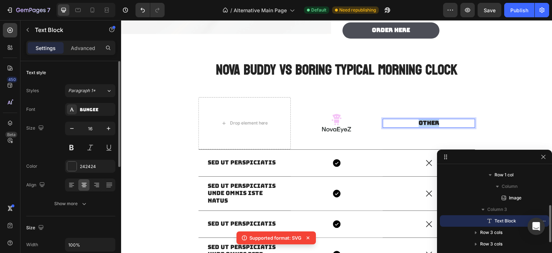
click at [434, 120] on p "Other" at bounding box center [429, 123] width 91 height 8
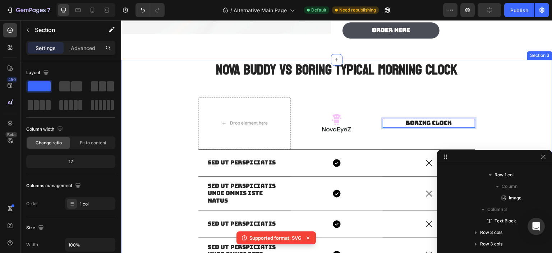
click at [546, 136] on div "NOVA BUDDY VS BORING TYPICAL MORNING CLOCK Heading Drop element here Image Row …" at bounding box center [337, 229] width 432 height 338
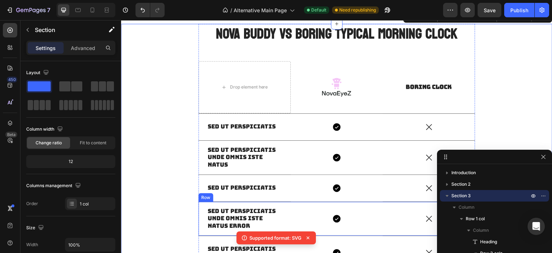
scroll to position [324, 0]
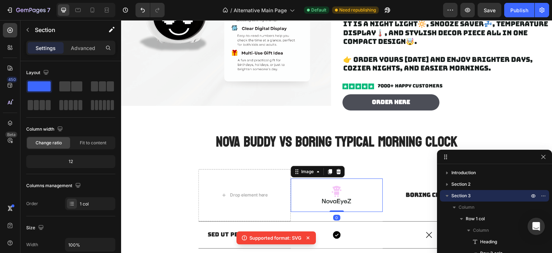
click at [334, 193] on img at bounding box center [336, 194] width 33 height 33
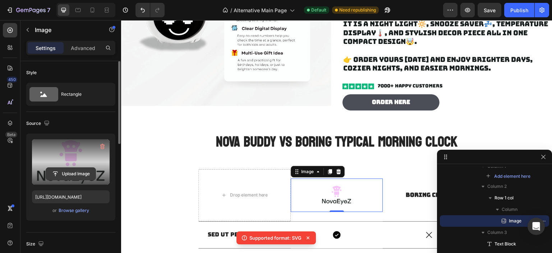
click at [69, 176] on input "file" at bounding box center [71, 174] width 50 height 12
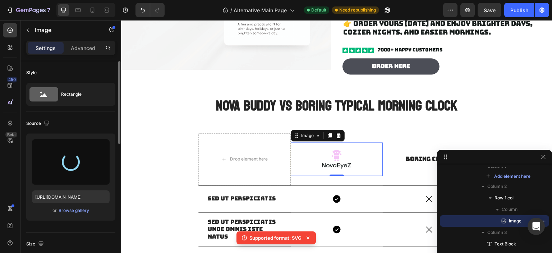
scroll to position [396, 0]
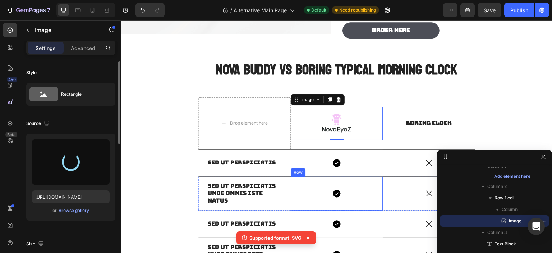
type input "https://cdn.shopify.com/s/files/1/0783/0238/0250/files/gempages_586033379758048…"
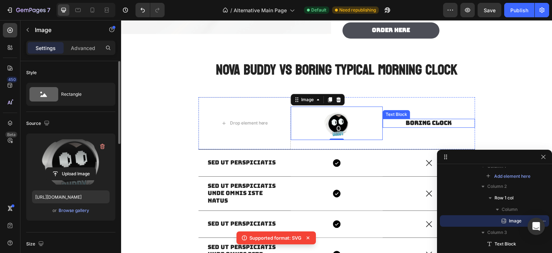
click at [423, 124] on p "BORING CLOCK" at bounding box center [429, 123] width 91 height 8
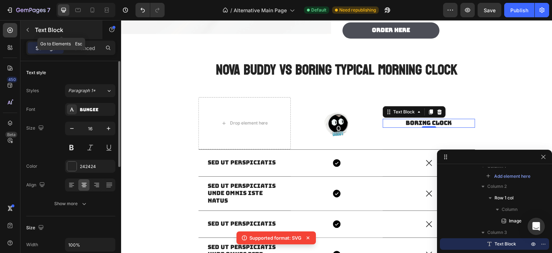
click at [30, 31] on icon "button" at bounding box center [28, 30] width 6 height 6
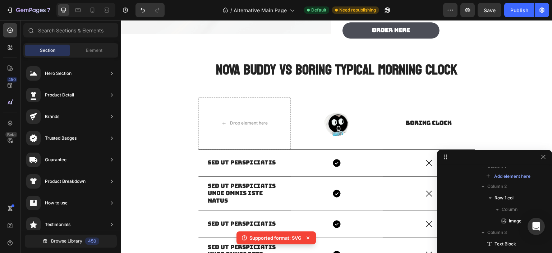
scroll to position [0, 0]
click at [432, 121] on p "BORING CLOCK" at bounding box center [429, 123] width 91 height 8
click at [409, 117] on div "Drop element here" at bounding box center [429, 123] width 58 height 12
click at [409, 122] on icon at bounding box center [409, 123] width 6 height 6
click at [86, 45] on div "Element" at bounding box center [94, 51] width 45 height 12
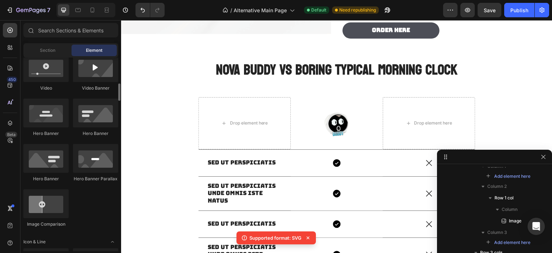
scroll to position [180, 0]
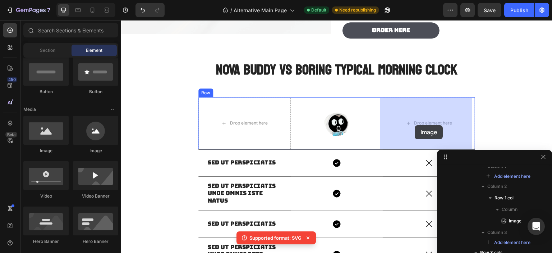
drag, startPoint x: 171, startPoint y: 156, endPoint x: 415, endPoint y: 125, distance: 246.5
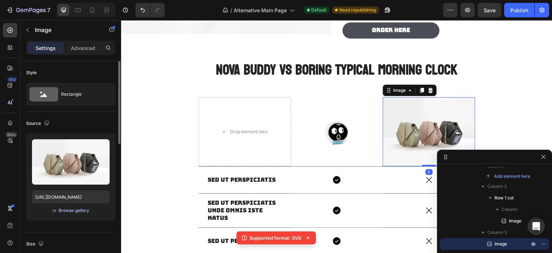
click at [76, 210] on div "Browse gallery" at bounding box center [74, 210] width 31 height 6
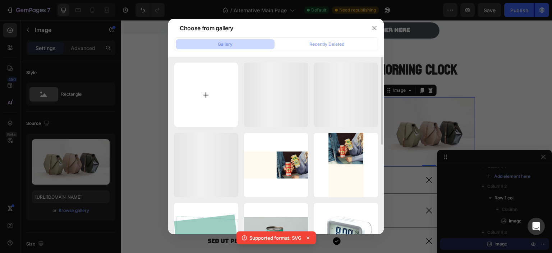
click at [220, 93] on input "file" at bounding box center [206, 95] width 64 height 64
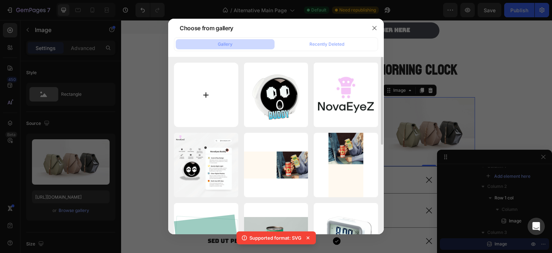
type input "C:\fakepath\openart-e8ced3e3-de22-4c26-99b4-391611e9169f9a(1).png"
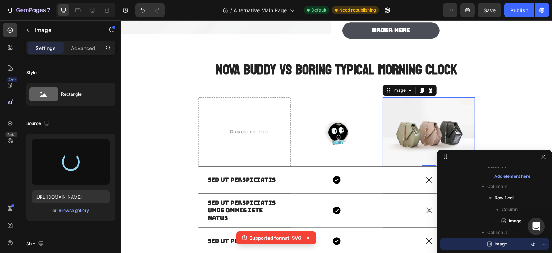
type input "https://cdn.shopify.com/s/files/1/0783/0238/0250/files/gempages_586033379758048…"
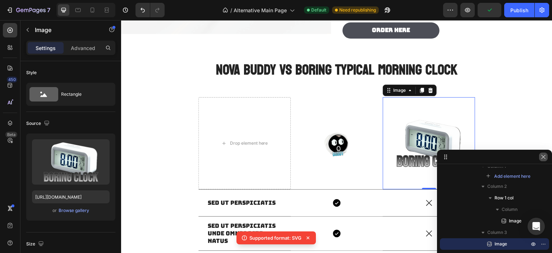
click at [545, 156] on icon "button" at bounding box center [544, 157] width 6 height 6
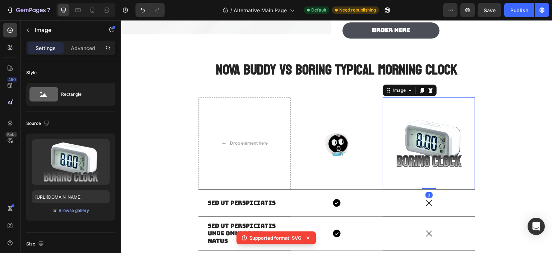
drag, startPoint x: 424, startPoint y: 188, endPoint x: 427, endPoint y: 175, distance: 12.9
click at [427, 175] on div "Image 0" at bounding box center [429, 143] width 92 height 92
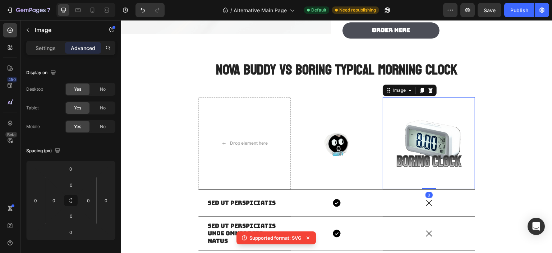
click at [428, 142] on img at bounding box center [429, 143] width 92 height 92
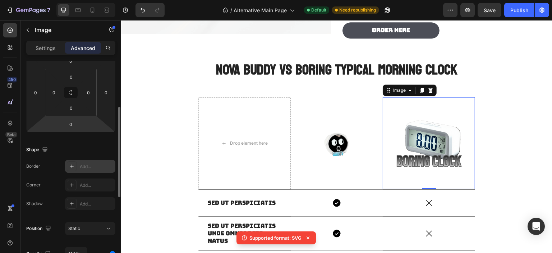
scroll to position [216, 0]
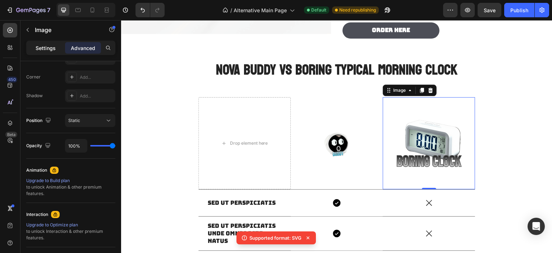
click at [49, 49] on p "Settings" at bounding box center [46, 48] width 20 height 8
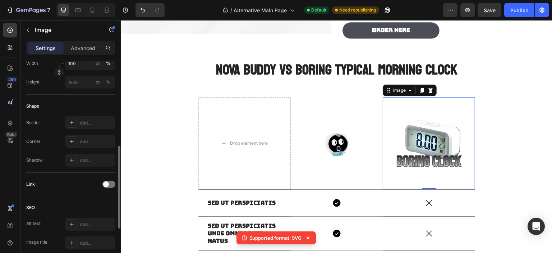
scroll to position [108, 0]
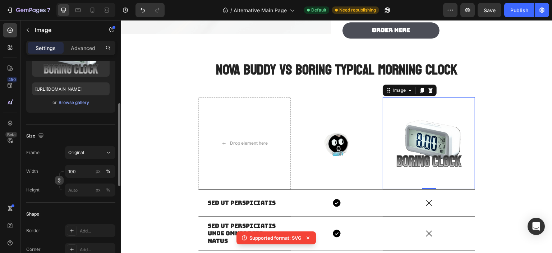
click at [59, 181] on icon "button" at bounding box center [59, 180] width 5 height 5
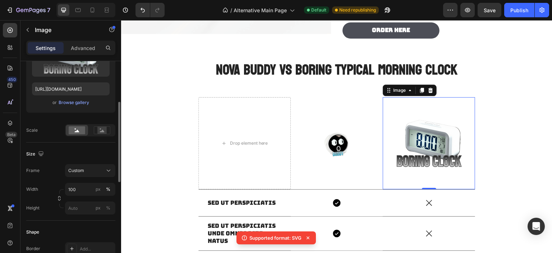
click at [57, 194] on button "button" at bounding box center [59, 198] width 9 height 9
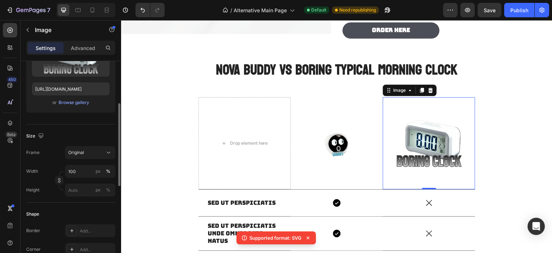
click at [59, 190] on div "Height px %" at bounding box center [70, 189] width 89 height 13
click at [62, 183] on button "button" at bounding box center [59, 180] width 9 height 9
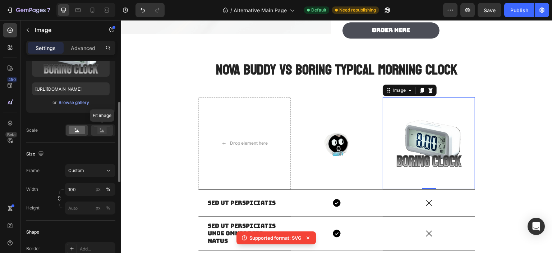
click at [101, 132] on rect at bounding box center [101, 130] width 9 height 7
click at [98, 129] on rect at bounding box center [101, 130] width 9 height 7
click at [81, 129] on rect at bounding box center [77, 130] width 17 height 8
click at [101, 129] on rect at bounding box center [101, 130] width 9 height 7
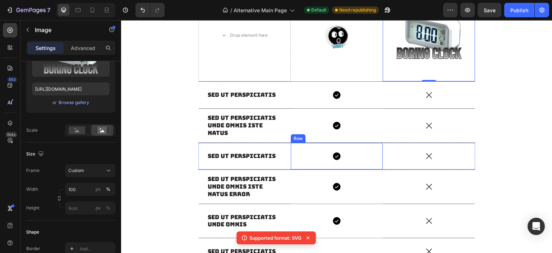
scroll to position [468, 0]
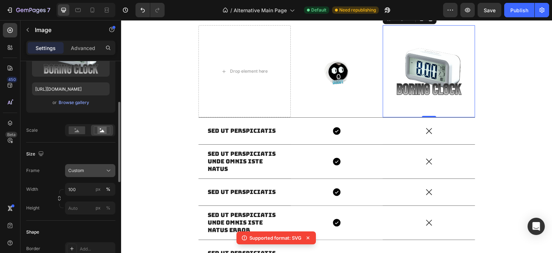
click at [96, 167] on div "Custom" at bounding box center [85, 170] width 35 height 6
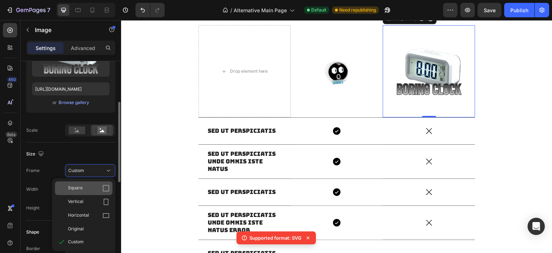
click at [91, 185] on div "Square" at bounding box center [89, 187] width 42 height 7
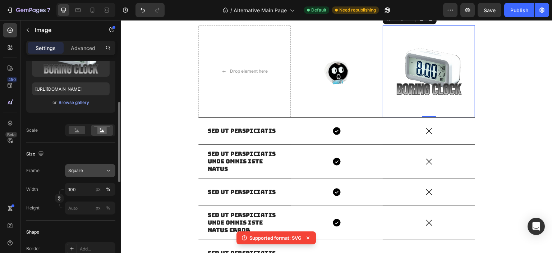
click at [92, 171] on div "Square" at bounding box center [85, 170] width 35 height 6
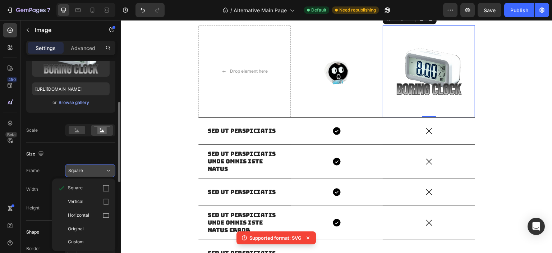
click at [92, 171] on div "Square" at bounding box center [85, 170] width 35 height 6
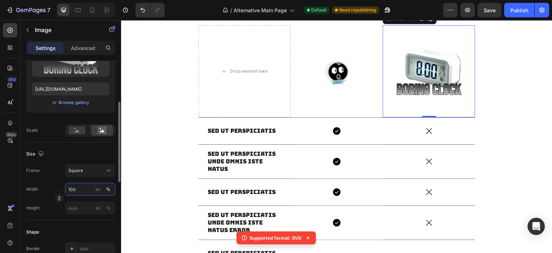
click at [87, 186] on input "100" at bounding box center [90, 189] width 50 height 13
type input "2"
type input "4"
type input "40"
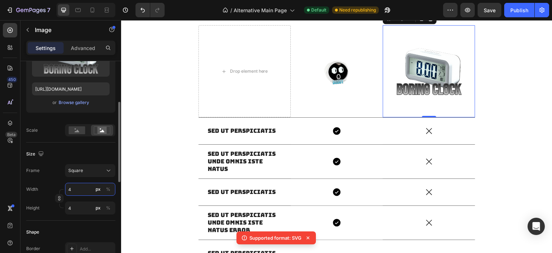
type input "40"
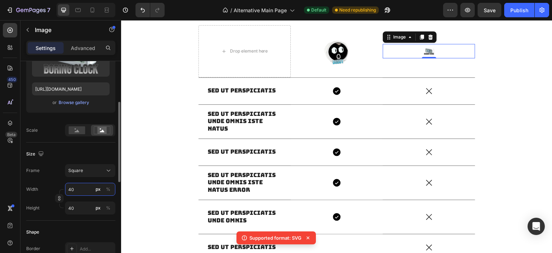
type input "4"
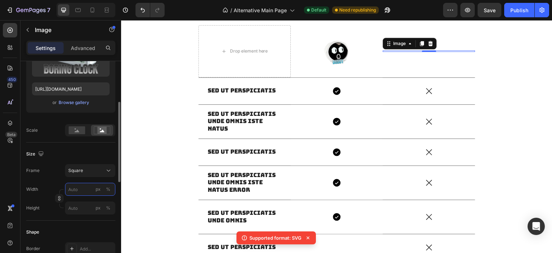
type input "5"
type input "50"
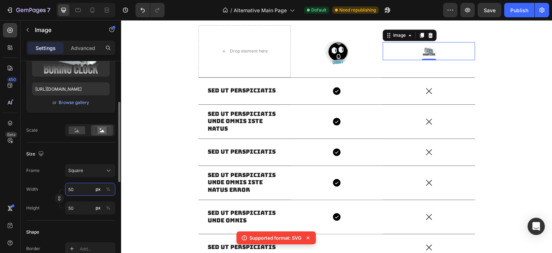
type input "5"
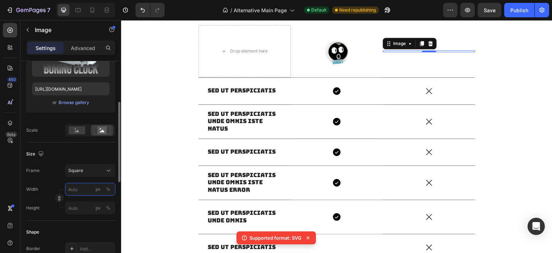
type input "1"
type input "10"
type input "100"
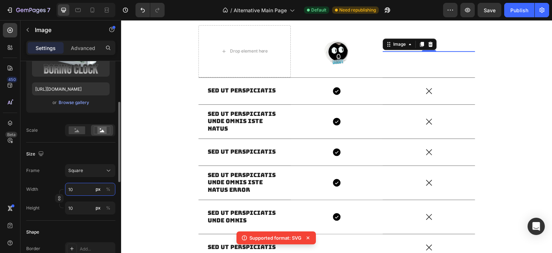
type input "100"
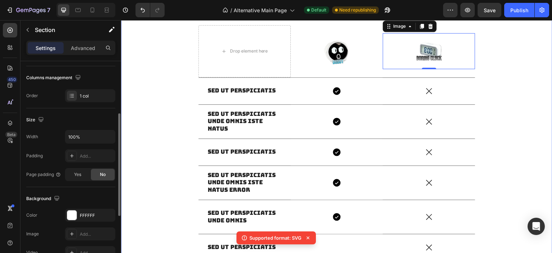
click at [494, 139] on div "NOVA BUDDY VS BORING TYPICAL MORNING CLOCK Heading Drop element here Image Row …" at bounding box center [337, 157] width 432 height 338
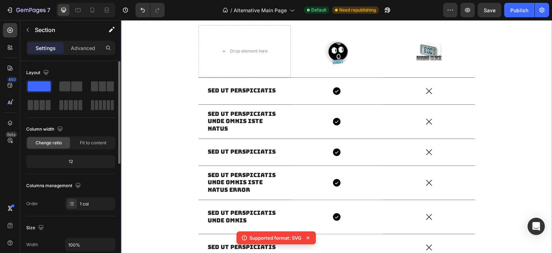
scroll to position [432, 0]
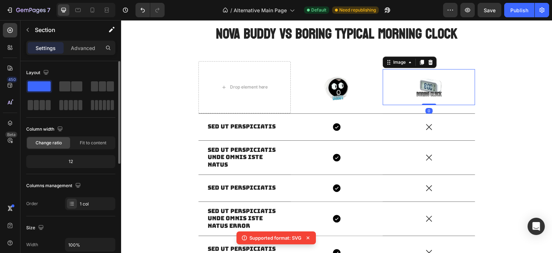
click at [435, 82] on img at bounding box center [429, 87] width 36 height 36
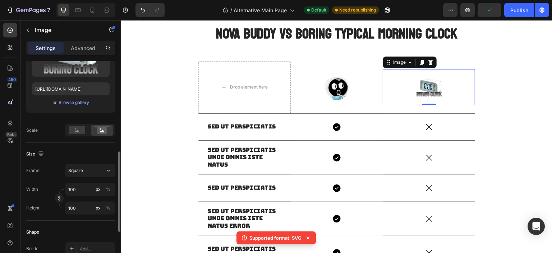
scroll to position [144, 0]
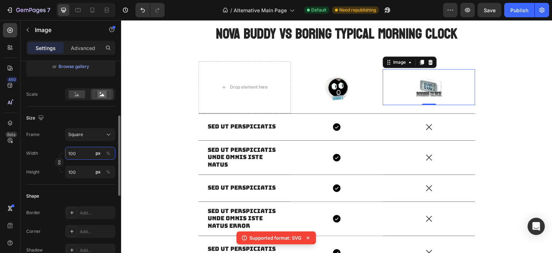
click at [77, 152] on input "100" at bounding box center [90, 153] width 50 height 13
type input "1"
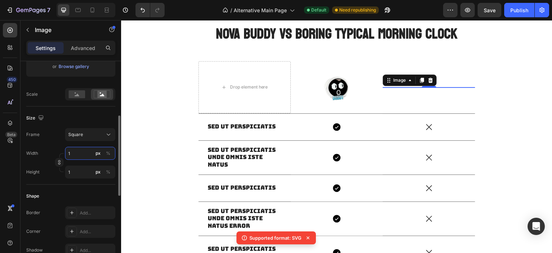
type input "15"
type input "150"
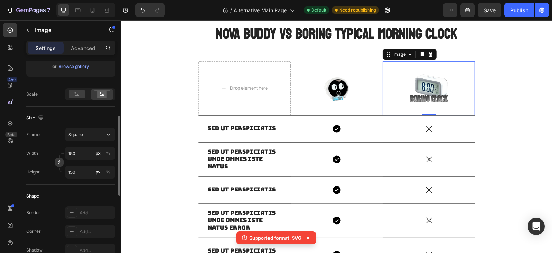
click at [58, 162] on icon "button" at bounding box center [59, 162] width 5 height 5
click at [81, 170] on input "150" at bounding box center [90, 171] width 50 height 13
click at [88, 156] on input "150" at bounding box center [90, 153] width 50 height 13
type input "1"
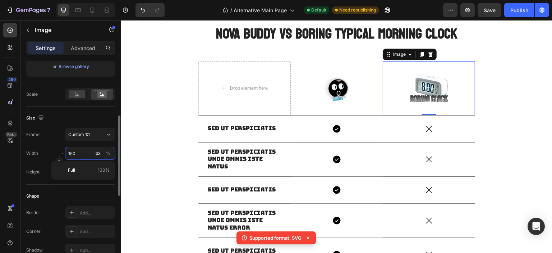
type input "1"
type input "13"
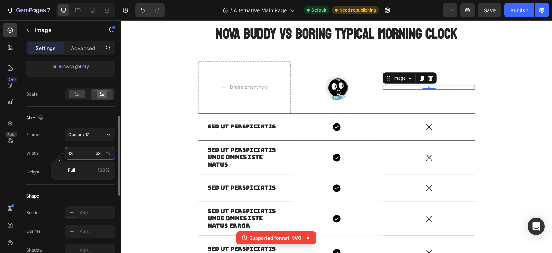
type input "130"
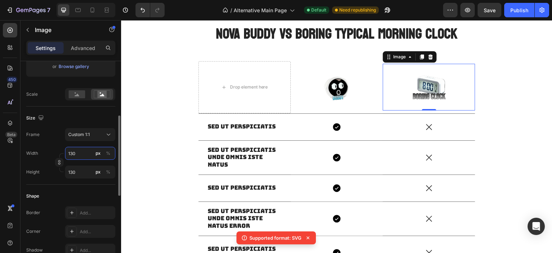
type input "13"
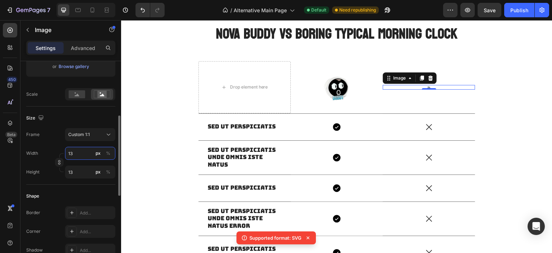
type input "1"
type input "11"
type input "115"
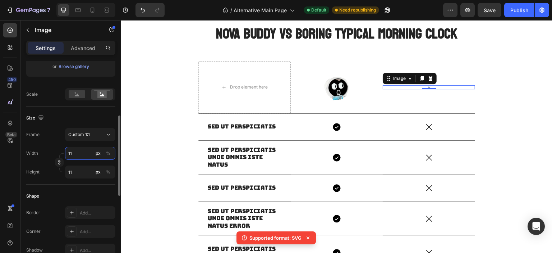
type input "115"
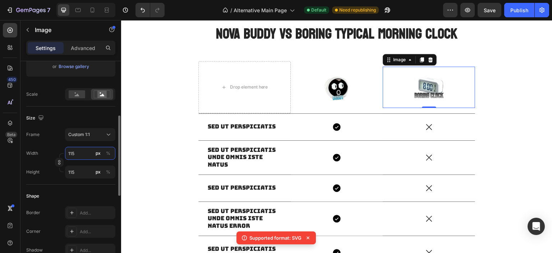
type input "11"
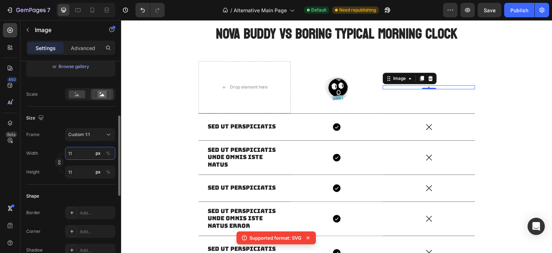
type input "1"
type input "13"
type input "130"
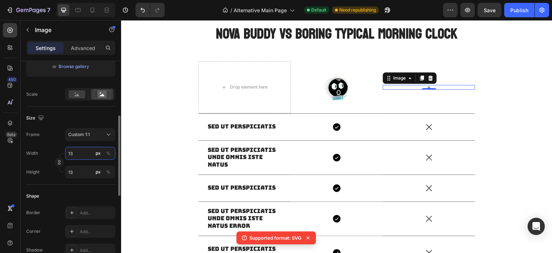
type input "130"
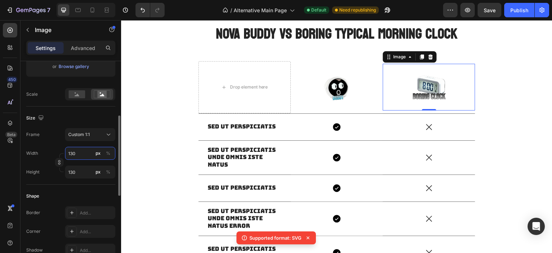
type input "13"
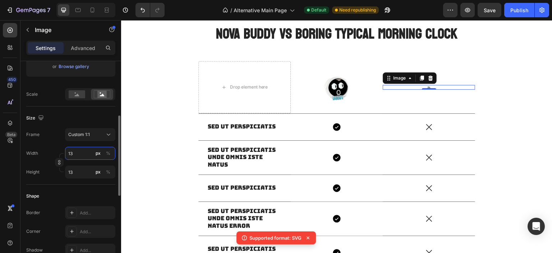
type input "1"
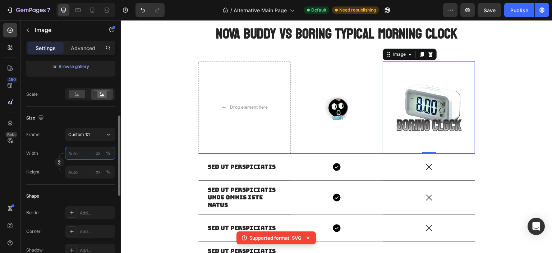
type input "1"
type input "15"
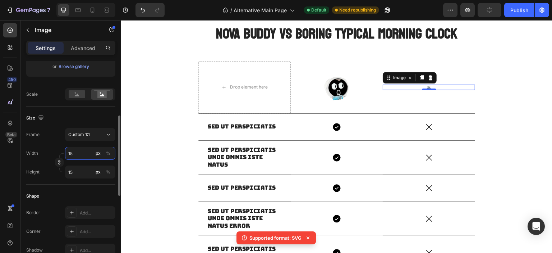
type input "1"
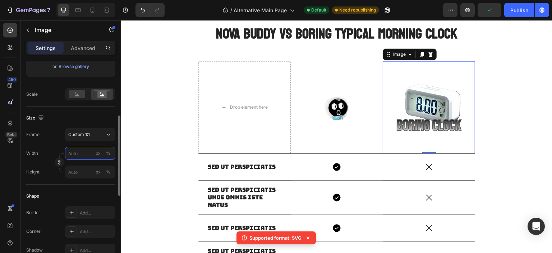
type input "1"
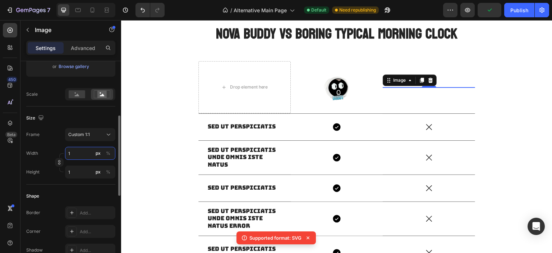
type input "10"
type input "100"
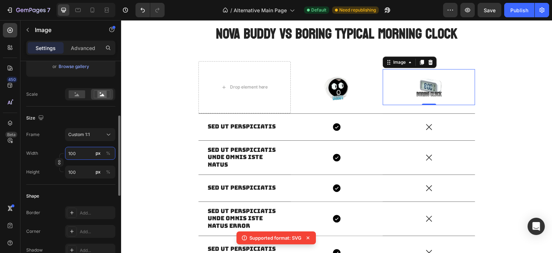
type input "1000"
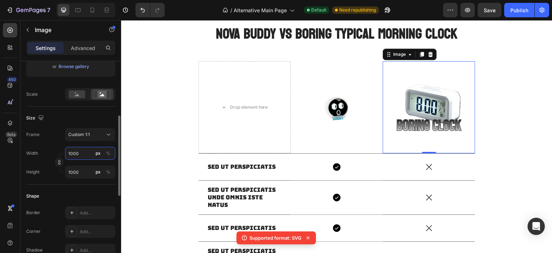
type input "100"
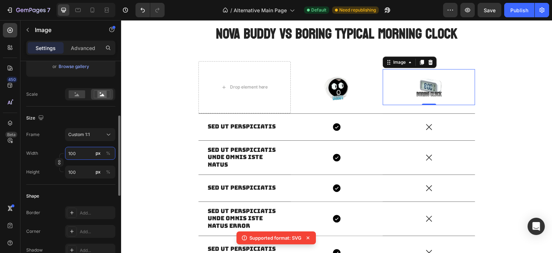
type input "10"
type input "1"
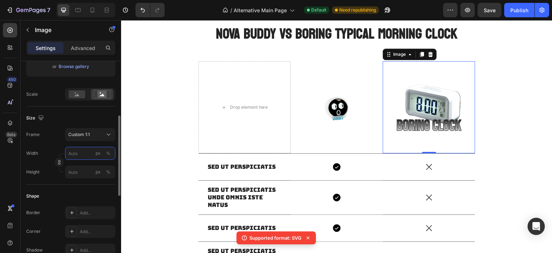
type input "5"
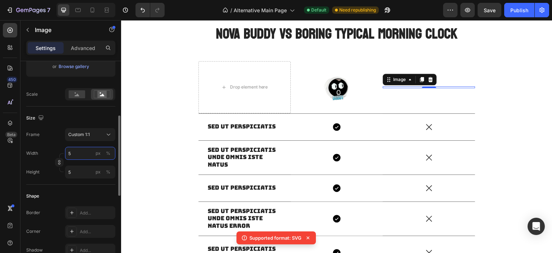
type input "50"
type input "500"
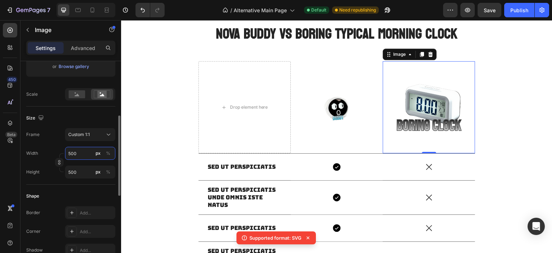
type input "50"
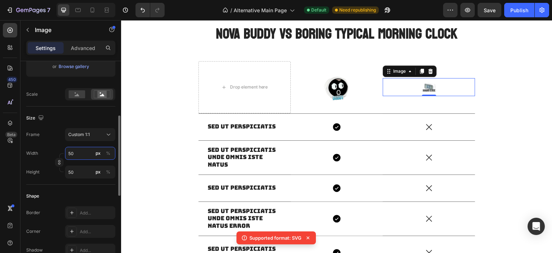
type input "5"
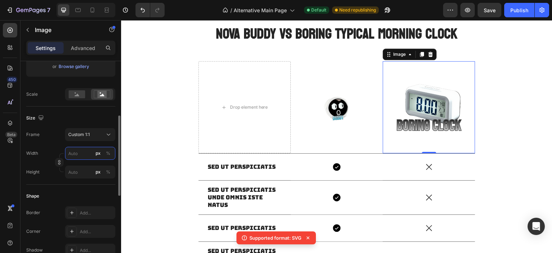
type input "4"
type input "40"
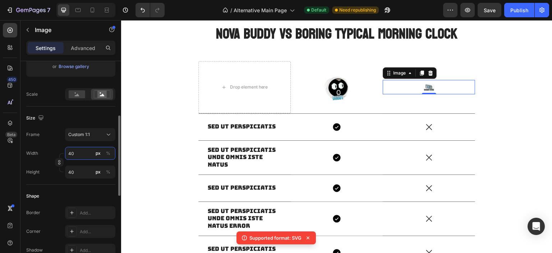
type input "400"
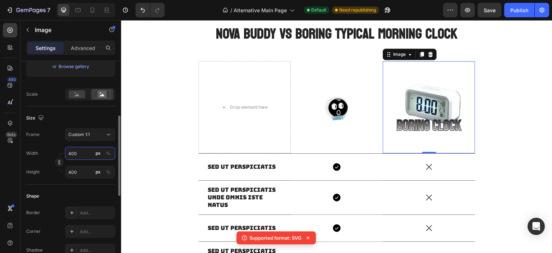
type input "40"
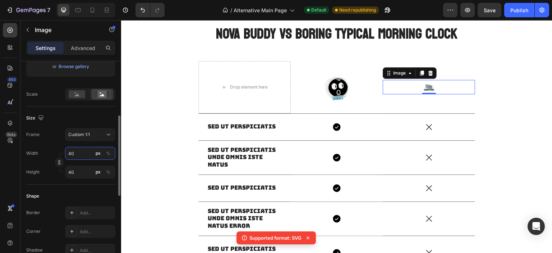
type input "4"
type input "43"
type input "4"
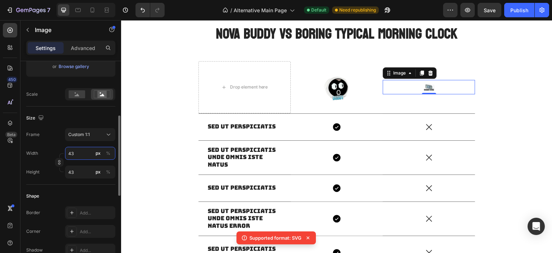
type input "4"
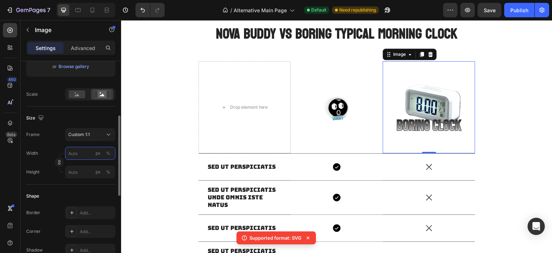
type input "3"
type input "30"
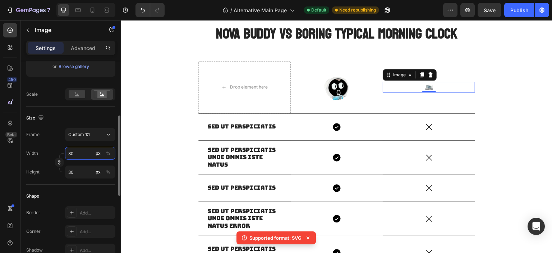
type input "300"
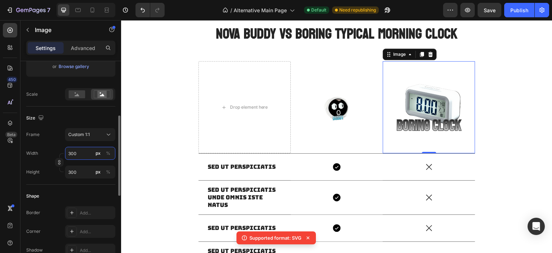
type input "30"
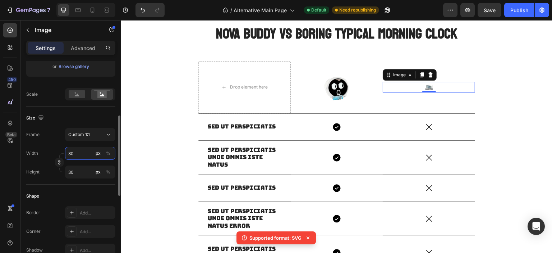
type input "3"
type input "2"
type input "20"
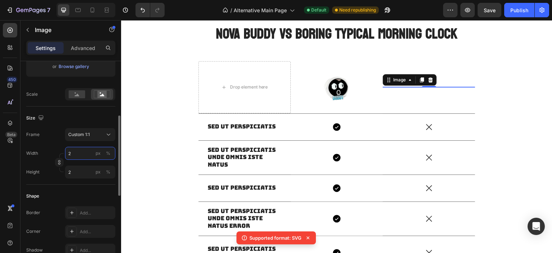
type input "20"
type input "200"
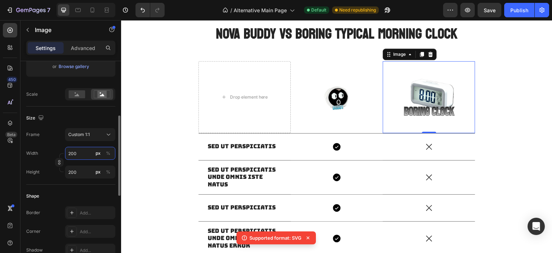
type input "20"
type input "2"
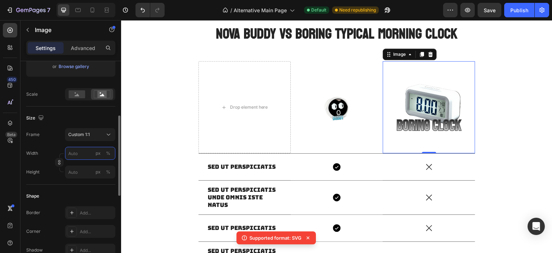
type input "1"
type input "10"
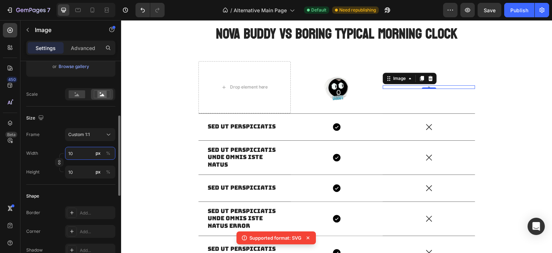
type input "100"
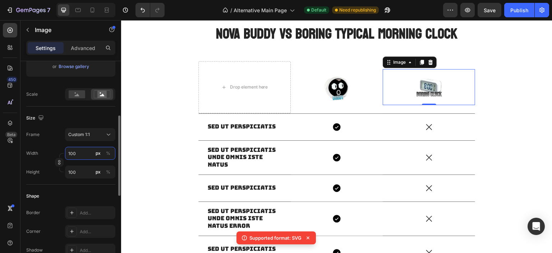
type input "10"
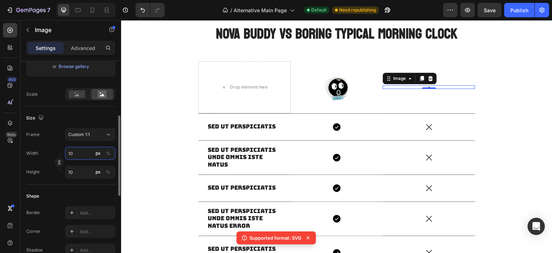
type input "1"
type input "13"
type input "130"
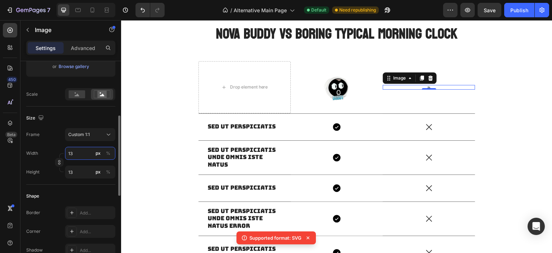
type input "130"
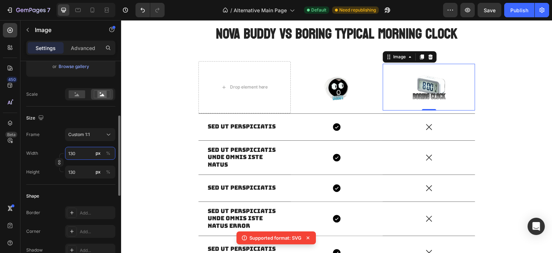
type input "13"
type input "134"
type input "13"
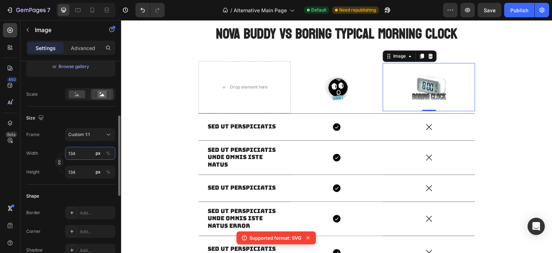
type input "13"
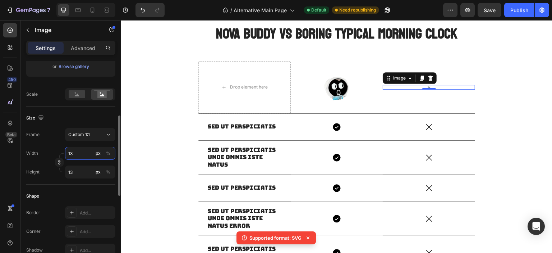
type input "1"
type input "15"
type input "1"
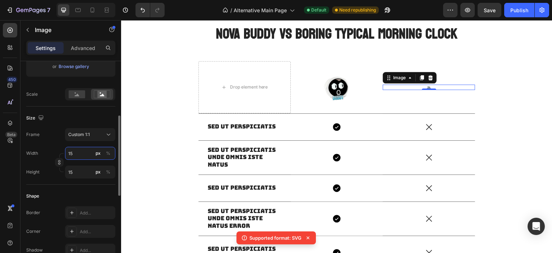
type input "1"
type input "14"
type input "140"
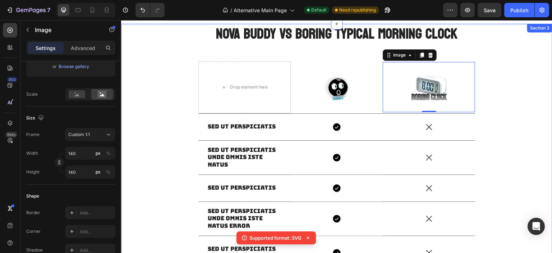
click at [163, 120] on div "NOVA BUDDY VS BORING TYPICAL MORNING CLOCK Heading Drop element here Image Row …" at bounding box center [337, 193] width 432 height 338
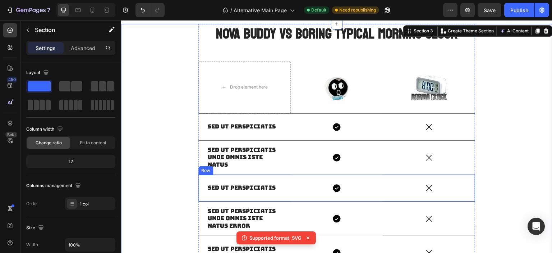
scroll to position [468, 0]
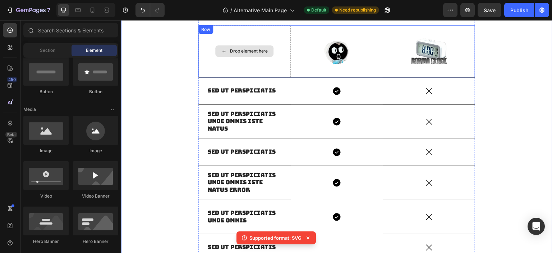
click at [230, 51] on div "Drop element here" at bounding box center [249, 51] width 38 height 6
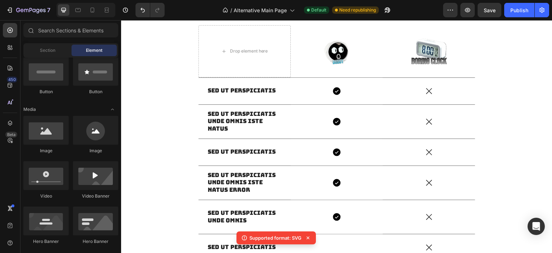
scroll to position [108, 0]
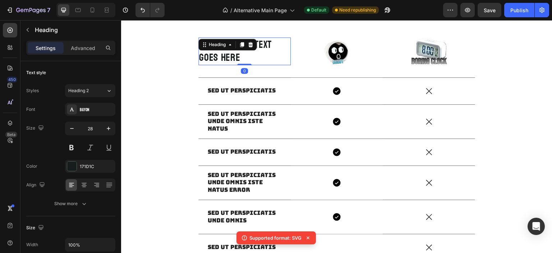
click at [228, 59] on h2 "Your heading text goes here" at bounding box center [245, 51] width 92 height 28
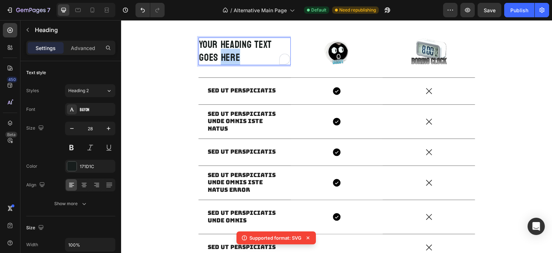
click at [228, 59] on p "Your heading text goes here" at bounding box center [244, 51] width 91 height 26
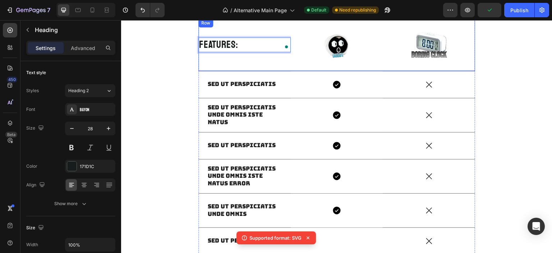
scroll to position [439, 0]
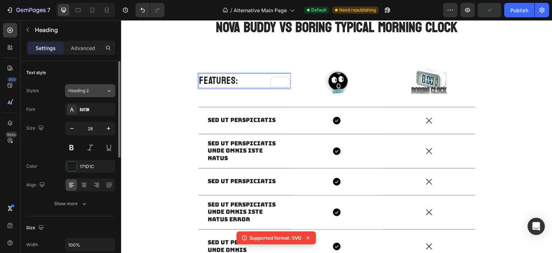
click at [100, 95] on button "Heading 2" at bounding box center [90, 90] width 50 height 13
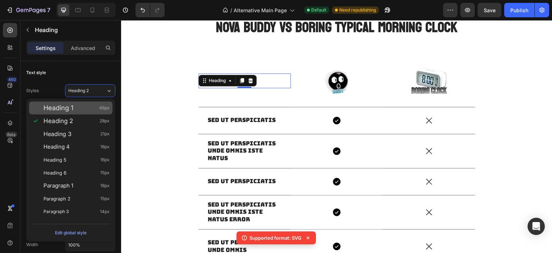
click at [88, 106] on div "Heading 1 46px" at bounding box center [77, 107] width 66 height 7
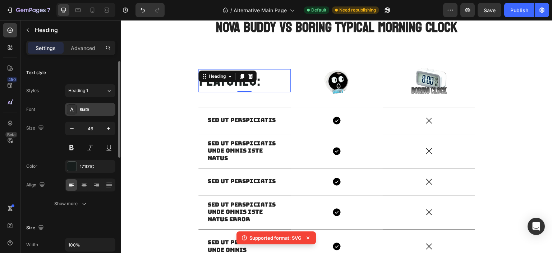
click at [90, 113] on div "Bayon" at bounding box center [90, 109] width 50 height 13
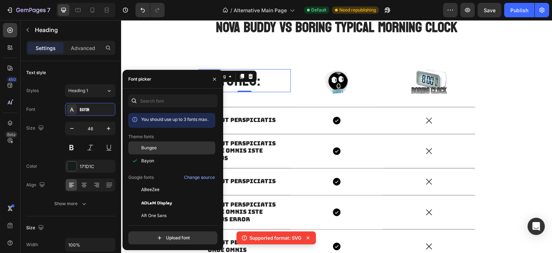
click at [158, 150] on div "Bungee" at bounding box center [177, 148] width 73 height 6
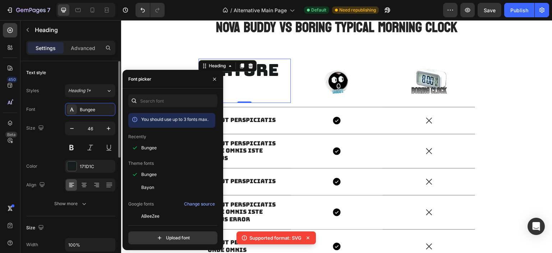
click at [92, 116] on div "Font Bungee Size 46 Color 171D1C Align Show more" at bounding box center [70, 156] width 89 height 107
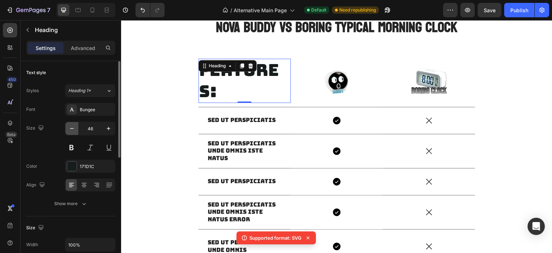
click at [72, 128] on icon "button" at bounding box center [71, 128] width 7 height 7
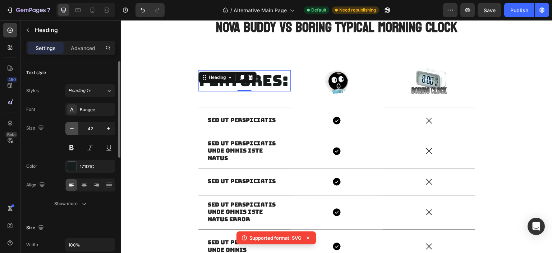
click at [72, 128] on icon "button" at bounding box center [71, 128] width 7 height 7
type input "41"
click at [67, 168] on div at bounding box center [71, 165] width 9 height 9
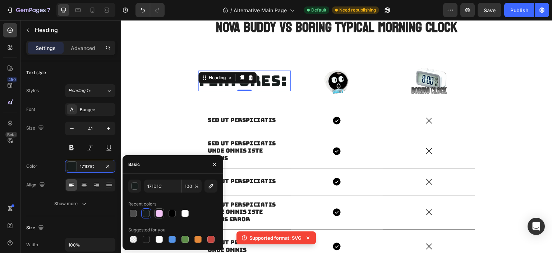
click at [160, 211] on div at bounding box center [159, 213] width 7 height 7
type input "F5C5F7"
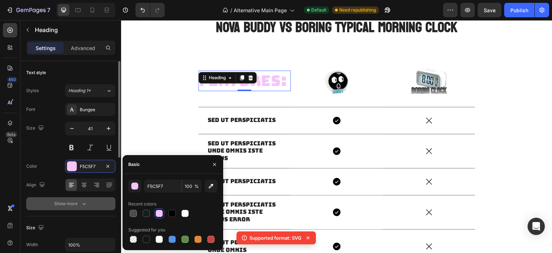
click at [73, 204] on div "Show more" at bounding box center [70, 203] width 33 height 7
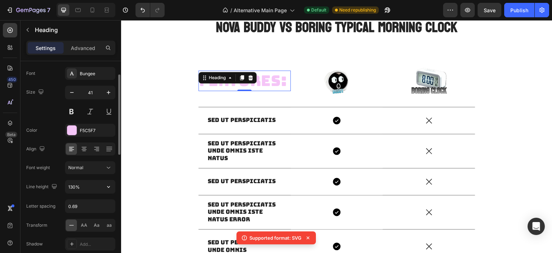
scroll to position [72, 0]
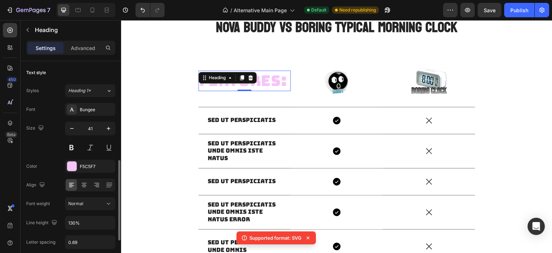
scroll to position [72, 0]
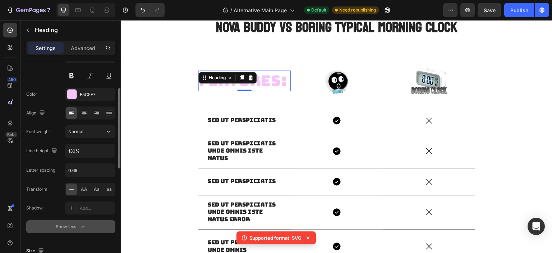
click at [78, 223] on div "Show less" at bounding box center [71, 226] width 31 height 7
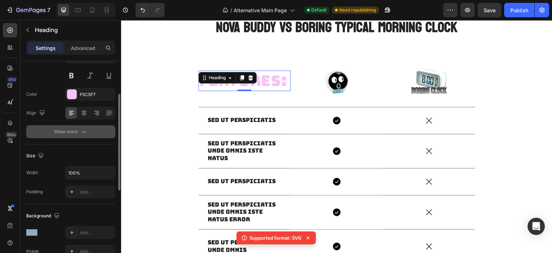
click at [78, 222] on div "Background The changes might be hidden by the video. Color Add... Image Add..." at bounding box center [70, 233] width 89 height 59
click at [82, 134] on icon "button" at bounding box center [84, 131] width 7 height 7
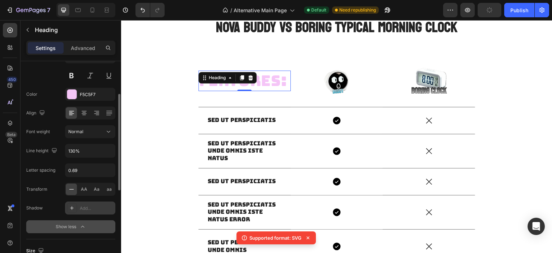
click at [75, 210] on div at bounding box center [72, 208] width 10 height 10
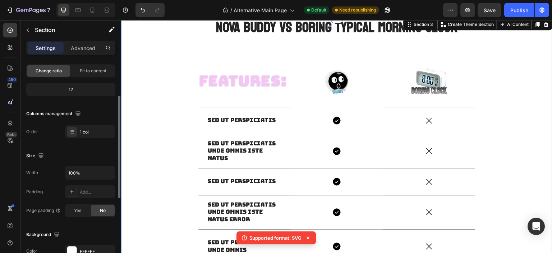
click at [155, 110] on div "NOVA BUDDY VS BORING TYPICAL MORNING CLOCK Heading FEATURES: Heading Image Row …" at bounding box center [337, 186] width 432 height 338
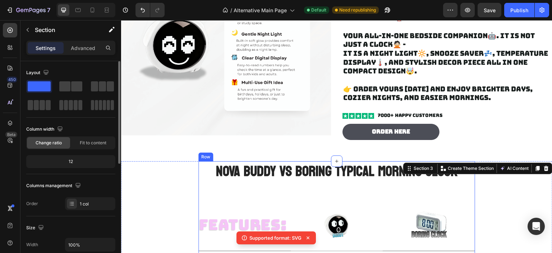
scroll to position [331, 0]
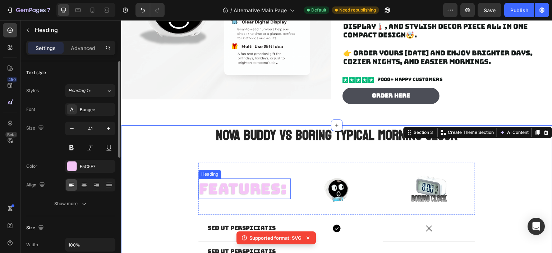
click at [256, 191] on p "FEATURES:" at bounding box center [244, 188] width 91 height 19
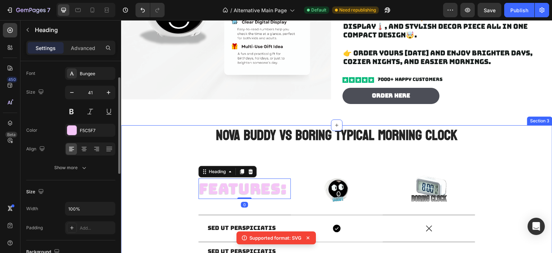
scroll to position [367, 0]
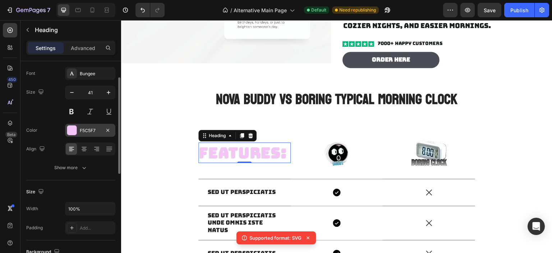
click at [76, 134] on div at bounding box center [71, 130] width 9 height 9
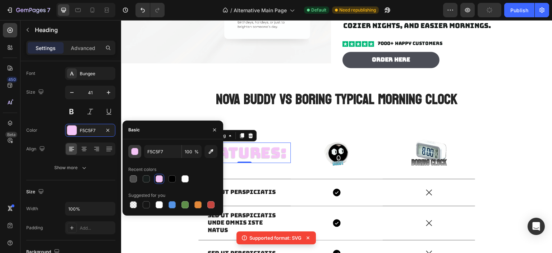
click at [133, 151] on div "button" at bounding box center [135, 151] width 7 height 7
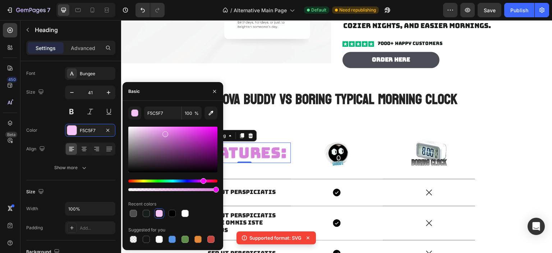
drag, startPoint x: 153, startPoint y: 134, endPoint x: 165, endPoint y: 133, distance: 11.6
click at [165, 133] on div at bounding box center [172, 150] width 89 height 46
type input "D883DB"
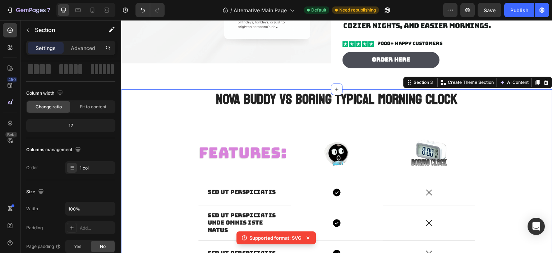
click at [524, 146] on div "NOVA BUDDY VS BORING TYPICAL MORNING CLOCK Heading FEATURES: Heading Image Row …" at bounding box center [337, 258] width 432 height 338
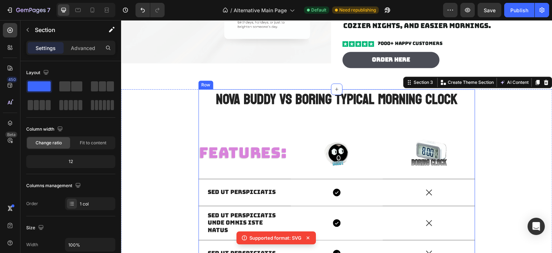
click at [300, 109] on div "NOVA BUDDY VS BORING TYPICAL MORNING CLOCK Heading FEATURES: Heading Image Row …" at bounding box center [337, 255] width 277 height 333
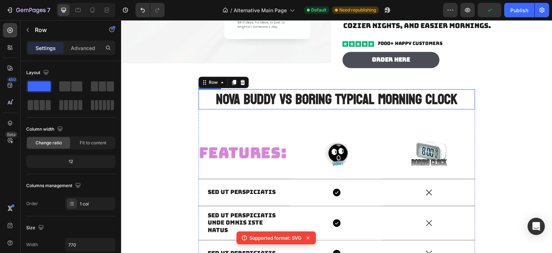
click at [278, 96] on h2 "NOVA BUDDY VS BORING TYPICAL MORNING CLOCK" at bounding box center [337, 99] width 277 height 20
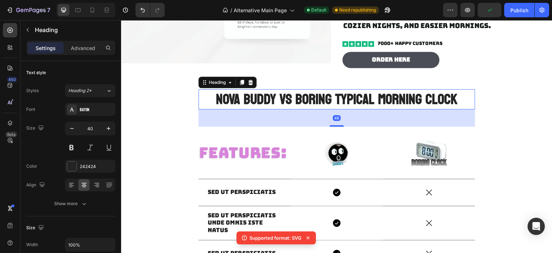
click at [262, 95] on h2 "NOVA BUDDY VS BORING TYPICAL MORNING CLOCK" at bounding box center [337, 99] width 277 height 20
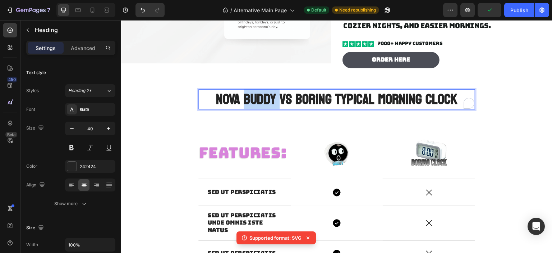
click at [262, 95] on p "NOVA BUDDY VS BORING TYPICAL MORNING CLOCK" at bounding box center [336, 99] width 275 height 19
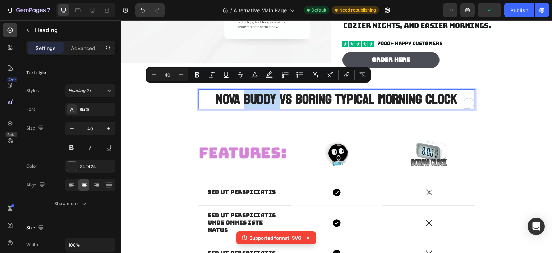
click at [272, 98] on p "NOVA BUDDY VS BORING TYPICAL MORNING CLOCK" at bounding box center [336, 99] width 275 height 19
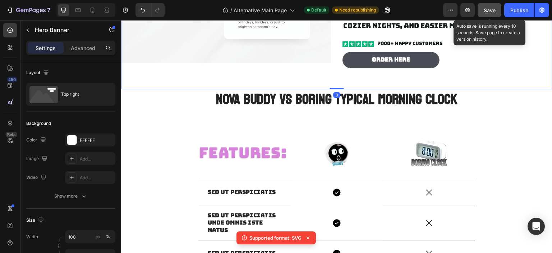
click at [487, 4] on button "Save" at bounding box center [490, 10] width 24 height 14
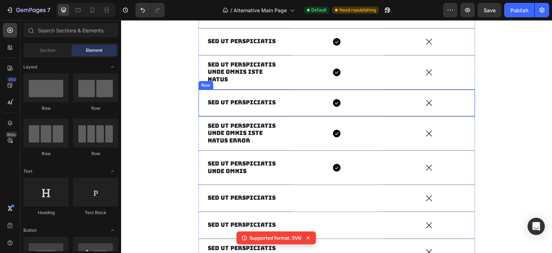
scroll to position [446, 0]
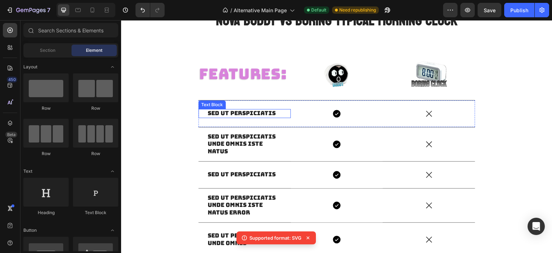
click at [255, 111] on p "Sed ut perspiciatis" at bounding box center [245, 114] width 74 height 8
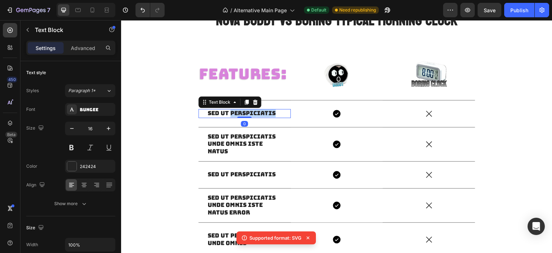
click at [255, 111] on p "Sed ut perspiciatis" at bounding box center [245, 114] width 74 height 8
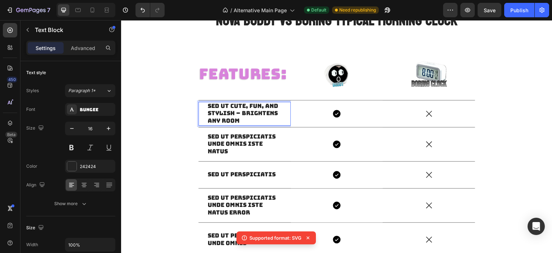
scroll to position [438, 0]
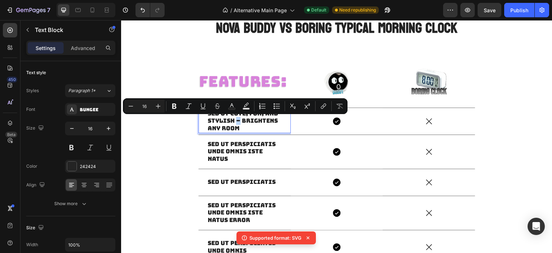
drag, startPoint x: 238, startPoint y: 122, endPoint x: 234, endPoint y: 123, distance: 3.6
click at [234, 123] on p "Sed ut Cute, fun, and stylish – brightens any room" at bounding box center [245, 121] width 74 height 22
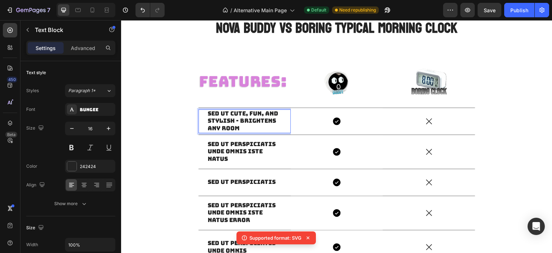
click at [248, 123] on p "Sed ut Cute, fun, and stylish - brightens any room" at bounding box center [245, 121] width 74 height 22
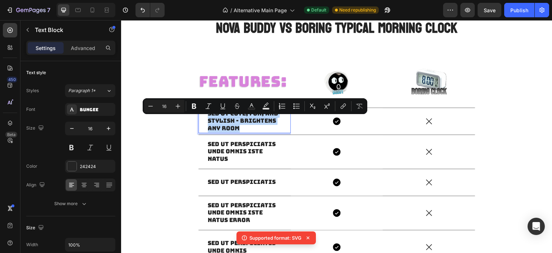
click at [248, 123] on p "Sed ut Cute, fun, and stylish - brightens any room" at bounding box center [245, 121] width 74 height 22
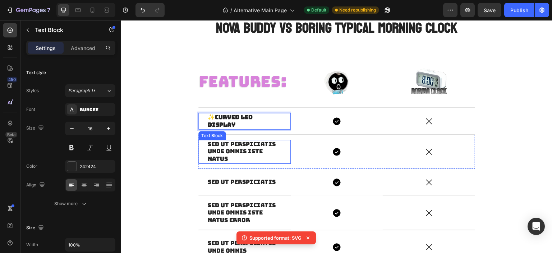
click at [238, 146] on p "Sed ut perspiciatis unde omnis iste natus" at bounding box center [245, 152] width 74 height 22
click at [257, 151] on p "Sed ut perspiciatis unde omnis iste natus" at bounding box center [245, 152] width 74 height 22
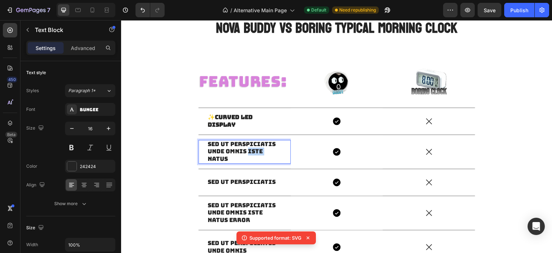
click at [257, 151] on p "Sed ut perspiciatis unde omnis iste natus" at bounding box center [245, 152] width 74 height 22
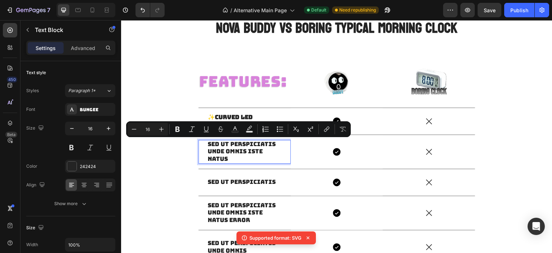
scroll to position [446, 0]
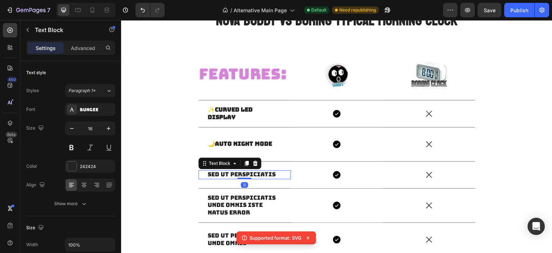
click at [251, 177] on p "Sed ut perspiciatis" at bounding box center [245, 175] width 74 height 8
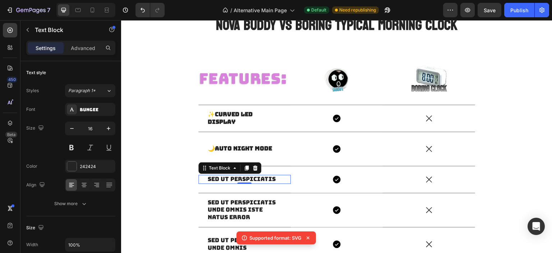
click at [244, 171] on div at bounding box center [246, 168] width 9 height 9
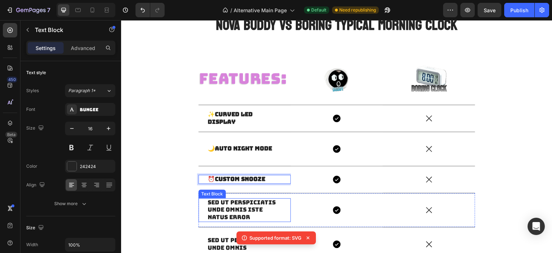
click at [249, 205] on p "Sed ut perspiciatis unde omnis iste natus error" at bounding box center [245, 210] width 74 height 22
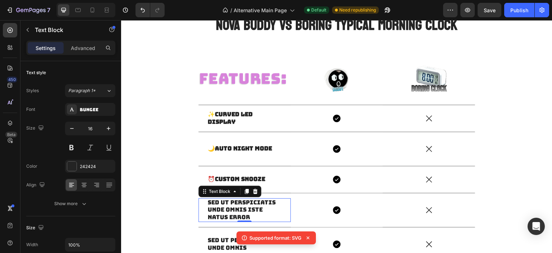
click at [239, 215] on p "Sed ut perspiciatis unde omnis iste natus error" at bounding box center [245, 210] width 74 height 22
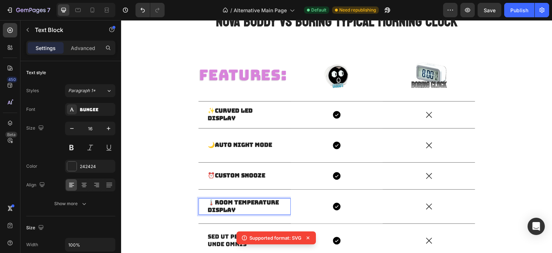
scroll to position [480, 0]
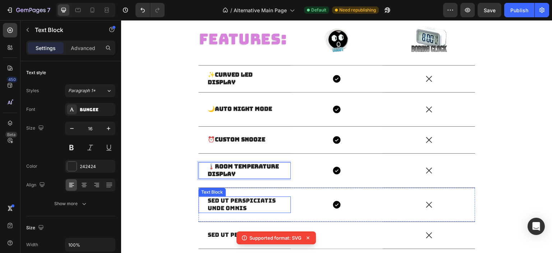
click at [247, 201] on p "Sed ut perspiciatis unde omnis" at bounding box center [245, 204] width 74 height 15
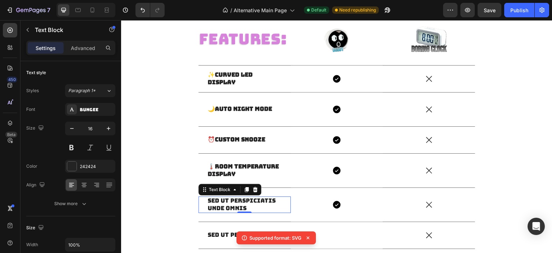
click at [239, 200] on p "Sed ut perspiciatis unde omnis" at bounding box center [245, 204] width 74 height 15
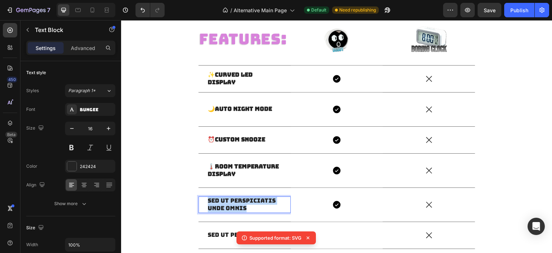
click at [239, 200] on p "Sed ut perspiciatis unde omnis" at bounding box center [245, 204] width 74 height 15
click at [169, 189] on div "NOVA BUDDY VS BORING TYPICAL MORNING CLOCK Heading FEATURES: Heading Image Row …" at bounding box center [337, 145] width 432 height 338
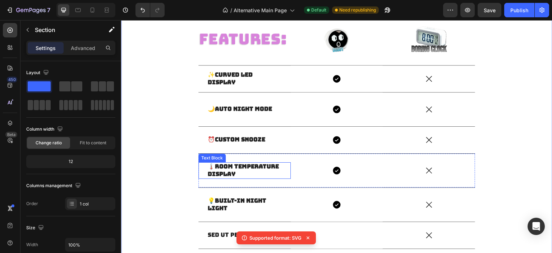
scroll to position [516, 0]
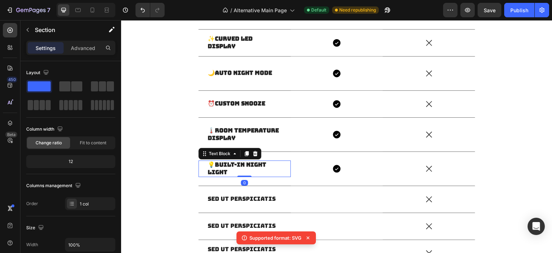
click at [247, 165] on strong "Built-in Night Light" at bounding box center [237, 168] width 59 height 15
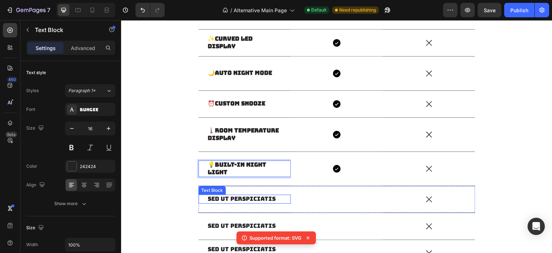
click at [243, 198] on p "Sed ut perspiciatis" at bounding box center [245, 199] width 74 height 8
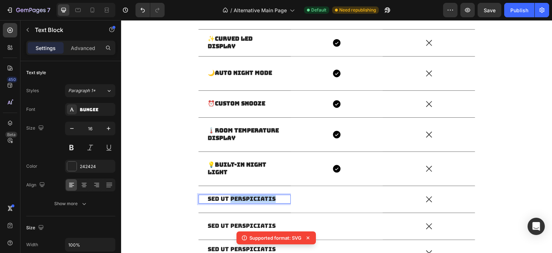
click at [243, 198] on p "Sed ut perspiciatis" at bounding box center [245, 199] width 74 height 8
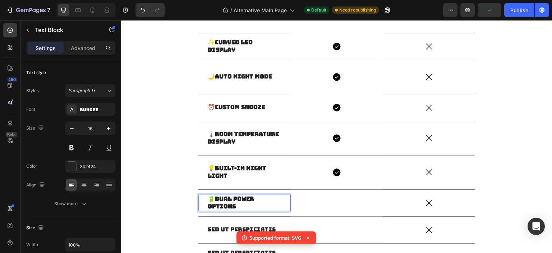
scroll to position [585, 0]
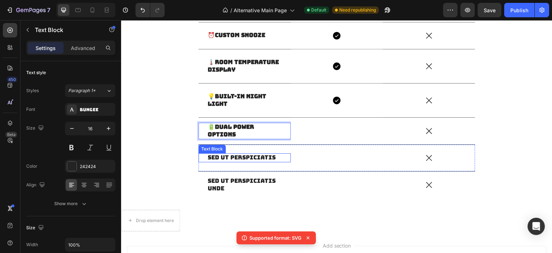
click at [243, 160] on div "Sed ut perspiciatis Text Block" at bounding box center [245, 157] width 92 height 9
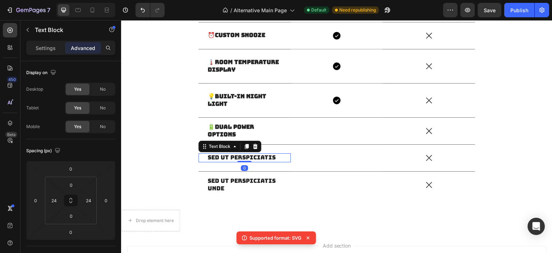
click at [243, 161] on div at bounding box center [244, 161] width 14 height 1
click at [248, 158] on p "Sed ut perspiciatis" at bounding box center [245, 158] width 74 height 8
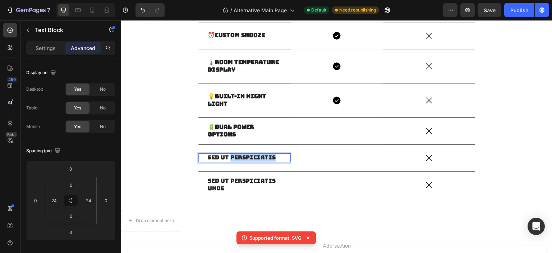
click at [248, 158] on p "Sed ut perspiciatis" at bounding box center [245, 158] width 74 height 8
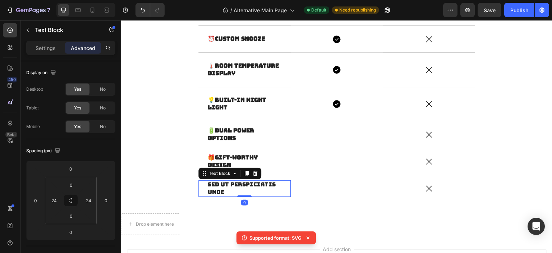
click at [239, 181] on p "Sed ut perspiciatis unde" at bounding box center [245, 188] width 74 height 15
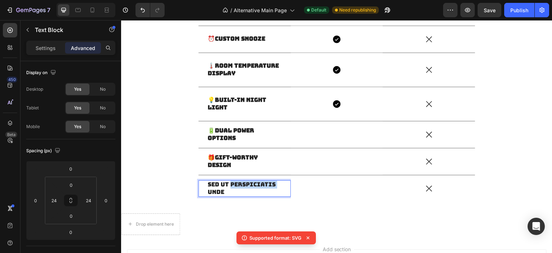
click at [239, 181] on p "Sed ut perspiciatis unde" at bounding box center [245, 188] width 74 height 15
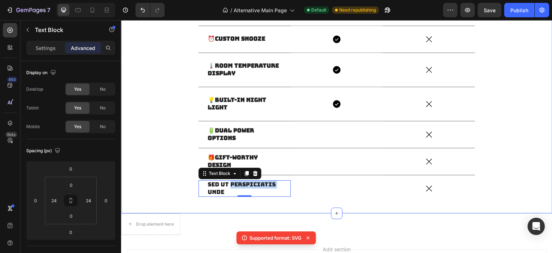
click at [476, 120] on div "NOVA BUDDY VS BORING TYPICAL MORNING CLOCK Heading FEATURES: Heading Image Row …" at bounding box center [337, 44] width 432 height 338
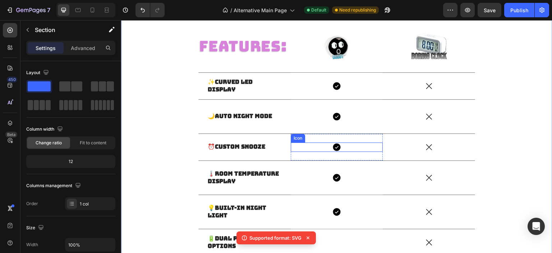
scroll to position [437, 0]
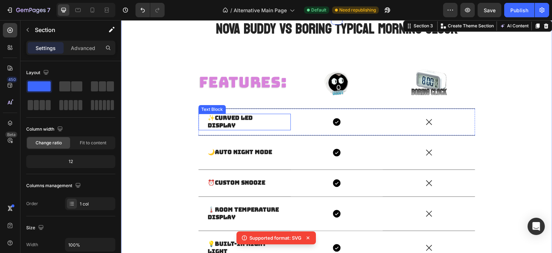
click at [231, 122] on strong "Curved LED Display" at bounding box center [230, 121] width 45 height 15
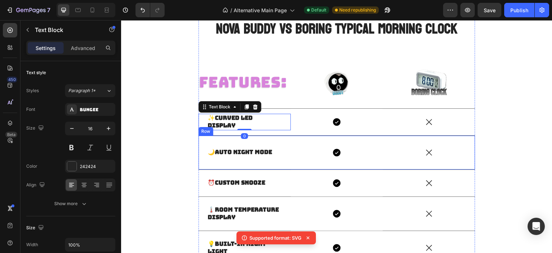
click at [231, 154] on strong "Auto Night Mode" at bounding box center [243, 152] width 57 height 8
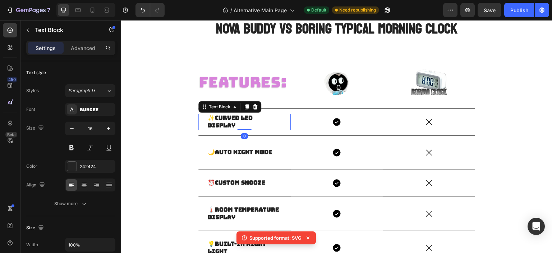
click at [226, 122] on strong "Curved LED Display" at bounding box center [230, 121] width 45 height 15
click at [243, 155] on div "🌙 Auto Night Mode Text Block" at bounding box center [245, 152] width 92 height 9
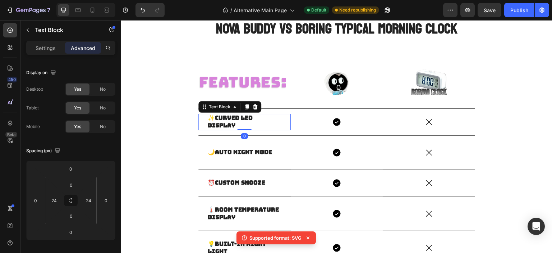
click at [235, 122] on p "✨ Curved LED Display" at bounding box center [245, 121] width 74 height 15
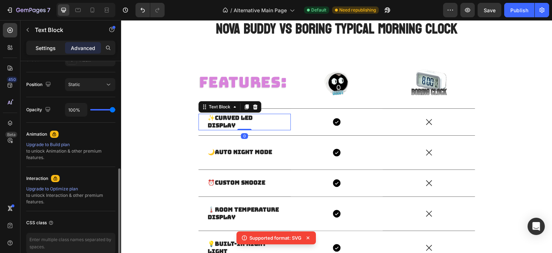
click at [52, 42] on div "Settings" at bounding box center [46, 48] width 36 height 12
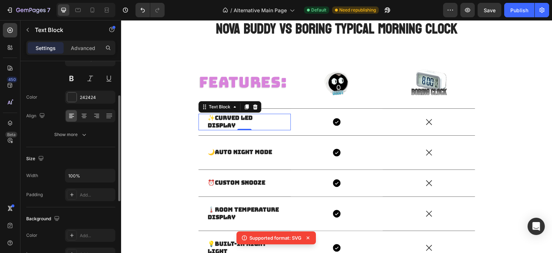
scroll to position [0, 0]
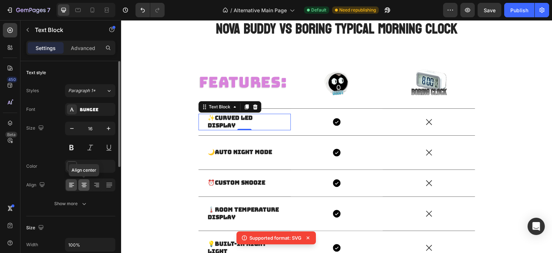
click at [85, 184] on icon at bounding box center [84, 184] width 7 height 7
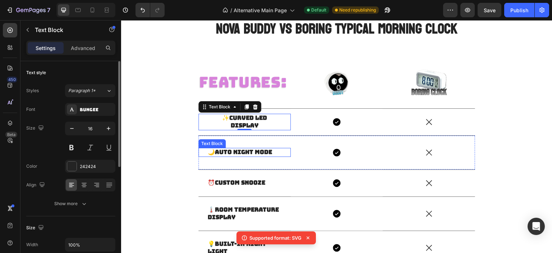
click at [241, 152] on strong "Auto Night Mode" at bounding box center [243, 152] width 57 height 8
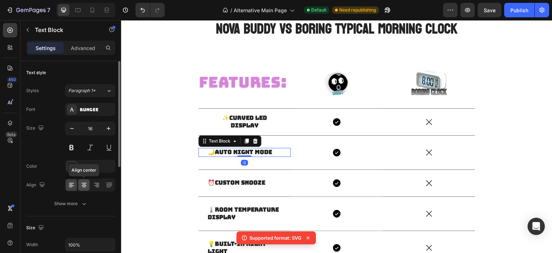
click at [85, 183] on icon at bounding box center [84, 183] width 5 height 1
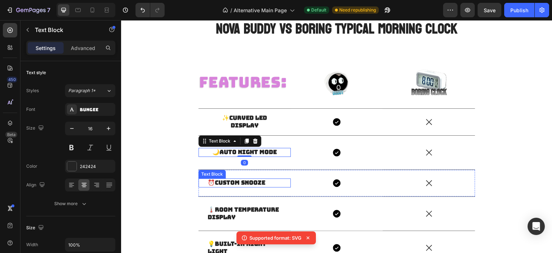
click at [249, 183] on strong "Custom Snooze" at bounding box center [240, 183] width 50 height 8
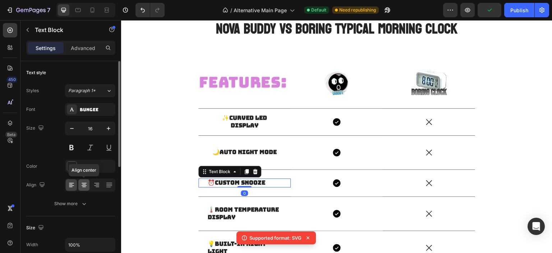
click at [85, 183] on icon at bounding box center [84, 183] width 5 height 1
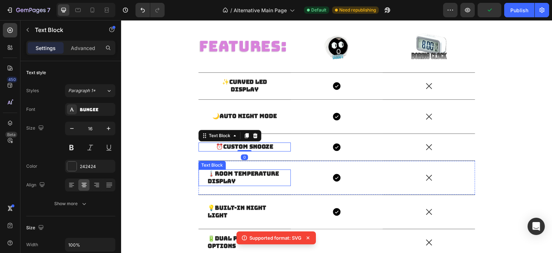
click at [246, 175] on strong "Room Temperature Display" at bounding box center [243, 177] width 71 height 15
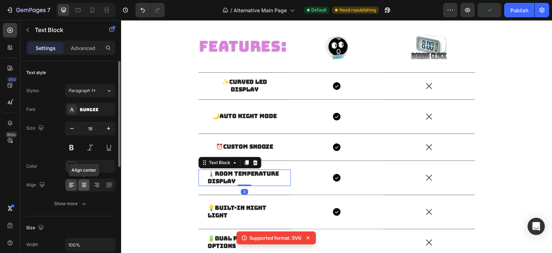
click at [81, 184] on icon at bounding box center [84, 184] width 7 height 7
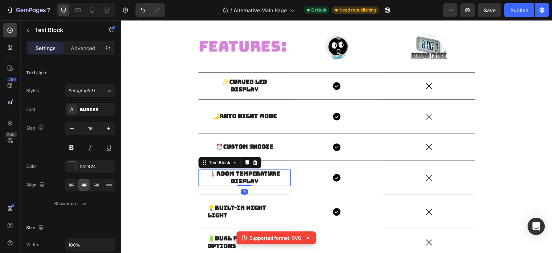
scroll to position [545, 0]
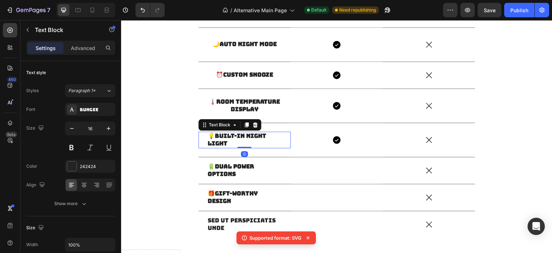
click at [242, 139] on strong "Built-in Night Light" at bounding box center [237, 139] width 59 height 15
click at [82, 182] on icon at bounding box center [84, 184] width 7 height 7
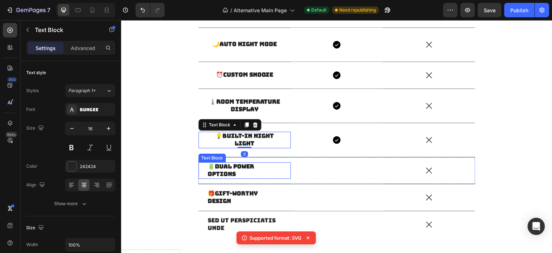
click at [226, 170] on strong "Dual Power Options" at bounding box center [231, 170] width 46 height 15
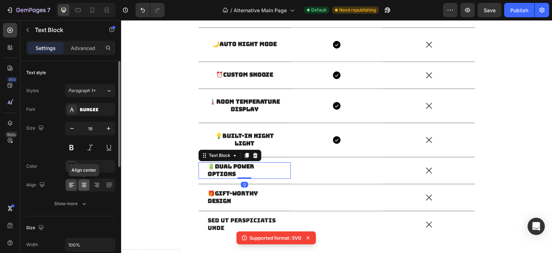
click at [81, 186] on icon at bounding box center [84, 184] width 7 height 7
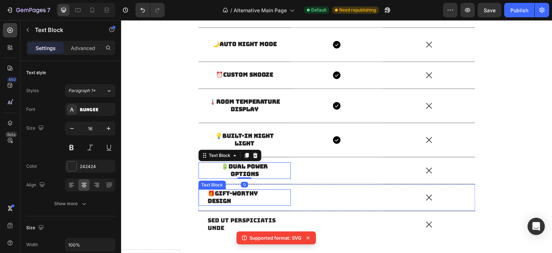
click at [230, 192] on strong "Gift-Worthy Design" at bounding box center [233, 197] width 50 height 15
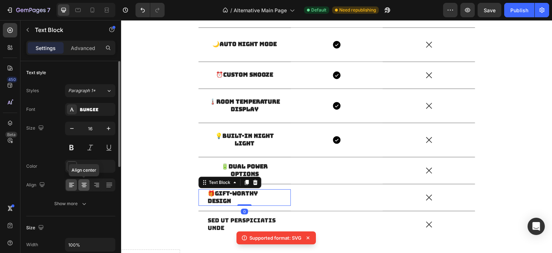
click at [80, 185] on div at bounding box center [83, 185] width 11 height 12
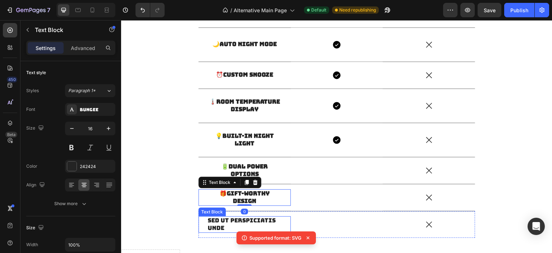
click at [213, 217] on p "Sed ut perspiciatis unde" at bounding box center [245, 224] width 74 height 15
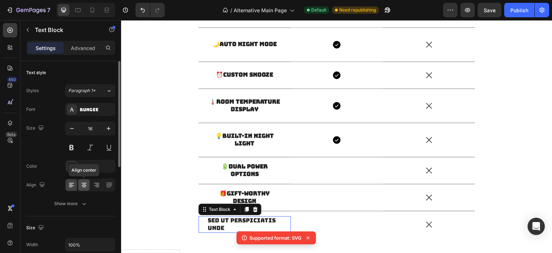
click at [83, 188] on icon at bounding box center [84, 184] width 7 height 7
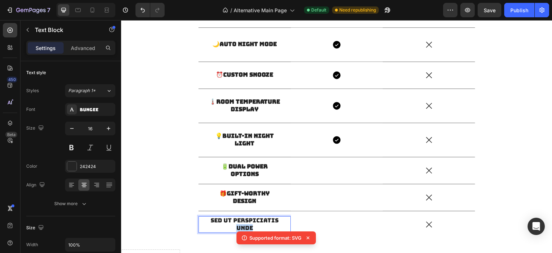
click at [246, 224] on p "Sed ut perspiciatis unde" at bounding box center [245, 224] width 74 height 15
click at [215, 220] on p "Playful Buddy Design" at bounding box center [245, 224] width 74 height 15
click at [333, 172] on icon at bounding box center [337, 170] width 8 height 8
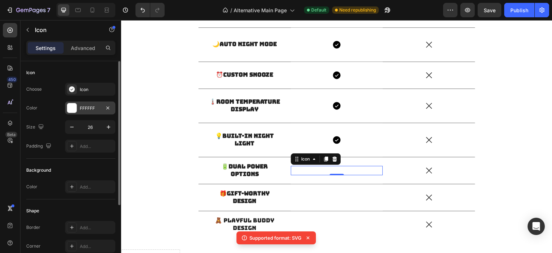
click at [74, 109] on div at bounding box center [71, 107] width 9 height 9
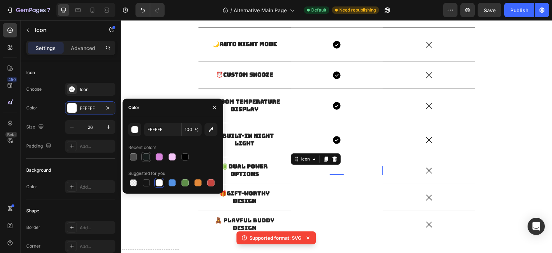
click at [143, 156] on div at bounding box center [146, 156] width 7 height 7
type input "171D1C"
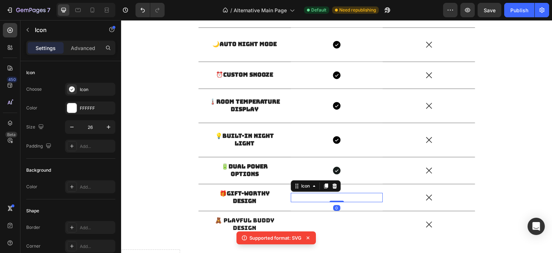
click at [333, 195] on icon at bounding box center [337, 197] width 8 height 8
click at [72, 107] on div at bounding box center [71, 107] width 9 height 9
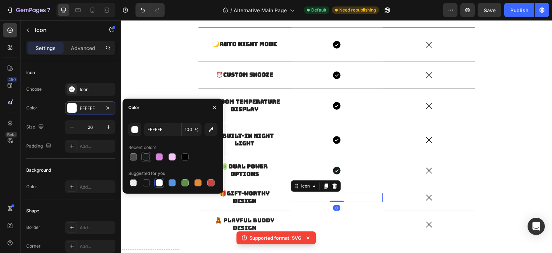
click at [145, 159] on div at bounding box center [146, 156] width 7 height 7
type input "171D1C"
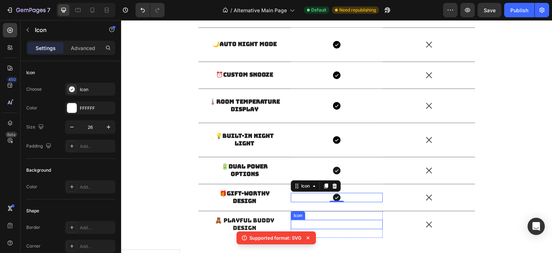
click at [336, 224] on icon at bounding box center [337, 224] width 8 height 8
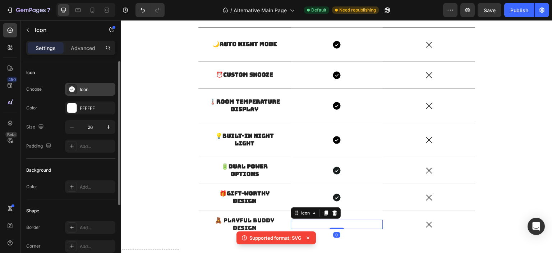
click at [70, 92] on icon at bounding box center [71, 89] width 7 height 7
click at [72, 107] on div at bounding box center [71, 107] width 9 height 9
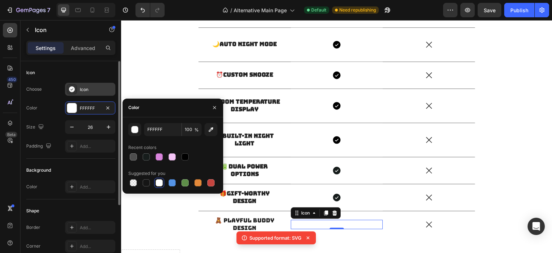
click at [70, 91] on icon at bounding box center [72, 89] width 6 height 6
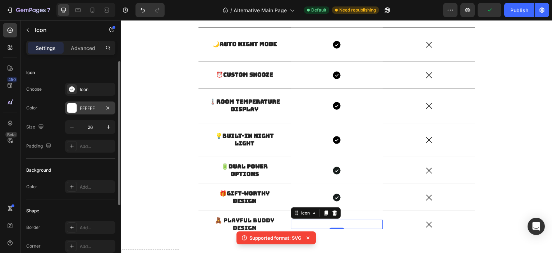
click at [72, 103] on div at bounding box center [71, 107] width 9 height 9
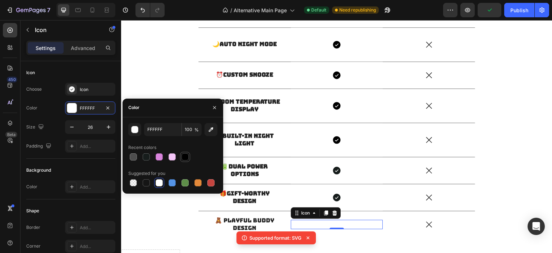
click at [182, 159] on div at bounding box center [185, 156] width 7 height 7
type input "000000"
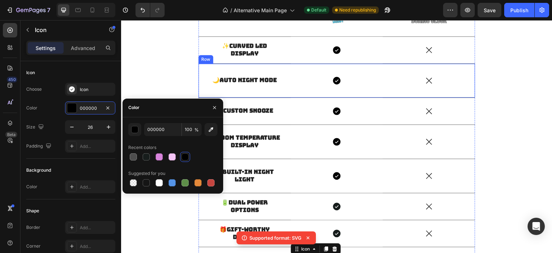
scroll to position [401, 0]
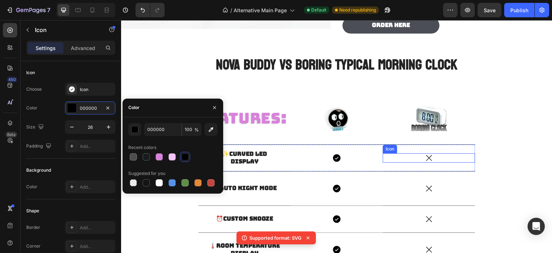
click at [425, 160] on icon at bounding box center [429, 157] width 9 height 9
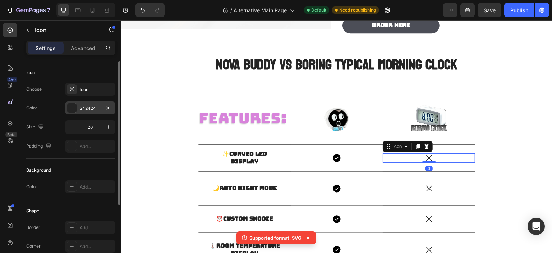
click at [77, 110] on div at bounding box center [72, 108] width 10 height 10
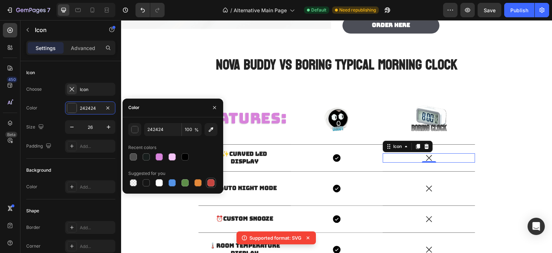
click at [211, 184] on div at bounding box center [210, 182] width 7 height 7
click at [135, 129] on div "button" at bounding box center [135, 129] width 7 height 7
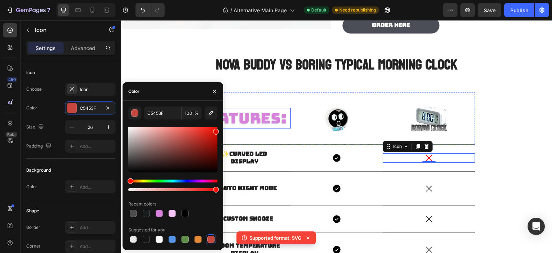
drag, startPoint x: 323, startPoint y: 158, endPoint x: 252, endPoint y: 125, distance: 77.5
type input "EA0B00"
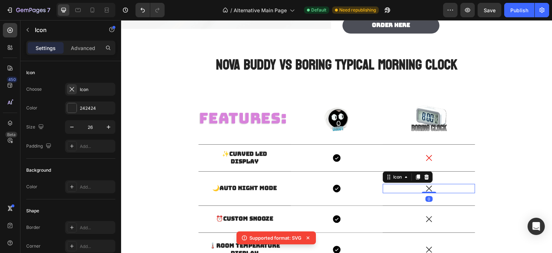
click at [425, 185] on icon at bounding box center [429, 188] width 9 height 9
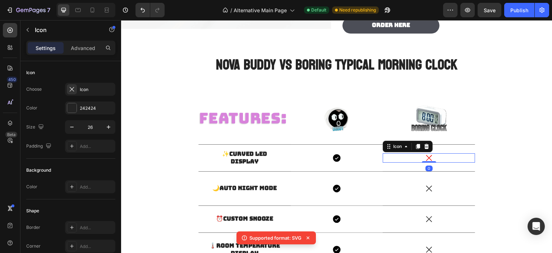
click at [425, 160] on icon at bounding box center [429, 157] width 9 height 9
click at [105, 109] on icon "button" at bounding box center [108, 108] width 6 height 6
click at [88, 109] on div "EA0B00" at bounding box center [90, 108] width 21 height 6
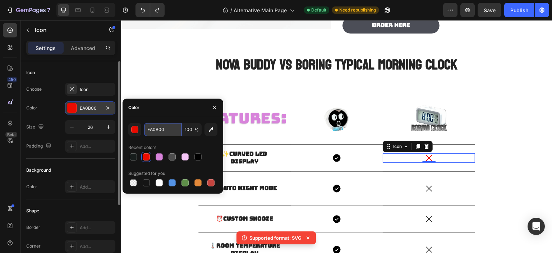
click at [157, 125] on input "EA0B00" at bounding box center [162, 129] width 37 height 13
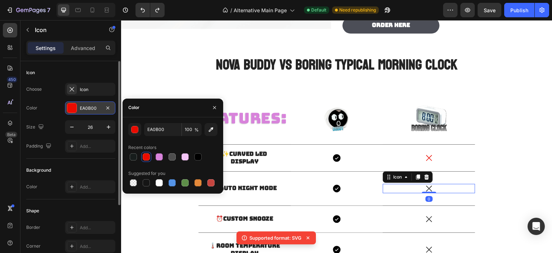
click at [428, 184] on icon at bounding box center [429, 188] width 9 height 9
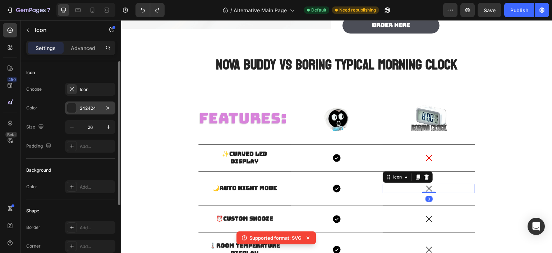
click at [88, 109] on div "242424" at bounding box center [90, 108] width 21 height 6
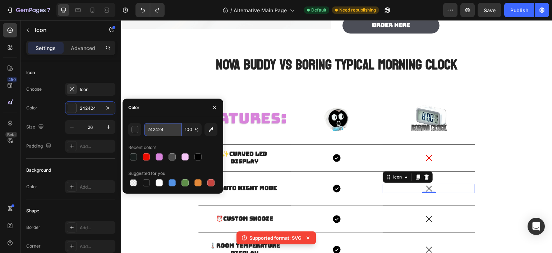
click at [163, 131] on input "242424" at bounding box center [162, 129] width 37 height 13
paste input "EA0B00"
type input "EA0B00"
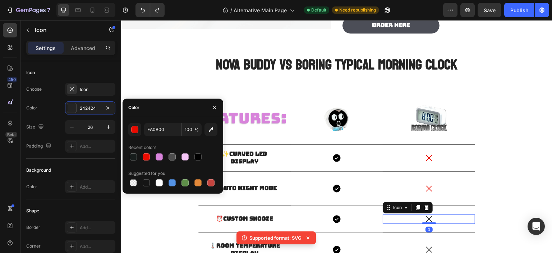
click at [430, 218] on icon at bounding box center [429, 218] width 9 height 9
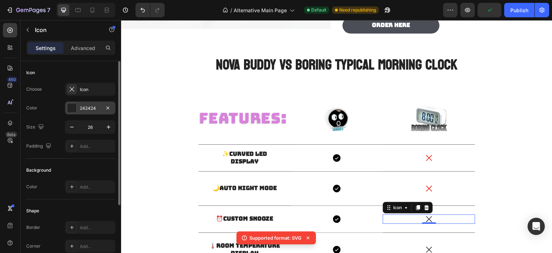
click at [88, 104] on div "242424" at bounding box center [90, 107] width 50 height 13
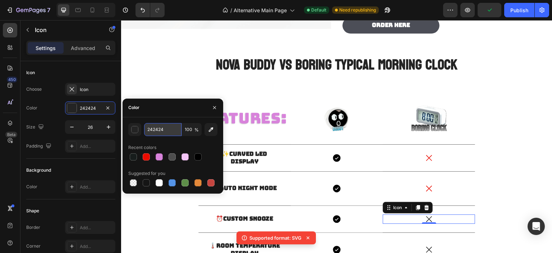
click at [164, 128] on input "242424" at bounding box center [162, 129] width 37 height 13
paste input "EA0B00"
type input "EA0B00"
click at [427, 245] on icon at bounding box center [429, 249] width 9 height 9
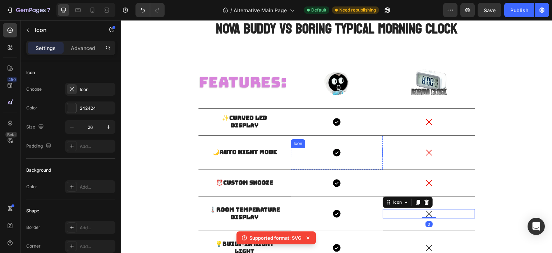
scroll to position [473, 0]
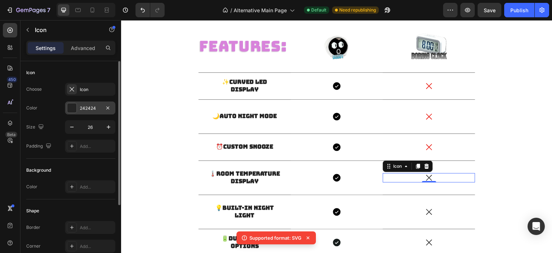
click at [89, 106] on div "242424" at bounding box center [90, 108] width 21 height 6
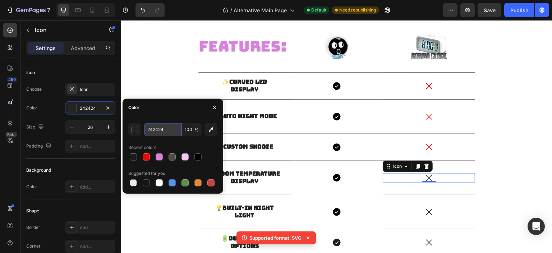
click at [166, 127] on input "242424" at bounding box center [162, 129] width 37 height 13
paste input "EA0B00"
type input "EA0B00"
click at [427, 214] on icon at bounding box center [429, 211] width 9 height 9
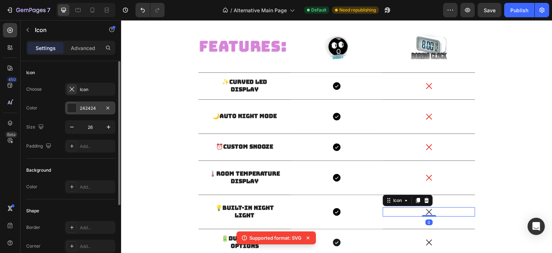
click at [88, 108] on div "242424" at bounding box center [90, 108] width 21 height 6
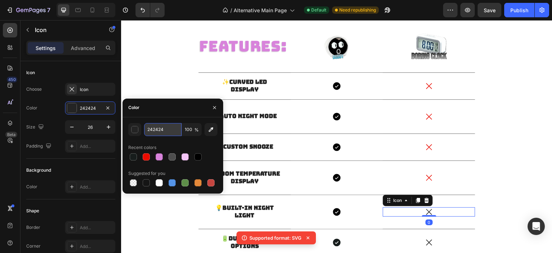
click at [166, 127] on input "242424" at bounding box center [162, 129] width 37 height 13
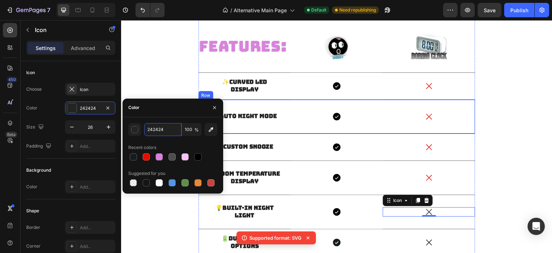
paste input "EA0B00"
type input "EA0B00"
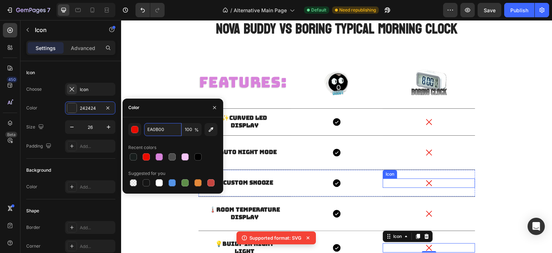
scroll to position [509, 0]
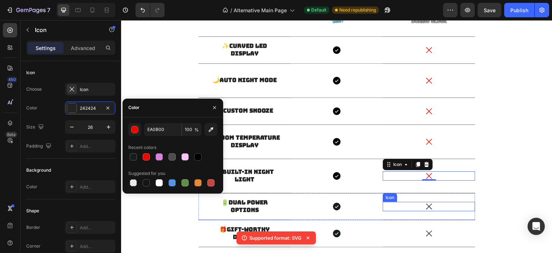
click at [426, 206] on icon at bounding box center [429, 207] width 6 height 6
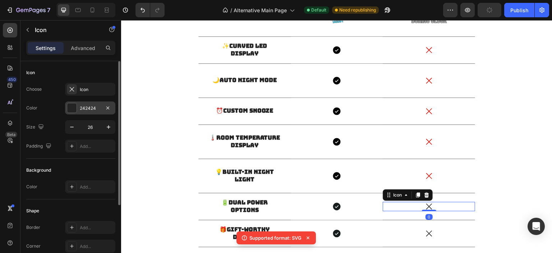
click at [88, 105] on div "242424" at bounding box center [90, 108] width 21 height 6
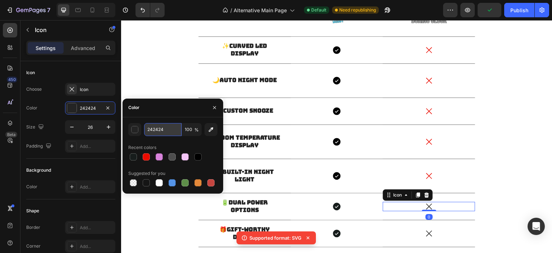
click at [169, 131] on input "242424" at bounding box center [162, 129] width 37 height 13
paste input "EA0B00"
type input "EA0B00"
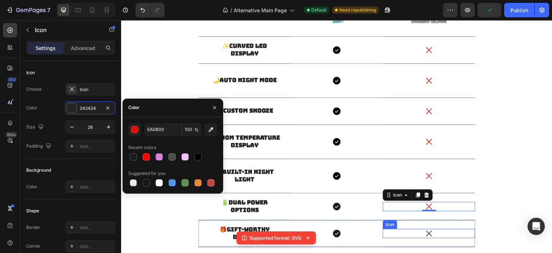
click at [428, 233] on icon at bounding box center [429, 234] width 6 height 6
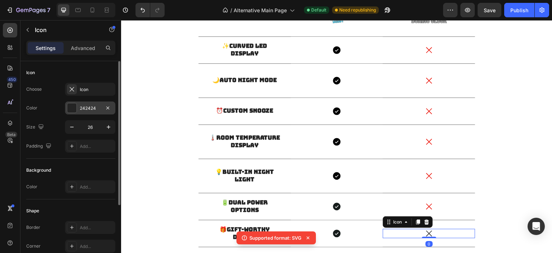
click at [96, 104] on div "242424" at bounding box center [90, 107] width 50 height 13
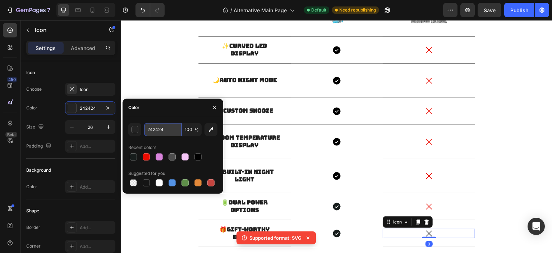
click at [174, 132] on input "242424" at bounding box center [162, 129] width 37 height 13
paste input "EA0B00"
type input "EA0B00"
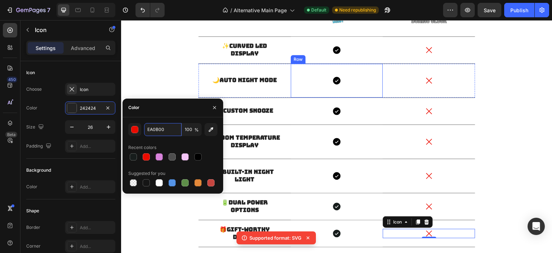
scroll to position [473, 0]
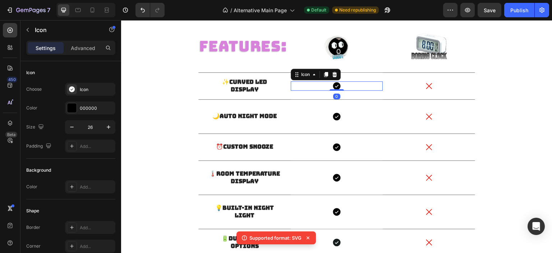
click at [336, 86] on icon at bounding box center [337, 86] width 8 height 8
click at [75, 108] on div at bounding box center [71, 107] width 9 height 9
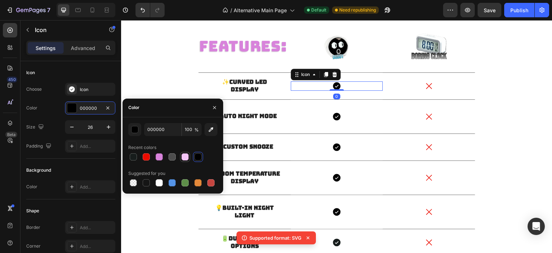
click at [183, 156] on div at bounding box center [185, 156] width 7 height 7
click at [161, 158] on div at bounding box center [159, 156] width 7 height 7
click at [185, 159] on div at bounding box center [185, 156] width 7 height 7
type input "F5C5F7"
click at [166, 133] on input "F5C5F7" at bounding box center [162, 129] width 37 height 13
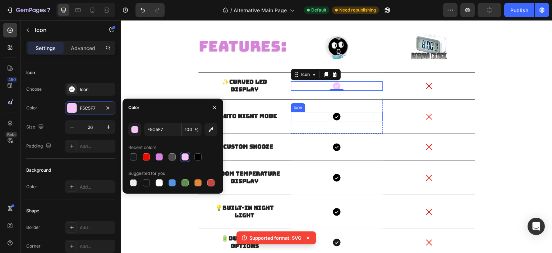
click at [333, 115] on icon at bounding box center [337, 117] width 8 height 8
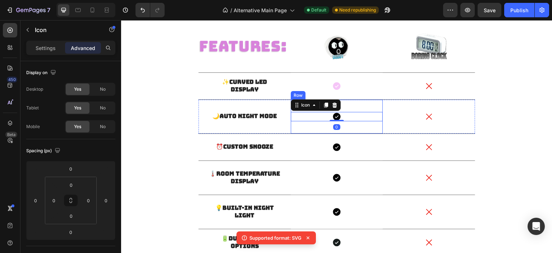
scroll to position [437, 0]
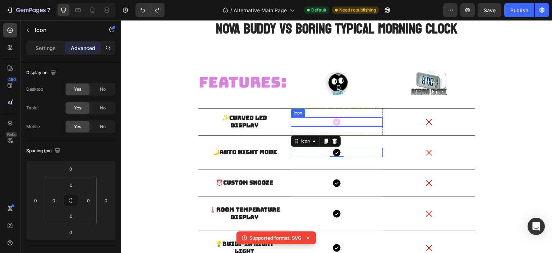
click at [337, 120] on icon at bounding box center [337, 122] width 8 height 8
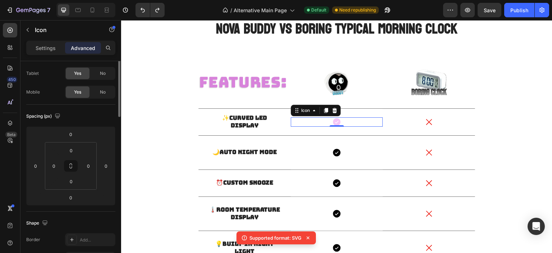
scroll to position [0, 0]
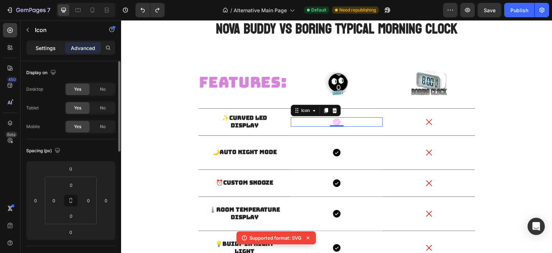
click at [52, 51] on div "Settings" at bounding box center [46, 48] width 36 height 12
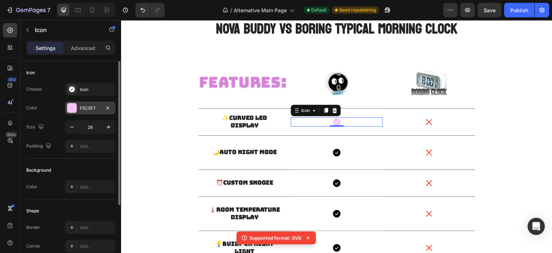
click at [76, 103] on div "F5C5F7" at bounding box center [90, 107] width 50 height 13
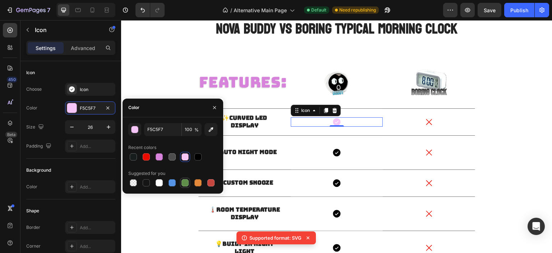
click at [183, 181] on div at bounding box center [185, 182] width 7 height 7
type input "5E8E49"
click at [165, 132] on input "5E8E49" at bounding box center [162, 129] width 37 height 13
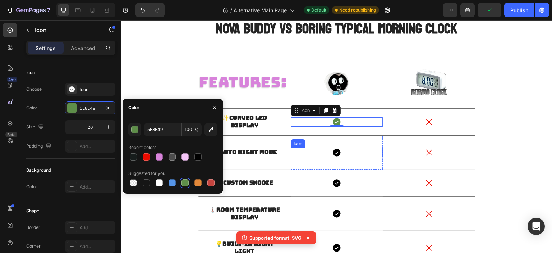
click at [333, 151] on icon at bounding box center [337, 153] width 8 height 8
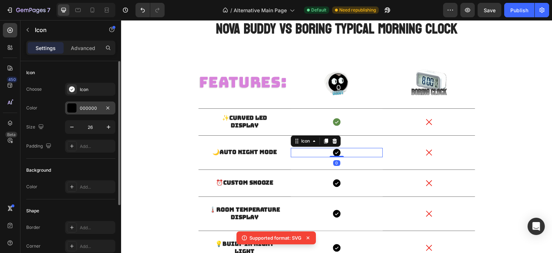
click at [96, 111] on div "000000" at bounding box center [90, 107] width 50 height 13
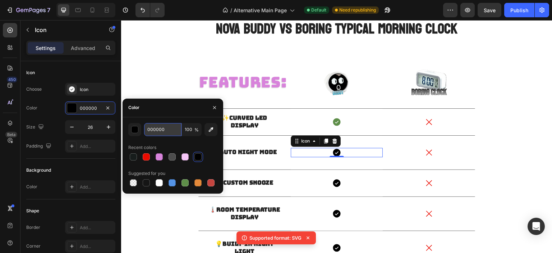
click at [155, 128] on input "000000" at bounding box center [162, 129] width 37 height 13
paste input "5E8E49"
type input "5E8E49"
click at [334, 184] on icon at bounding box center [337, 183] width 8 height 8
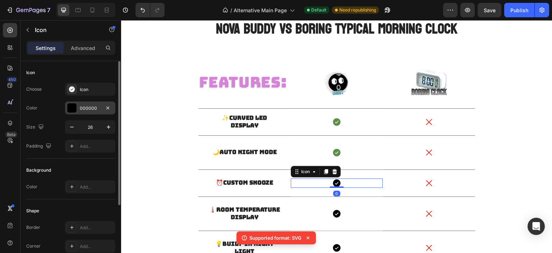
click at [83, 106] on div "000000" at bounding box center [90, 108] width 21 height 6
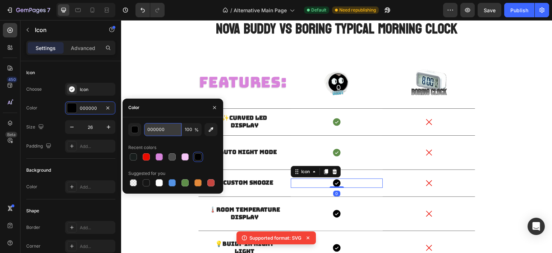
click at [166, 131] on input "000000" at bounding box center [162, 129] width 37 height 13
paste input "5E8E49"
type input "5E8E49"
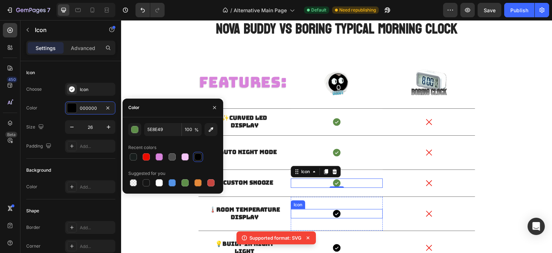
click at [338, 215] on icon at bounding box center [336, 213] width 9 height 9
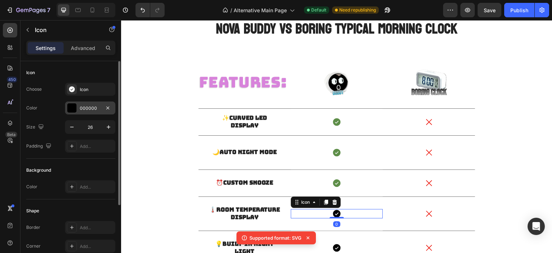
click at [89, 110] on div "000000" at bounding box center [90, 108] width 21 height 6
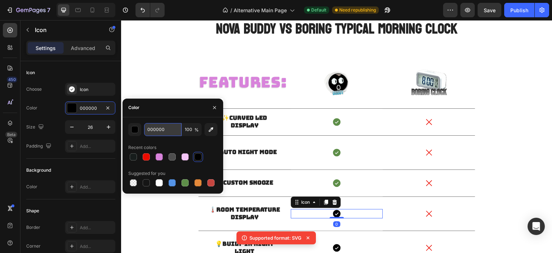
click at [168, 129] on input "000000" at bounding box center [162, 129] width 37 height 13
paste input "5E8E49"
type input "5E8E49"
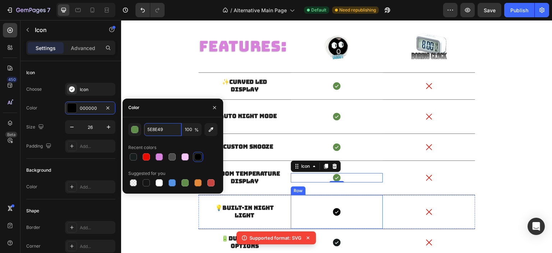
scroll to position [509, 0]
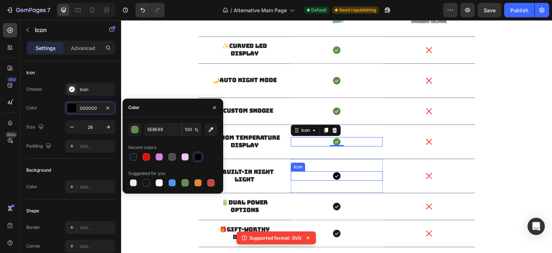
click at [342, 175] on div "Icon" at bounding box center [337, 175] width 92 height 9
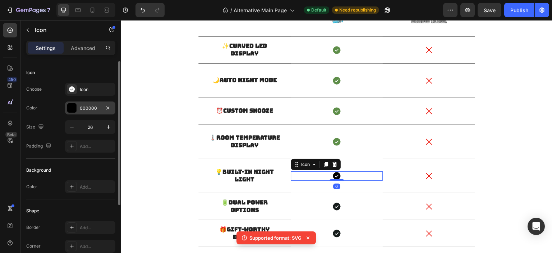
click at [92, 111] on div "000000" at bounding box center [90, 107] width 50 height 13
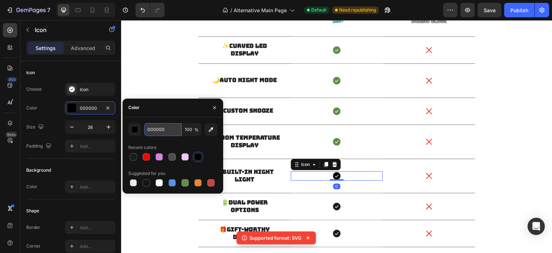
click at [154, 128] on input "000000" at bounding box center [162, 129] width 37 height 13
paste input "5E8E49"
type input "5E8E49"
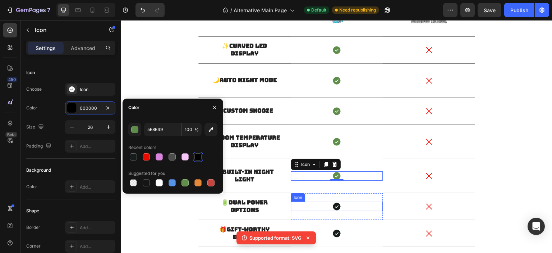
click at [341, 206] on div "Icon" at bounding box center [337, 206] width 92 height 9
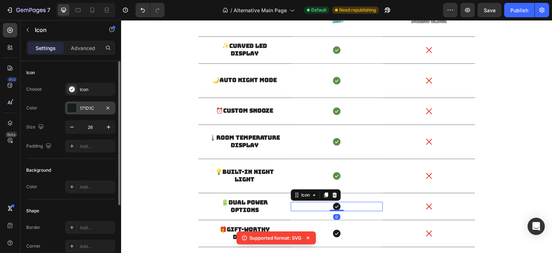
click at [93, 108] on div "171D1C" at bounding box center [90, 108] width 21 height 6
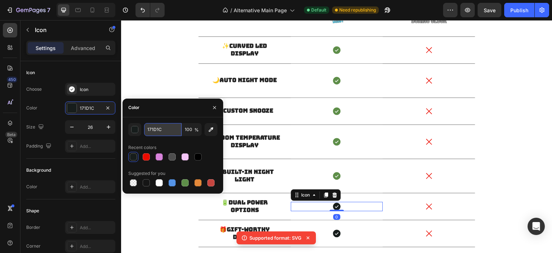
click at [155, 132] on input "171D1C" at bounding box center [162, 129] width 37 height 13
paste input "5E8E49"
type input "5E8E49"
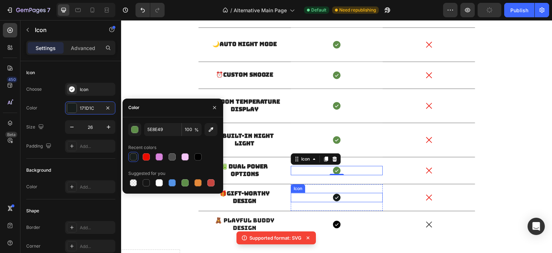
click at [339, 198] on div "Icon" at bounding box center [337, 197] width 92 height 9
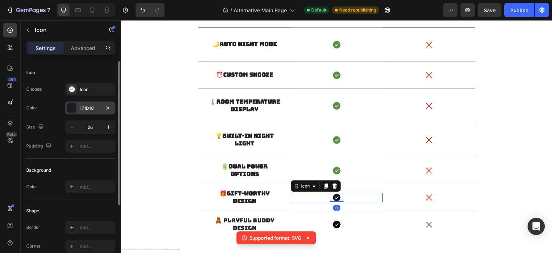
click at [88, 108] on div "171D1C" at bounding box center [90, 108] width 21 height 6
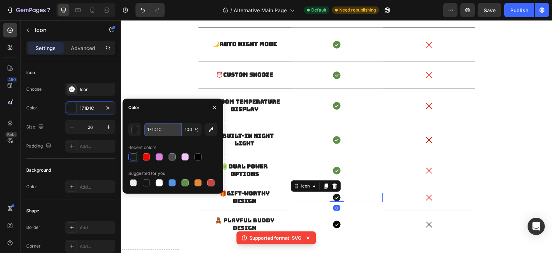
click at [165, 131] on input "171D1C" at bounding box center [162, 129] width 37 height 13
paste input "5E8E49"
type input "5E8E49"
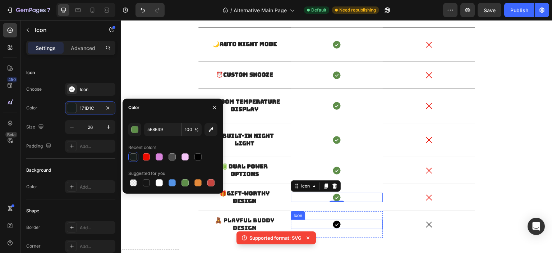
click at [342, 222] on div "Icon" at bounding box center [337, 224] width 92 height 9
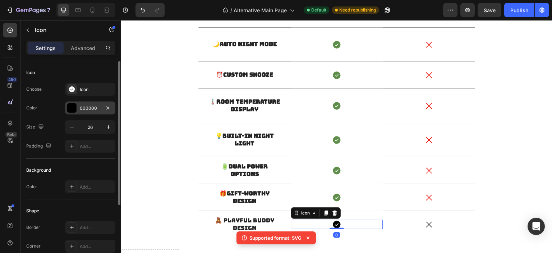
click at [85, 106] on div "000000" at bounding box center [90, 108] width 21 height 6
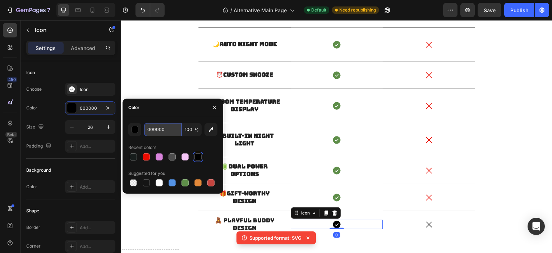
click at [161, 131] on input "000000" at bounding box center [162, 129] width 37 height 13
paste input "5E8E49"
type input "5E8E49"
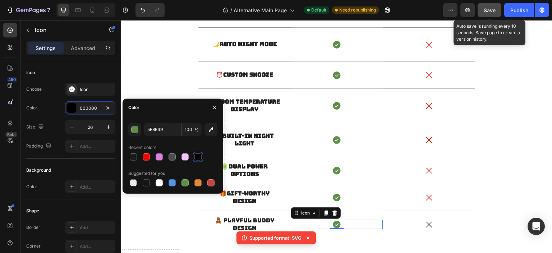
click at [489, 12] on span "Save" at bounding box center [490, 10] width 12 height 6
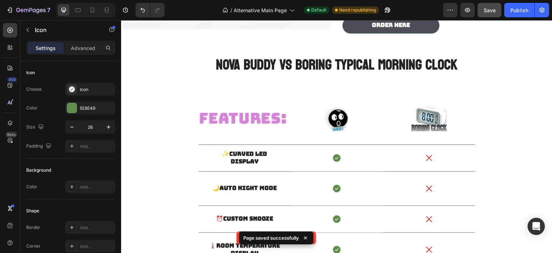
scroll to position [365, 0]
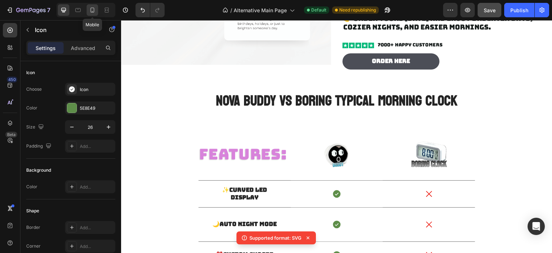
click at [90, 10] on icon at bounding box center [92, 9] width 7 height 7
type input "22"
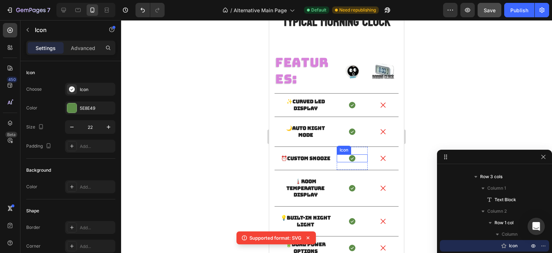
scroll to position [488, 0]
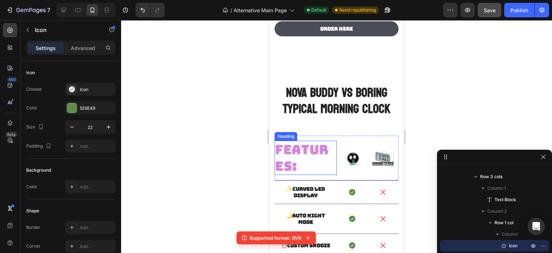
click at [291, 142] on h2 "FEATURES:" at bounding box center [306, 158] width 62 height 34
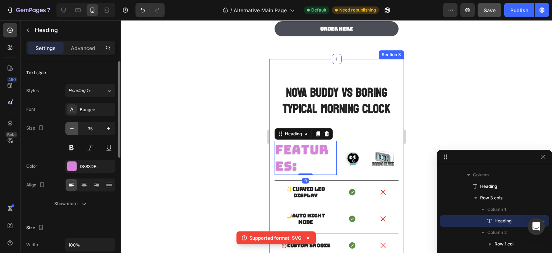
click at [70, 128] on icon "button" at bounding box center [72, 128] width 4 height 1
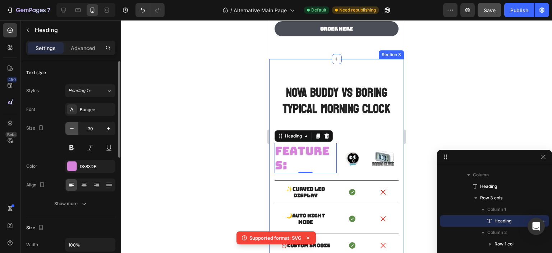
click at [70, 128] on icon "button" at bounding box center [72, 128] width 4 height 1
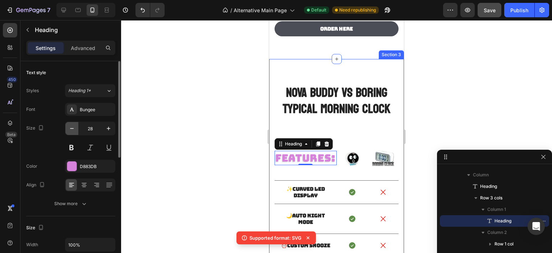
click at [70, 128] on icon "button" at bounding box center [72, 128] width 4 height 1
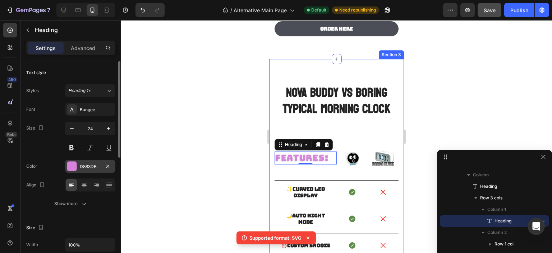
click at [69, 165] on div at bounding box center [71, 165] width 9 height 9
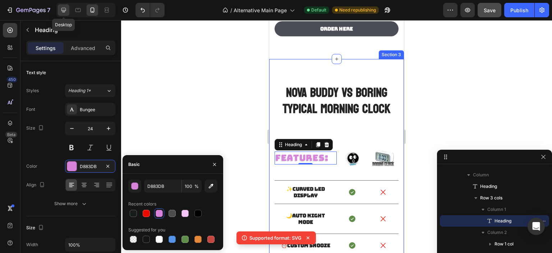
click at [67, 11] on icon at bounding box center [63, 9] width 7 height 7
type input "41"
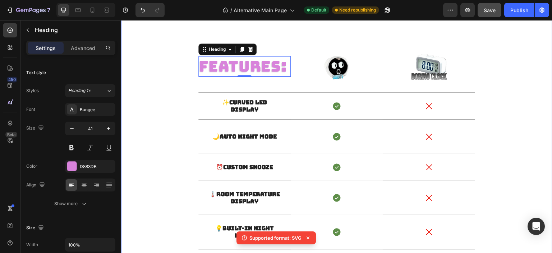
scroll to position [498, 0]
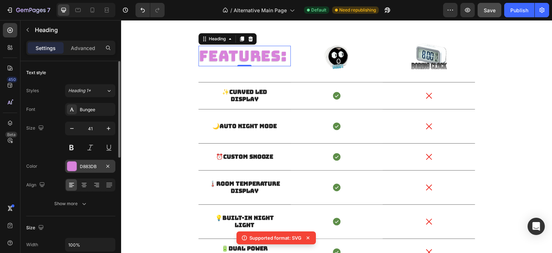
click at [69, 168] on div at bounding box center [71, 165] width 9 height 9
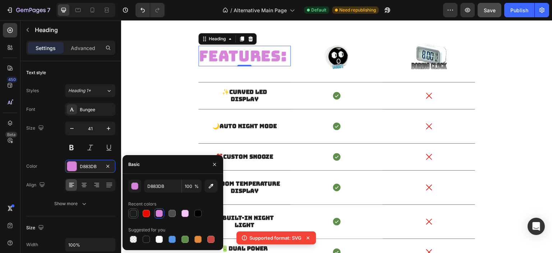
click at [129, 212] on div at bounding box center [133, 213] width 9 height 9
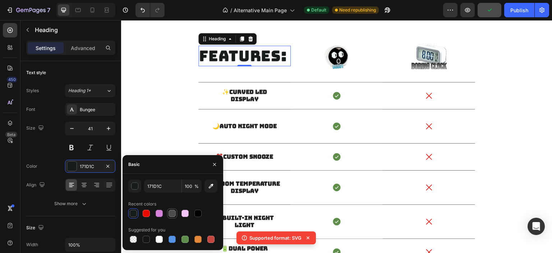
click at [170, 213] on div at bounding box center [172, 213] width 7 height 7
type input "4D4D4D"
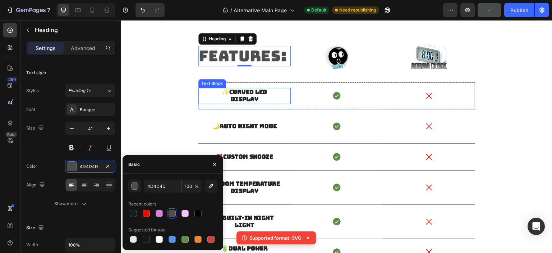
scroll to position [534, 0]
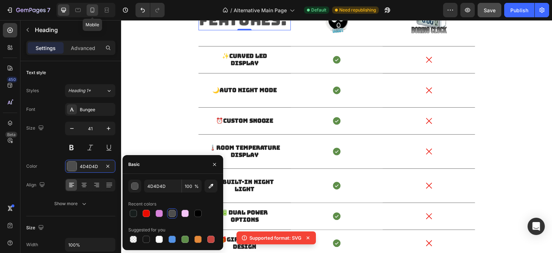
click at [91, 12] on icon at bounding box center [93, 10] width 4 height 5
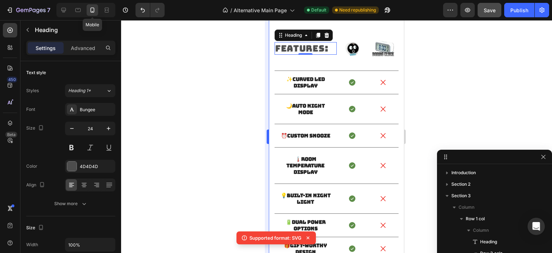
scroll to position [530, 0]
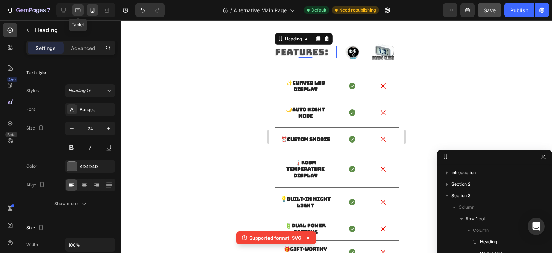
click at [79, 10] on icon at bounding box center [77, 9] width 7 height 7
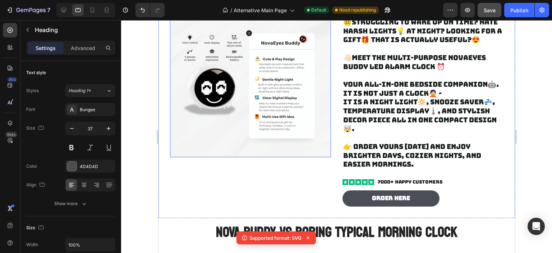
scroll to position [305, 0]
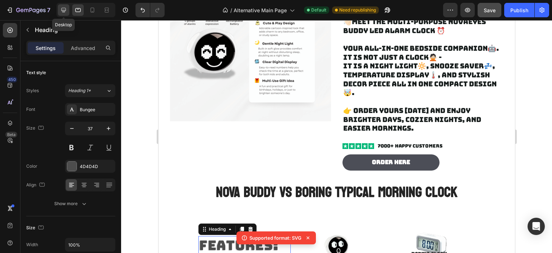
click at [60, 8] on icon at bounding box center [63, 9] width 7 height 7
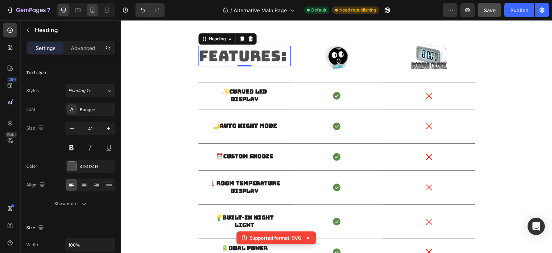
click at [90, 11] on icon at bounding box center [92, 9] width 7 height 7
type input "24"
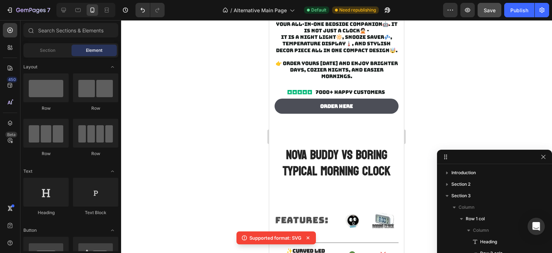
scroll to position [389, 0]
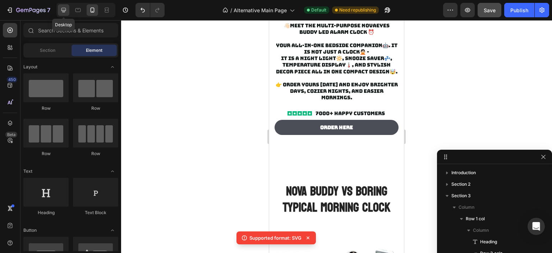
click at [65, 11] on icon at bounding box center [63, 10] width 5 height 5
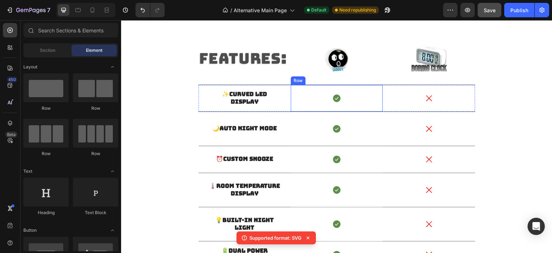
scroll to position [353, 0]
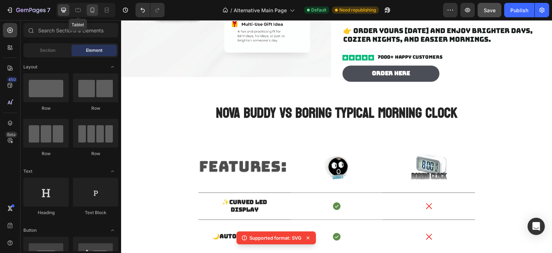
click at [92, 8] on icon at bounding box center [92, 9] width 7 height 7
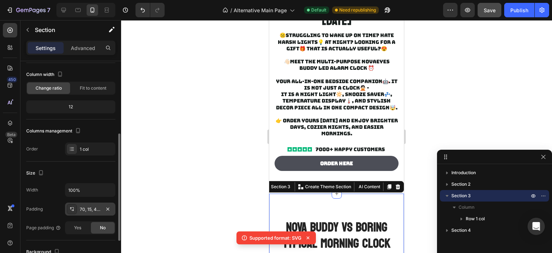
scroll to position [72, 0]
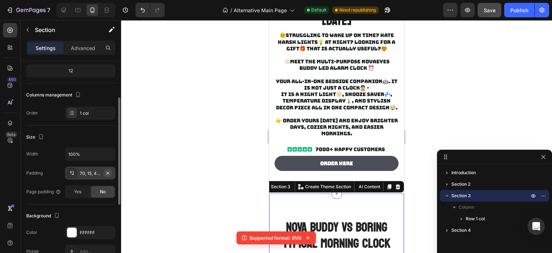
click at [106, 173] on icon "button" at bounding box center [108, 173] width 6 height 6
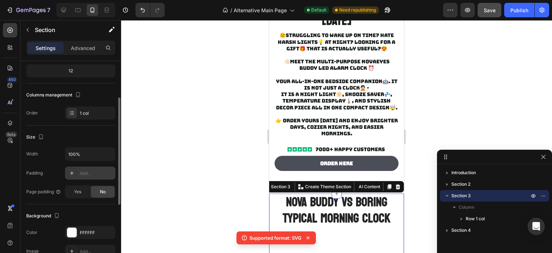
click at [183, 125] on div at bounding box center [336, 136] width 431 height 233
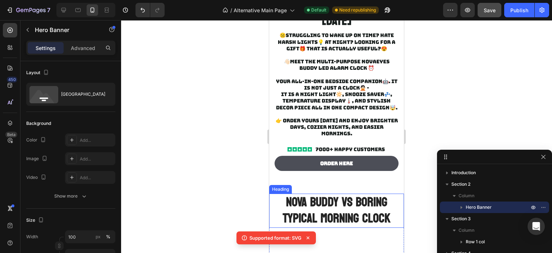
click at [361, 177] on div "GET YOUR BEST BUDDY TODAY Heading ☹️Struggling to wake up on time? Hate harsh l…" at bounding box center [336, 19] width 135 height 350
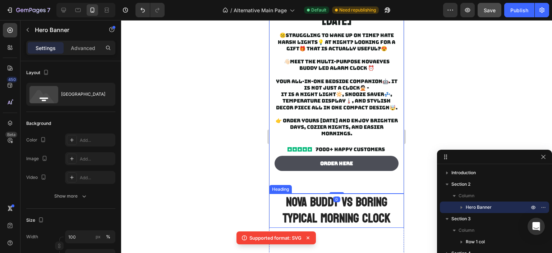
click at [363, 193] on h2 "NOVA BUDDY VS BORING TYPICAL MORNING CLOCK" at bounding box center [336, 210] width 135 height 34
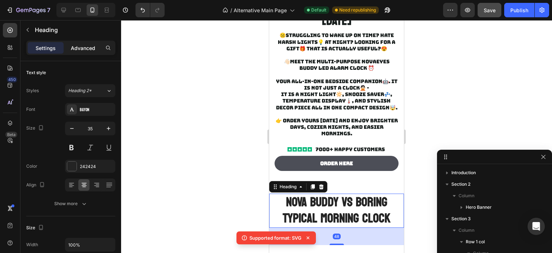
click at [76, 43] on div "Advanced" at bounding box center [83, 48] width 36 height 12
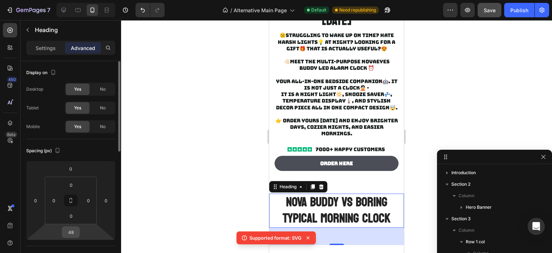
click at [76, 230] on input "48" at bounding box center [71, 232] width 14 height 11
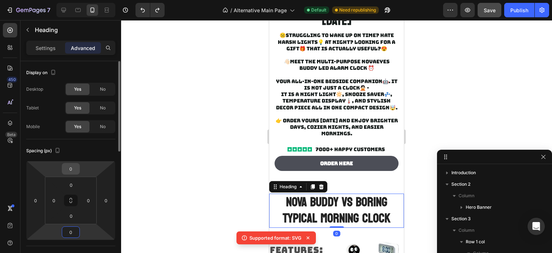
type input "0"
click at [69, 170] on input "0" at bounding box center [71, 168] width 14 height 11
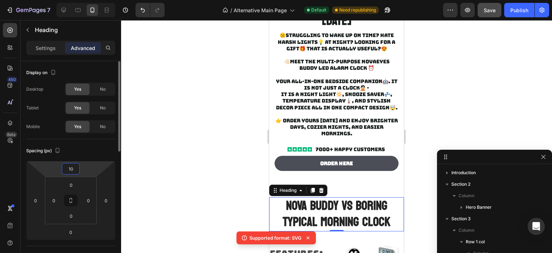
type input "1"
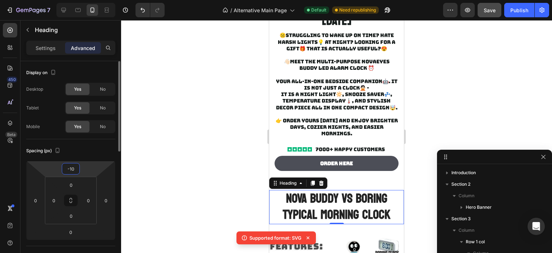
type input "-1"
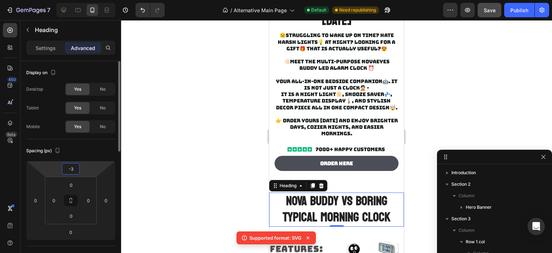
type input "-30"
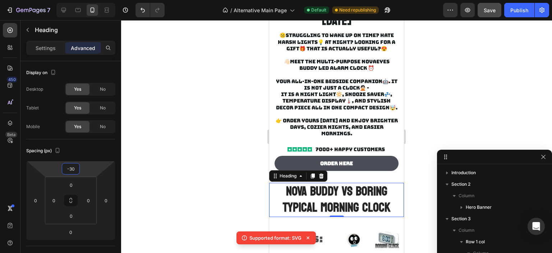
click at [247, 130] on div at bounding box center [336, 136] width 431 height 233
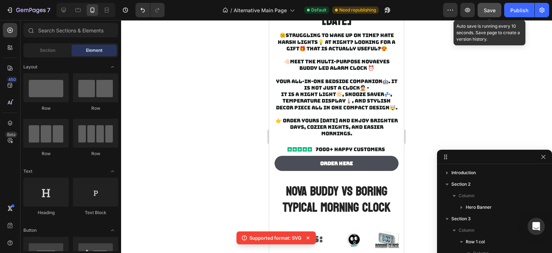
click at [493, 6] on div "Save" at bounding box center [490, 10] width 12 height 8
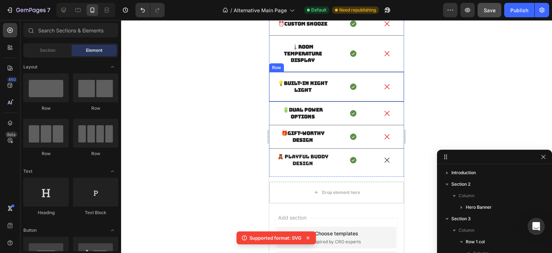
scroll to position [569, 0]
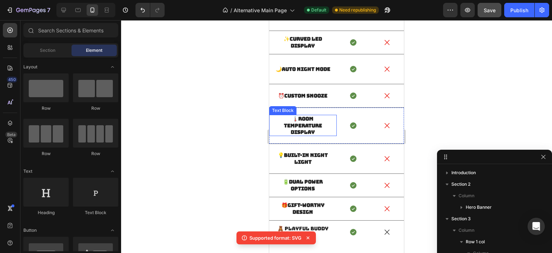
click at [310, 126] on strong "Room Temperature Display" at bounding box center [303, 124] width 38 height 19
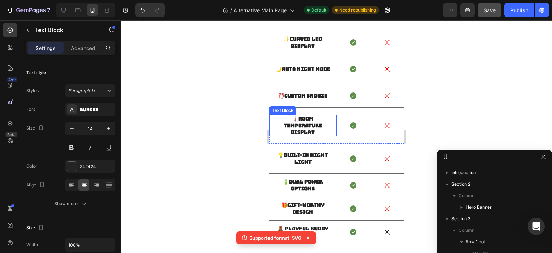
scroll to position [401, 0]
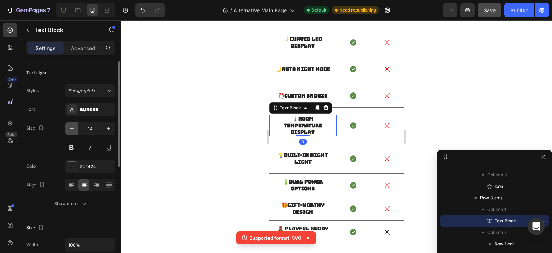
click at [71, 130] on icon "button" at bounding box center [71, 128] width 7 height 7
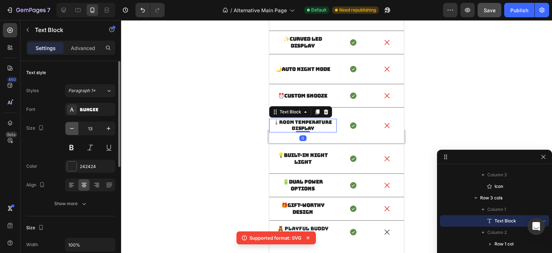
click at [71, 130] on icon "button" at bounding box center [71, 128] width 7 height 7
click at [105, 129] on button "button" at bounding box center [108, 128] width 13 height 13
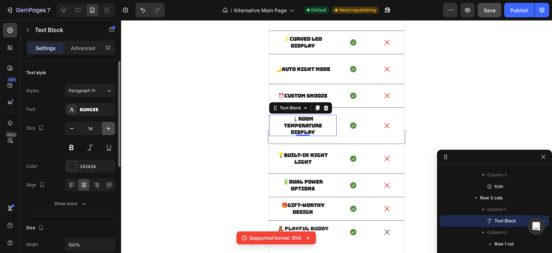
click at [105, 129] on button "button" at bounding box center [108, 128] width 13 height 13
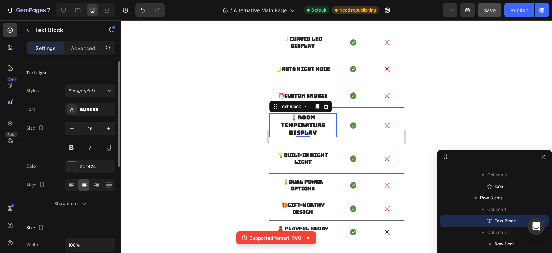
click at [79, 129] on input "16" at bounding box center [90, 128] width 24 height 13
click at [75, 129] on icon "button" at bounding box center [71, 128] width 7 height 7
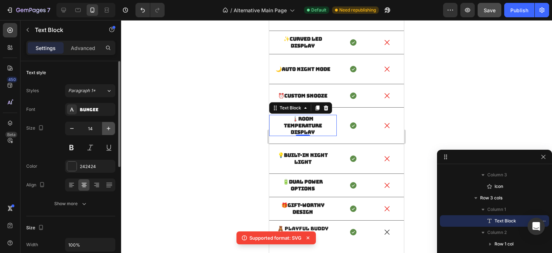
click at [107, 128] on icon "button" at bounding box center [108, 128] width 7 height 7
type input "15"
click at [455, 102] on div at bounding box center [336, 136] width 431 height 233
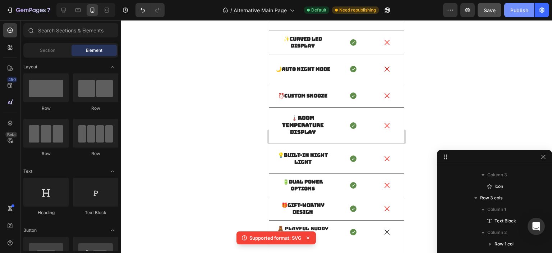
click at [519, 9] on div "Publish" at bounding box center [520, 10] width 18 height 8
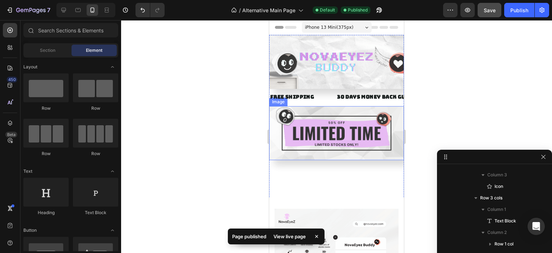
scroll to position [36, 0]
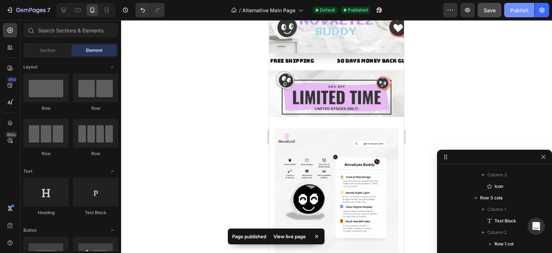
click at [512, 10] on div "Publish" at bounding box center [520, 10] width 18 height 8
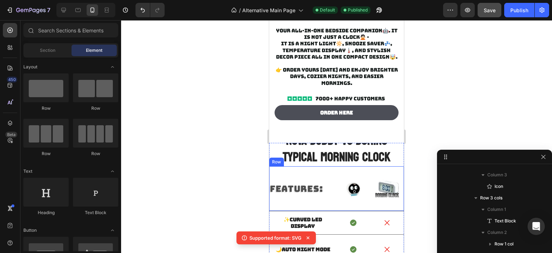
scroll to position [539, 0]
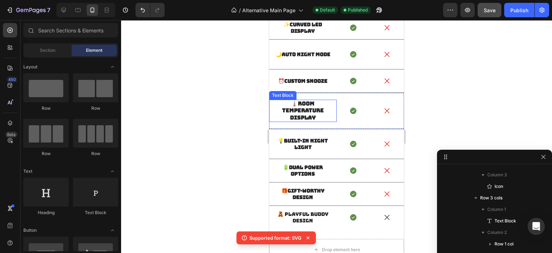
click at [306, 115] on strong "Room Temperature Display" at bounding box center [303, 110] width 42 height 21
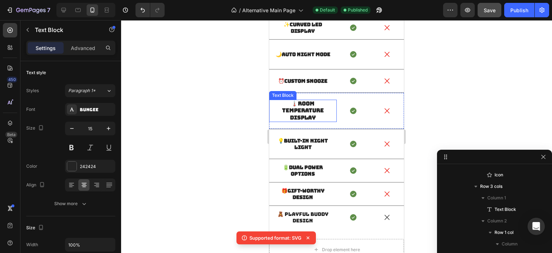
scroll to position [493, 0]
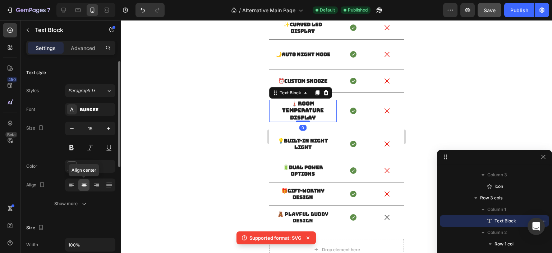
click at [86, 188] on icon at bounding box center [84, 184] width 7 height 7
click at [95, 185] on icon at bounding box center [96, 184] width 7 height 7
click at [87, 186] on icon at bounding box center [84, 184] width 7 height 7
click at [71, 189] on div at bounding box center [71, 185] width 11 height 12
click at [78, 187] on div at bounding box center [90, 184] width 50 height 13
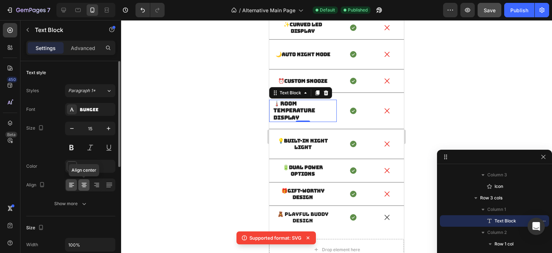
click at [81, 186] on icon at bounding box center [84, 184] width 7 height 7
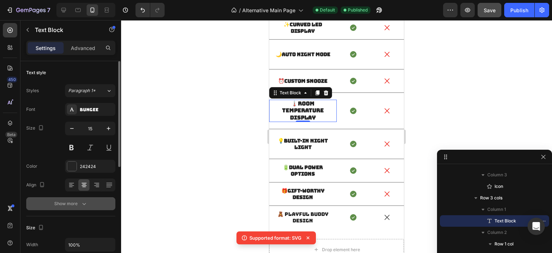
click at [76, 205] on div "Show more" at bounding box center [70, 203] width 33 height 7
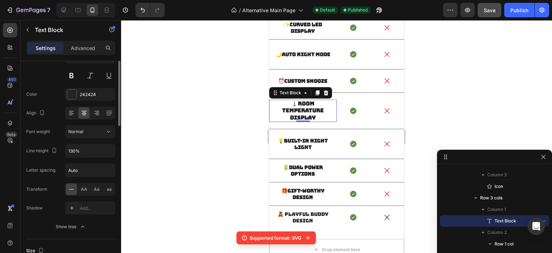
scroll to position [108, 0]
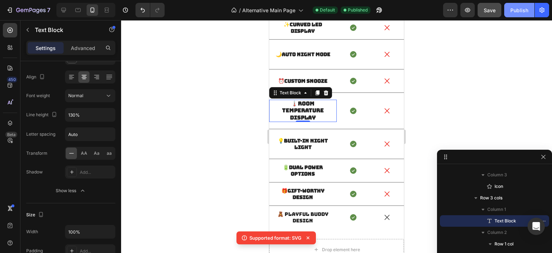
click at [523, 7] on div "Publish" at bounding box center [520, 10] width 18 height 8
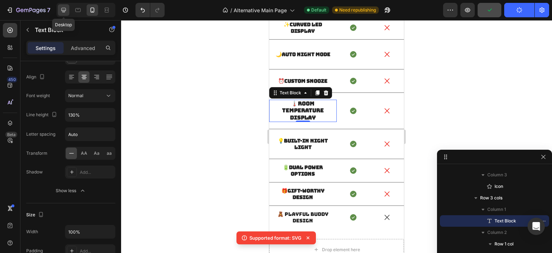
click at [62, 5] on div at bounding box center [64, 10] width 12 height 12
type input "16"
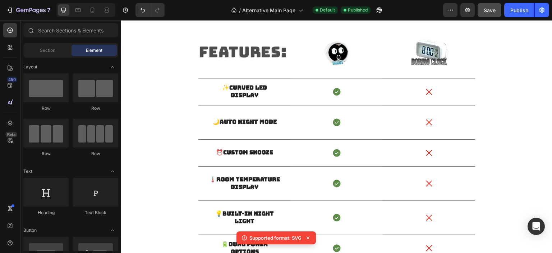
scroll to position [647, 0]
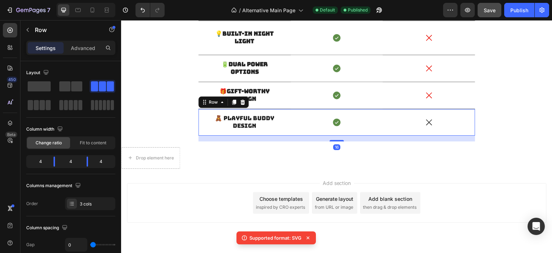
click at [271, 134] on div "🧸 Playful Buddy Design Text Block" at bounding box center [245, 122] width 92 height 27
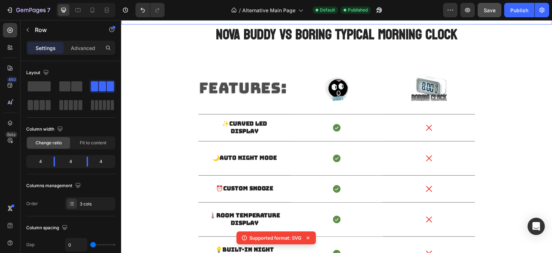
scroll to position [324, 0]
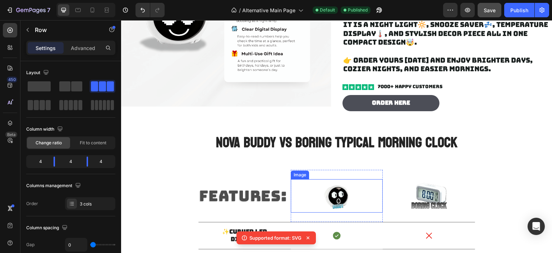
click at [297, 209] on div at bounding box center [337, 195] width 92 height 33
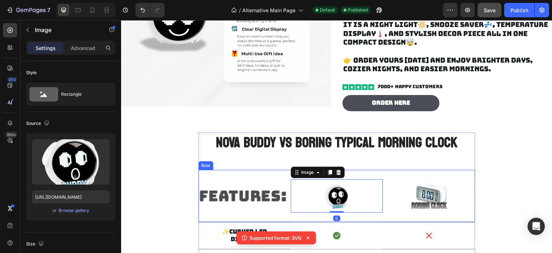
click at [272, 220] on div "FEATURES: Heading" at bounding box center [245, 196] width 92 height 52
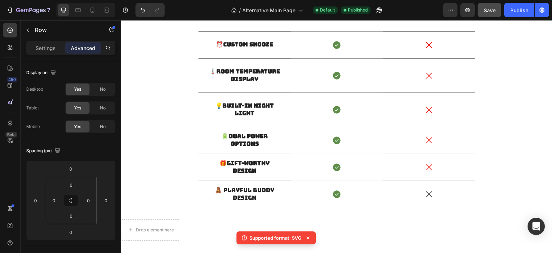
scroll to position [666, 0]
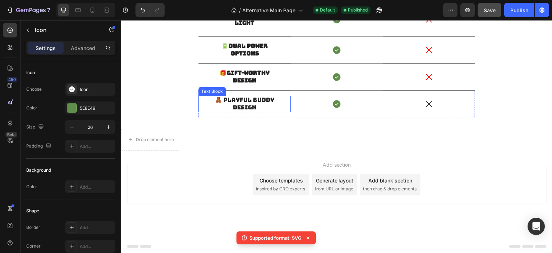
click at [291, 100] on div "Icon" at bounding box center [337, 103] width 92 height 9
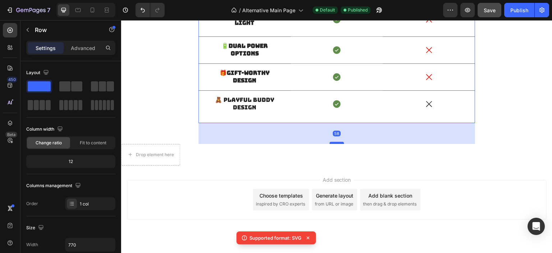
drag, startPoint x: 330, startPoint y: 127, endPoint x: 330, endPoint y: 142, distance: 15.1
click at [330, 142] on div at bounding box center [337, 143] width 14 height 2
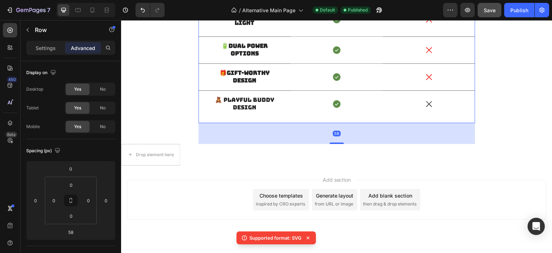
click at [265, 131] on div "58" at bounding box center [337, 133] width 277 height 21
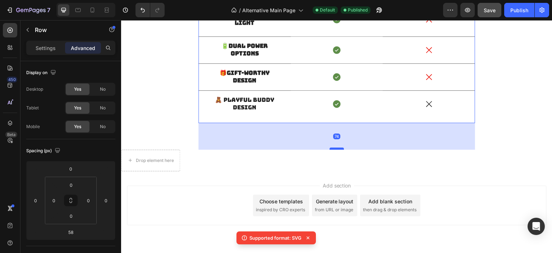
drag, startPoint x: 332, startPoint y: 142, endPoint x: 333, endPoint y: 148, distance: 6.2
click at [333, 148] on div at bounding box center [337, 148] width 14 height 2
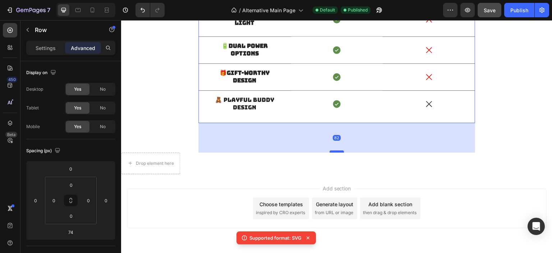
drag, startPoint x: 333, startPoint y: 148, endPoint x: 333, endPoint y: 152, distance: 3.6
click at [333, 152] on div at bounding box center [337, 151] width 14 height 2
type input "84"
click at [314, 112] on div "Icon Row" at bounding box center [337, 104] width 92 height 27
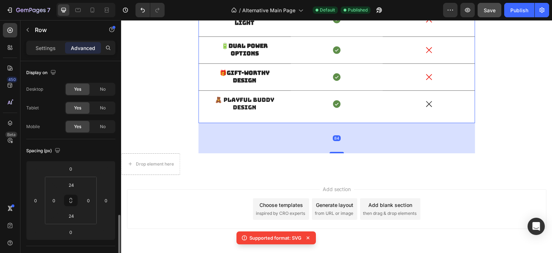
scroll to position [108, 0]
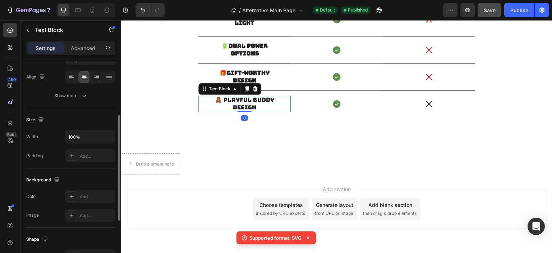
click at [282, 106] on div "🧸 Playful Buddy Design Text Block 0" at bounding box center [245, 104] width 92 height 17
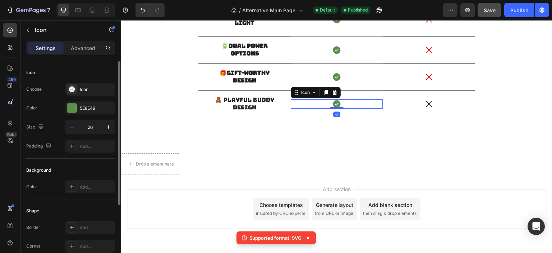
click at [305, 104] on div "Icon 0" at bounding box center [337, 103] width 92 height 9
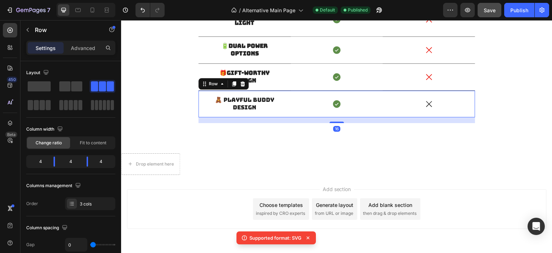
click at [280, 93] on div "🧸 Playful Buddy Design Text Block" at bounding box center [245, 104] width 92 height 27
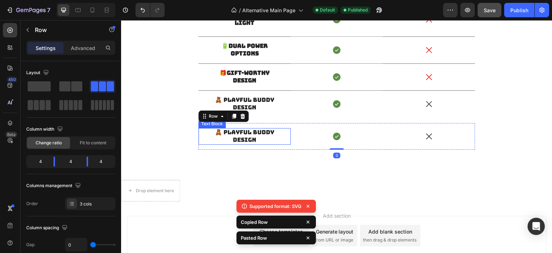
click at [256, 135] on p "🧸 Playful Buddy Design" at bounding box center [245, 136] width 74 height 15
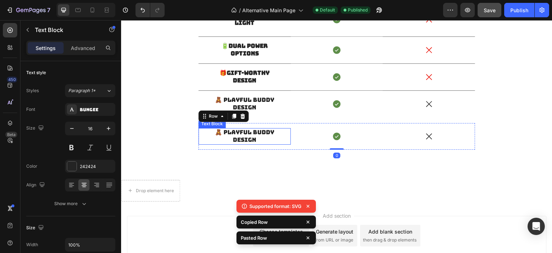
click at [256, 135] on p "🧸 Playful Buddy Design" at bounding box center [245, 136] width 74 height 15
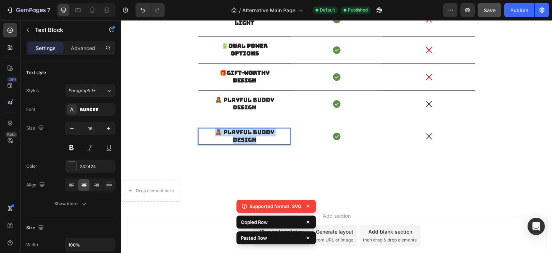
click at [256, 135] on p "🧸 Playful Buddy Design" at bounding box center [245, 136] width 74 height 15
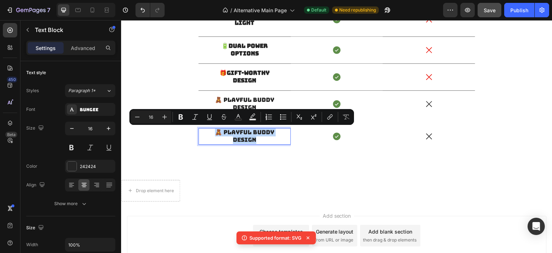
click at [238, 134] on p "🧸 Playful Buddy Design" at bounding box center [245, 136] width 74 height 15
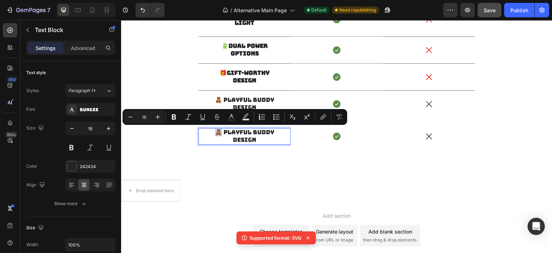
drag, startPoint x: 219, startPoint y: 131, endPoint x: 214, endPoint y: 132, distance: 5.1
click at [214, 132] on p "🧸 Playful Buddy Design" at bounding box center [245, 136] width 74 height 15
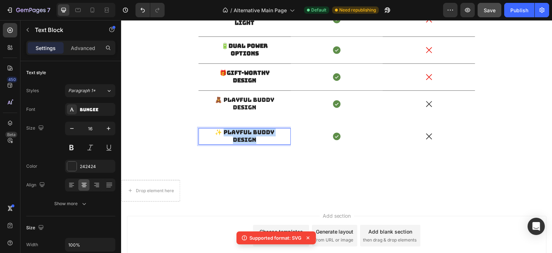
drag, startPoint x: 254, startPoint y: 138, endPoint x: 222, endPoint y: 132, distance: 32.9
click at [222, 132] on p "✨ Playful Buddy Design" at bounding box center [245, 136] width 74 height 15
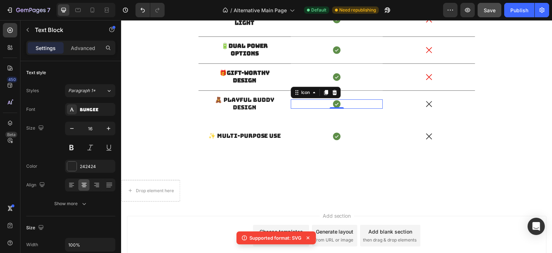
click at [293, 105] on div "Icon 0" at bounding box center [337, 103] width 92 height 9
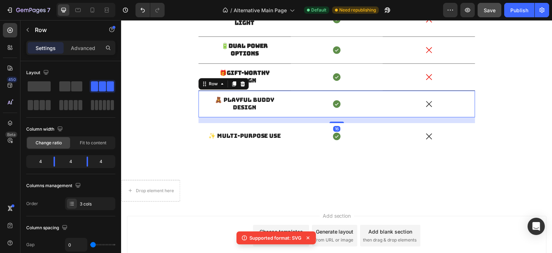
click at [267, 111] on div "🧸 Playful Buddy Design Text Block" at bounding box center [245, 104] width 92 height 27
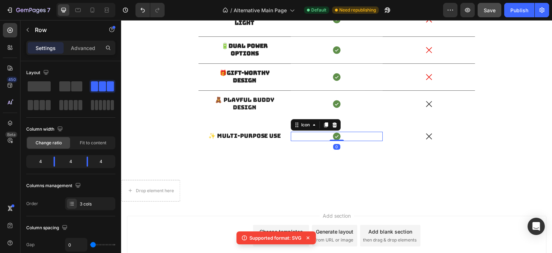
click at [315, 136] on div "Icon 0" at bounding box center [337, 136] width 92 height 9
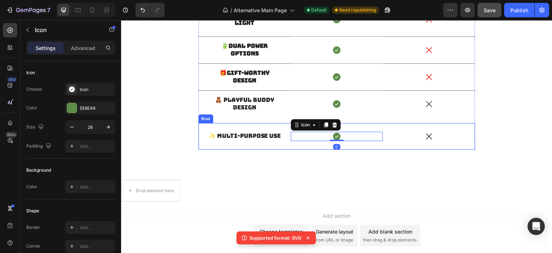
click at [278, 125] on div "✨ Multi-Purpose Use Text Block" at bounding box center [245, 136] width 92 height 27
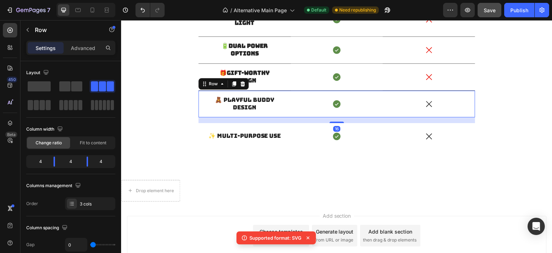
click at [280, 92] on div "🧸 Playful Buddy Design Text Block" at bounding box center [245, 104] width 92 height 27
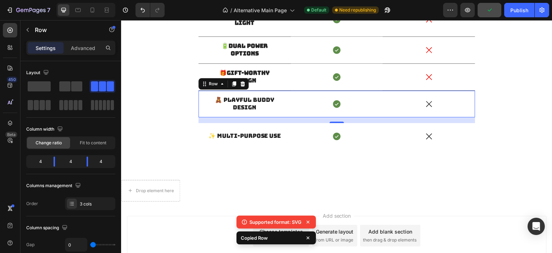
click at [283, 94] on div "🧸 Playful Buddy Design Text Block" at bounding box center [245, 104] width 92 height 27
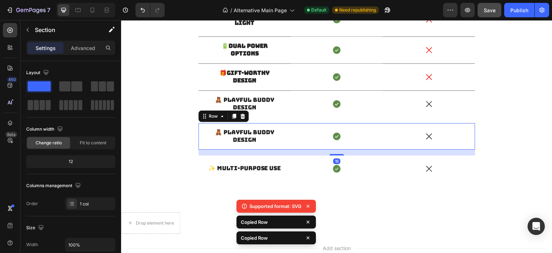
click at [328, 191] on div "NOVA BUDDY VS BORING TYPICAL MORNING CLOCK Heading FEATURES: Heading Image Row …" at bounding box center [337, 1] width 432 height 422
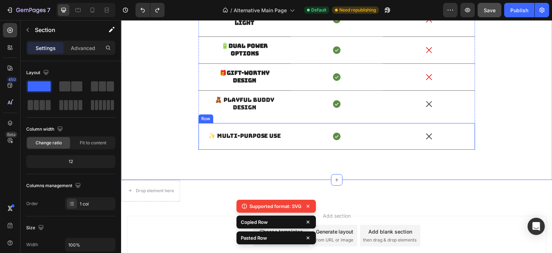
click at [254, 123] on div "✨ Multi-Purpose Use Text Block" at bounding box center [245, 136] width 92 height 27
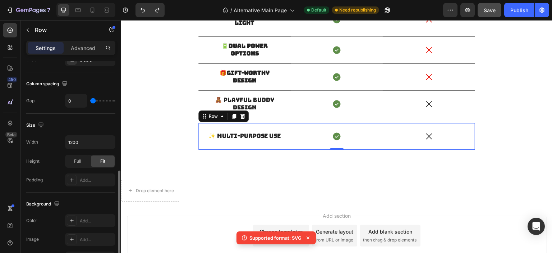
scroll to position [72, 0]
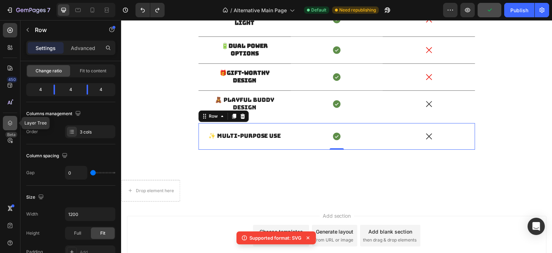
click at [9, 121] on icon at bounding box center [10, 122] width 5 height 5
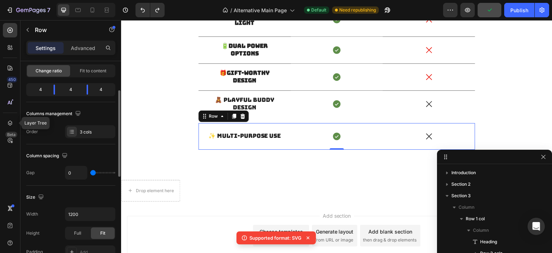
scroll to position [88, 0]
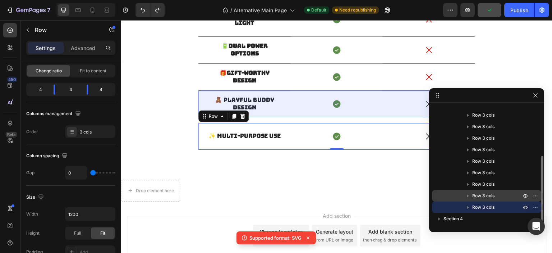
click at [488, 192] on span "Row 3 cols" at bounding box center [484, 195] width 22 height 7
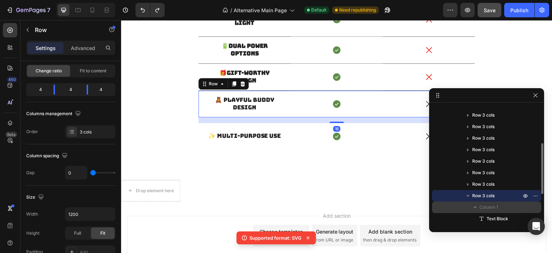
click at [489, 204] on span "Column 1" at bounding box center [489, 207] width 19 height 7
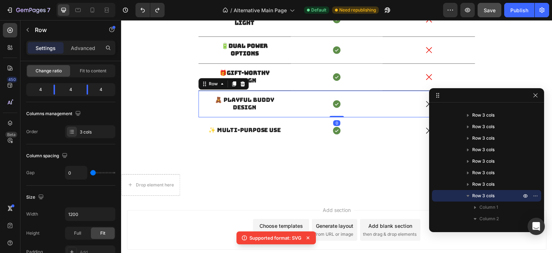
drag, startPoint x: 332, startPoint y: 120, endPoint x: 333, endPoint y: 109, distance: 11.2
click at [333, 109] on div "🧸 Playful Buddy Design Text Block Icon Row Icon Row 0" at bounding box center [337, 104] width 277 height 27
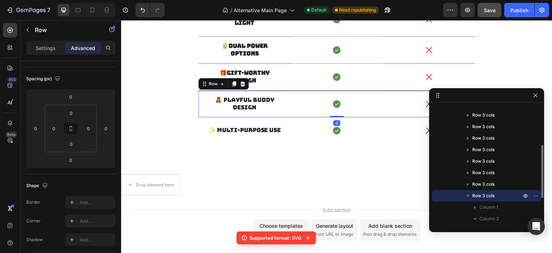
click at [469, 193] on icon "button" at bounding box center [468, 195] width 7 height 7
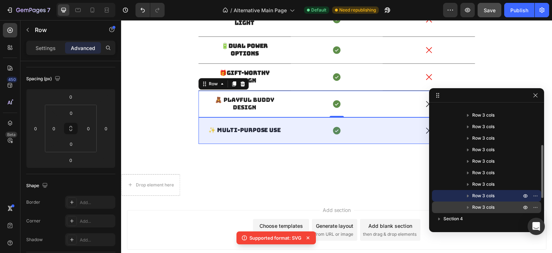
click at [483, 205] on span "Row 3 cols" at bounding box center [484, 207] width 22 height 7
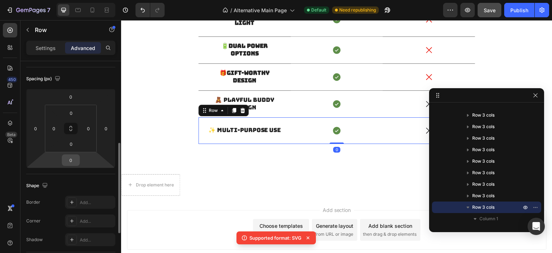
scroll to position [108, 0]
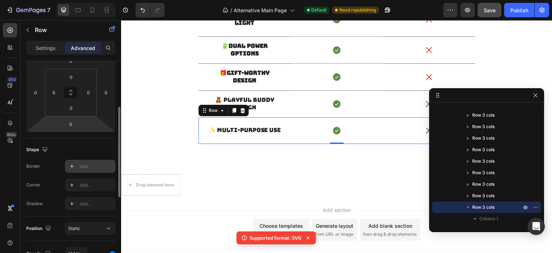
click at [73, 167] on icon at bounding box center [72, 166] width 6 height 6
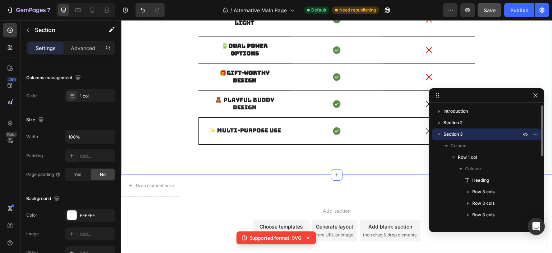
scroll to position [0, 0]
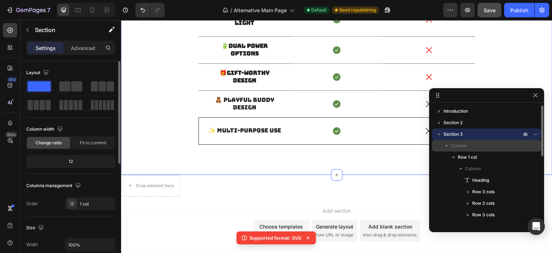
click at [445, 144] on icon "button" at bounding box center [446, 145] width 7 height 7
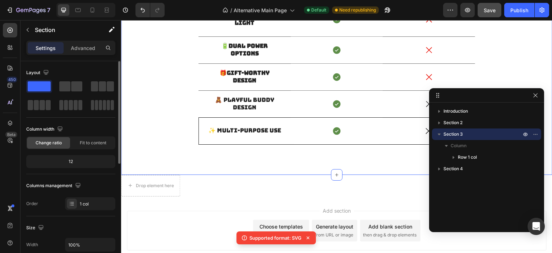
scroll to position [711, 0]
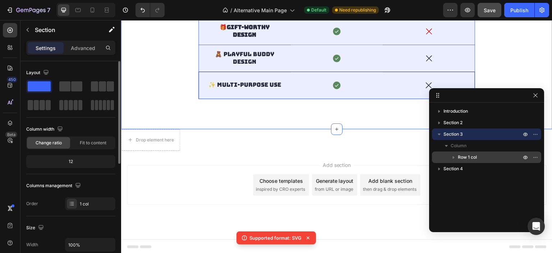
click at [454, 154] on icon "button" at bounding box center [453, 157] width 7 height 7
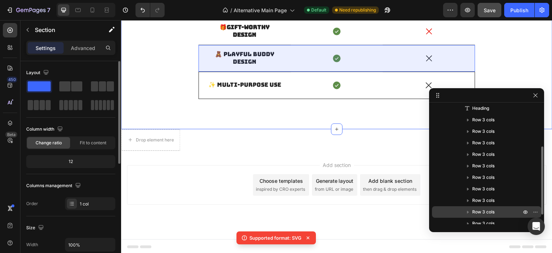
scroll to position [88, 0]
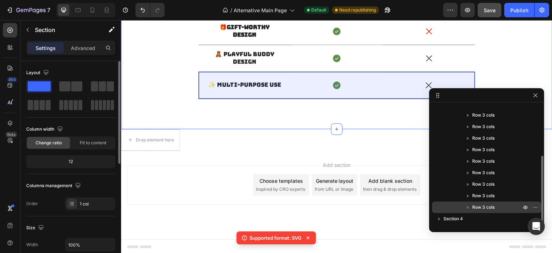
click at [489, 205] on span "Row 3 cols" at bounding box center [484, 207] width 22 height 7
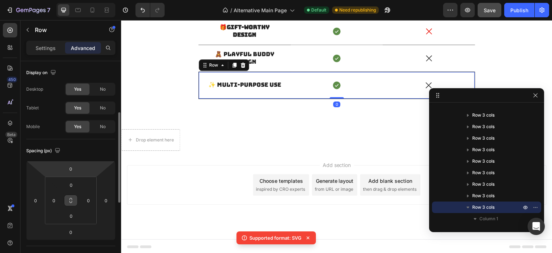
scroll to position [108, 0]
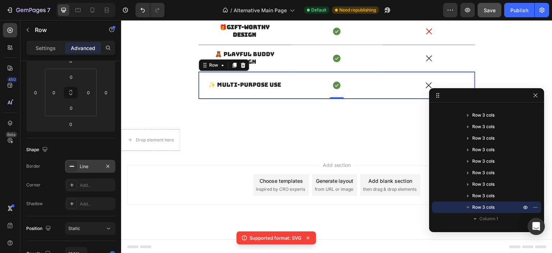
click at [89, 166] on div "Line" at bounding box center [90, 166] width 21 height 6
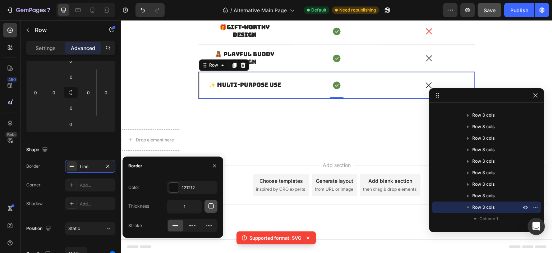
click at [209, 208] on icon "button" at bounding box center [210, 205] width 7 height 7
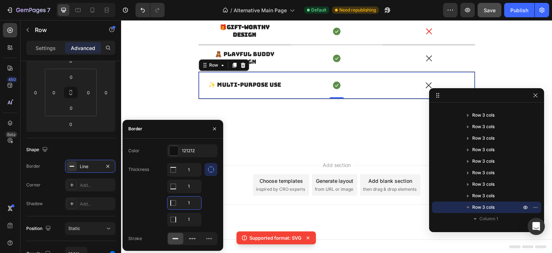
click at [182, 199] on input "1" at bounding box center [185, 202] width 34 height 13
type input "0"
click at [191, 215] on input "1" at bounding box center [185, 219] width 34 height 13
type input "0"
click at [269, 140] on div "Drop element here Section 4" at bounding box center [337, 140] width 432 height 22
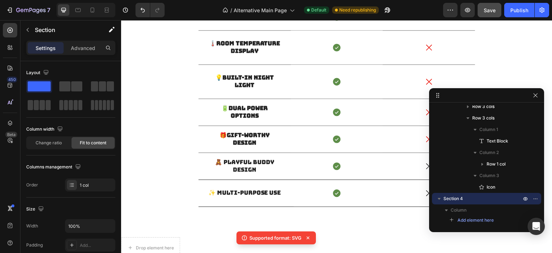
scroll to position [711, 0]
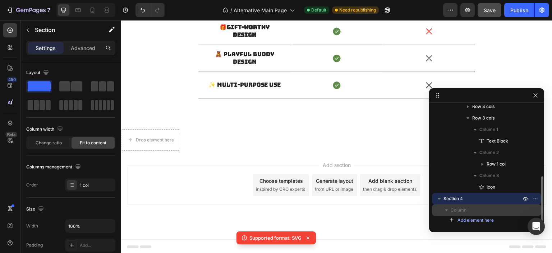
click at [465, 207] on span "Column" at bounding box center [459, 209] width 16 height 7
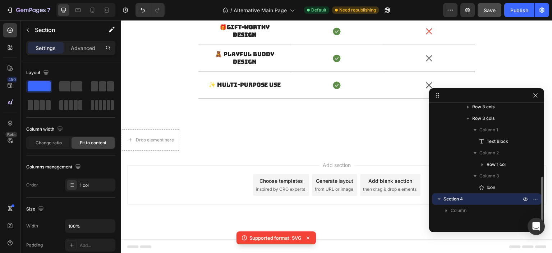
click at [470, 199] on p "Section 4" at bounding box center [483, 198] width 79 height 7
click at [441, 200] on icon "button" at bounding box center [439, 198] width 7 height 7
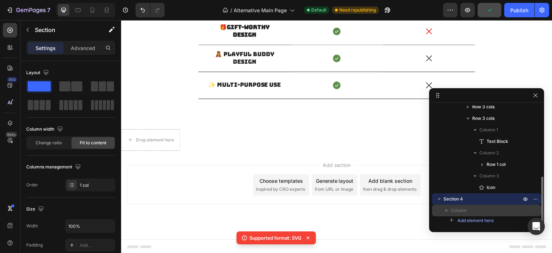
click at [460, 207] on span "Column" at bounding box center [459, 210] width 16 height 7
click at [534, 197] on icon "button" at bounding box center [536, 199] width 6 height 6
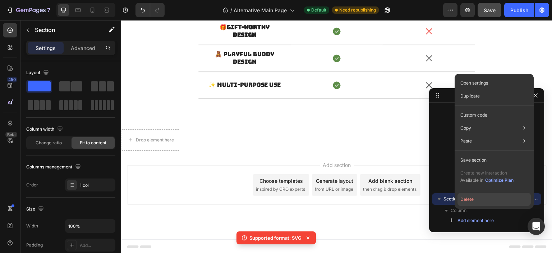
click at [503, 199] on button "Delete" at bounding box center [494, 199] width 73 height 13
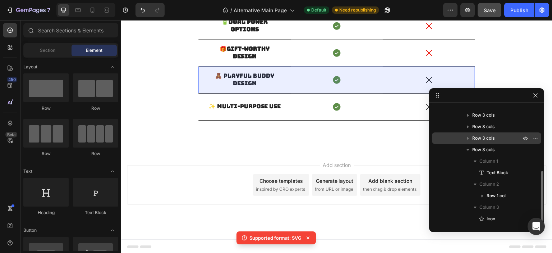
click at [484, 141] on span "Row 3 cols" at bounding box center [484, 137] width 22 height 7
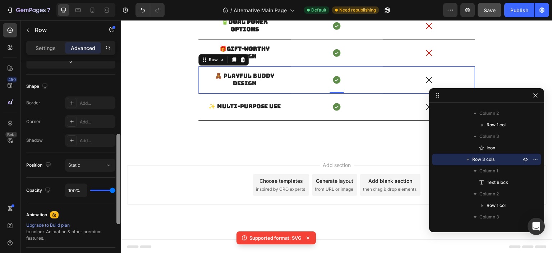
scroll to position [138, 0]
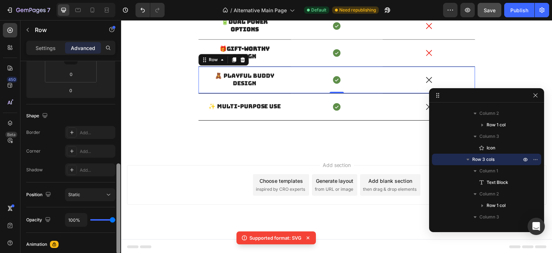
click at [116, 156] on div at bounding box center [118, 197] width 5 height 212
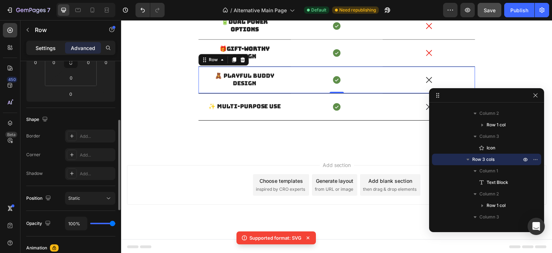
click at [52, 51] on div "Settings" at bounding box center [46, 48] width 36 height 12
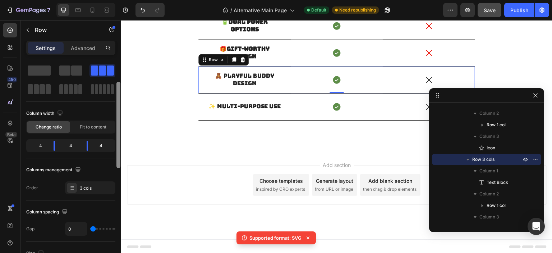
scroll to position [0, 0]
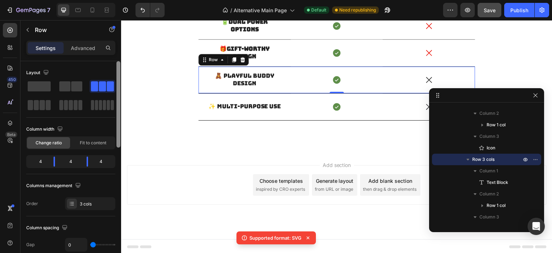
drag, startPoint x: 119, startPoint y: 133, endPoint x: 115, endPoint y: 63, distance: 70.2
click at [115, 63] on div "Layout Column width Change ratio Fit to content 4 4 4 Columns management Order …" at bounding box center [70, 167] width 101 height 212
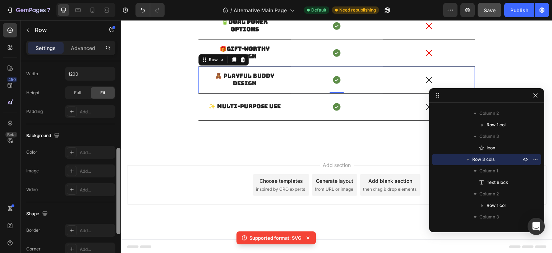
drag, startPoint x: 116, startPoint y: 108, endPoint x: 117, endPoint y: 123, distance: 15.8
click at [117, 123] on div at bounding box center [118, 167] width 5 height 212
click at [74, 228] on icon at bounding box center [72, 230] width 6 height 6
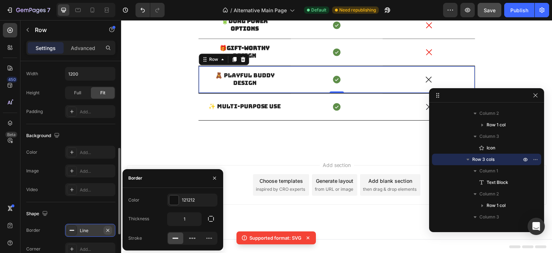
click at [107, 227] on icon "button" at bounding box center [108, 230] width 6 height 6
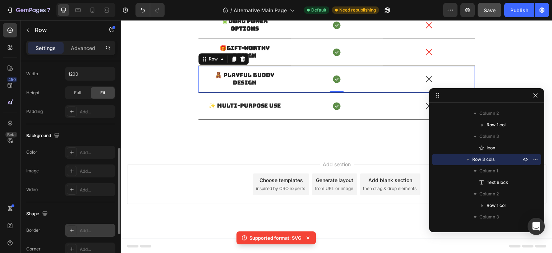
scroll to position [690, 0]
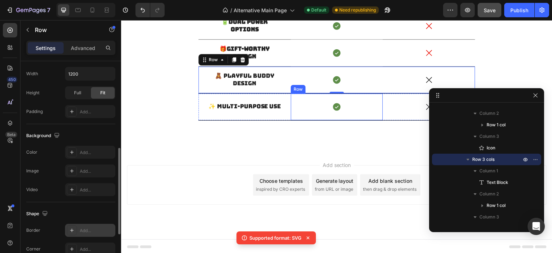
click at [307, 113] on div "Icon Row" at bounding box center [337, 106] width 92 height 27
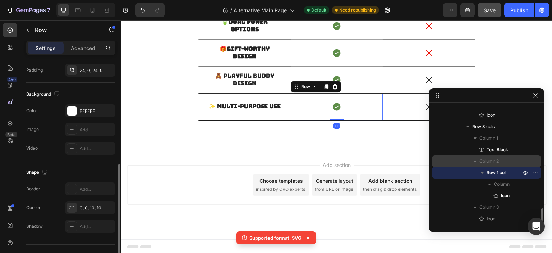
click at [475, 160] on icon "button" at bounding box center [475, 161] width 3 height 2
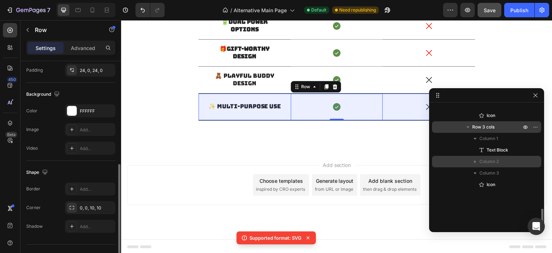
click at [486, 130] on span "Row 3 cols" at bounding box center [484, 126] width 22 height 7
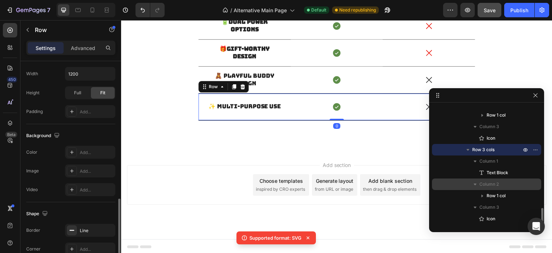
scroll to position [307, 0]
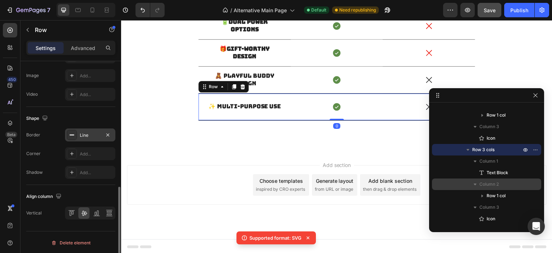
click at [93, 136] on div "Line" at bounding box center [90, 135] width 21 height 6
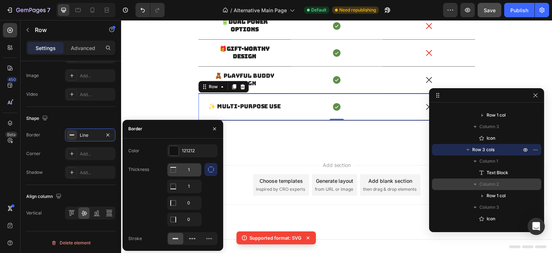
click at [194, 171] on input "1" at bounding box center [185, 169] width 34 height 13
type input "0.5"
click at [190, 185] on input "1" at bounding box center [185, 186] width 34 height 13
paste input "0.5"
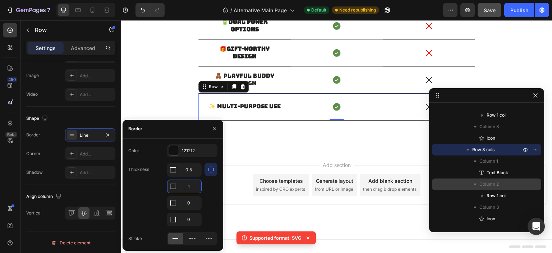
type input "0.5"
click at [280, 212] on div "Add section Choose templates inspired by CRO experts Generate layout from URL o…" at bounding box center [337, 195] width 432 height 88
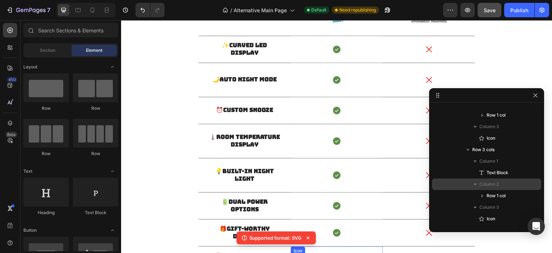
scroll to position [654, 0]
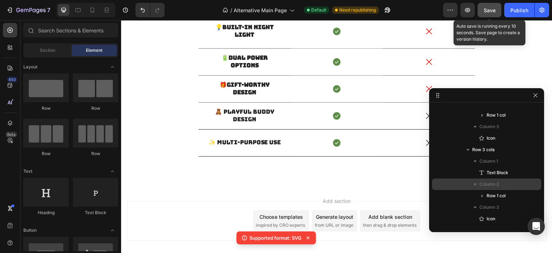
click at [483, 11] on button "Save" at bounding box center [490, 10] width 24 height 14
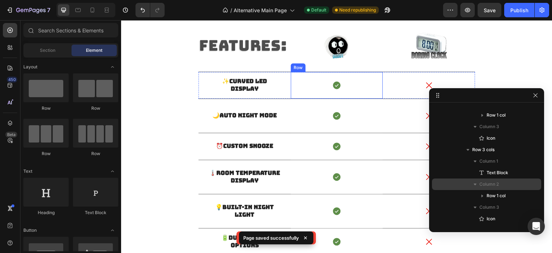
scroll to position [402, 0]
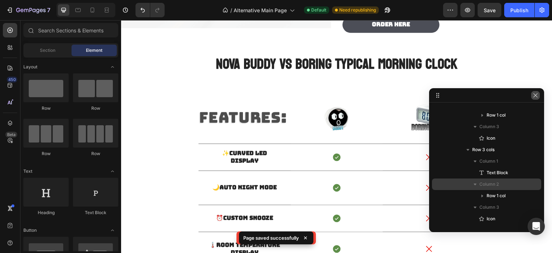
click at [535, 95] on icon "button" at bounding box center [536, 95] width 6 height 6
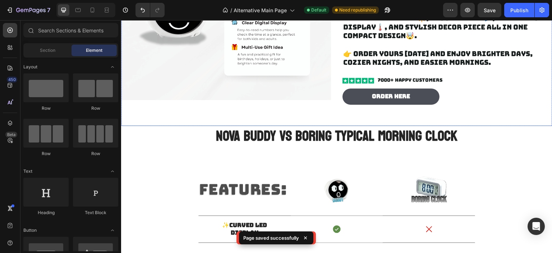
scroll to position [294, 0]
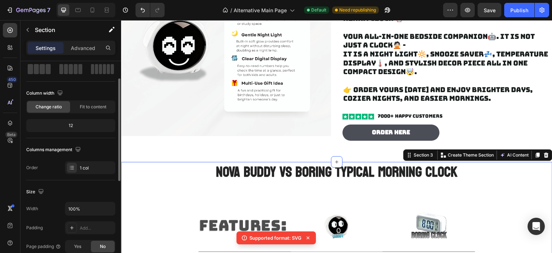
scroll to position [72, 0]
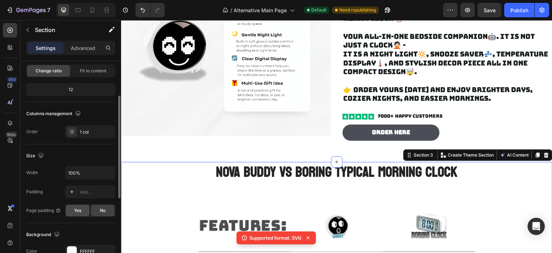
click at [78, 208] on span "Yes" at bounding box center [77, 210] width 7 height 6
click at [94, 207] on div "No" at bounding box center [103, 211] width 24 height 12
click at [82, 47] on p "Advanced" at bounding box center [83, 48] width 24 height 8
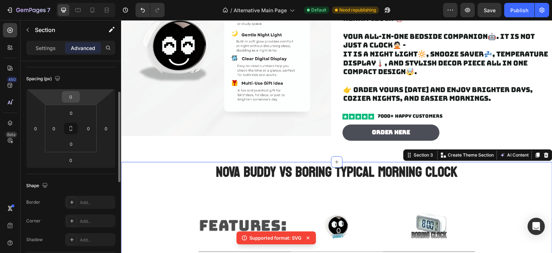
click at [72, 97] on input "0" at bounding box center [71, 96] width 14 height 11
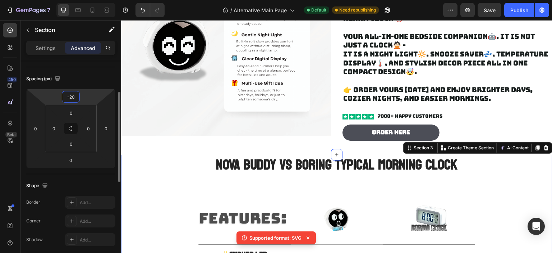
type input "-2"
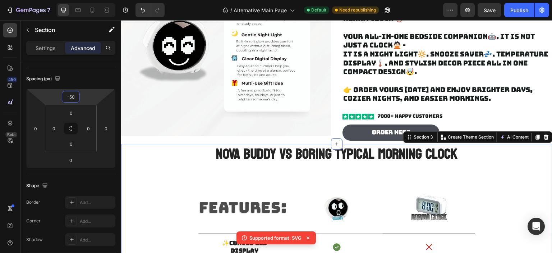
click at [485, 11] on span "Save" at bounding box center [490, 10] width 12 height 6
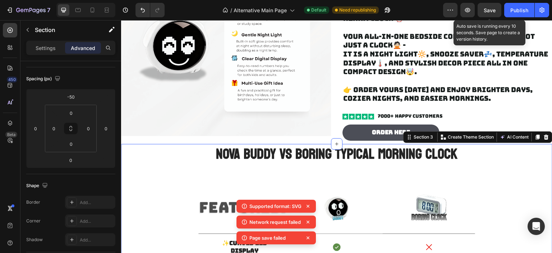
click at [488, 11] on span "Save" at bounding box center [490, 10] width 12 height 6
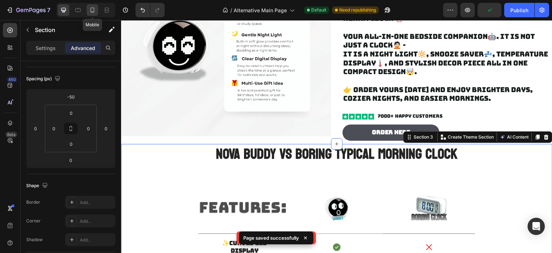
click at [93, 10] on icon at bounding box center [92, 9] width 7 height 7
type input "0"
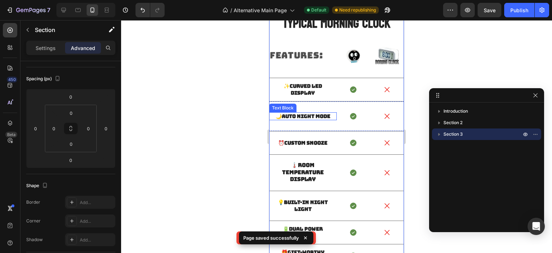
scroll to position [396, 0]
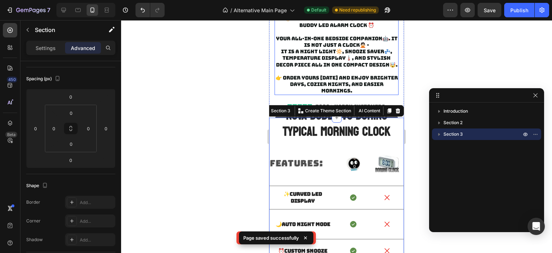
click at [361, 64] on p "☹️Struggling to wake up on time? Hate harsh lights💡 at night? Looking for a gif…" at bounding box center [336, 41] width 123 height 105
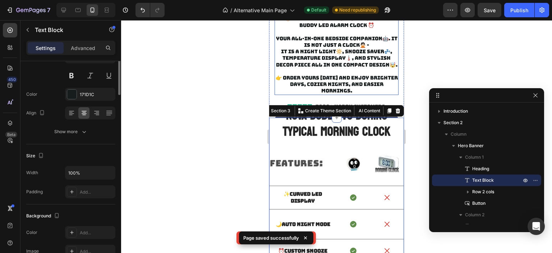
scroll to position [0, 0]
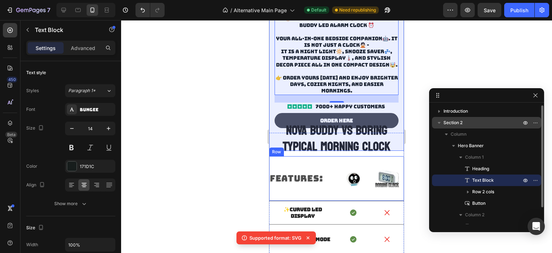
click at [438, 126] on icon "button" at bounding box center [439, 122] width 7 height 7
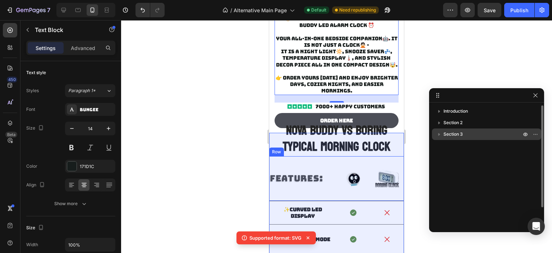
click at [452, 136] on span "Section 3" at bounding box center [453, 134] width 19 height 7
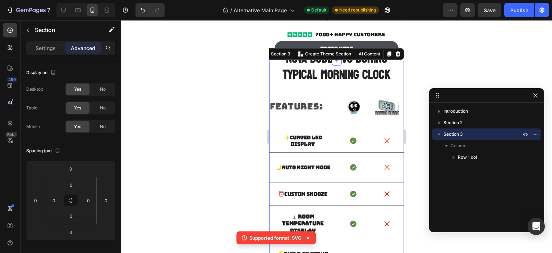
scroll to position [432, 0]
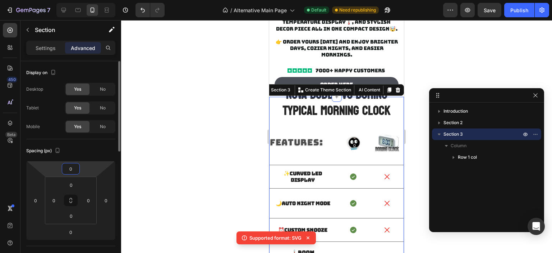
click at [77, 172] on input "0" at bounding box center [71, 168] width 14 height 11
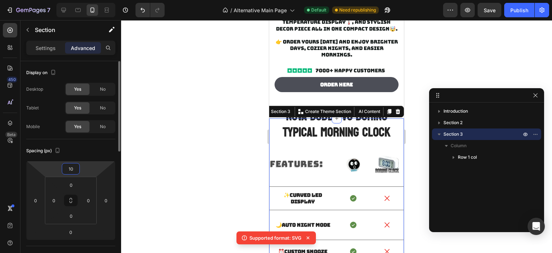
type input "1"
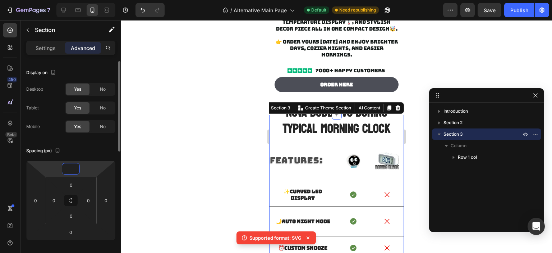
type input "5"
type input "0"
click at [129, 142] on div at bounding box center [336, 136] width 431 height 233
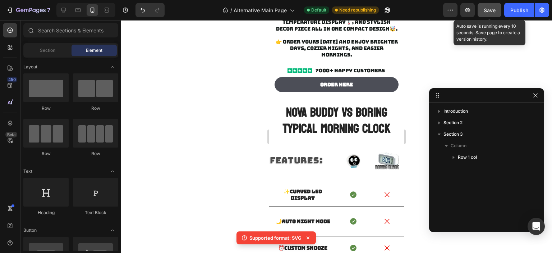
click at [492, 14] on button "Save" at bounding box center [490, 10] width 24 height 14
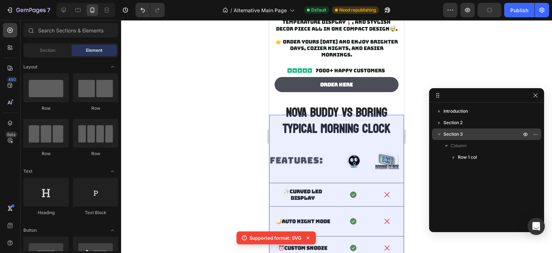
click at [476, 133] on p "Section 3" at bounding box center [483, 134] width 79 height 7
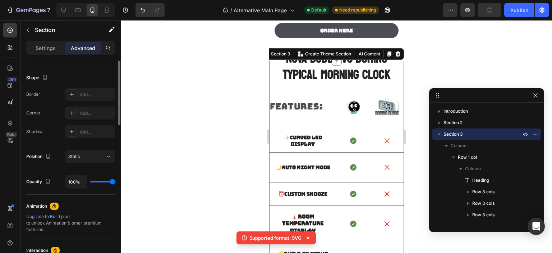
scroll to position [72, 0]
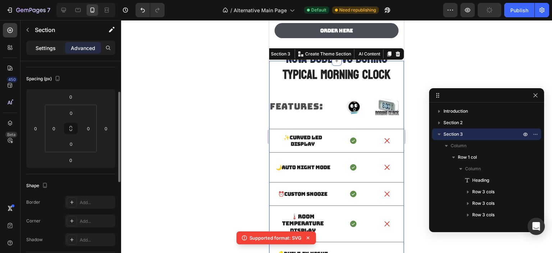
click at [53, 47] on p "Settings" at bounding box center [46, 48] width 20 height 8
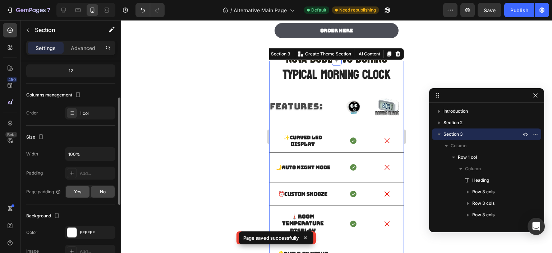
click at [81, 186] on div "Yes" at bounding box center [78, 192] width 24 height 12
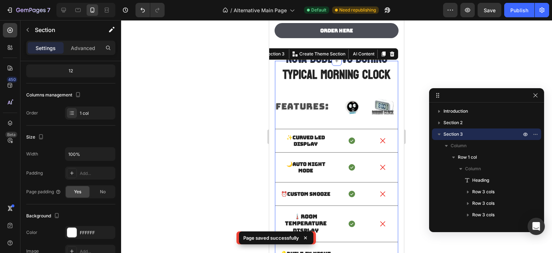
click at [217, 113] on div at bounding box center [336, 136] width 431 height 233
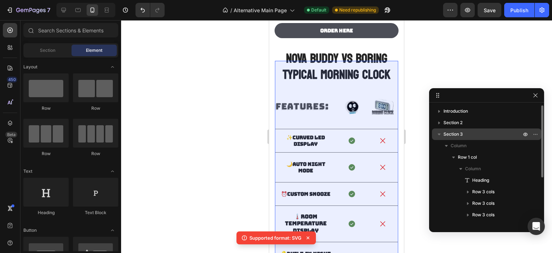
click at [444, 134] on span "Section 3" at bounding box center [453, 134] width 19 height 7
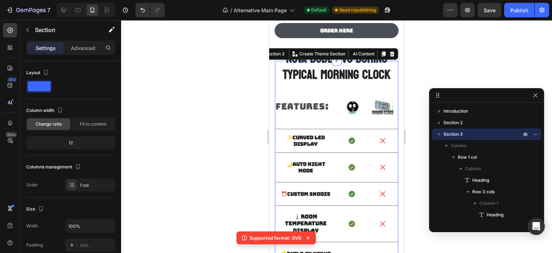
scroll to position [414, 0]
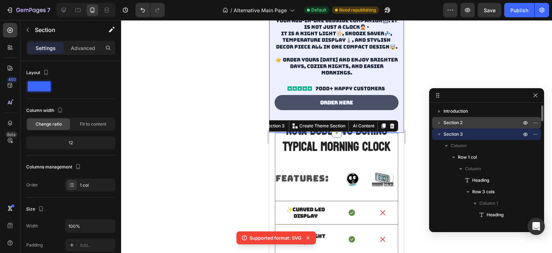
click at [457, 126] on span "Section 2" at bounding box center [453, 122] width 19 height 7
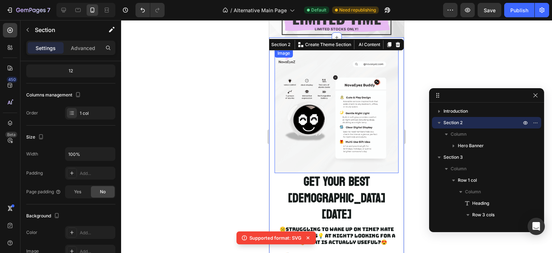
scroll to position [44, 0]
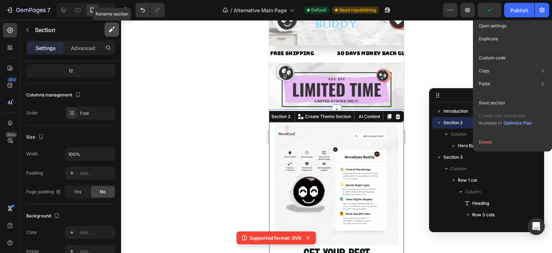
click at [110, 28] on icon "button" at bounding box center [111, 29] width 7 height 7
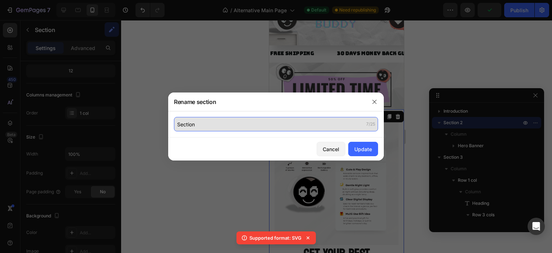
click at [209, 129] on input "Section" at bounding box center [276, 124] width 204 height 14
type input "Product Preview"
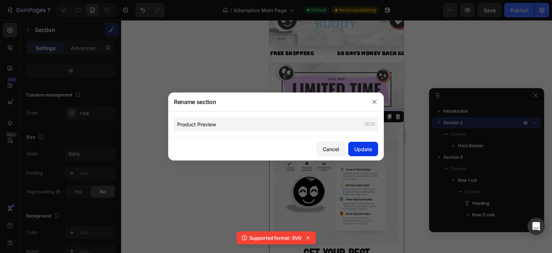
click at [365, 149] on div "Update" at bounding box center [364, 149] width 18 height 8
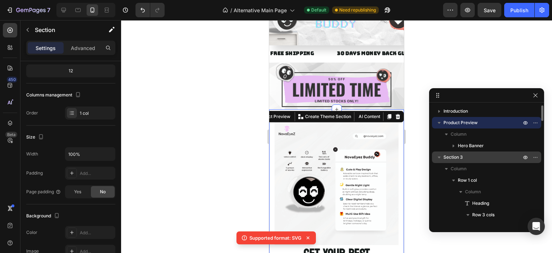
click at [457, 157] on span "Section 3" at bounding box center [453, 157] width 19 height 7
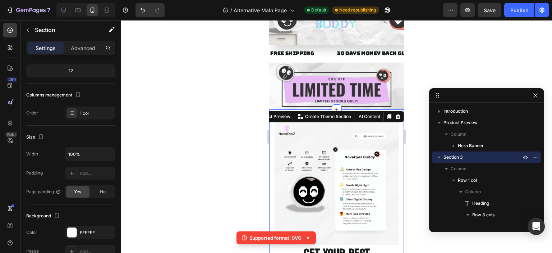
scroll to position [442, 0]
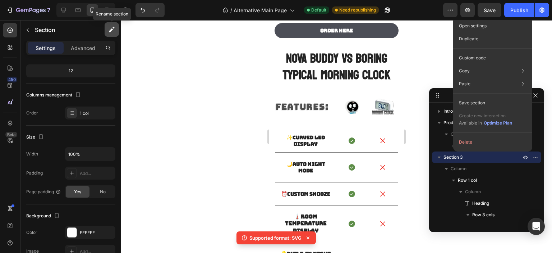
click at [108, 34] on button "button" at bounding box center [112, 29] width 14 height 14
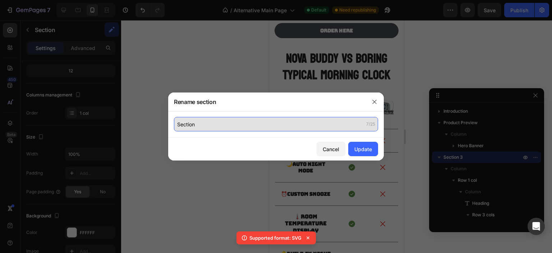
click at [239, 118] on input "Section" at bounding box center [276, 124] width 204 height 14
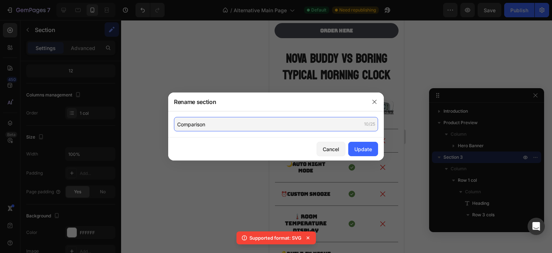
type input "Comparison"
click at [381, 143] on div "Cancel Update" at bounding box center [276, 148] width 216 height 23
click at [373, 143] on button "Update" at bounding box center [363, 149] width 30 height 14
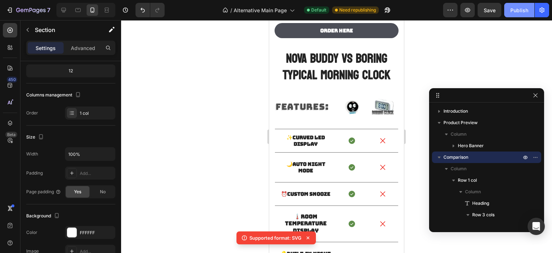
click at [512, 10] on div "Publish" at bounding box center [520, 10] width 18 height 8
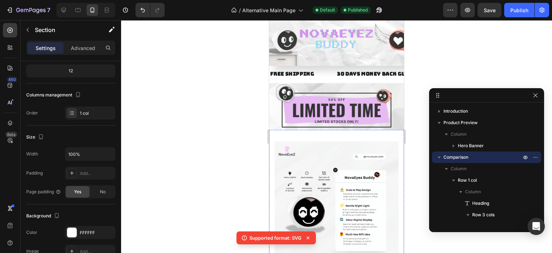
scroll to position [0, 0]
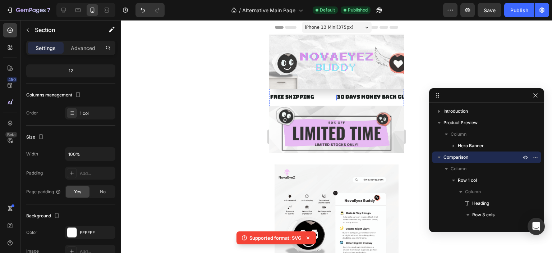
click at [353, 97] on div "30 DAYS MONEY BACK GUARANTEE" at bounding box center [384, 97] width 95 height 10
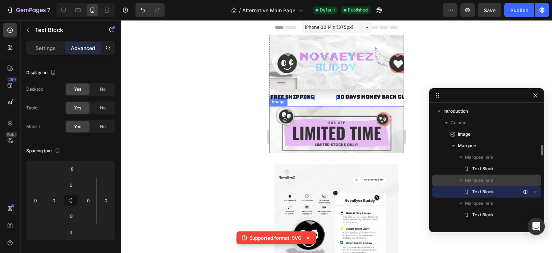
scroll to position [36, 0]
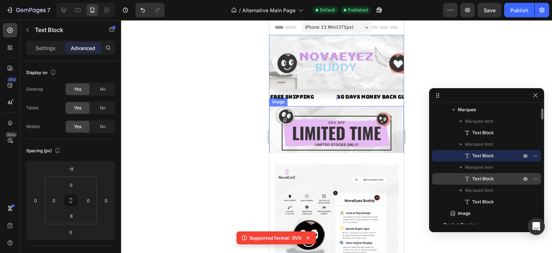
click at [484, 182] on span "Text Block" at bounding box center [484, 178] width 22 height 7
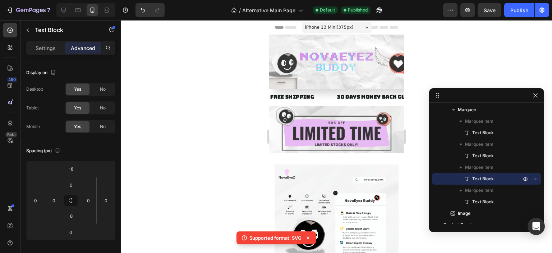
click at [54, 54] on div "Settings Advanced" at bounding box center [70, 48] width 89 height 14
click at [53, 52] on div "Settings" at bounding box center [46, 48] width 36 height 12
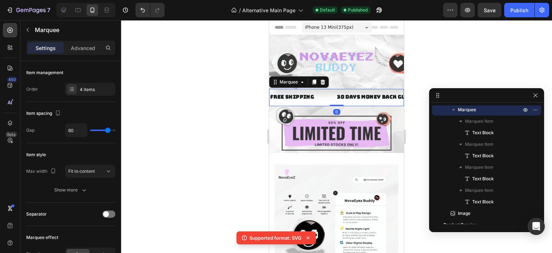
click at [313, 92] on div "FREE SHIPPING Text Block 30 DAYS MONEY BACK GUARANTEE Text Block LIMITED TIME 5…" at bounding box center [336, 97] width 135 height 17
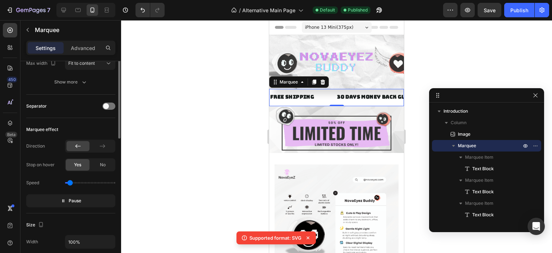
scroll to position [0, 0]
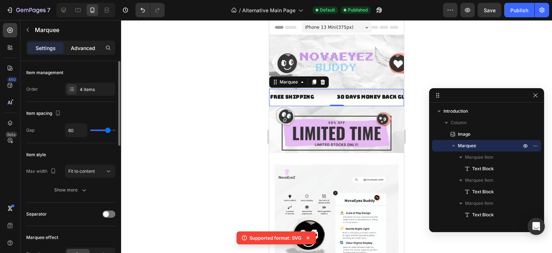
click at [86, 47] on p "Advanced" at bounding box center [83, 48] width 24 height 8
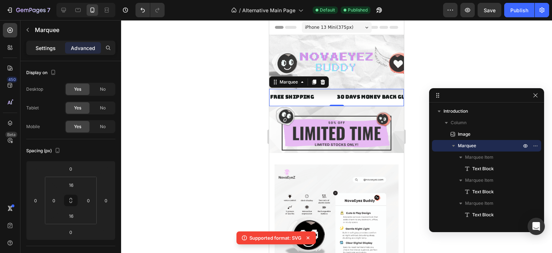
click at [49, 46] on p "Settings" at bounding box center [46, 48] width 20 height 8
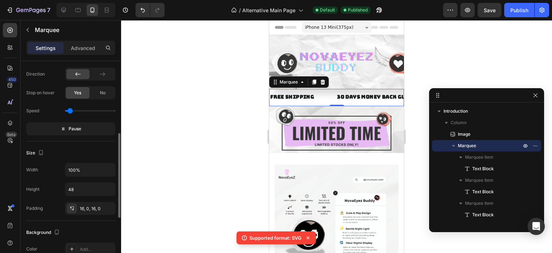
scroll to position [144, 0]
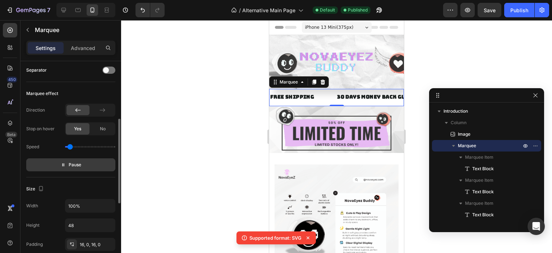
click at [69, 164] on span "Pause" at bounding box center [75, 164] width 13 height 7
click at [69, 164] on span "Preview" at bounding box center [75, 164] width 17 height 7
click at [487, 166] on span "Text Block" at bounding box center [484, 168] width 22 height 7
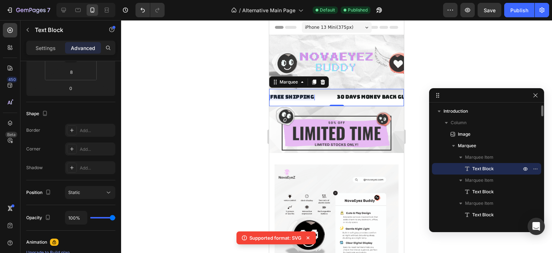
scroll to position [0, 0]
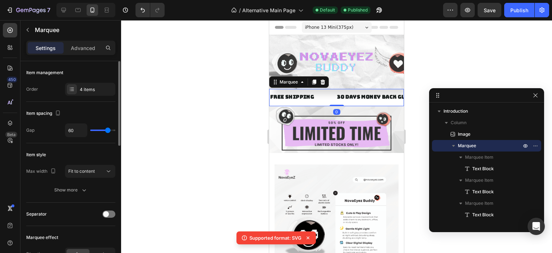
click at [337, 93] on div "FREE SHIPPING Text Block 30 DAYS MONEY BACK GUARANTEE Text Block LIMITED TIME 5…" at bounding box center [336, 97] width 135 height 17
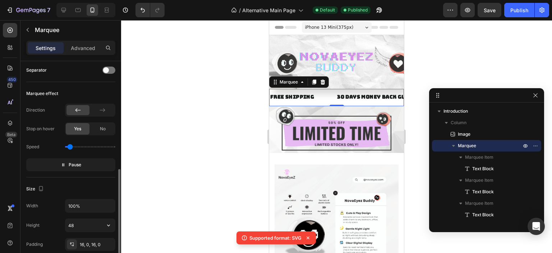
scroll to position [180, 0]
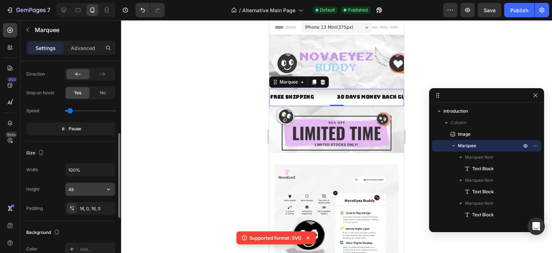
click at [88, 186] on input "48" at bounding box center [90, 189] width 50 height 13
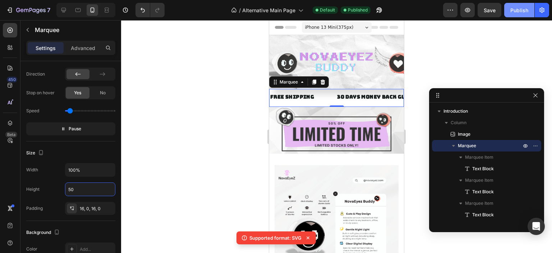
type input "50"
click at [519, 11] on div "Publish" at bounding box center [520, 10] width 18 height 8
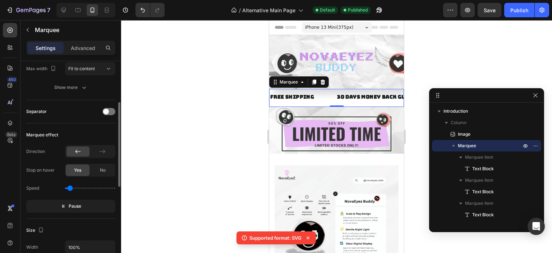
scroll to position [67, 0]
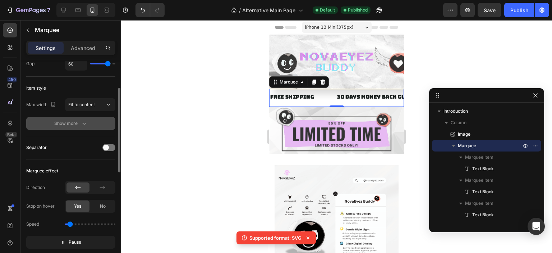
click at [56, 124] on div "Show more" at bounding box center [70, 123] width 33 height 7
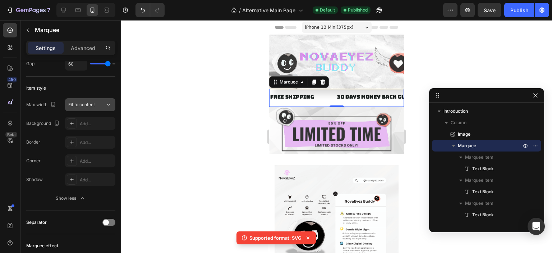
click at [99, 102] on div "Fit to content" at bounding box center [86, 104] width 37 height 6
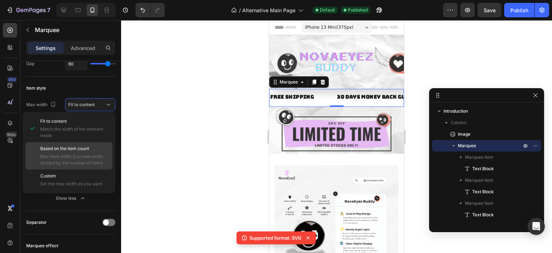
click at [78, 158] on span "Max item width is screen width divided by the number of items" at bounding box center [74, 159] width 69 height 13
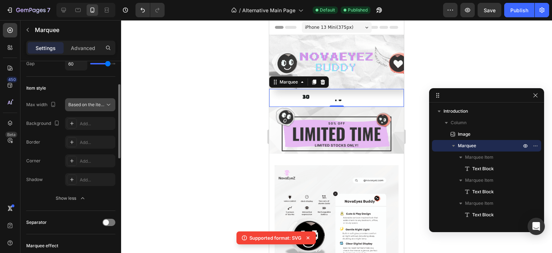
click at [86, 103] on span "Based on the item count" at bounding box center [92, 104] width 49 height 5
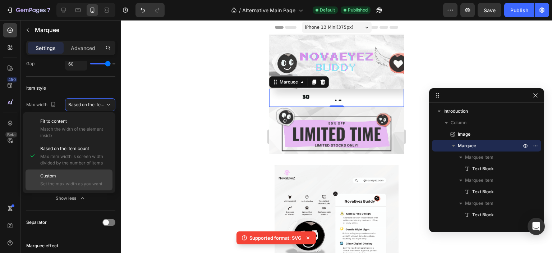
click at [75, 185] on span "Set the max width as you want" at bounding box center [74, 184] width 69 height 6
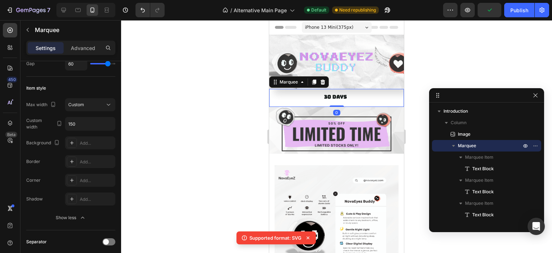
drag, startPoint x: 336, startPoint y: 105, endPoint x: 336, endPoint y: 101, distance: 4.0
click at [336, 101] on div "FREE SHIPPING Text Block 30 DAYS MONEY BACK GUARANTEE Text Block LIMITED TIME 5…" at bounding box center [336, 98] width 135 height 18
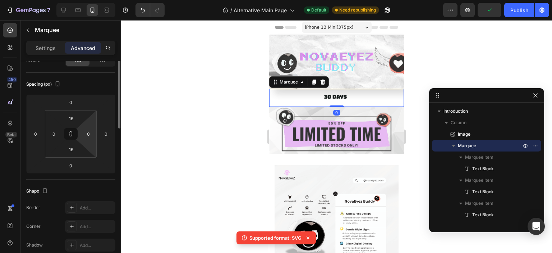
scroll to position [31, 0]
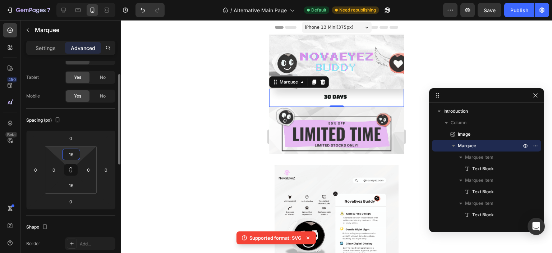
click at [76, 155] on input "16" at bounding box center [71, 154] width 14 height 11
type input "0"
type input "1"
type input "2"
type input "0"
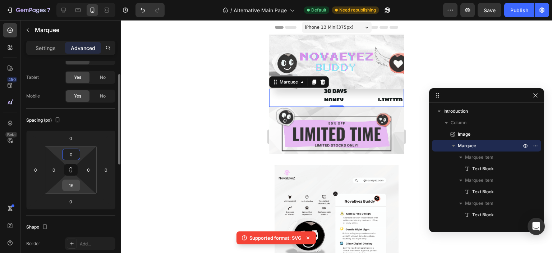
click at [72, 184] on input "16" at bounding box center [71, 185] width 14 height 11
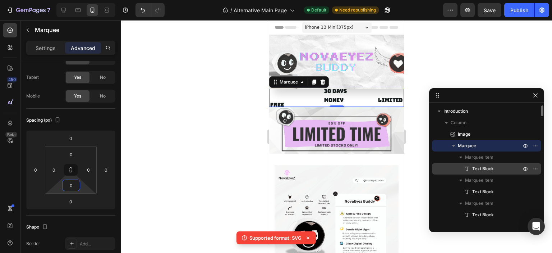
type input "0"
click at [481, 172] on span "Text Block" at bounding box center [484, 168] width 22 height 7
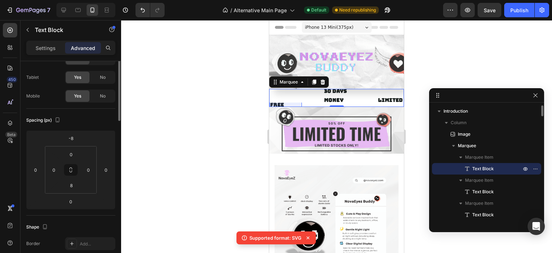
scroll to position [0, 0]
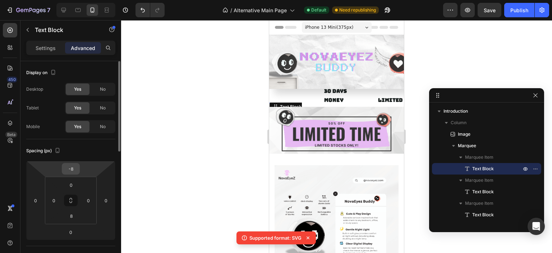
click at [73, 169] on input "-8" at bounding box center [71, 168] width 14 height 11
type input "0"
click at [73, 214] on input "8" at bounding box center [71, 215] width 14 height 11
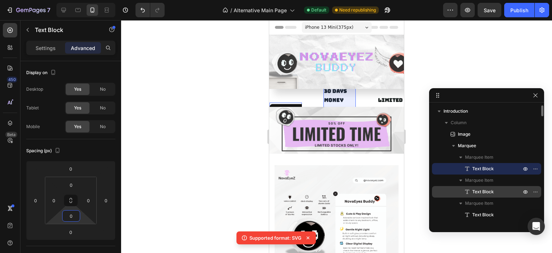
type input "0"
click at [476, 189] on span "Text Block" at bounding box center [484, 191] width 22 height 7
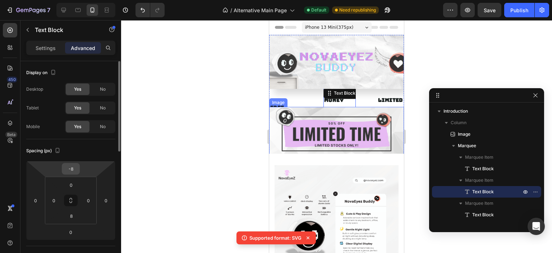
click at [69, 168] on input "-8" at bounding box center [71, 168] width 14 height 11
type input "0"
click at [72, 214] on input "8" at bounding box center [71, 215] width 14 height 11
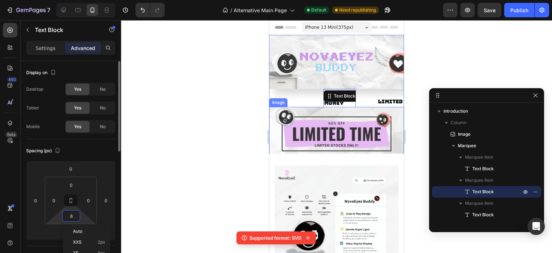
type input "0"
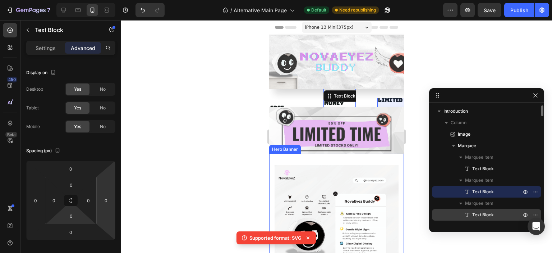
click at [486, 214] on span "Text Block" at bounding box center [484, 214] width 22 height 7
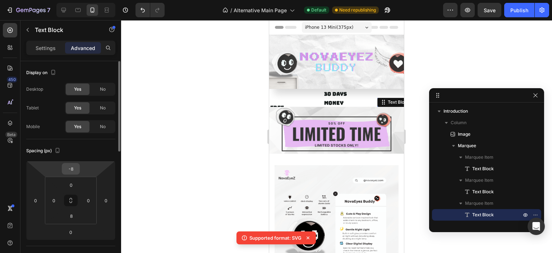
click at [70, 169] on input "-8" at bounding box center [71, 168] width 14 height 11
type input "0"
click at [70, 215] on input "8" at bounding box center [71, 215] width 14 height 11
type input "0"
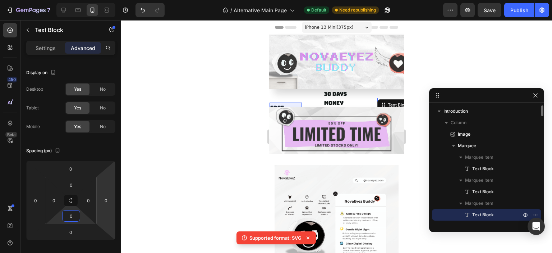
scroll to position [36, 0]
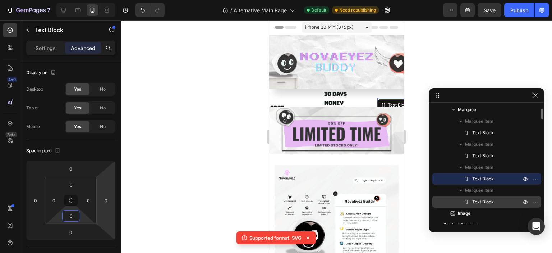
click at [488, 198] on div "Text Block" at bounding box center [487, 202] width 104 height 12
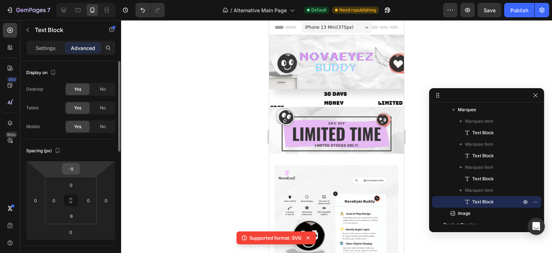
click at [69, 172] on input "-8" at bounding box center [71, 168] width 14 height 11
type input "0"
click at [69, 211] on input "8" at bounding box center [71, 215] width 14 height 11
type input "0"
click at [88, 0] on html "7 / Alternative Main Page Default Need republishing Preview Save Publish 450 Be…" at bounding box center [276, 0] width 552 height 0
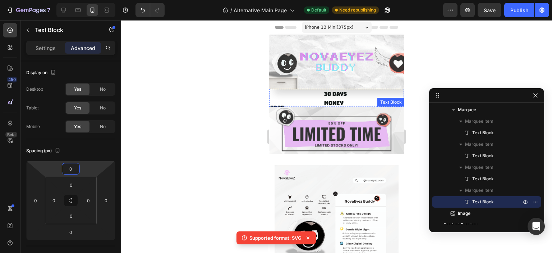
click at [379, 103] on div "Text Block" at bounding box center [391, 102] width 24 height 6
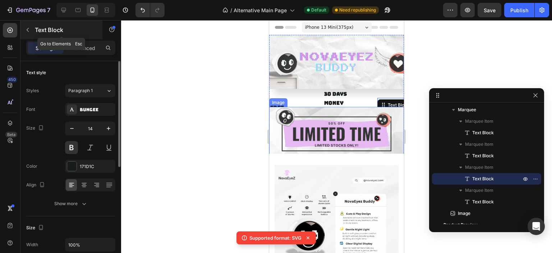
click at [30, 27] on icon "button" at bounding box center [28, 30] width 6 height 6
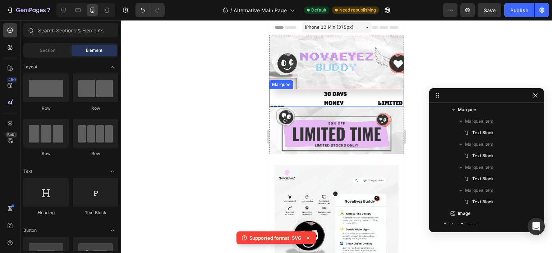
click at [313, 92] on div "FREE SHIPPING Text Block 30 DAYS MONEY BACK GUARANTEE Text Block LIMITED TIME 5…" at bounding box center [378, 112] width 216 height 47
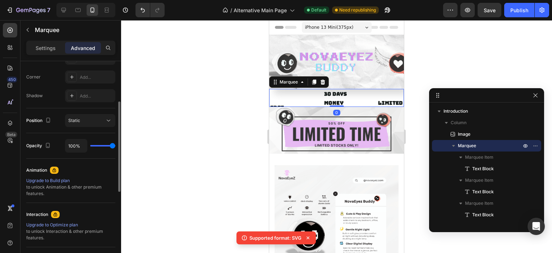
scroll to position [144, 0]
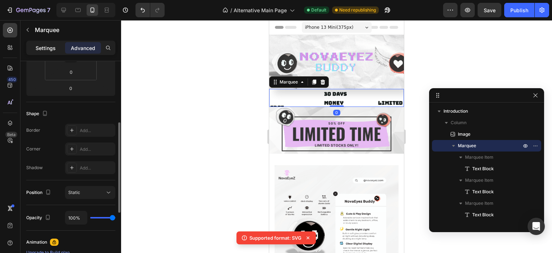
click at [46, 42] on div "Settings" at bounding box center [46, 48] width 36 height 12
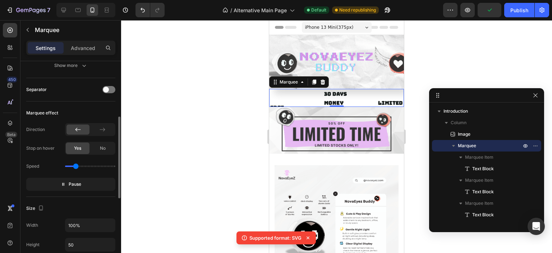
drag, startPoint x: 71, startPoint y: 165, endPoint x: 76, endPoint y: 166, distance: 4.4
click at [76, 166] on input "range" at bounding box center [90, 165] width 50 height 1
type input "0.9"
click at [78, 166] on input "range" at bounding box center [90, 165] width 50 height 1
click at [485, 103] on div "FREE SHIPPING" at bounding box center [501, 111] width 32 height 19
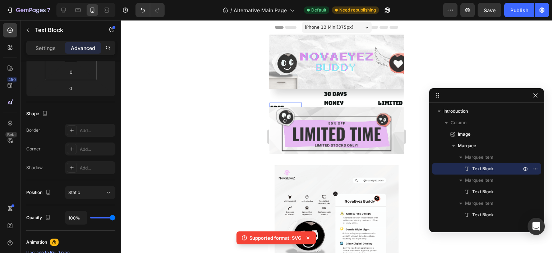
scroll to position [0, 0]
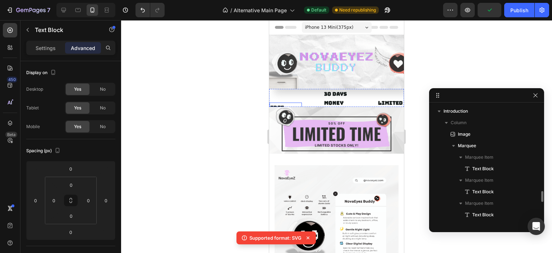
click at [432, 104] on p "1 YEAR WARRANTY" at bounding box center [447, 112] width 31 height 18
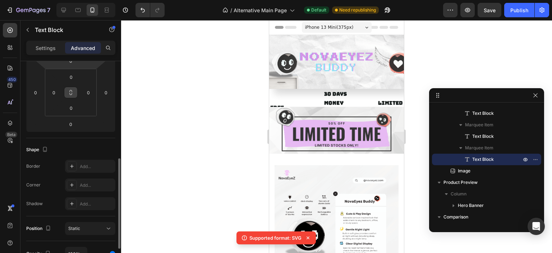
scroll to position [180, 0]
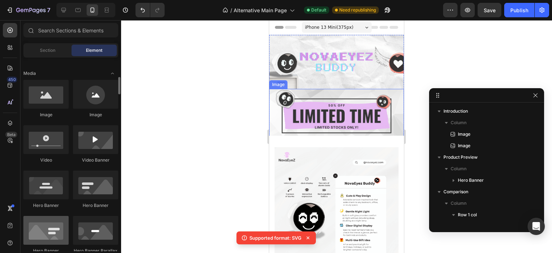
scroll to position [288, 0]
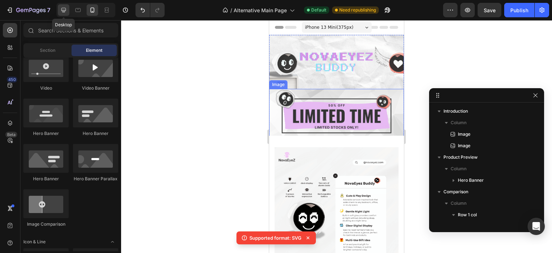
click at [65, 11] on icon at bounding box center [63, 10] width 5 height 5
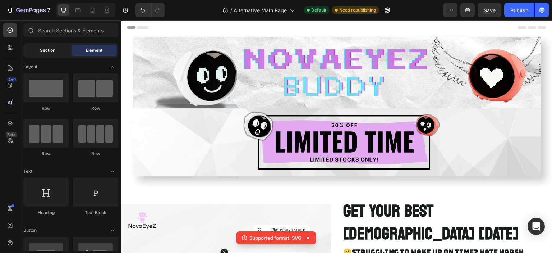
click at [56, 53] on div "Section" at bounding box center [47, 51] width 45 height 12
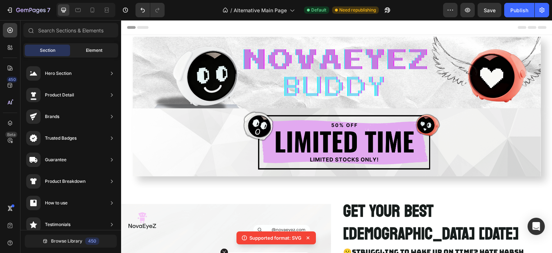
click at [84, 50] on div "Element" at bounding box center [94, 51] width 45 height 12
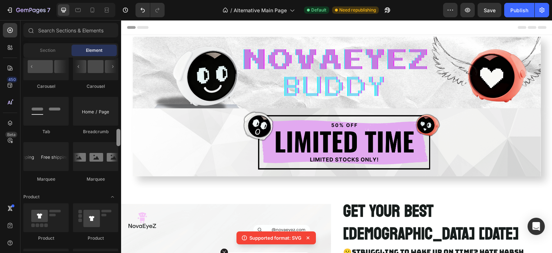
scroll to position [790, 0]
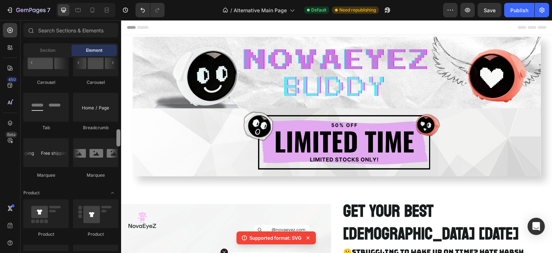
drag, startPoint x: 118, startPoint y: 95, endPoint x: 121, endPoint y: 140, distance: 45.7
click at [121, 140] on div at bounding box center [118, 154] width 5 height 193
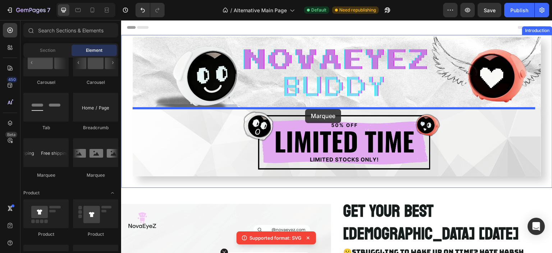
drag, startPoint x: 173, startPoint y: 183, endPoint x: 305, endPoint y: 109, distance: 151.8
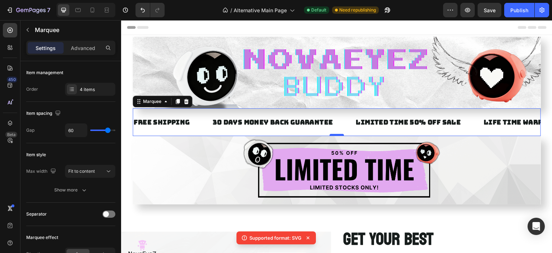
click at [334, 136] on div "0" at bounding box center [337, 136] width 409 height 0
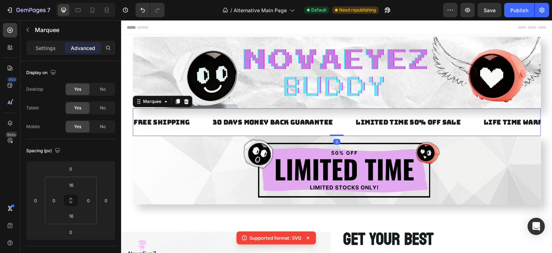
click at [337, 132] on div "FREE SHIPPING Text Block 30 DAYS MONEY BACK GUARANTEE Text Block LIMITED TIME 5…" at bounding box center [337, 122] width 409 height 28
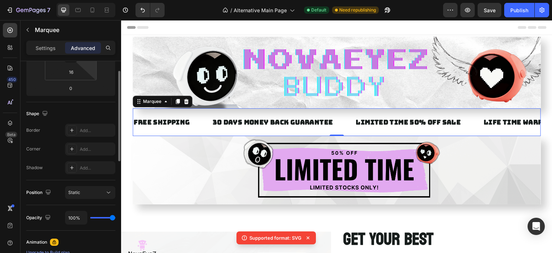
scroll to position [108, 0]
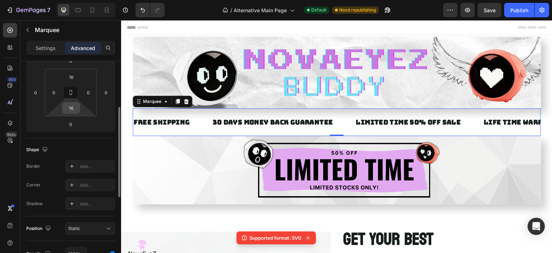
click at [73, 109] on input "16" at bounding box center [71, 107] width 14 height 11
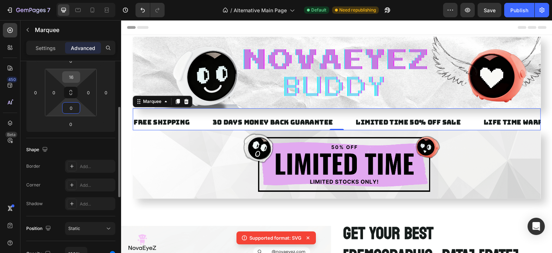
type input "0"
click at [73, 78] on input "16" at bounding box center [71, 77] width 14 height 11
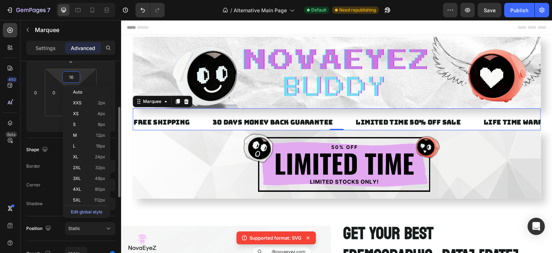
type input "0"
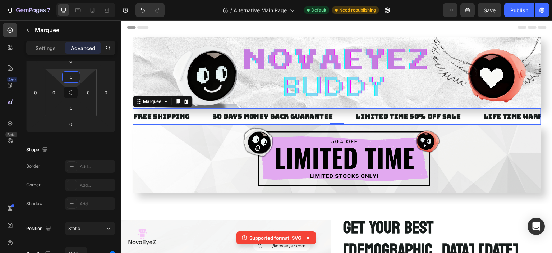
click at [460, 27] on div "Header" at bounding box center [337, 27] width 420 height 14
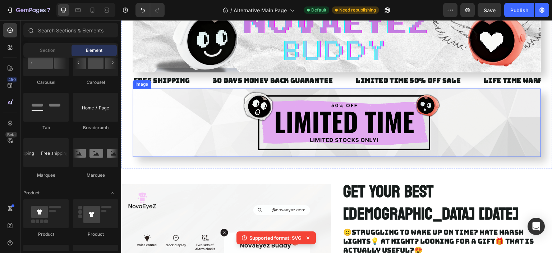
scroll to position [0, 0]
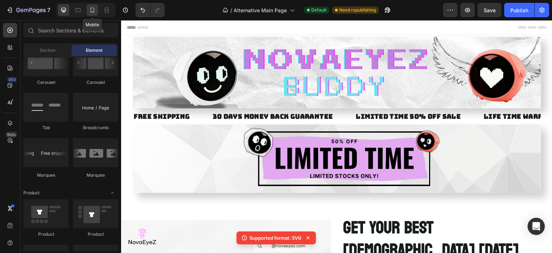
click at [88, 8] on div at bounding box center [93, 10] width 12 height 12
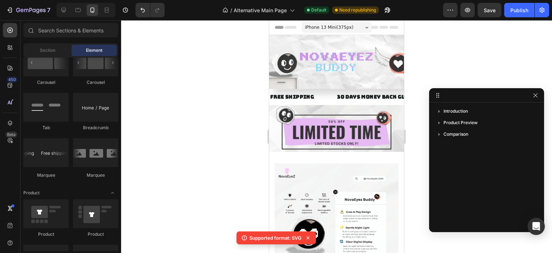
click at [58, 11] on div at bounding box center [85, 10] width 59 height 14
click at [67, 11] on icon at bounding box center [63, 9] width 7 height 7
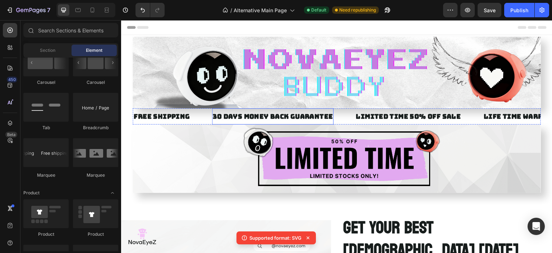
click at [308, 118] on div "30 DAYS MONEY BACK GUARANTEE" at bounding box center [273, 116] width 122 height 10
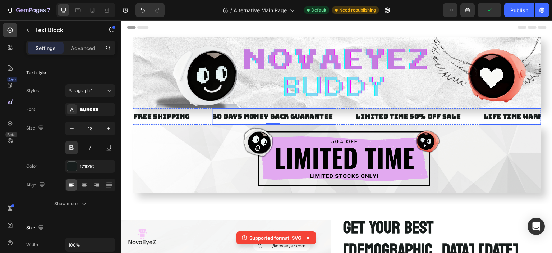
scroll to position [108, 0]
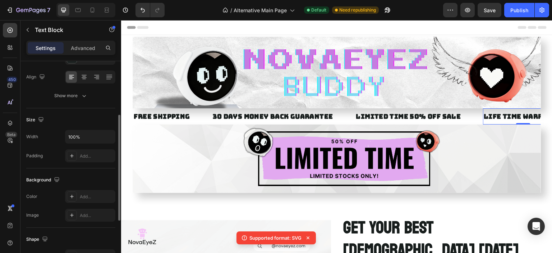
click at [505, 120] on div "LIFE TIME WARRANTY" at bounding box center [523, 116] width 80 height 10
click at [505, 120] on p "LIFE TIME WARRANTY" at bounding box center [523, 116] width 78 height 9
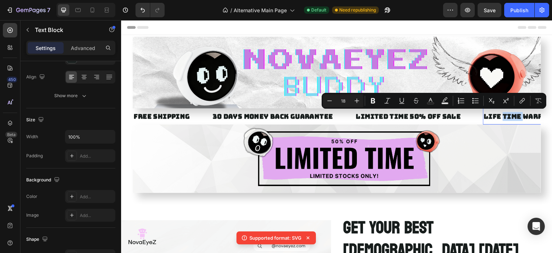
click at [520, 117] on p "LIFE TIME WARRANTY" at bounding box center [523, 116] width 78 height 9
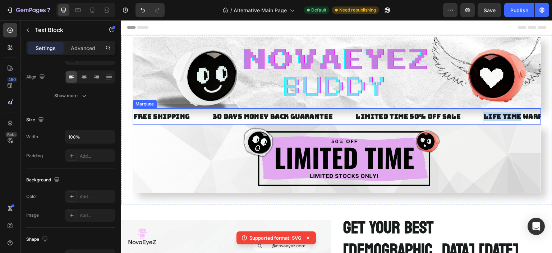
drag, startPoint x: 519, startPoint y: 117, endPoint x: 479, endPoint y: 117, distance: 39.9
click at [479, 117] on div "FREE SHIPPING Text Block 30 DAYS MONEY BACK GUARANTEE Text Block LIMITED TIME 5…" at bounding box center [359, 116] width 452 height 16
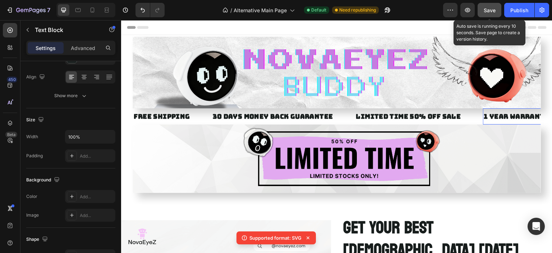
click at [493, 15] on button "Save" at bounding box center [490, 10] width 24 height 14
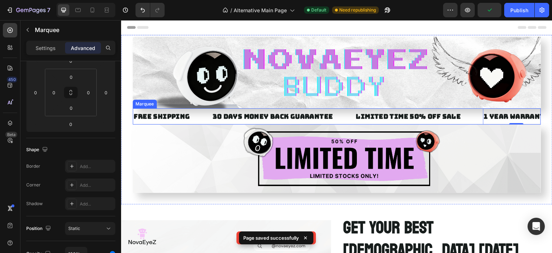
click at [347, 114] on div "30 DAYS MONEY BACK GUARANTEE Text Block" at bounding box center [283, 116] width 143 height 16
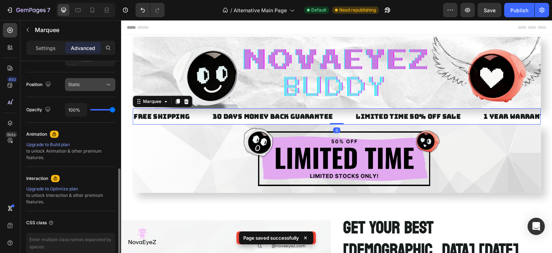
scroll to position [216, 0]
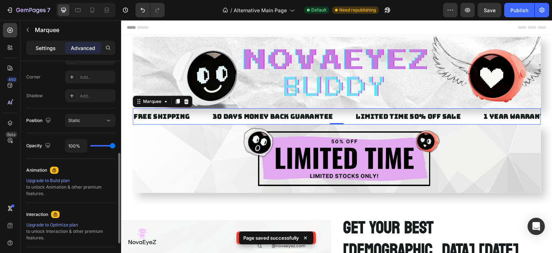
click at [45, 44] on p "Settings" at bounding box center [46, 48] width 20 height 8
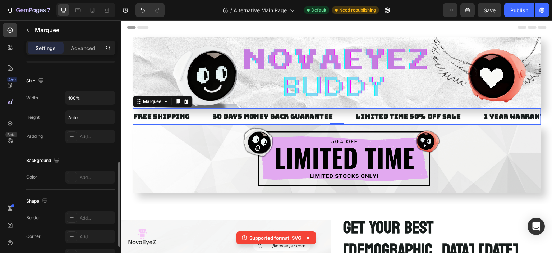
scroll to position [318, 0]
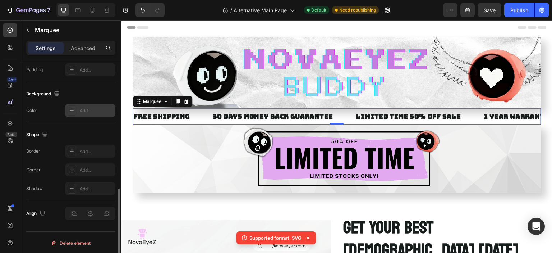
click at [83, 108] on div "Add..." at bounding box center [97, 111] width 34 height 6
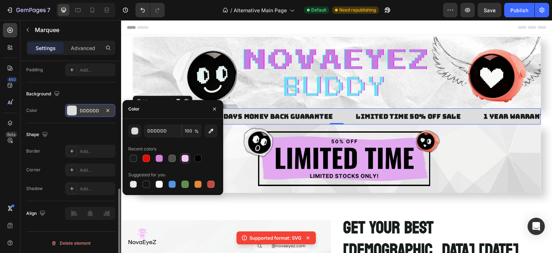
click at [184, 160] on div at bounding box center [185, 158] width 7 height 7
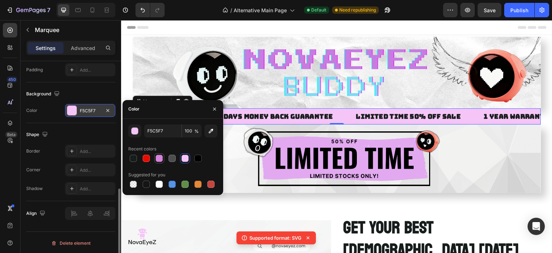
click at [164, 158] on div at bounding box center [159, 158] width 10 height 10
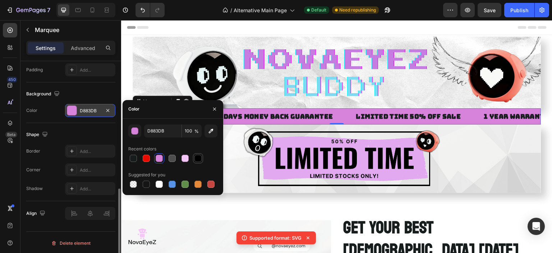
click at [194, 160] on div at bounding box center [198, 158] width 9 height 9
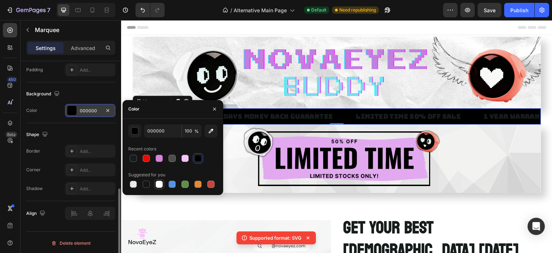
click at [156, 184] on div at bounding box center [159, 184] width 7 height 7
type input "FFFFFF"
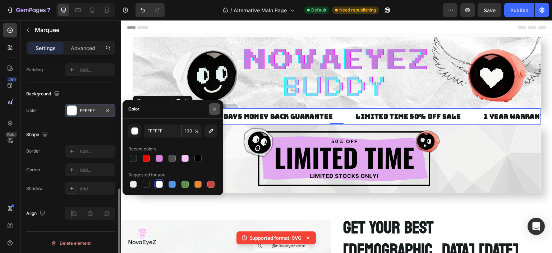
click at [215, 111] on icon "button" at bounding box center [215, 109] width 6 height 6
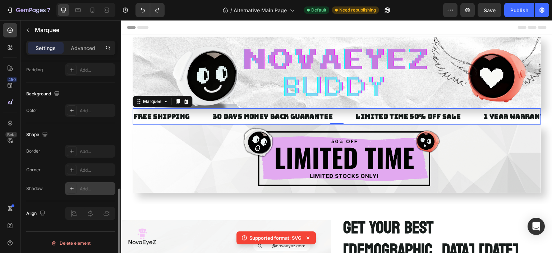
click at [88, 183] on div "Add..." at bounding box center [90, 188] width 50 height 13
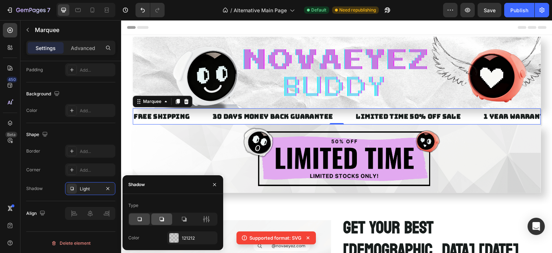
click at [164, 218] on icon at bounding box center [162, 219] width 4 height 4
click at [141, 217] on icon at bounding box center [140, 219] width 4 height 4
click at [109, 188] on icon "button" at bounding box center [108, 189] width 6 height 6
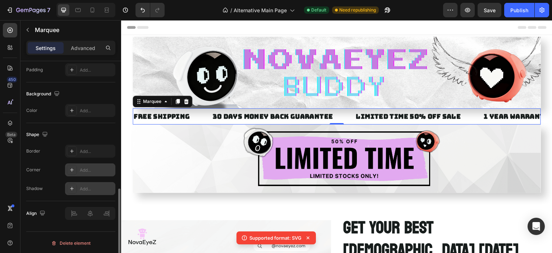
click at [96, 167] on div "Add..." at bounding box center [97, 170] width 34 height 6
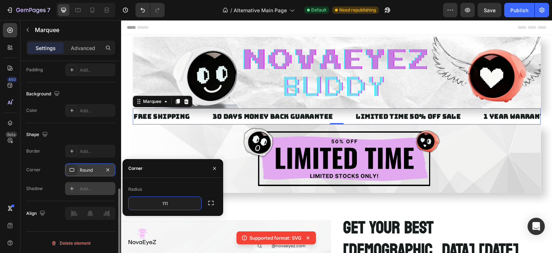
type input "111"
click at [176, 172] on div "Corner" at bounding box center [173, 168] width 101 height 19
click at [210, 169] on button "button" at bounding box center [215, 169] width 12 height 12
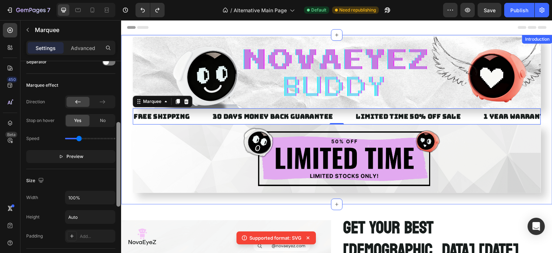
scroll to position [228, 0]
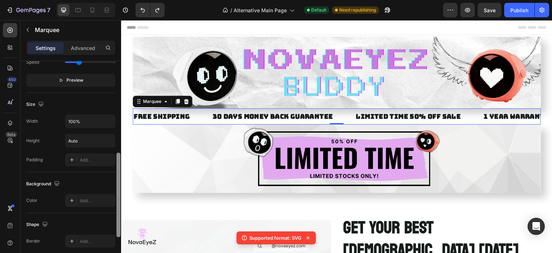
drag, startPoint x: 118, startPoint y: 164, endPoint x: 119, endPoint y: 171, distance: 7.3
click at [119, 171] on div at bounding box center [119, 194] width 4 height 85
click at [14, 114] on div "450 Beta" at bounding box center [10, 112] width 14 height 178
click at [13, 115] on div "450 Beta" at bounding box center [10, 112] width 14 height 178
click at [12, 118] on div at bounding box center [10, 123] width 14 height 14
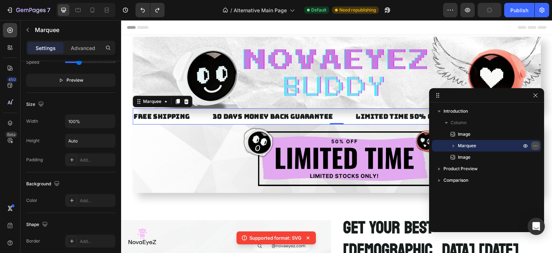
click at [534, 146] on icon "button" at bounding box center [536, 146] width 6 height 6
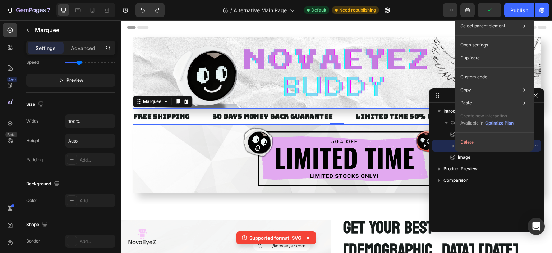
click at [452, 145] on icon "button" at bounding box center [453, 145] width 7 height 7
click at [454, 147] on icon "button" at bounding box center [453, 145] width 7 height 7
click at [455, 147] on icon "button" at bounding box center [453, 145] width 7 height 7
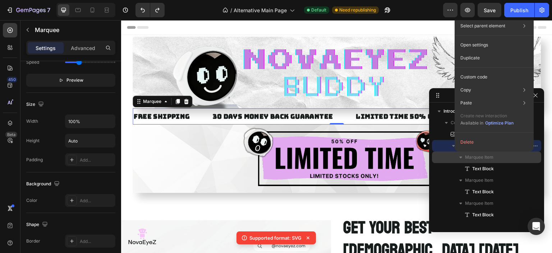
click at [484, 159] on span "Marquee Item" at bounding box center [479, 157] width 28 height 7
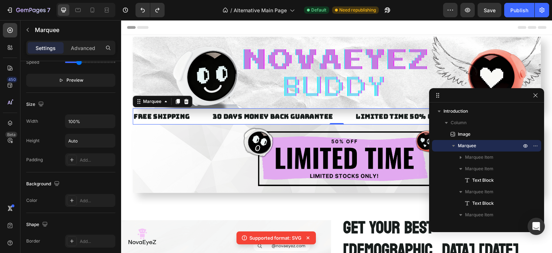
click at [482, 148] on p "Marquee" at bounding box center [490, 145] width 65 height 7
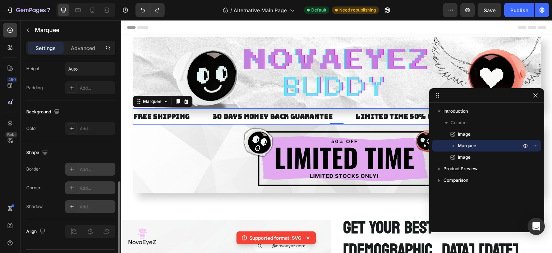
scroll to position [318, 0]
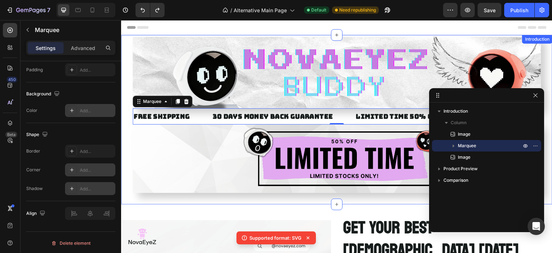
drag, startPoint x: 116, startPoint y: 199, endPoint x: 106, endPoint y: 103, distance: 96.1
click at [118, 124] on div at bounding box center [118, 167] width 5 height 212
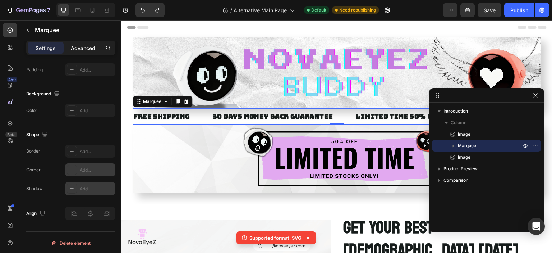
click at [83, 50] on p "Advanced" at bounding box center [83, 48] width 24 height 8
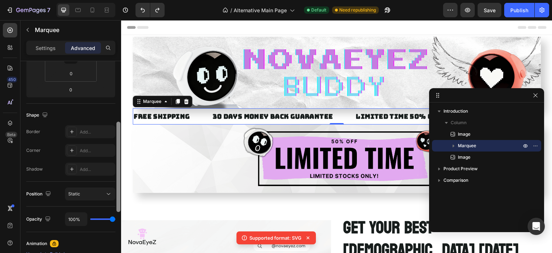
scroll to position [106, 0]
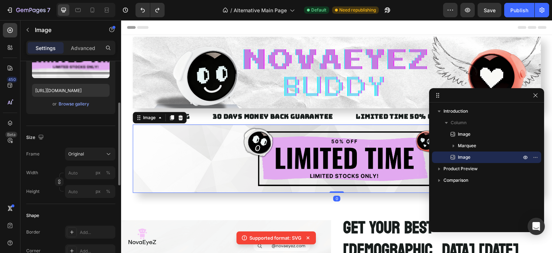
click at [287, 160] on img at bounding box center [337, 158] width 409 height 68
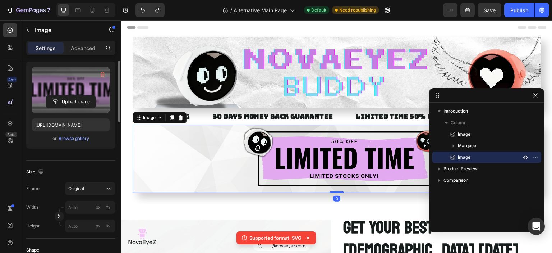
scroll to position [36, 0]
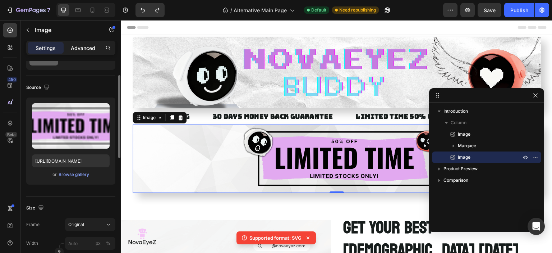
click at [72, 51] on p "Advanced" at bounding box center [83, 48] width 24 height 8
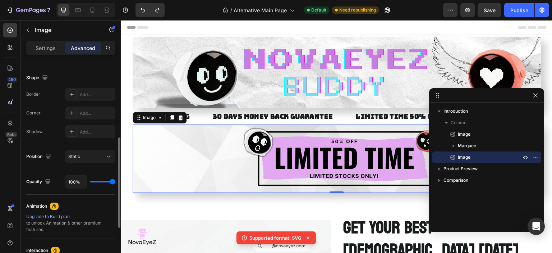
scroll to position [286, 0]
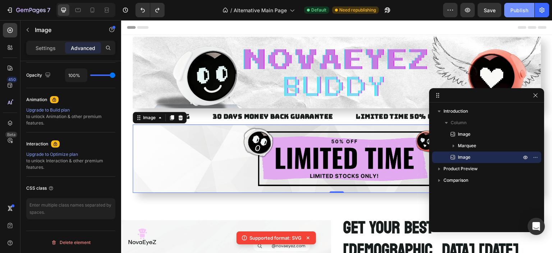
click at [519, 10] on div "Publish" at bounding box center [520, 10] width 18 height 8
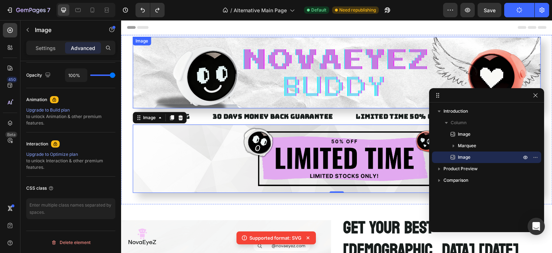
scroll to position [108, 0]
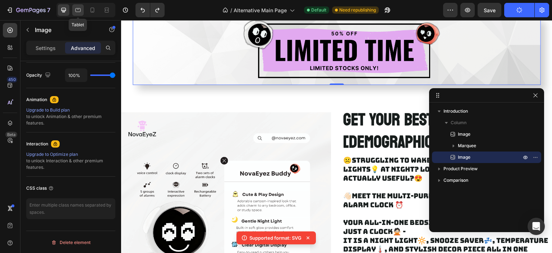
click at [77, 8] on icon at bounding box center [77, 9] width 7 height 7
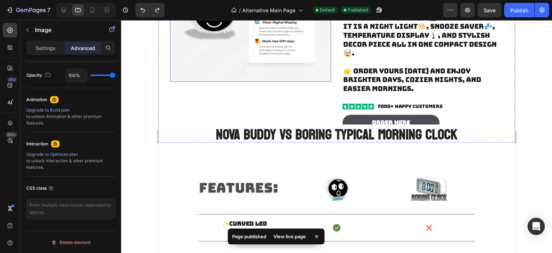
scroll to position [295, 0]
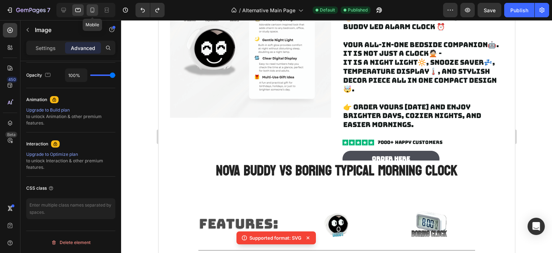
click at [95, 14] on div at bounding box center [93, 10] width 12 height 12
type input "80%"
type input "80"
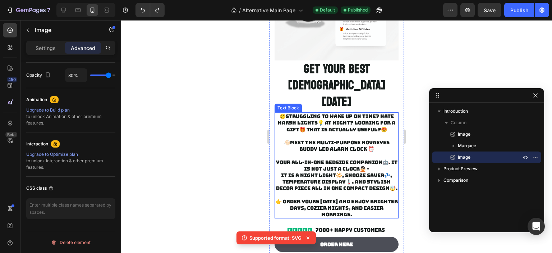
scroll to position [187, 0]
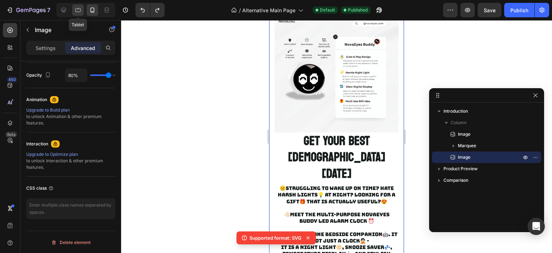
click at [78, 12] on icon at bounding box center [78, 10] width 5 height 4
type input "100%"
type input "100"
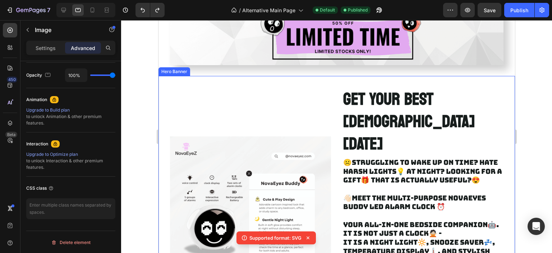
scroll to position [79, 0]
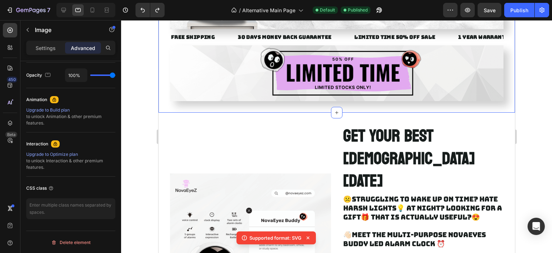
click at [56, 7] on div at bounding box center [85, 10] width 59 height 14
click at [61, 10] on icon at bounding box center [63, 10] width 5 height 5
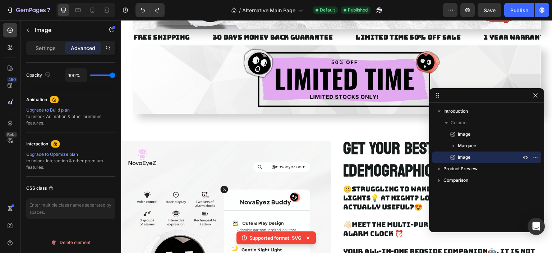
scroll to position [43, 0]
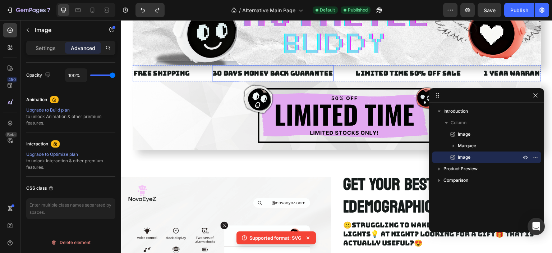
click at [292, 75] on div "30 DAYS MONEY BACK GUARANTEE" at bounding box center [273, 73] width 122 height 10
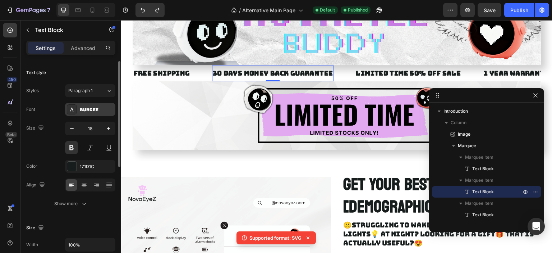
click at [95, 110] on div "Bungee" at bounding box center [97, 109] width 34 height 6
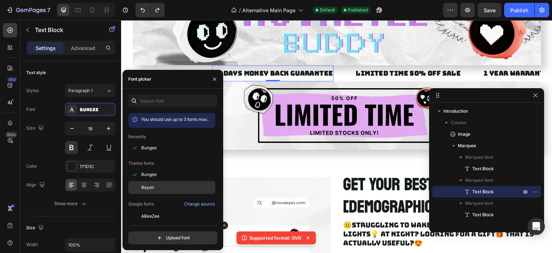
click at [150, 187] on span "Bayon" at bounding box center [147, 187] width 13 height 6
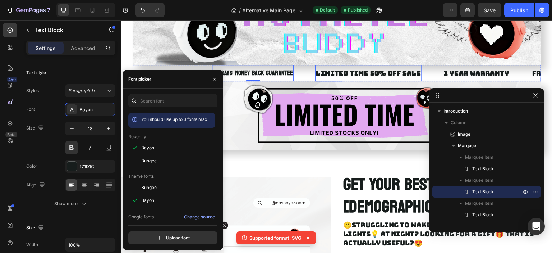
click at [353, 70] on div "LIMITED TIME 50% OFF SALE" at bounding box center [368, 73] width 106 height 10
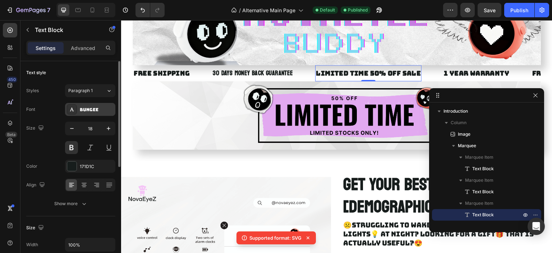
click at [98, 113] on div "Bungee" at bounding box center [90, 109] width 50 height 13
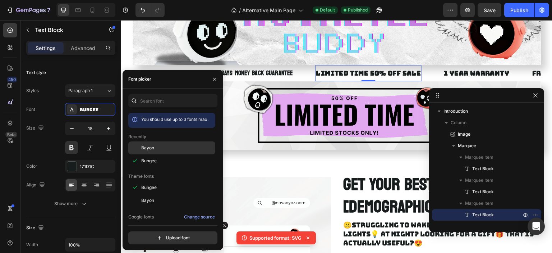
click at [155, 151] on div "Bayon" at bounding box center [177, 148] width 73 height 6
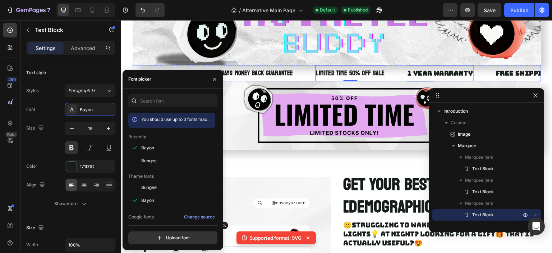
click at [425, 76] on p "1 YEAR WARRANTY" at bounding box center [440, 73] width 65 height 9
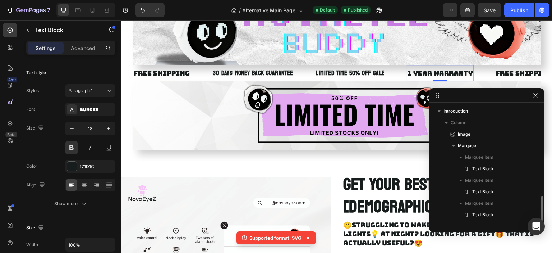
scroll to position [54, 0]
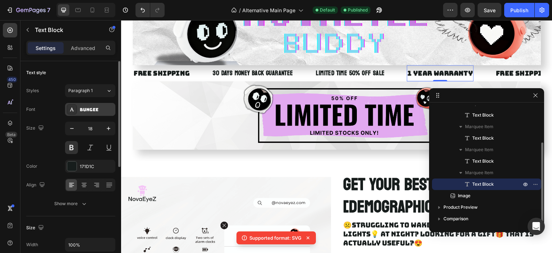
click at [83, 108] on div "Bungee" at bounding box center [97, 109] width 34 height 6
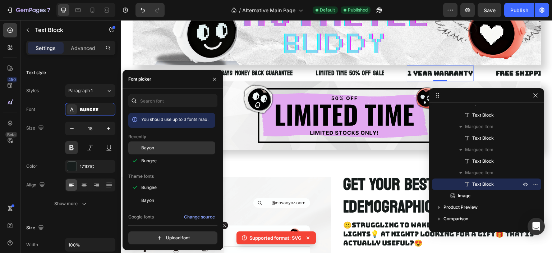
click at [158, 150] on div "Bayon" at bounding box center [177, 148] width 73 height 6
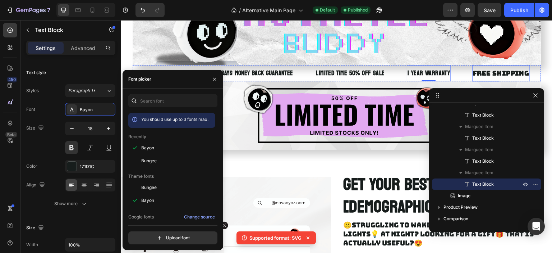
click at [487, 76] on div "FREE SHIPPING" at bounding box center [502, 73] width 58 height 10
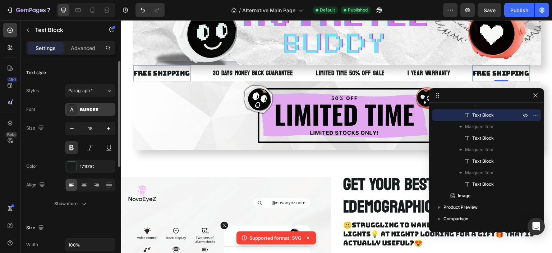
click at [88, 105] on div "Bungee" at bounding box center [90, 109] width 50 height 13
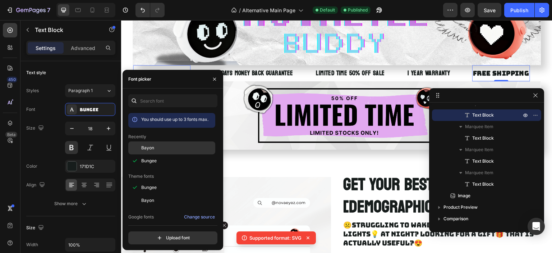
click at [156, 146] on div "Bayon" at bounding box center [177, 148] width 73 height 6
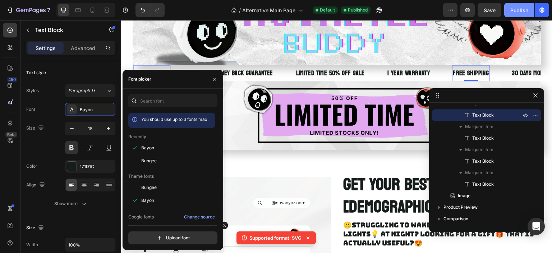
click at [516, 13] on div "Publish" at bounding box center [520, 10] width 18 height 8
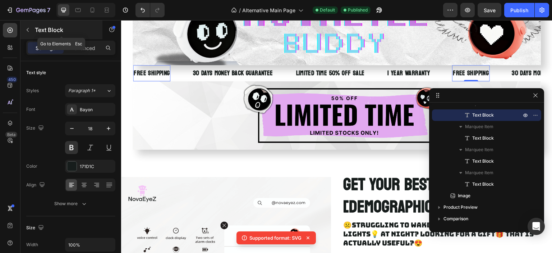
click at [32, 33] on button "button" at bounding box center [28, 30] width 12 height 12
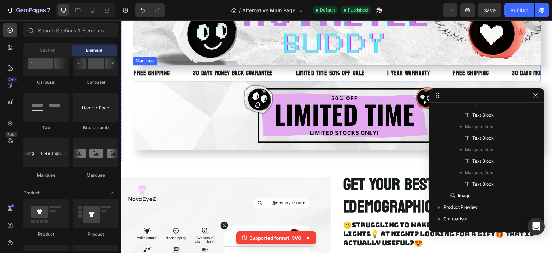
click at [277, 71] on div "30 DAYS MONEY BACK GUARANTEE Text Block" at bounding box center [243, 73] width 103 height 16
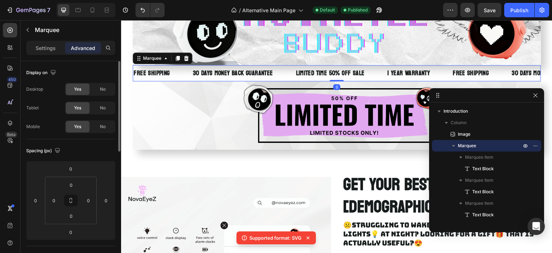
scroll to position [0, 0]
click at [52, 48] on p "Settings" at bounding box center [46, 48] width 20 height 8
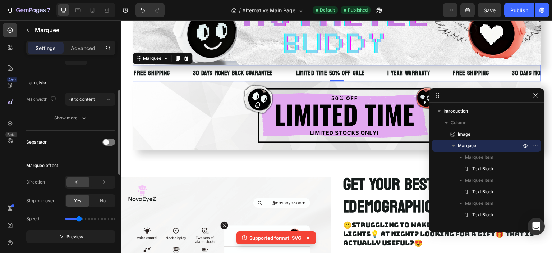
scroll to position [108, 0]
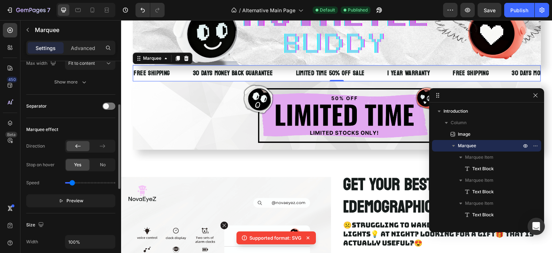
drag, startPoint x: 76, startPoint y: 183, endPoint x: 72, endPoint y: 183, distance: 4.0
type input "0.4"
click at [72, 183] on input "range" at bounding box center [90, 182] width 50 height 1
click at [521, 11] on div "Publish" at bounding box center [520, 10] width 18 height 8
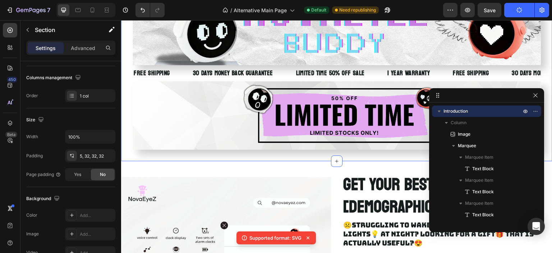
click at [541, 75] on div "Image FREE SHIPPING Text Block 30 DAYS MONEY BACK GUARANTEE Text Block LIMITED …" at bounding box center [337, 76] width 432 height 169
